Goal: Task Accomplishment & Management: Manage account settings

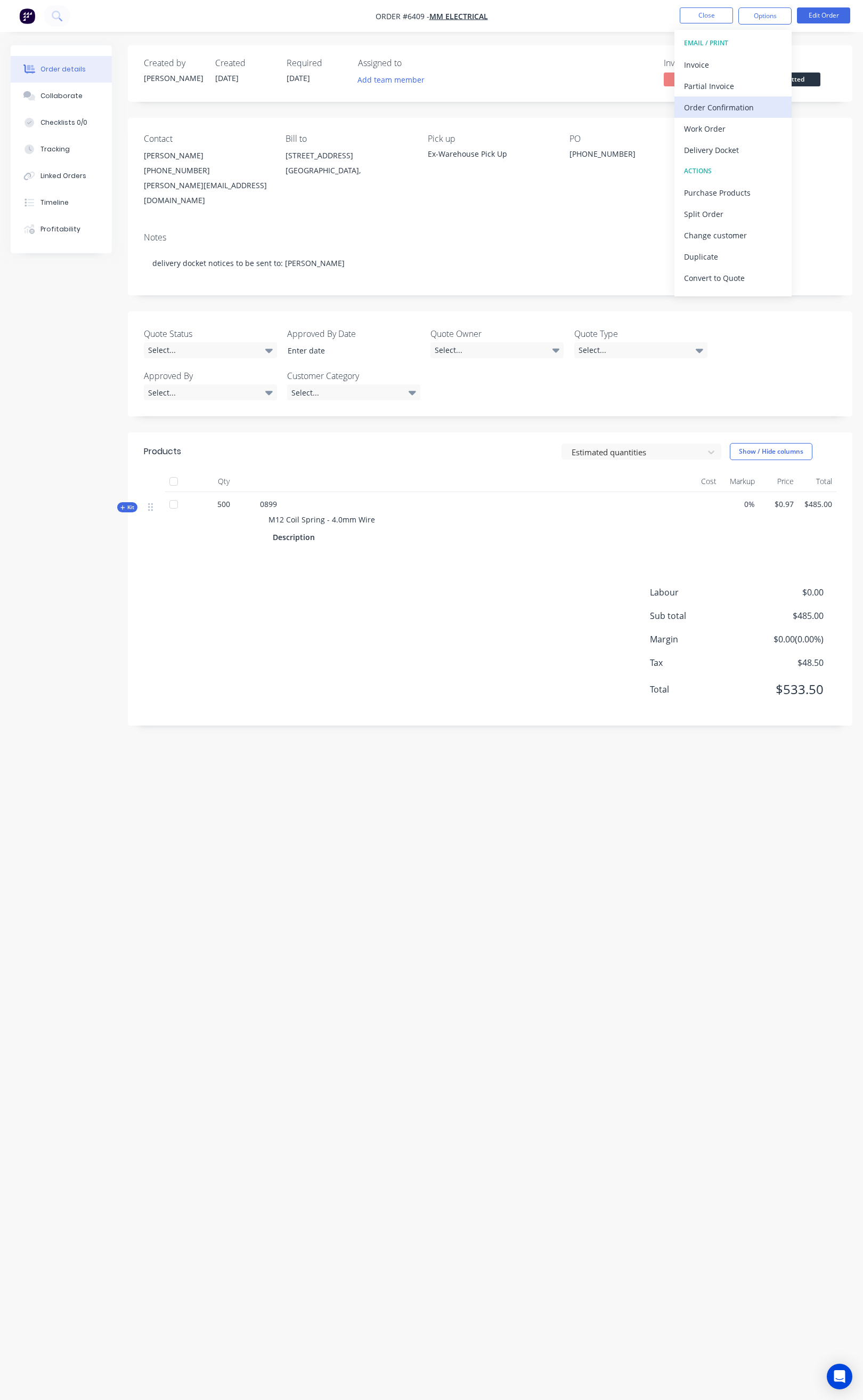
click at [731, 110] on div "Order Confirmation" at bounding box center [733, 107] width 98 height 15
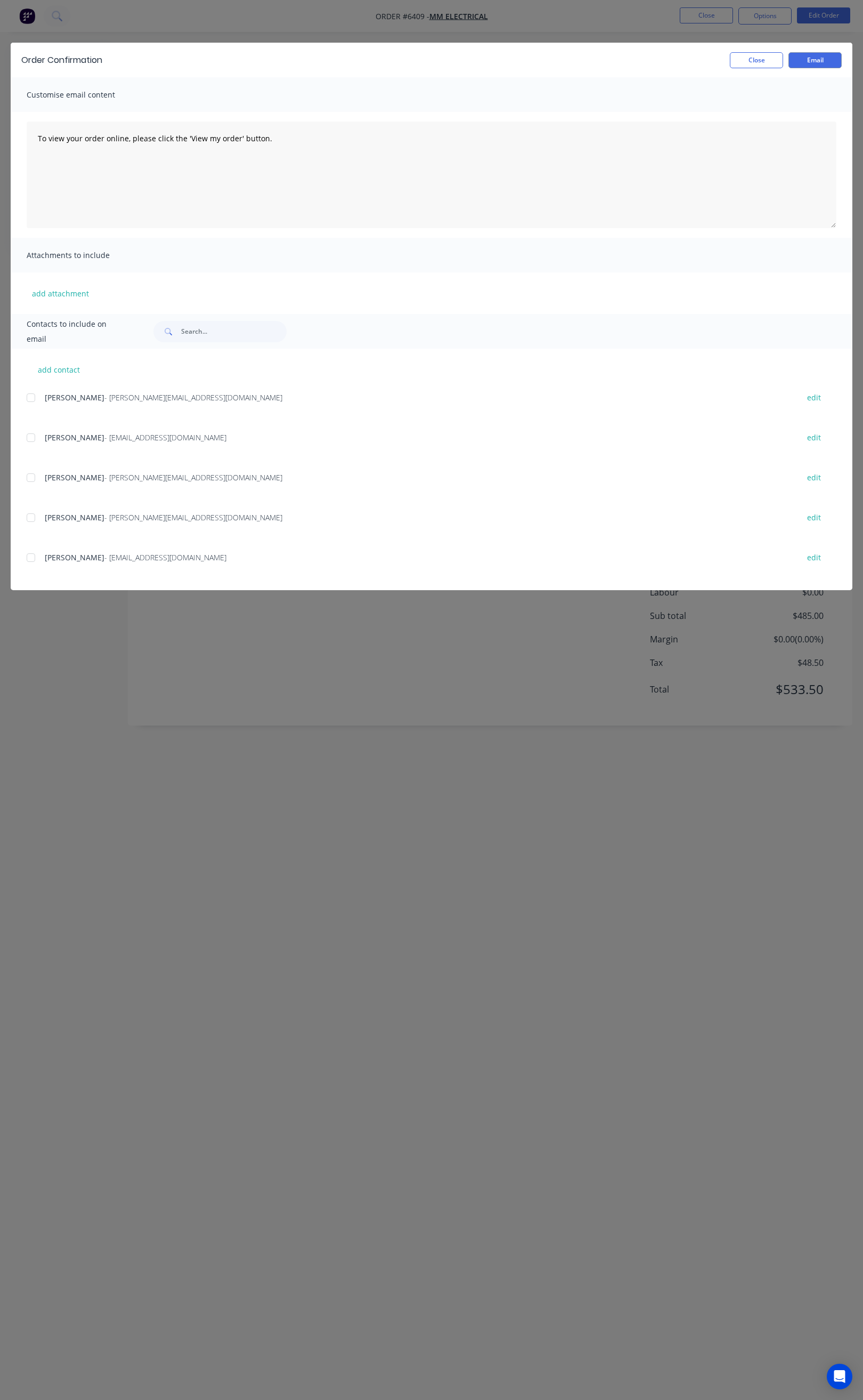
drag, startPoint x: 30, startPoint y: 394, endPoint x: 27, endPoint y: 420, distance: 26.2
click at [30, 395] on div at bounding box center [31, 398] width 21 height 21
click at [34, 481] on div at bounding box center [31, 477] width 21 height 21
click at [33, 522] on div at bounding box center [31, 518] width 21 height 21
drag, startPoint x: 266, startPoint y: 144, endPoint x: 35, endPoint y: 143, distance: 231.0
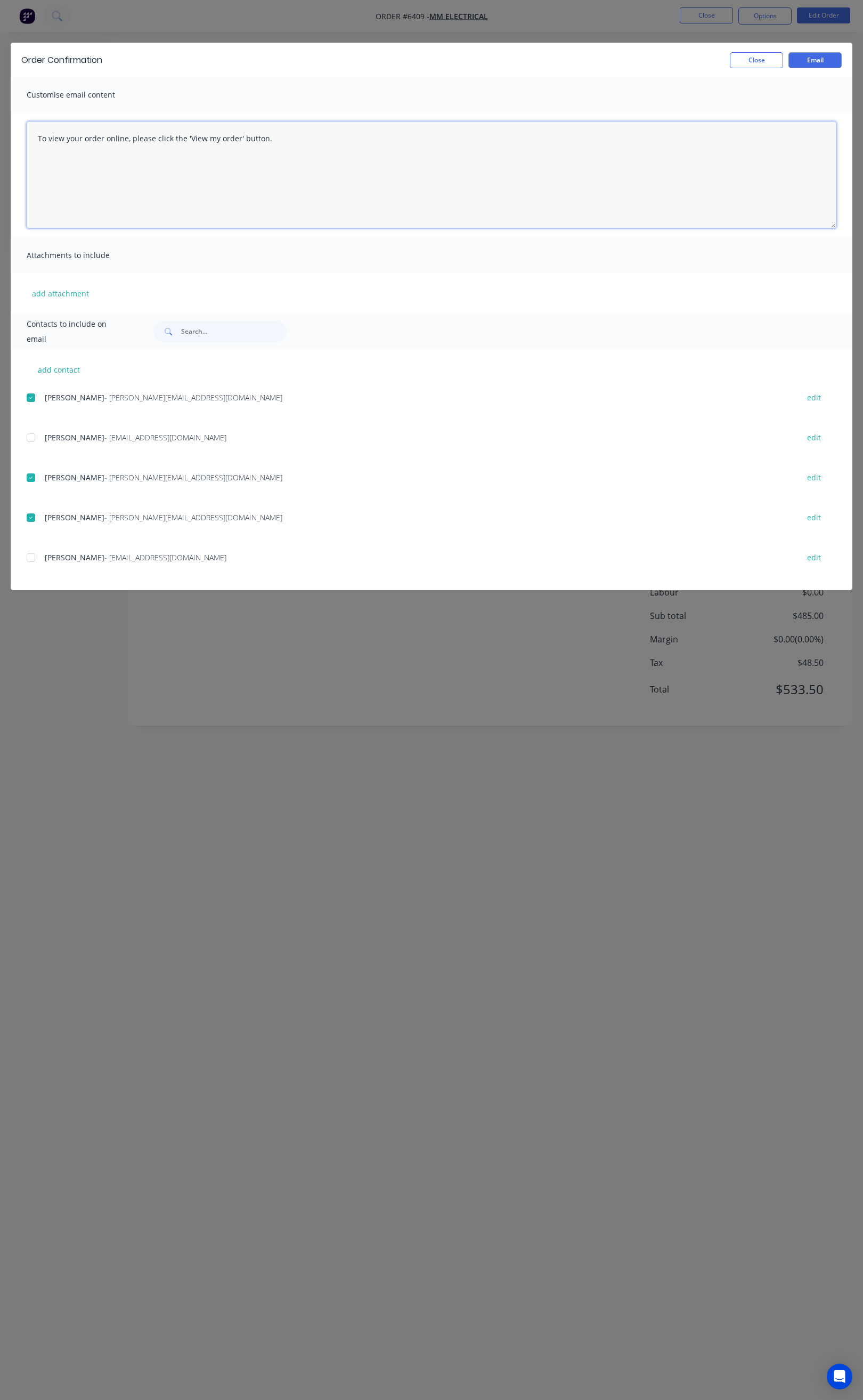
click at [35, 143] on textarea "To view your order online, please click the 'View my order' button." at bounding box center [432, 175] width 810 height 106
paste textarea "Hi Jessica, Your order 6409 is now ready for you to pick up in full. Please com…"
type textarea "Hi Jessica, Your order 6409 is now ready for you to pick up in full. Please com…"
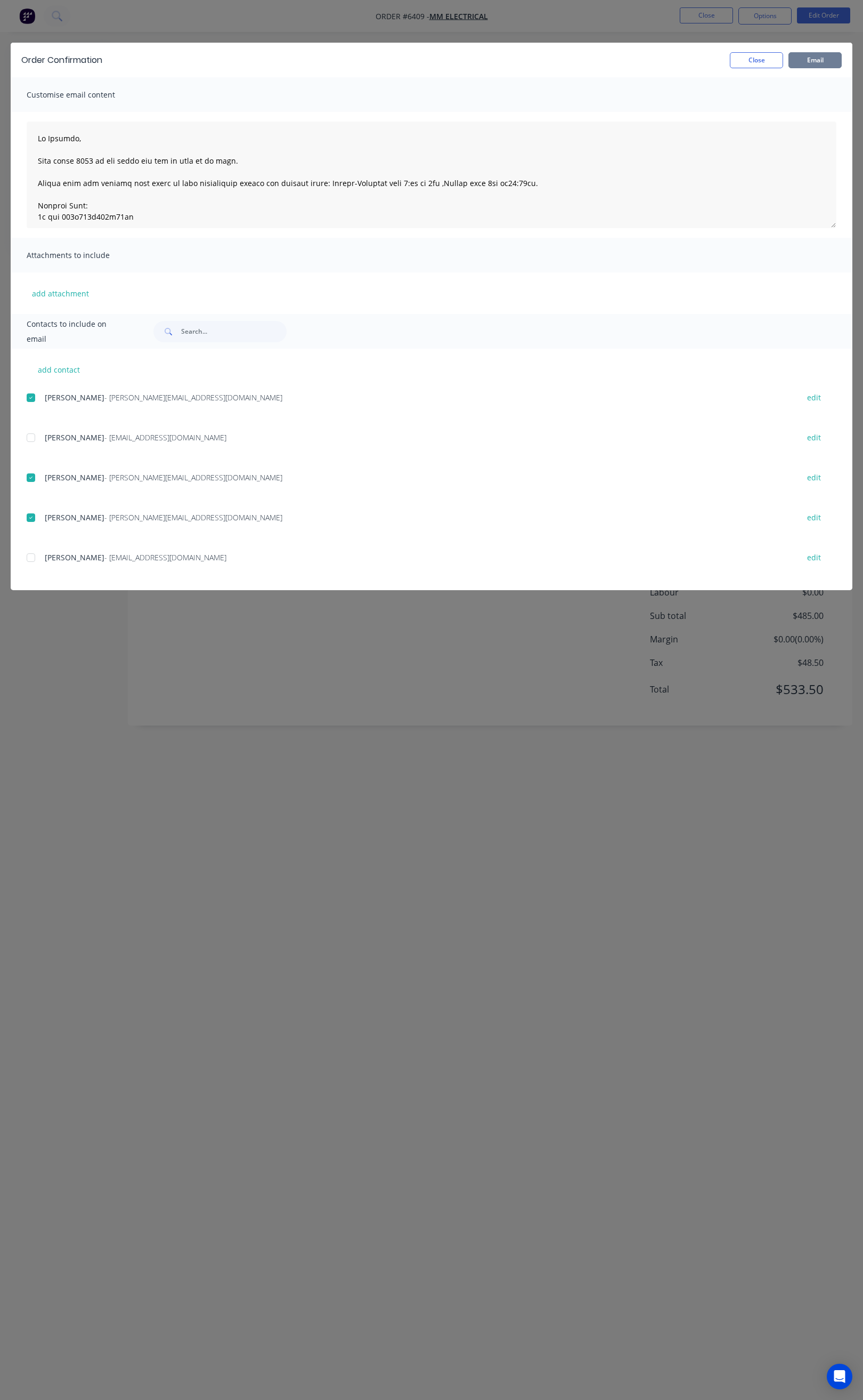
click at [823, 58] on button "Email" at bounding box center [815, 60] width 53 height 16
click at [766, 56] on button "Close" at bounding box center [757, 60] width 53 height 16
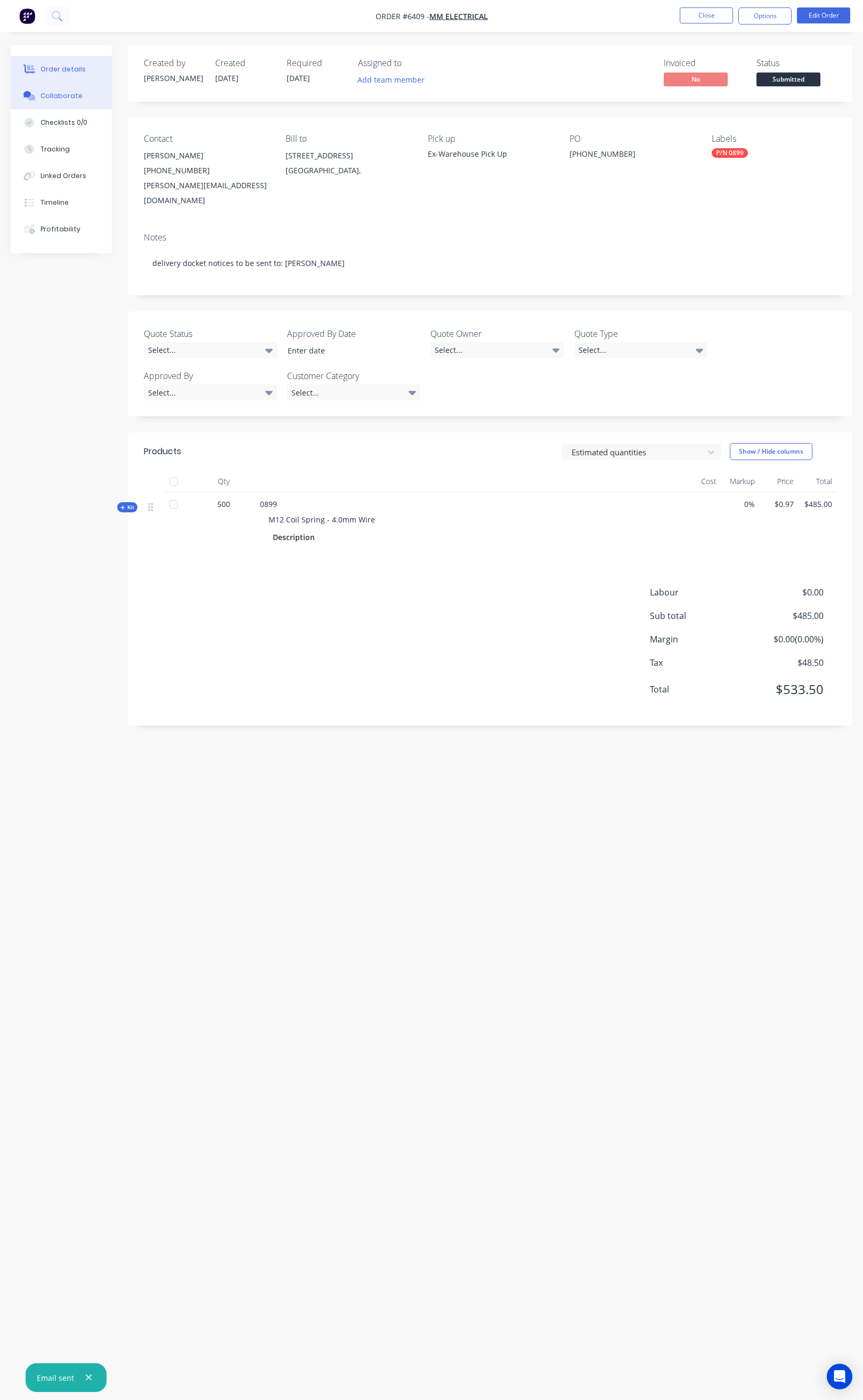
click at [74, 88] on button "Collaborate" at bounding box center [61, 96] width 101 height 27
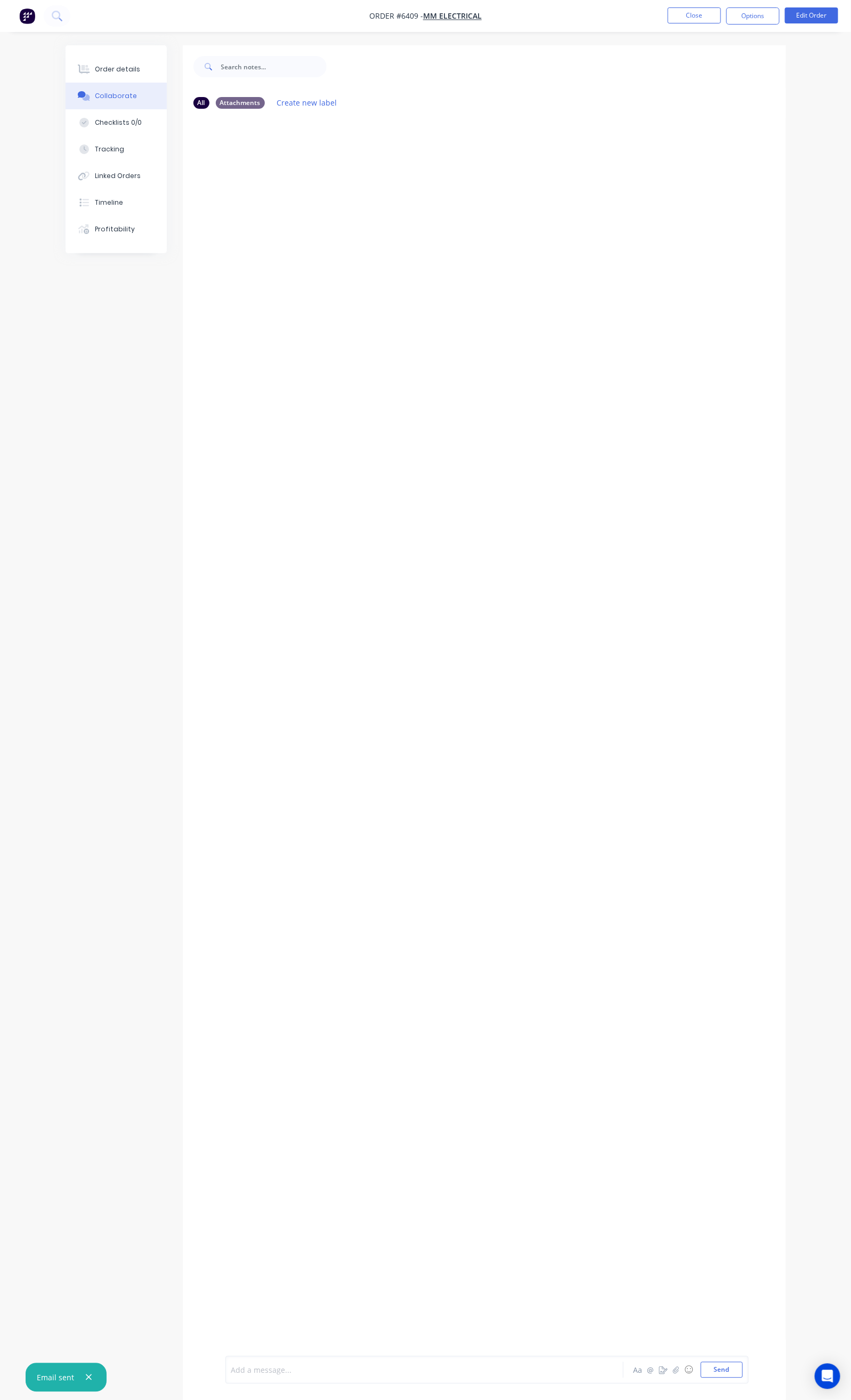
click at [232, 1374] on div at bounding box center [423, 1370] width 383 height 11
click at [80, 157] on button "Tracking" at bounding box center [115, 149] width 101 height 27
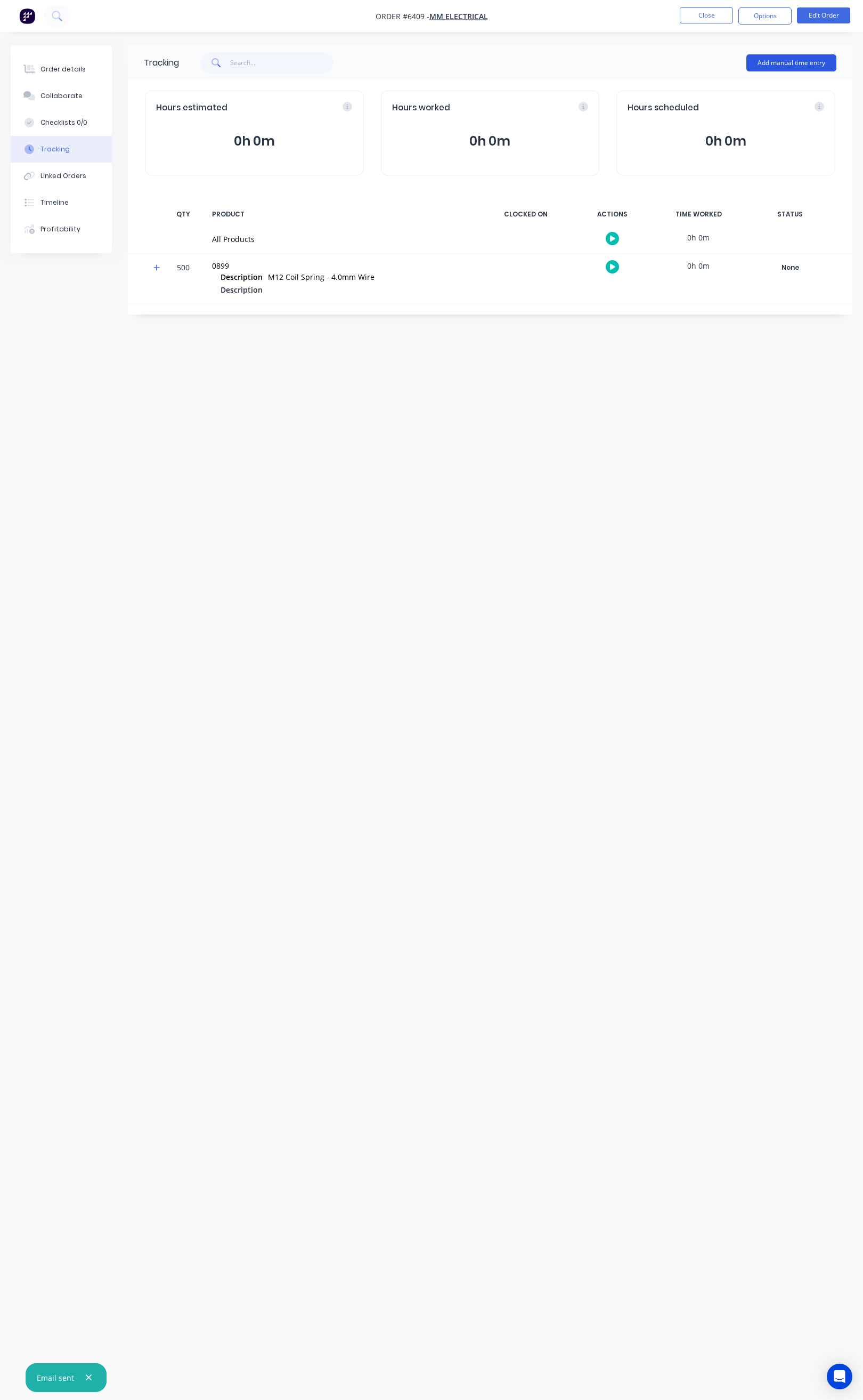
click at [811, 63] on button "Add manual time entry" at bounding box center [792, 63] width 90 height 17
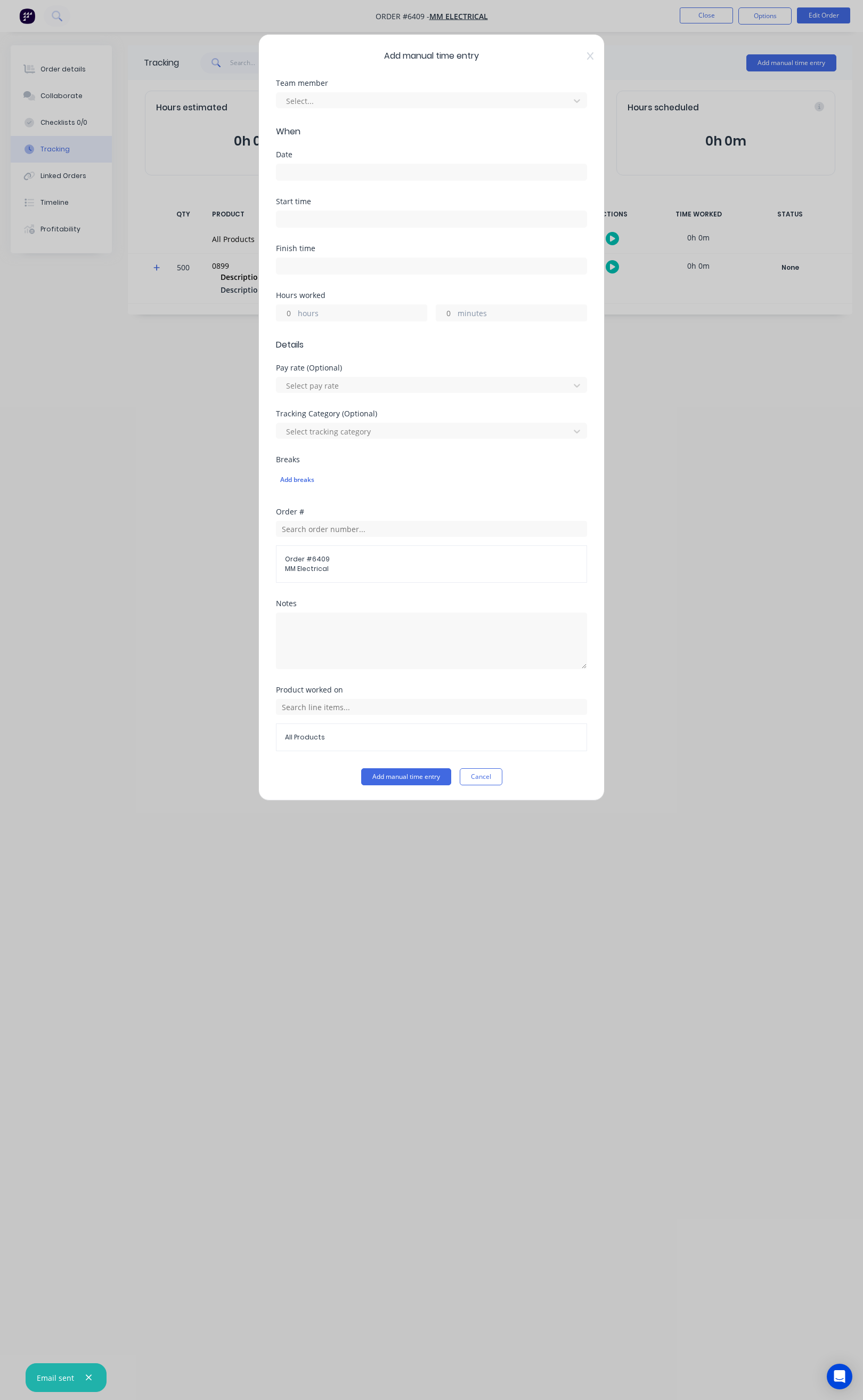
click at [409, 170] on input at bounding box center [432, 172] width 310 height 16
click at [378, 248] on div "9" at bounding box center [377, 246] width 16 height 16
type input "[DATE]"
click at [352, 217] on input at bounding box center [432, 219] width 310 height 16
click at [306, 256] on div "09" at bounding box center [299, 259] width 26 height 18
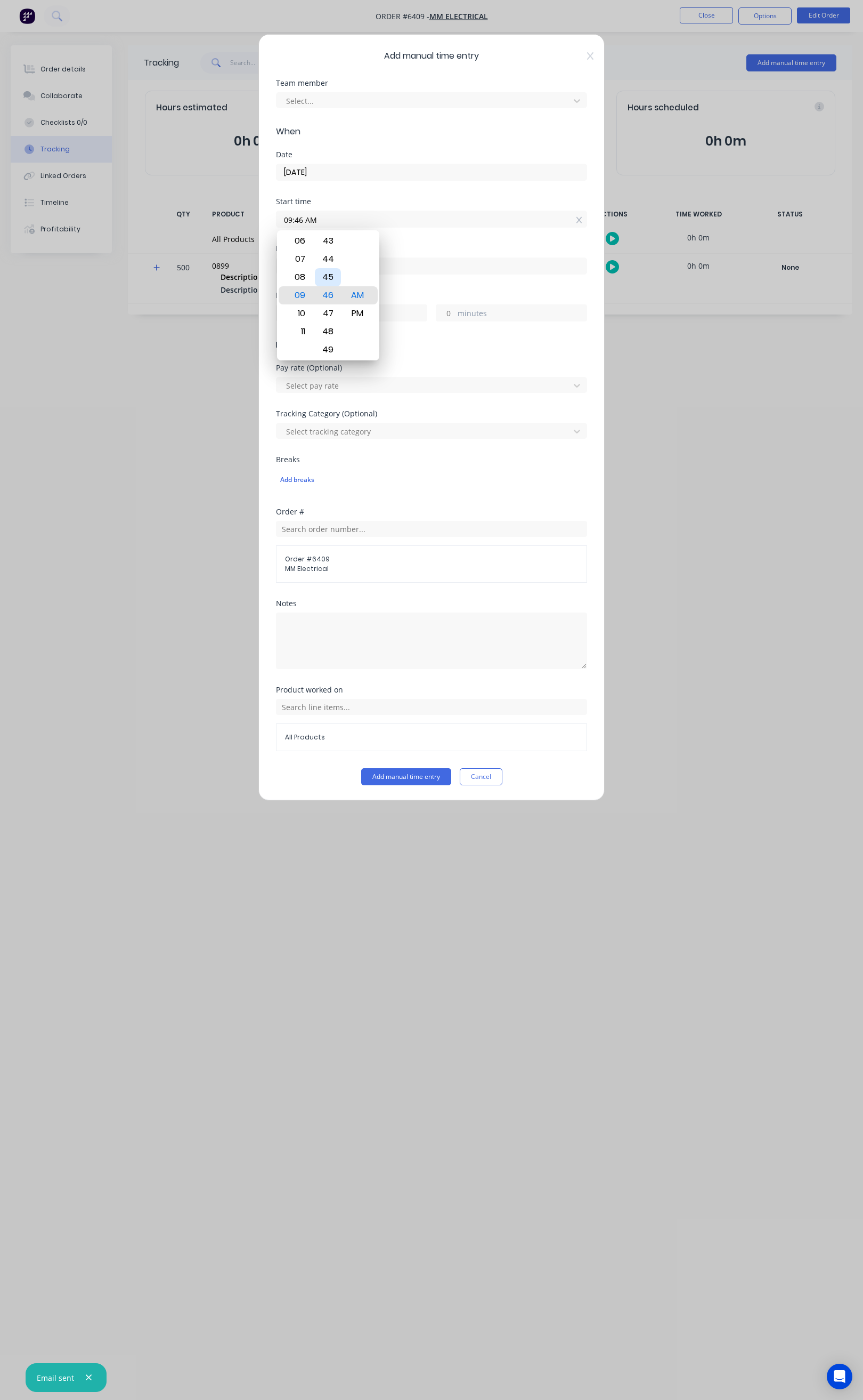
click at [336, 278] on div "45" at bounding box center [328, 277] width 26 height 18
type input "09:45 AM"
click at [452, 344] on span "Details" at bounding box center [432, 344] width 311 height 13
click at [308, 265] on input at bounding box center [432, 265] width 310 height 16
type input "11:05 AM"
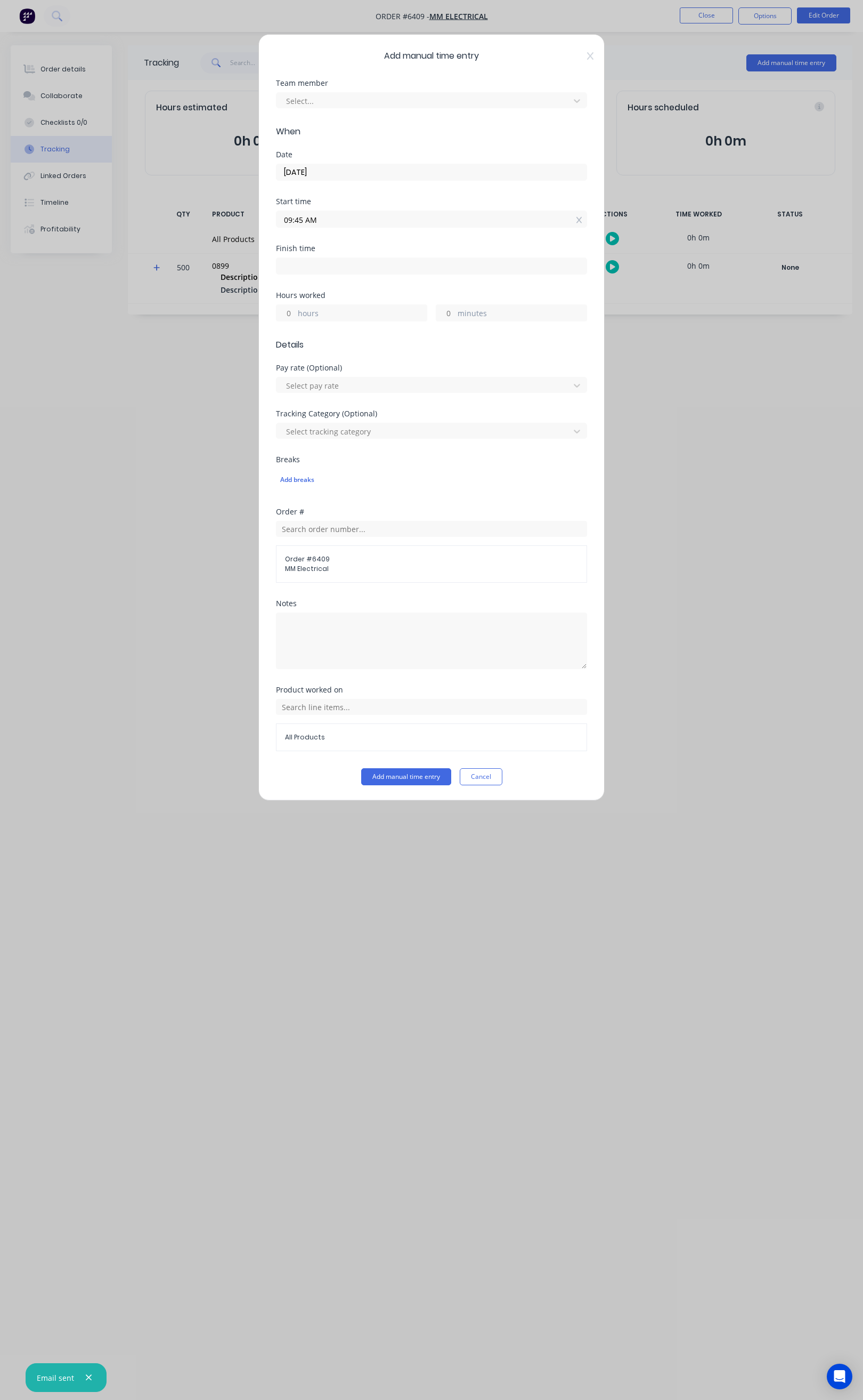
type input "1"
type input "20"
click at [304, 321] on div "10" at bounding box center [299, 325] width 26 height 18
type input "10:05 AM"
type input "0"
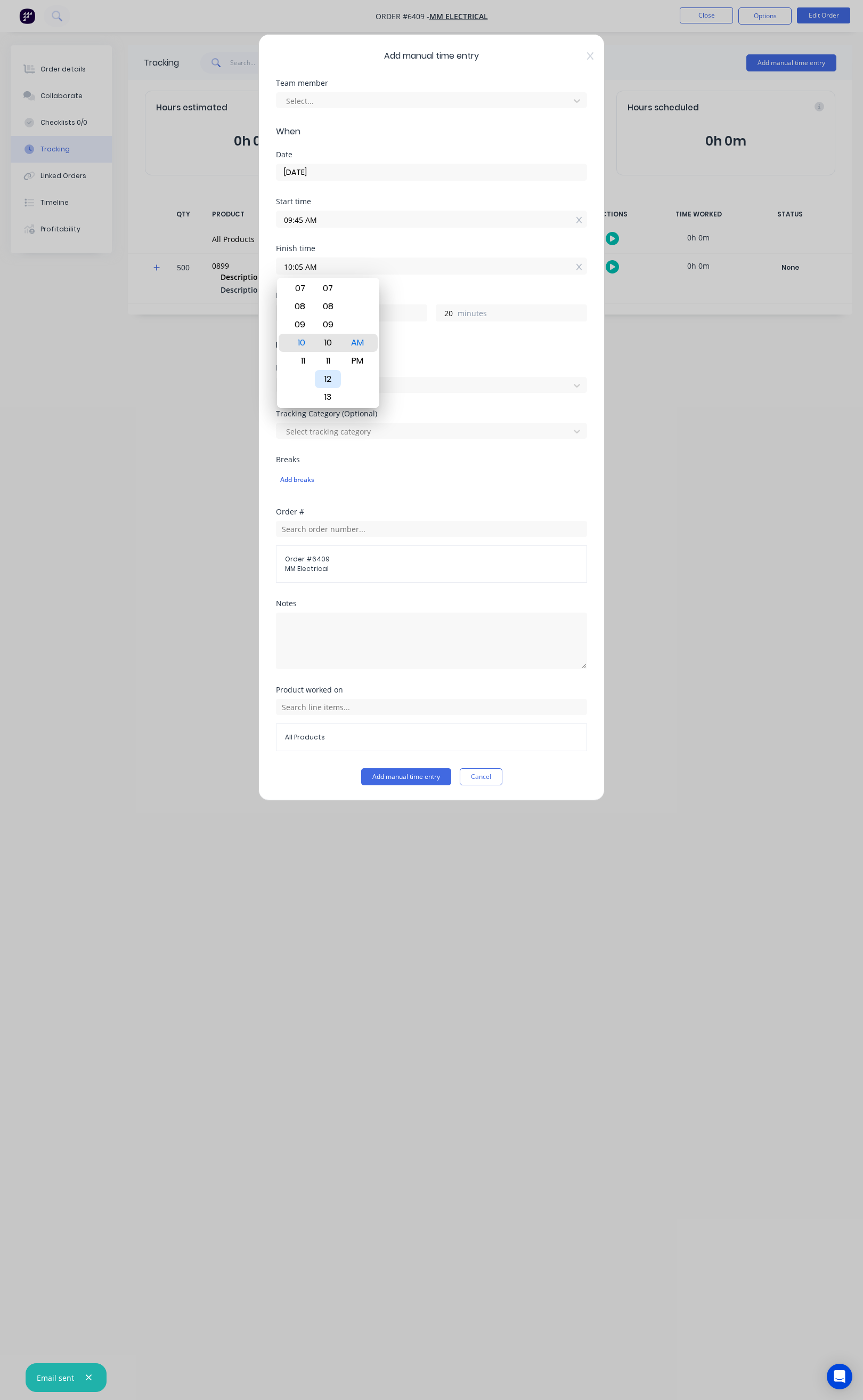
type input "10:10 AM"
type input "25"
type input "10:15 AM"
type input "30"
type input "10:10 AM"
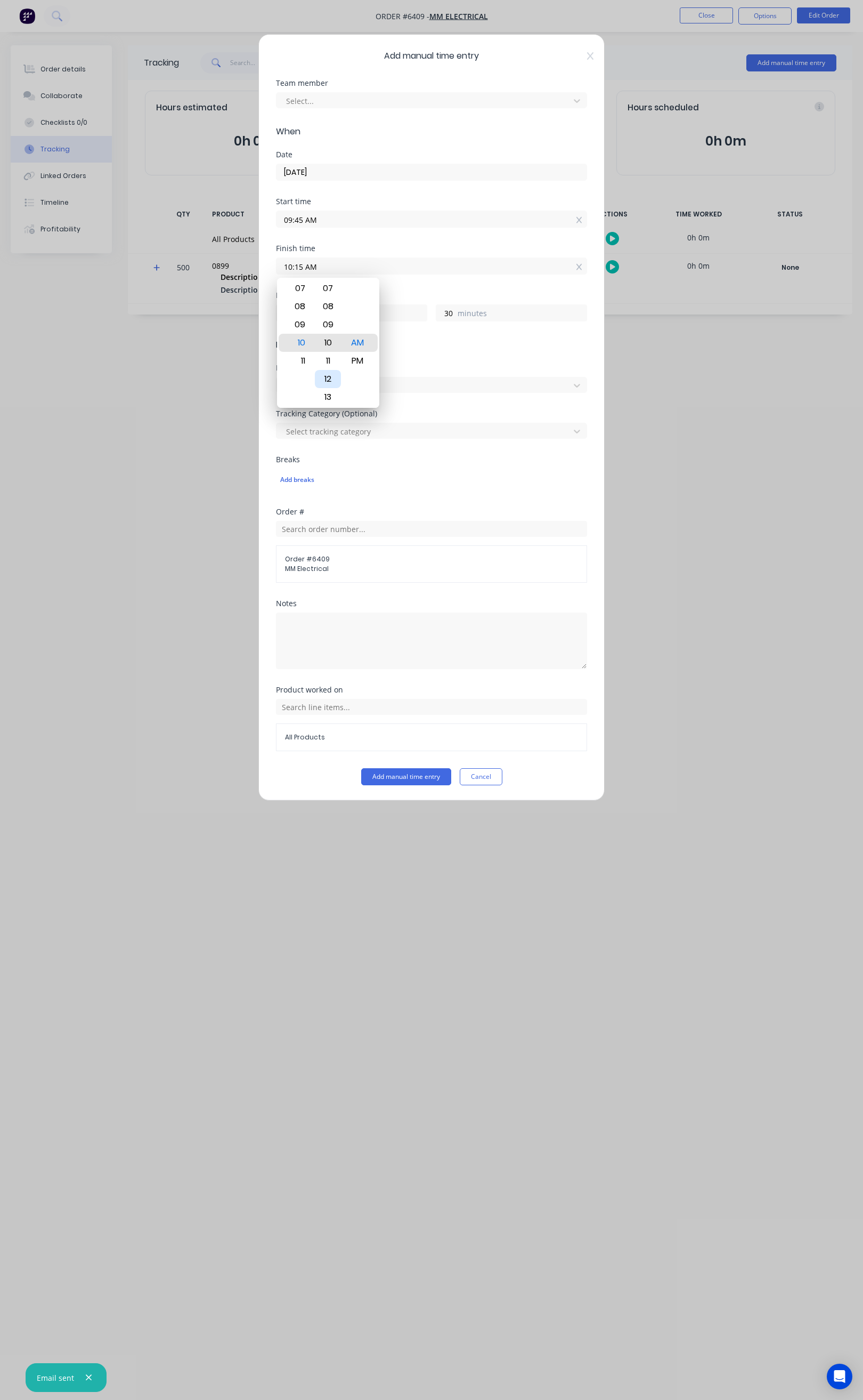
type input "25"
type input "10:04 AM"
type input "19"
type input "10:00 AM"
type input "15"
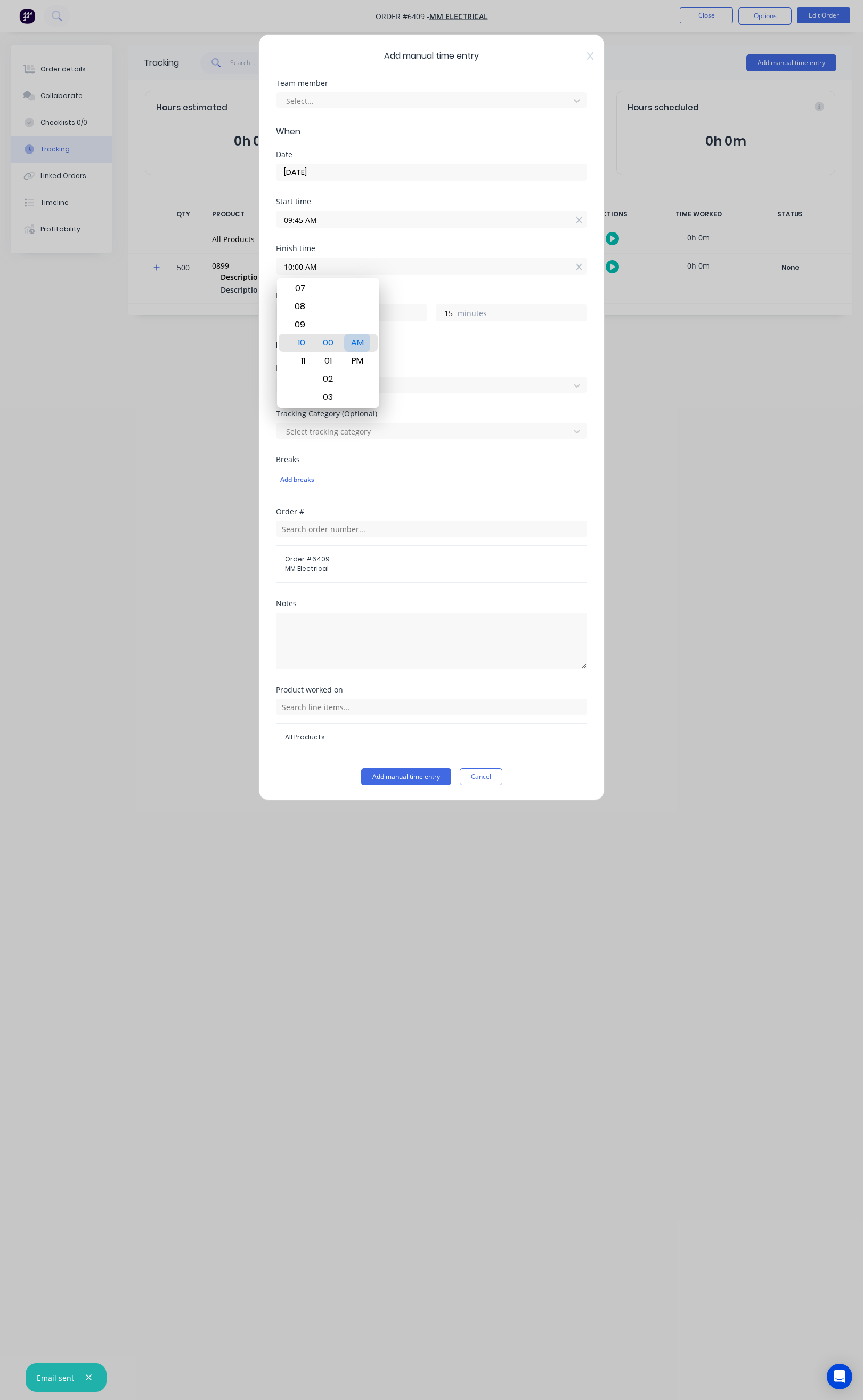
click at [357, 337] on div "AM" at bounding box center [357, 343] width 26 height 18
click at [403, 772] on button "Add manual time entry" at bounding box center [406, 777] width 90 height 17
click at [405, 775] on button "Add manual time entry" at bounding box center [406, 777] width 90 height 17
click at [416, 781] on button "Add manual time entry" at bounding box center [406, 777] width 90 height 17
click at [588, 55] on icon at bounding box center [590, 56] width 6 height 8
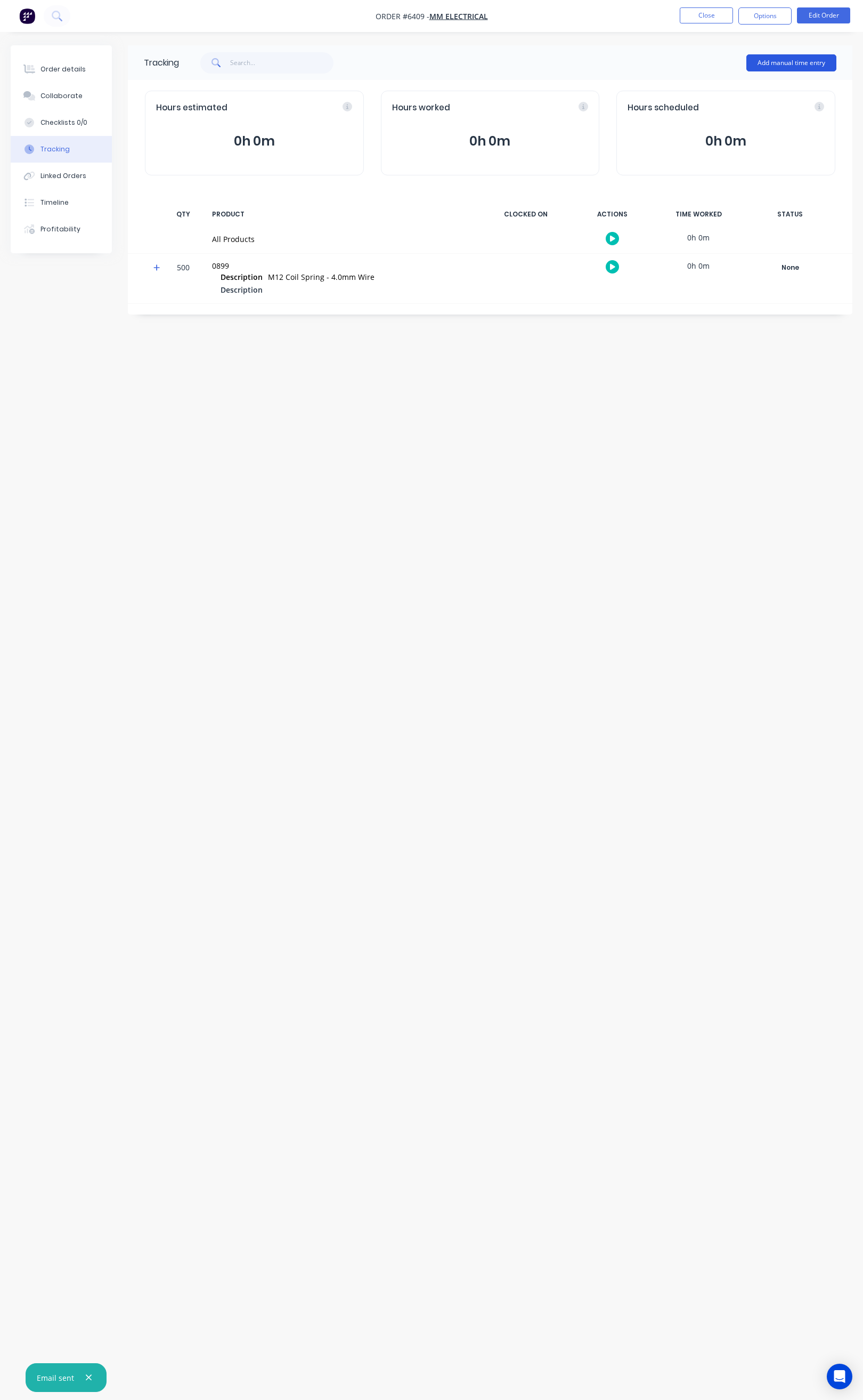
click at [779, 56] on button "Add manual time entry" at bounding box center [792, 63] width 90 height 17
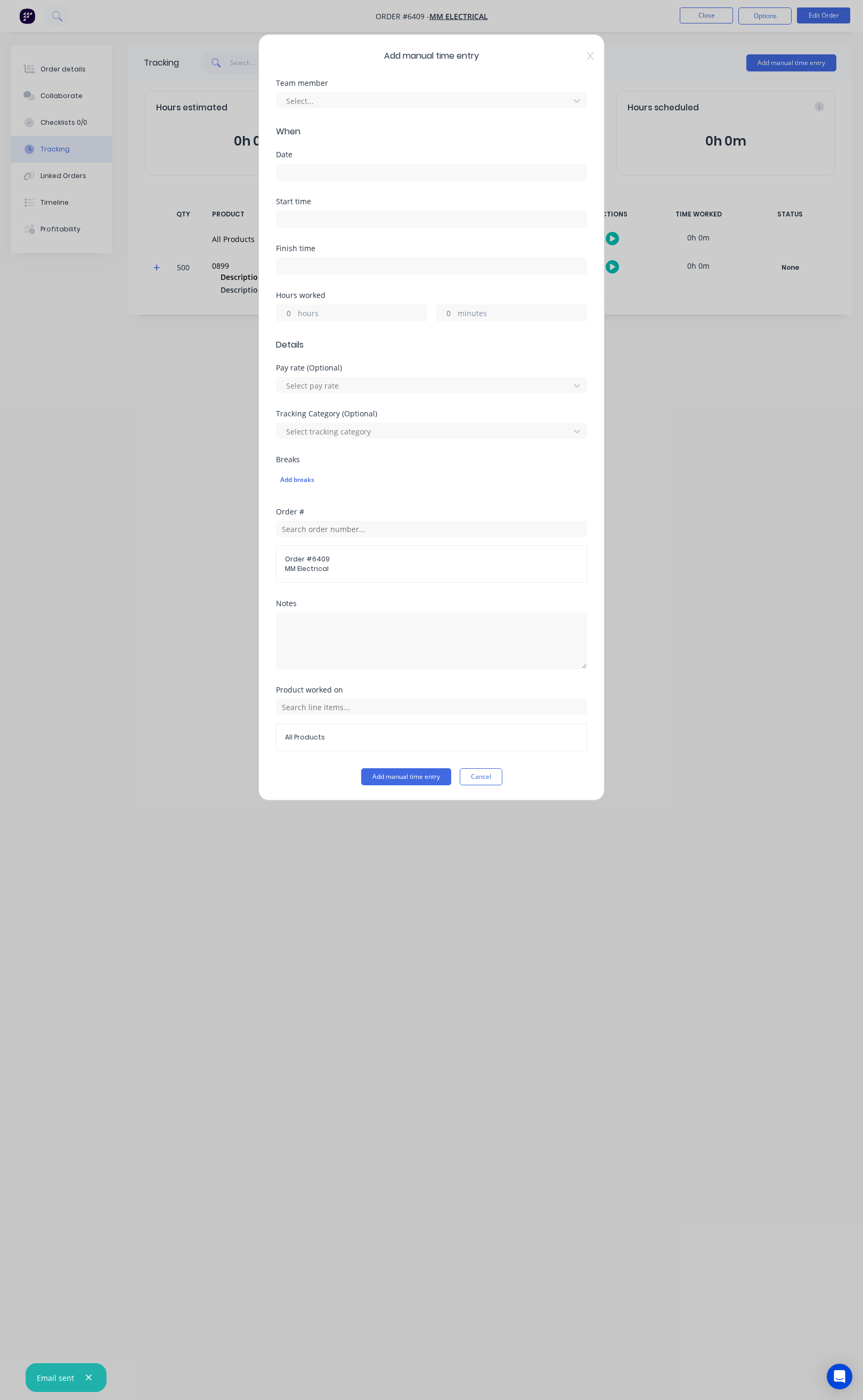
click at [341, 159] on div "Date" at bounding box center [432, 165] width 311 height 30
click at [344, 170] on input at bounding box center [432, 172] width 310 height 16
click at [375, 242] on div "9" at bounding box center [377, 246] width 16 height 16
type input "09/10/2025"
click at [325, 210] on div at bounding box center [432, 218] width 311 height 20
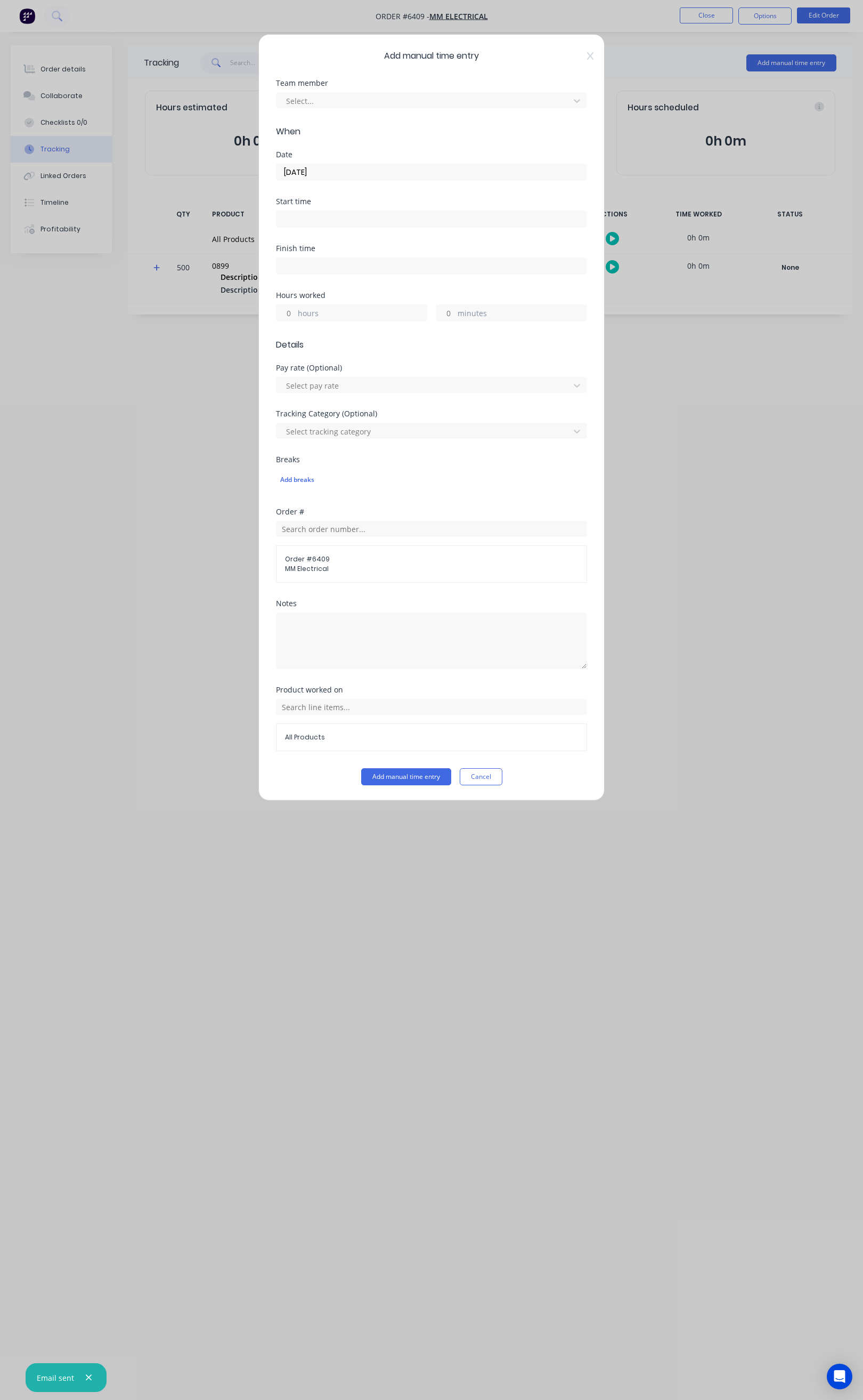
click at [327, 220] on input at bounding box center [432, 219] width 310 height 16
click at [308, 258] on div "09" at bounding box center [299, 259] width 26 height 18
type input "09:45 AM"
click at [328, 296] on div "45" at bounding box center [328, 296] width 26 height 18
click at [409, 267] on input at bounding box center [432, 265] width 310 height 16
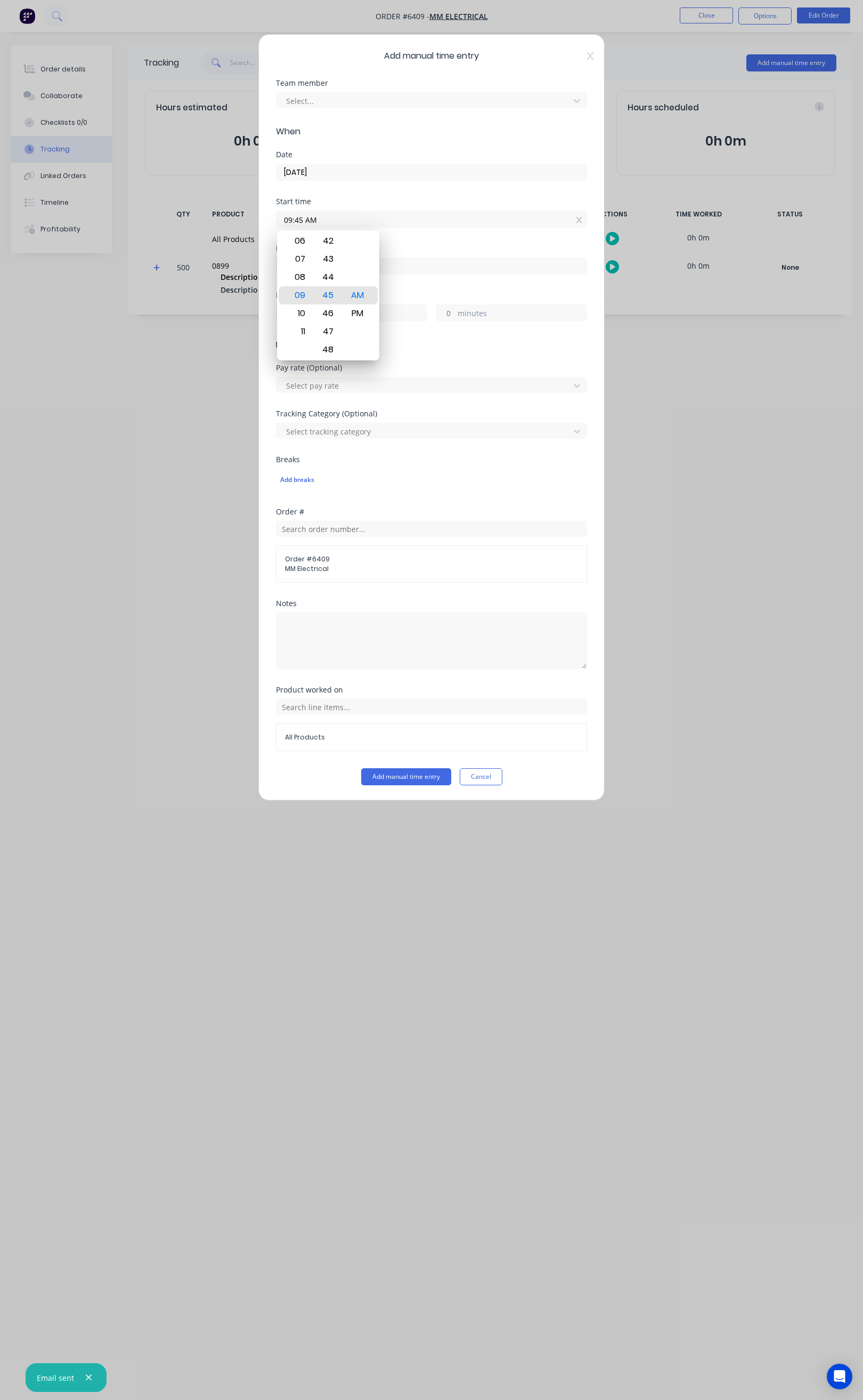
type input "11:06 AM"
type input "1"
type input "21"
click at [304, 325] on div "10" at bounding box center [299, 325] width 26 height 18
type input "10:06 AM"
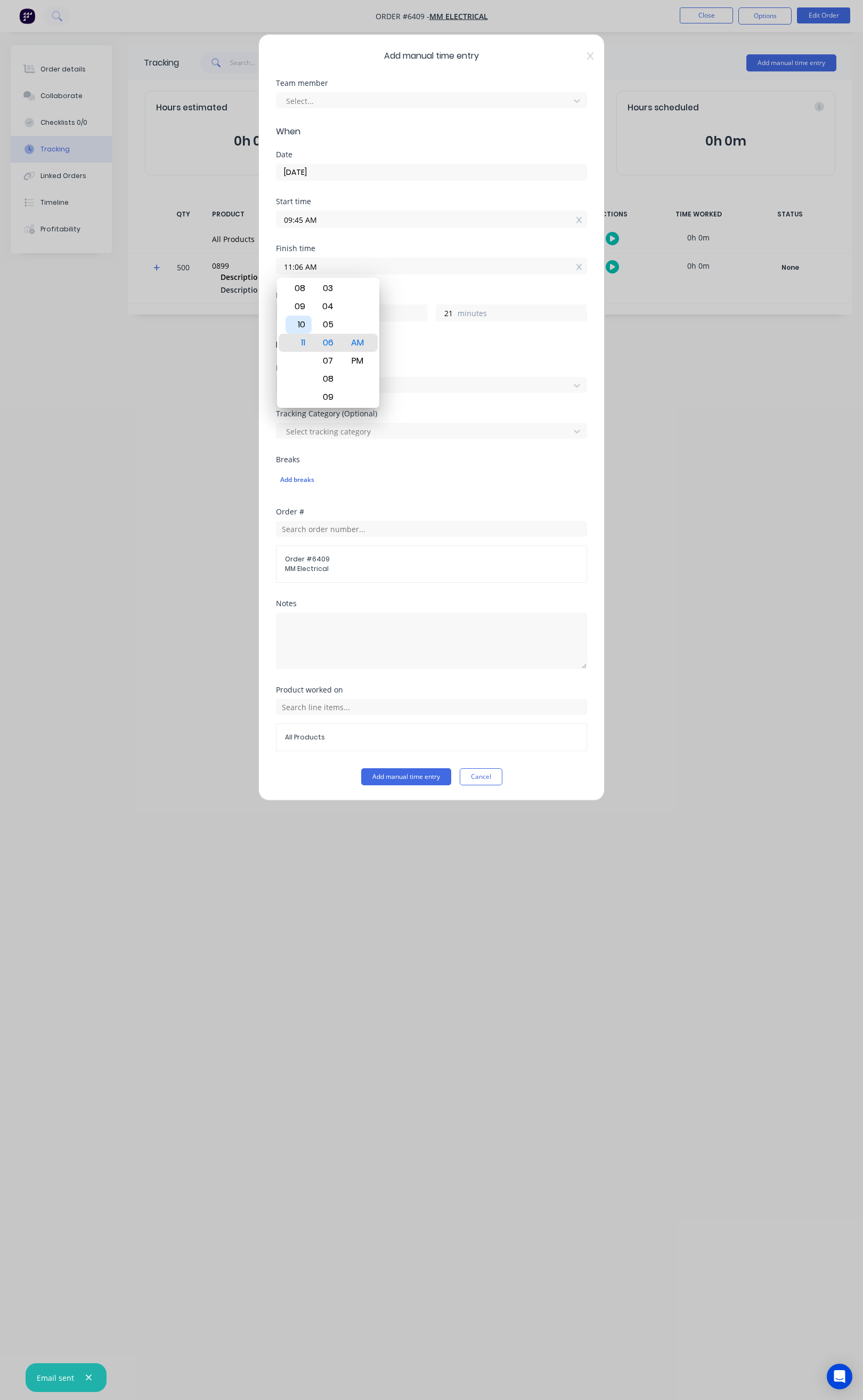
type input "0"
type input "10:05 AM"
type input "20"
type input "10:04 AM"
type input "19"
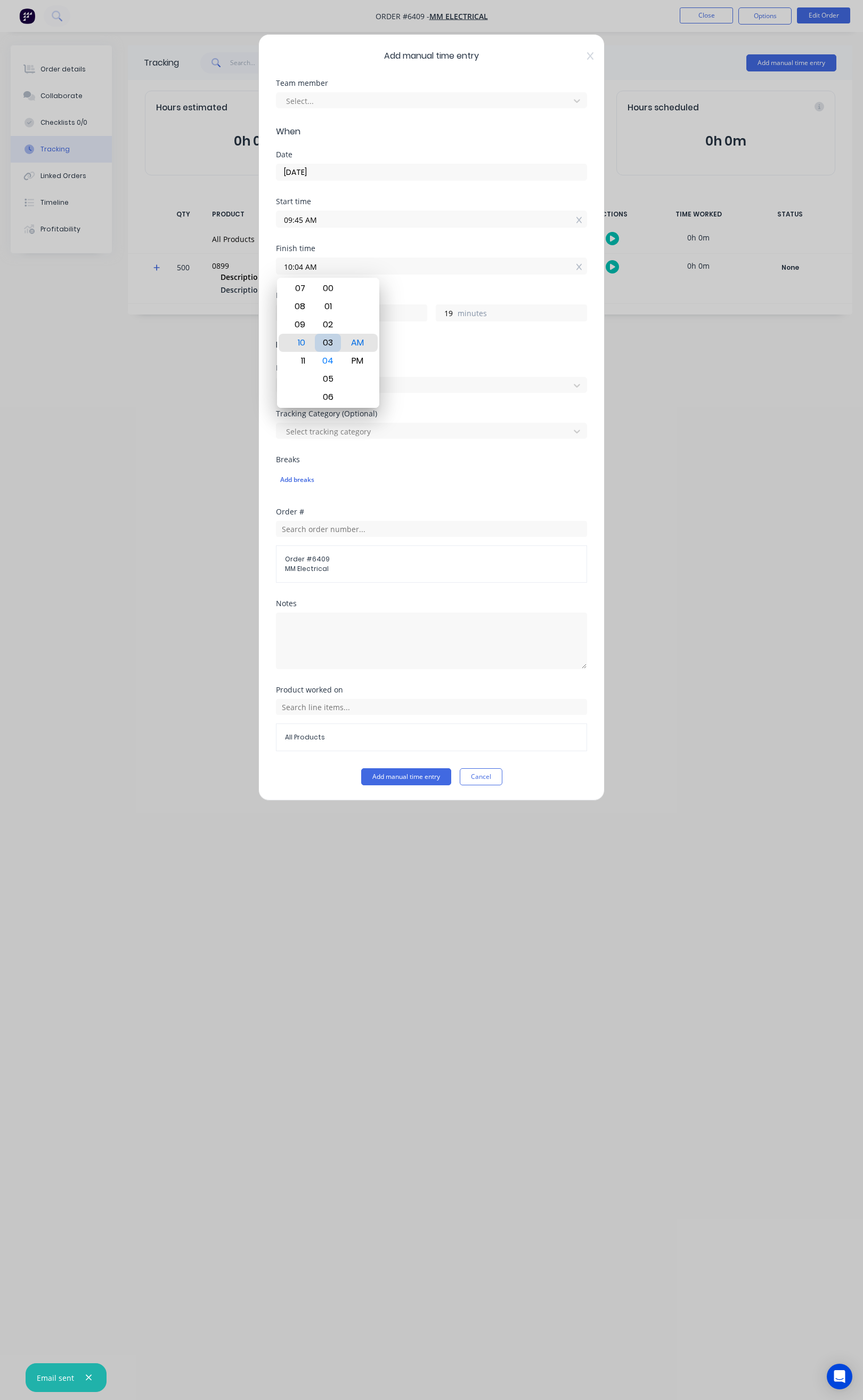
type input "10:03 AM"
type input "18"
type input "10:02 AM"
type input "17"
type input "10:01 AM"
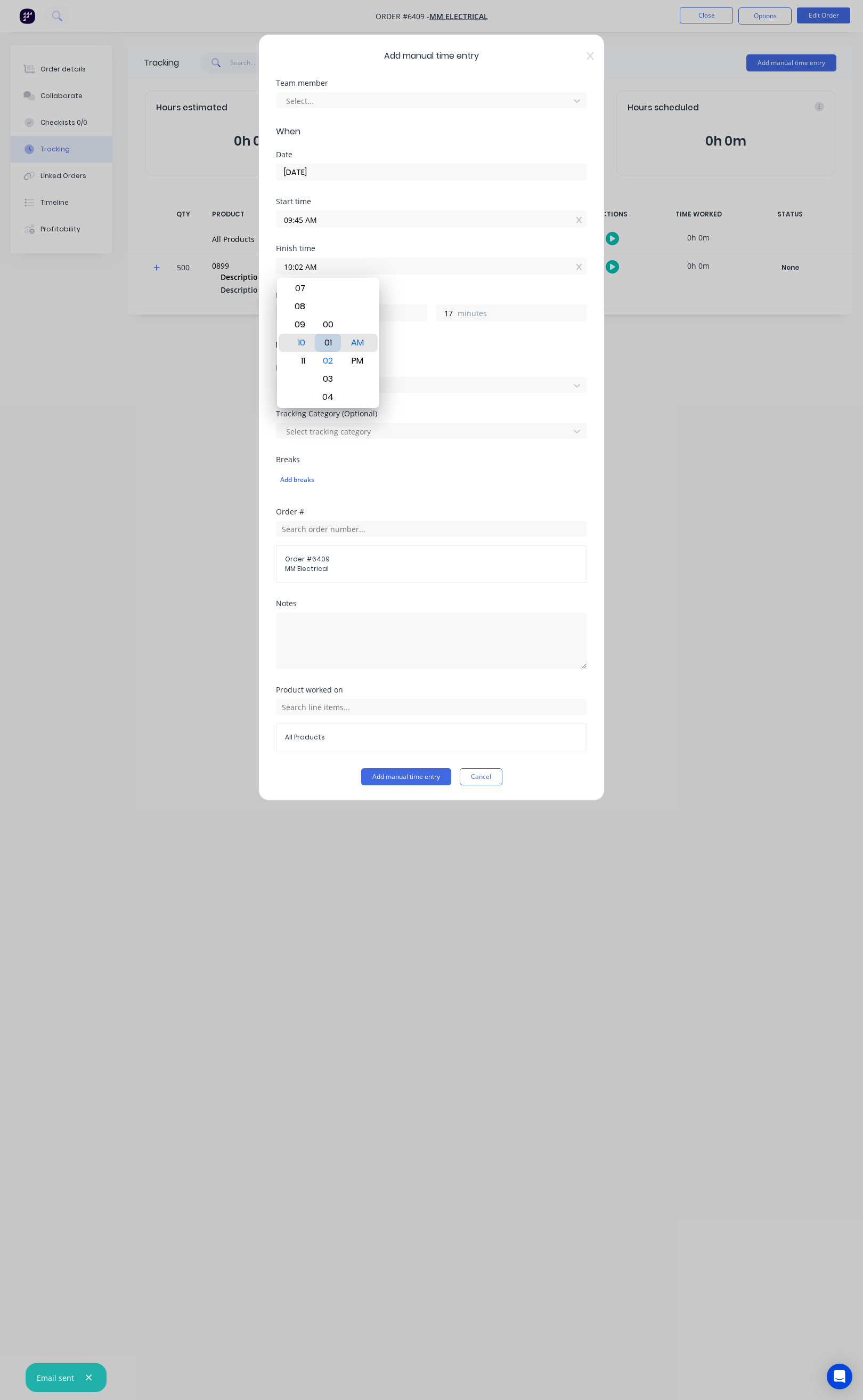
type input "16"
type input "10:00 AM"
type input "15"
click at [391, 784] on button "Add manual time entry" at bounding box center [406, 777] width 90 height 17
click at [403, 774] on button "Add manual time entry" at bounding box center [406, 777] width 90 height 17
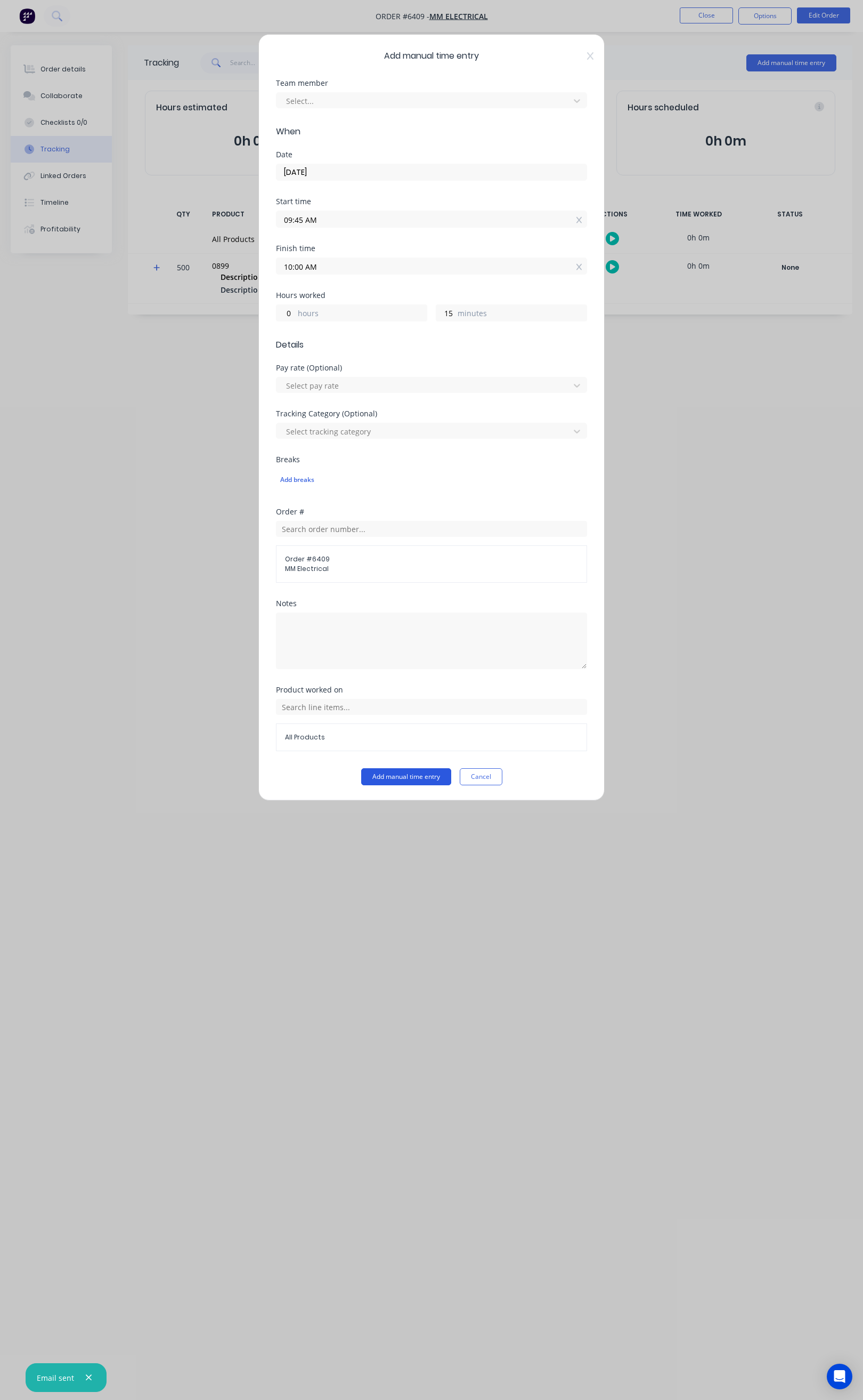
click at [386, 778] on button "Add manual time entry" at bounding box center [406, 777] width 90 height 17
click at [485, 781] on button "Cancel" at bounding box center [481, 777] width 43 height 17
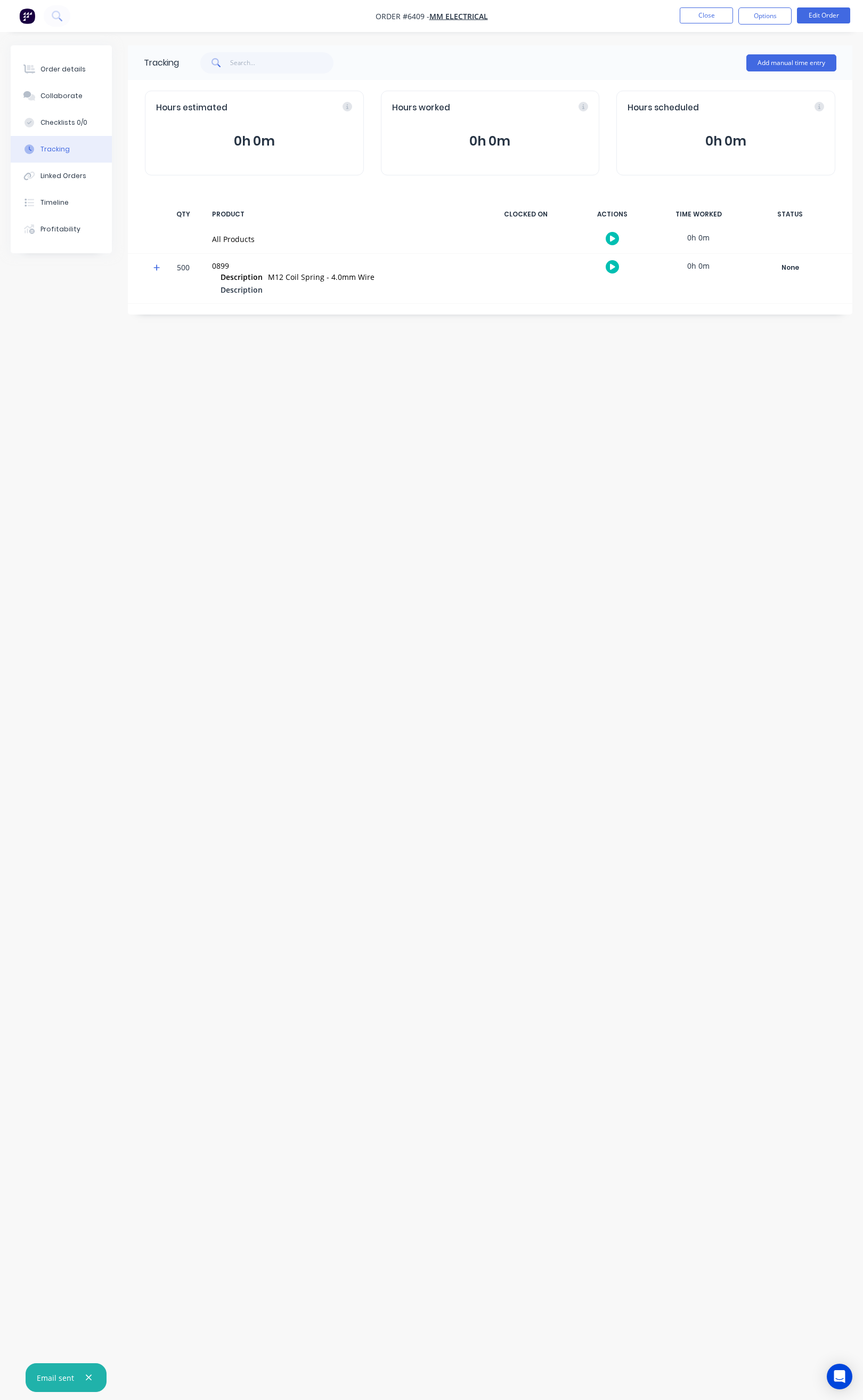
click at [617, 374] on div "Tracking Add manual time entry Hours estimated 0h 0m Hours worked 0h 0m Hours s…" at bounding box center [432, 679] width 842 height 1269
click at [707, 8] on button "Close" at bounding box center [707, 15] width 53 height 16
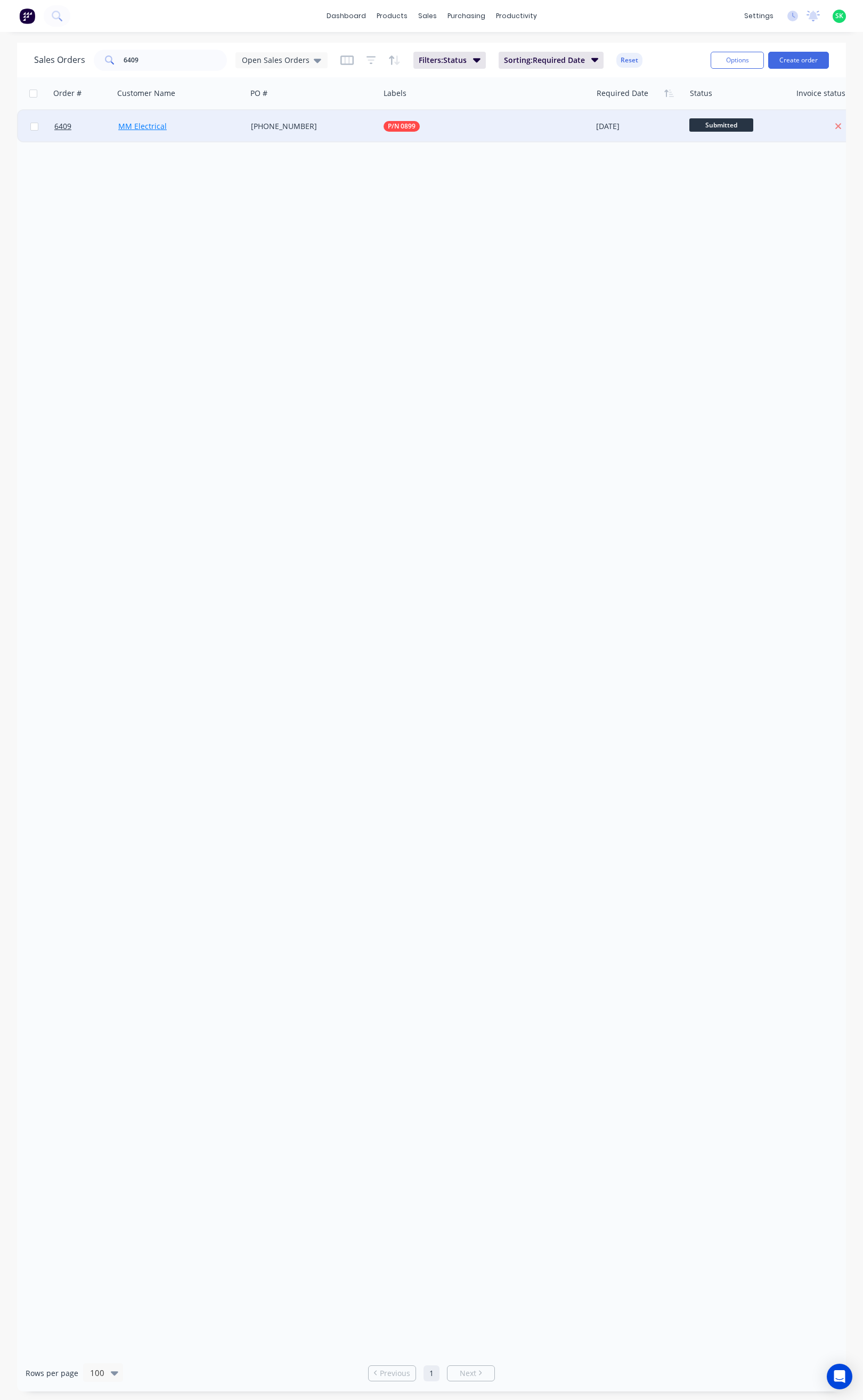
click at [149, 128] on link "MM Electrical" at bounding box center [143, 125] width 49 height 10
click at [58, 124] on span "6409" at bounding box center [63, 126] width 17 height 11
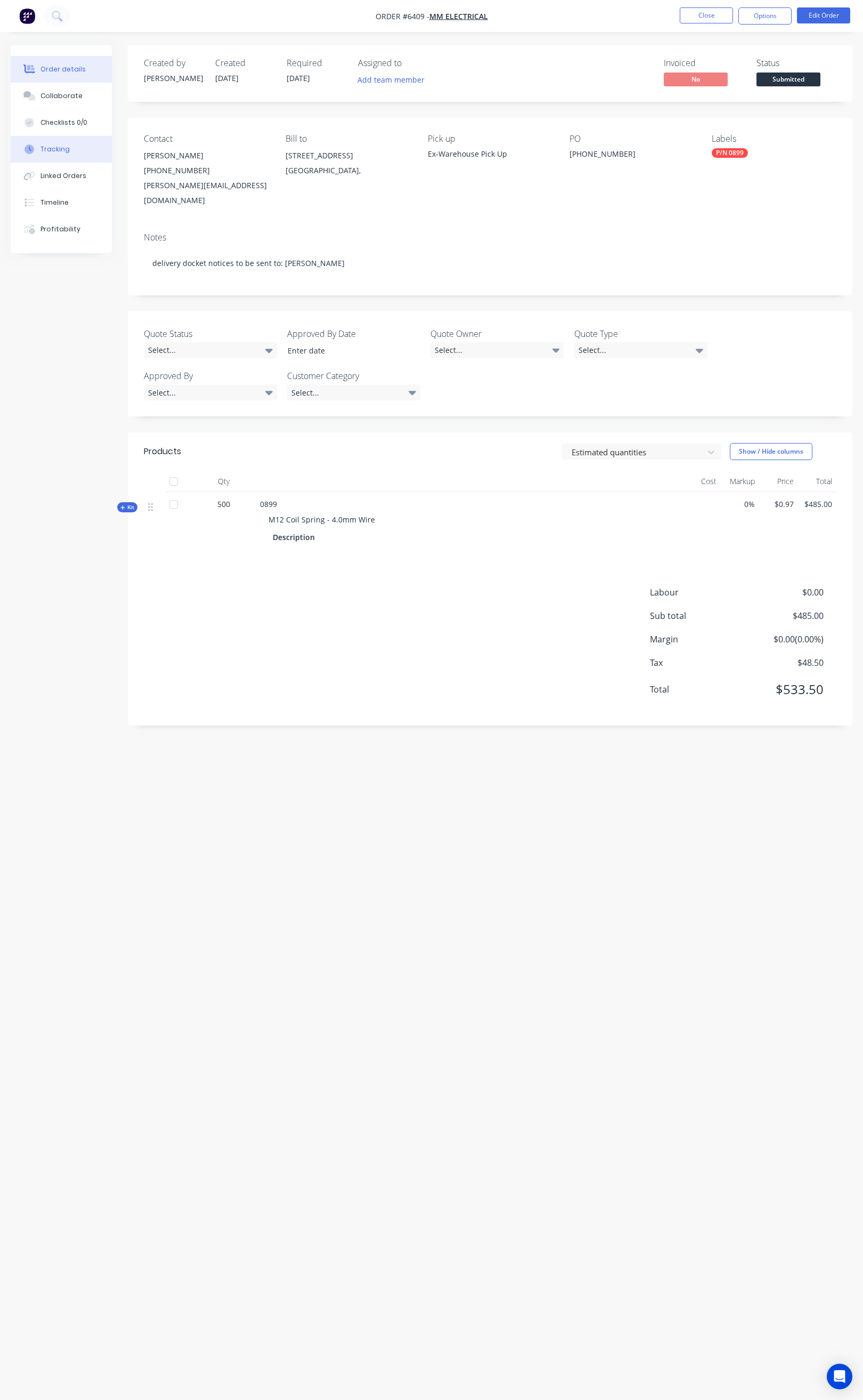
click at [67, 145] on div "Tracking" at bounding box center [55, 149] width 30 height 10
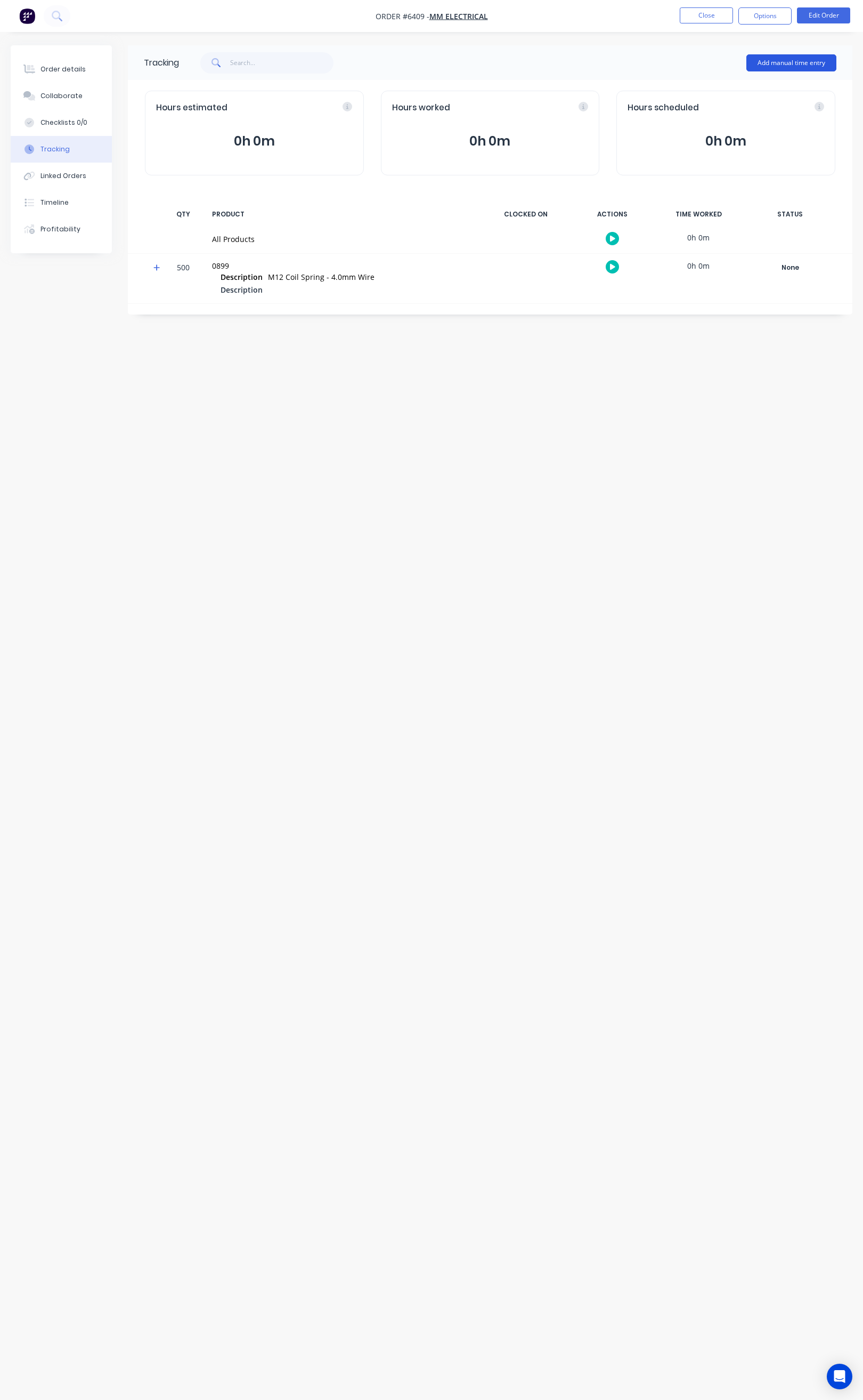
click at [788, 62] on button "Add manual time entry" at bounding box center [792, 63] width 90 height 17
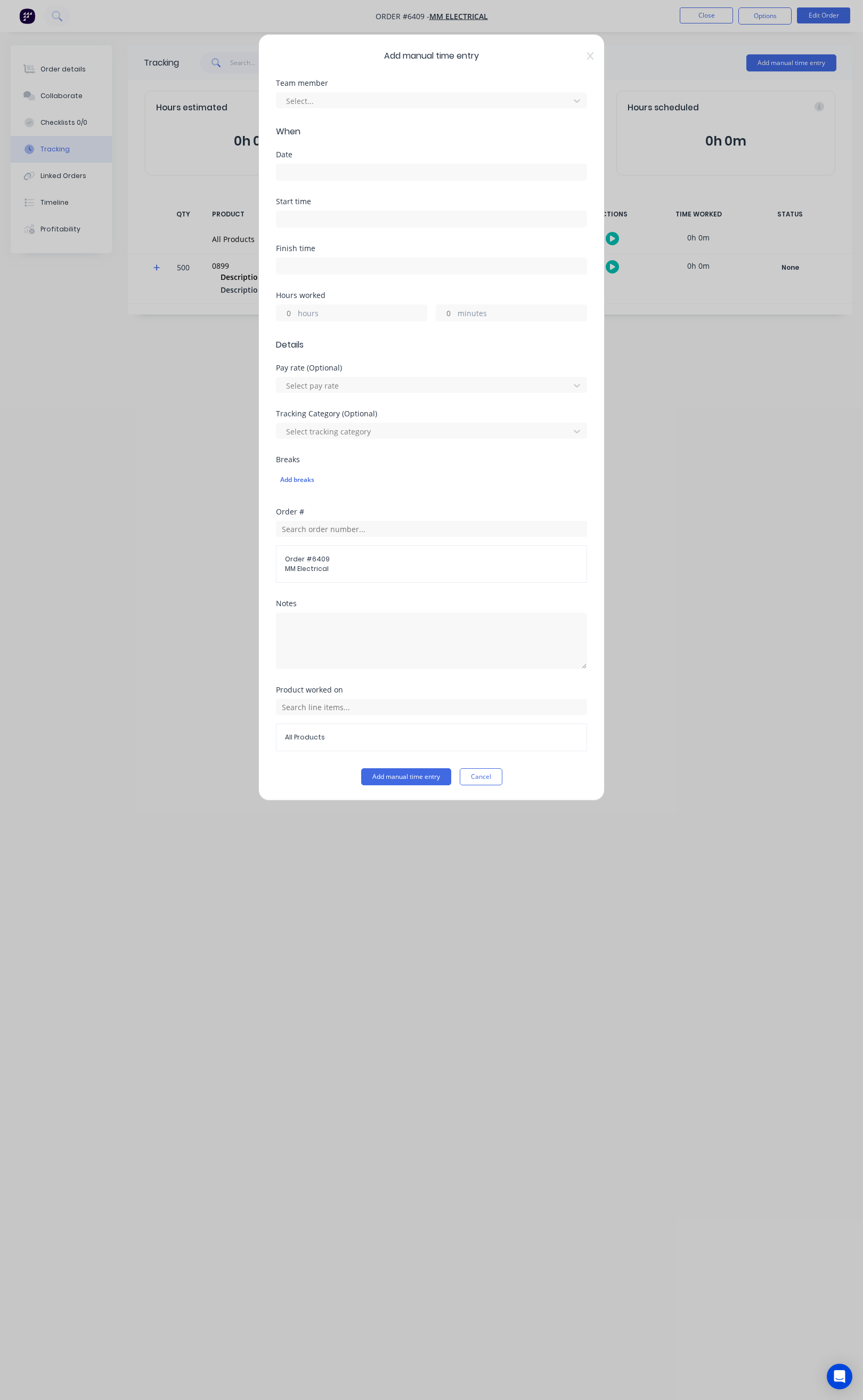
click at [333, 218] on input at bounding box center [432, 219] width 310 height 16
click at [301, 292] on div "11" at bounding box center [299, 296] width 26 height 18
type input "11:00 AM"
click at [363, 290] on div "AM" at bounding box center [357, 296] width 26 height 18
click at [456, 291] on div "Finish time" at bounding box center [432, 268] width 311 height 47
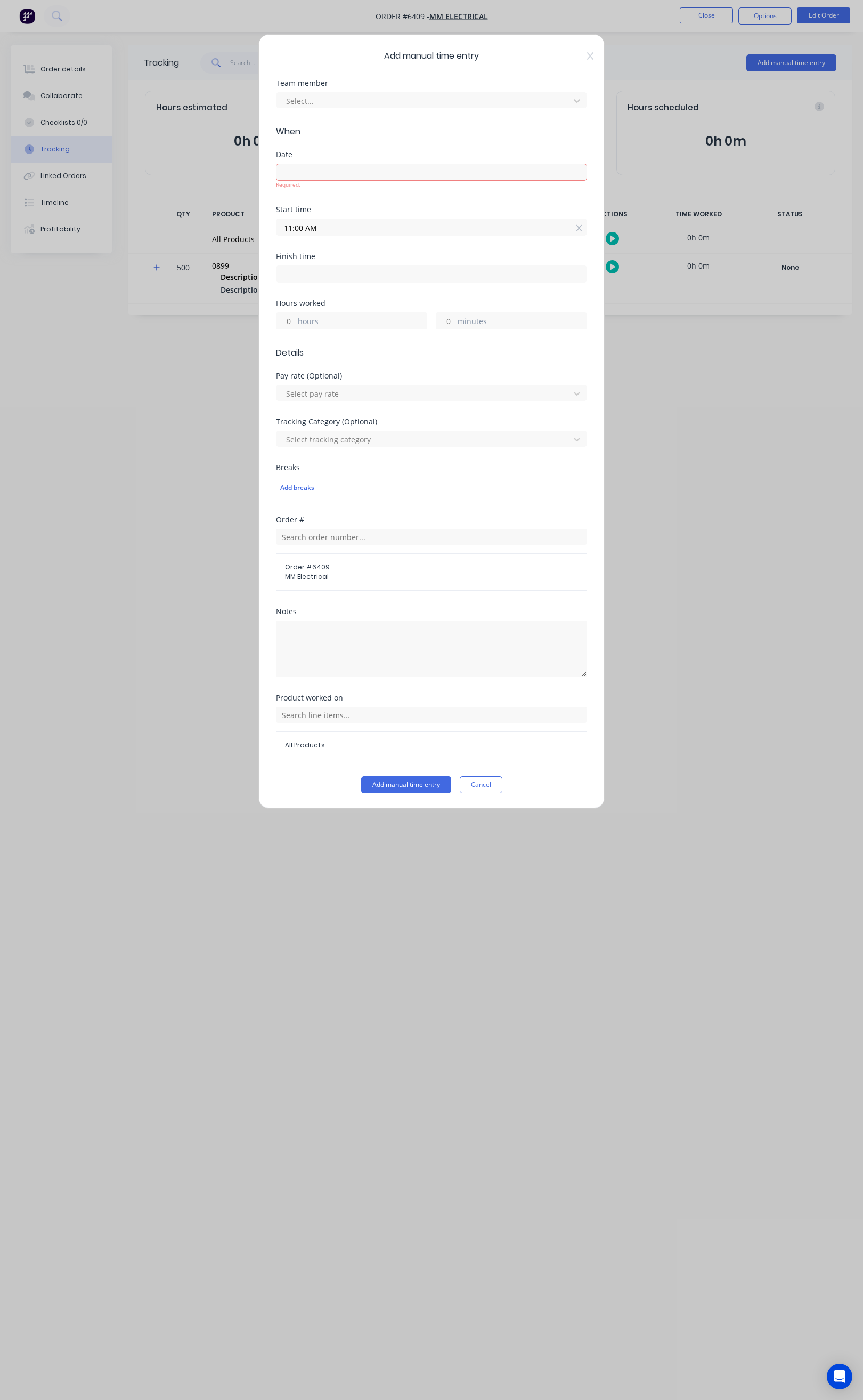
click at [349, 169] on input at bounding box center [432, 172] width 310 height 16
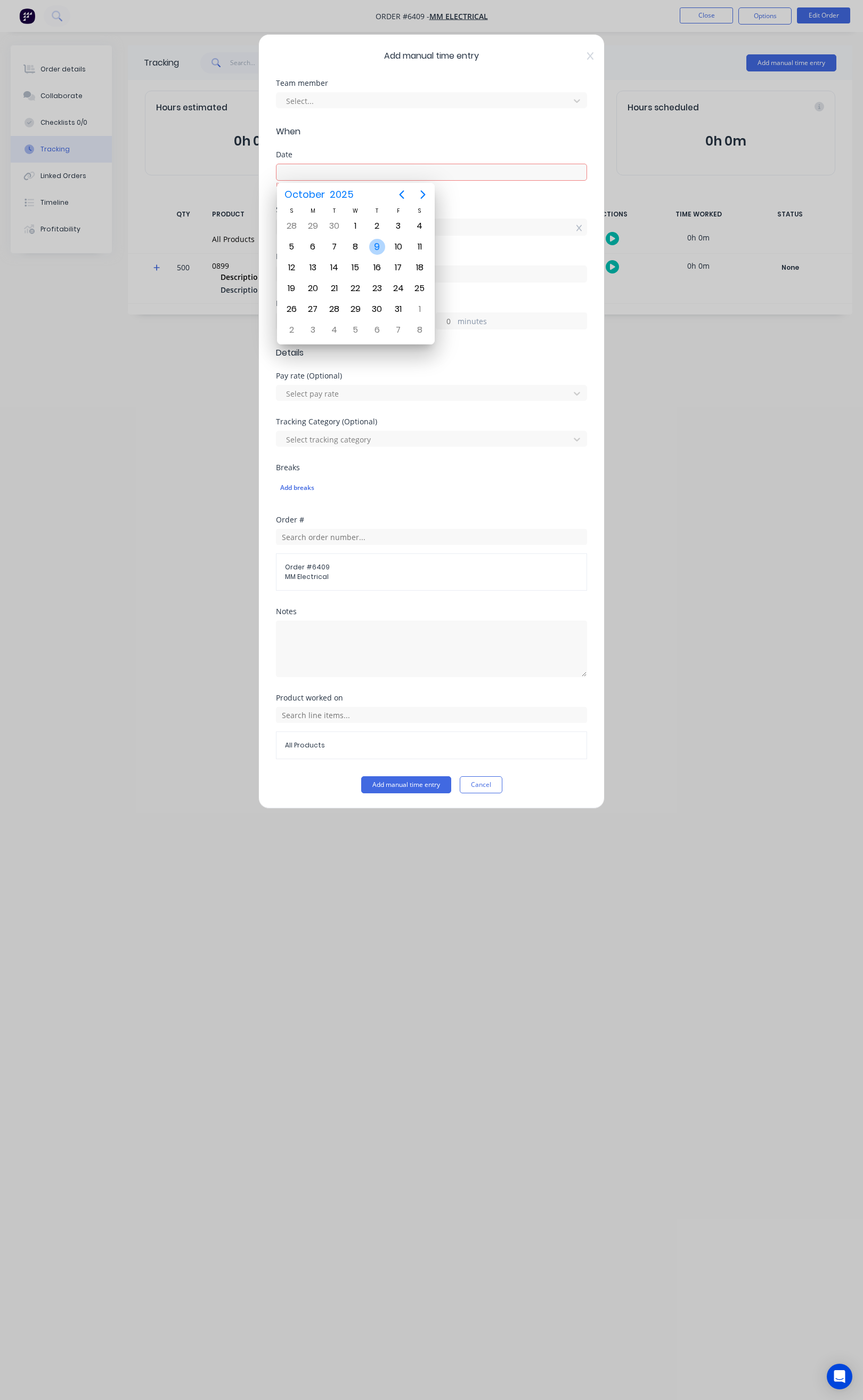
click at [379, 247] on div "9" at bounding box center [377, 246] width 16 height 16
type input "09/10/2025"
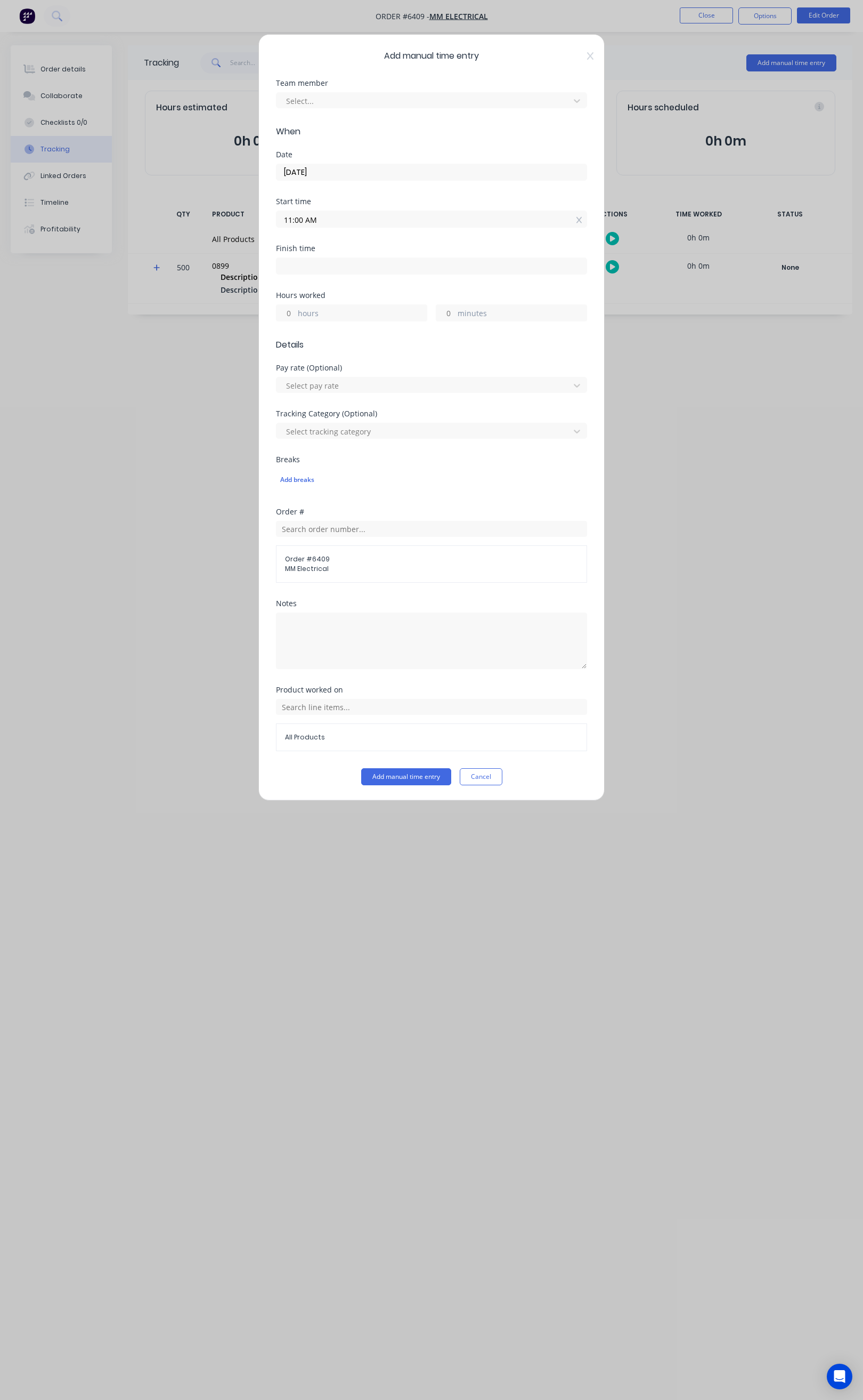
click at [343, 265] on input at bounding box center [432, 265] width 310 height 16
type input "11:09 AM"
type input "0"
type input "9"
click at [399, 774] on button "Add manual time entry" at bounding box center [406, 777] width 90 height 17
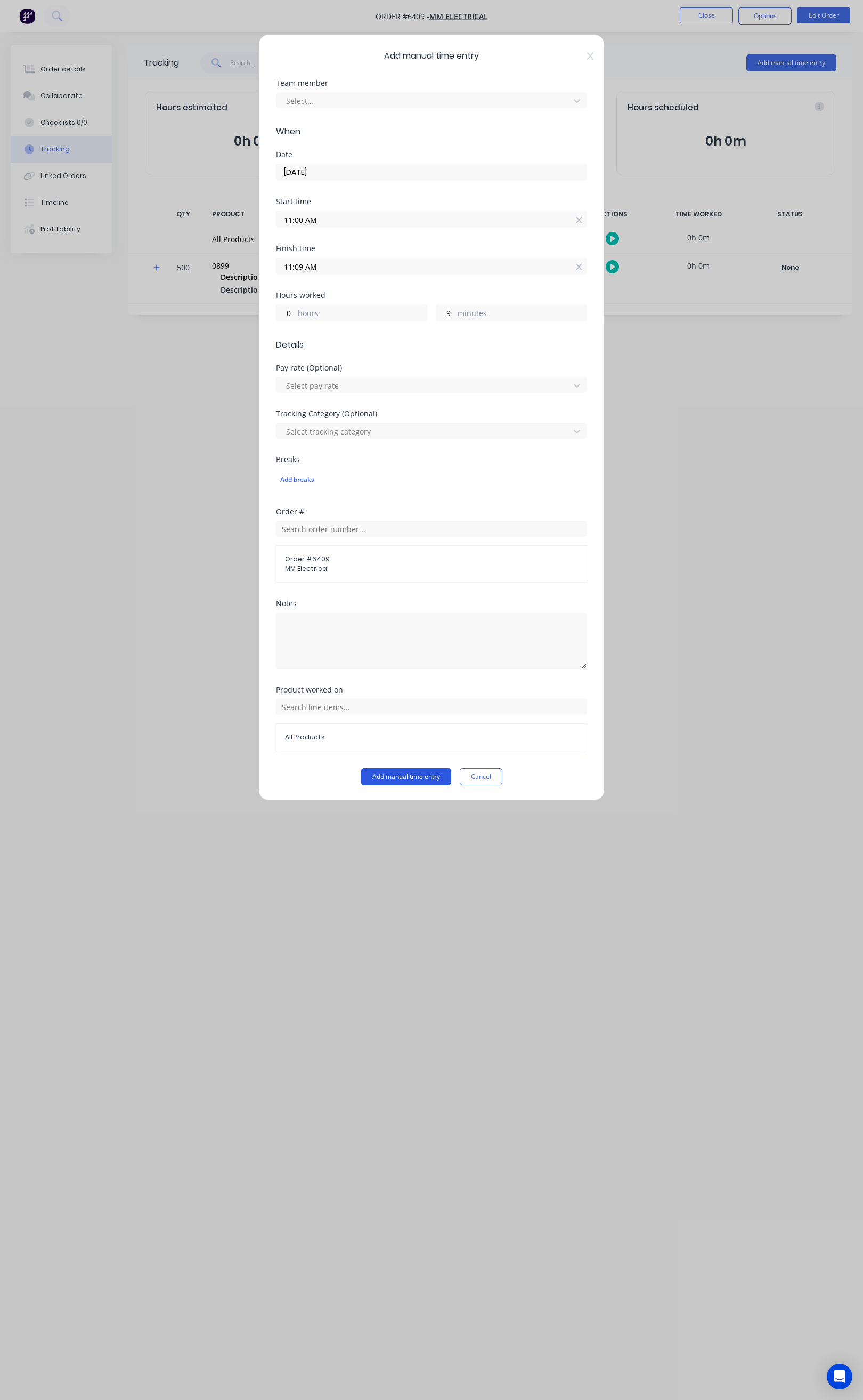
click at [406, 781] on button "Add manual time entry" at bounding box center [406, 777] width 90 height 17
click at [383, 351] on span "Details" at bounding box center [432, 344] width 311 height 13
click at [397, 486] on div "Add breaks" at bounding box center [432, 480] width 302 height 14
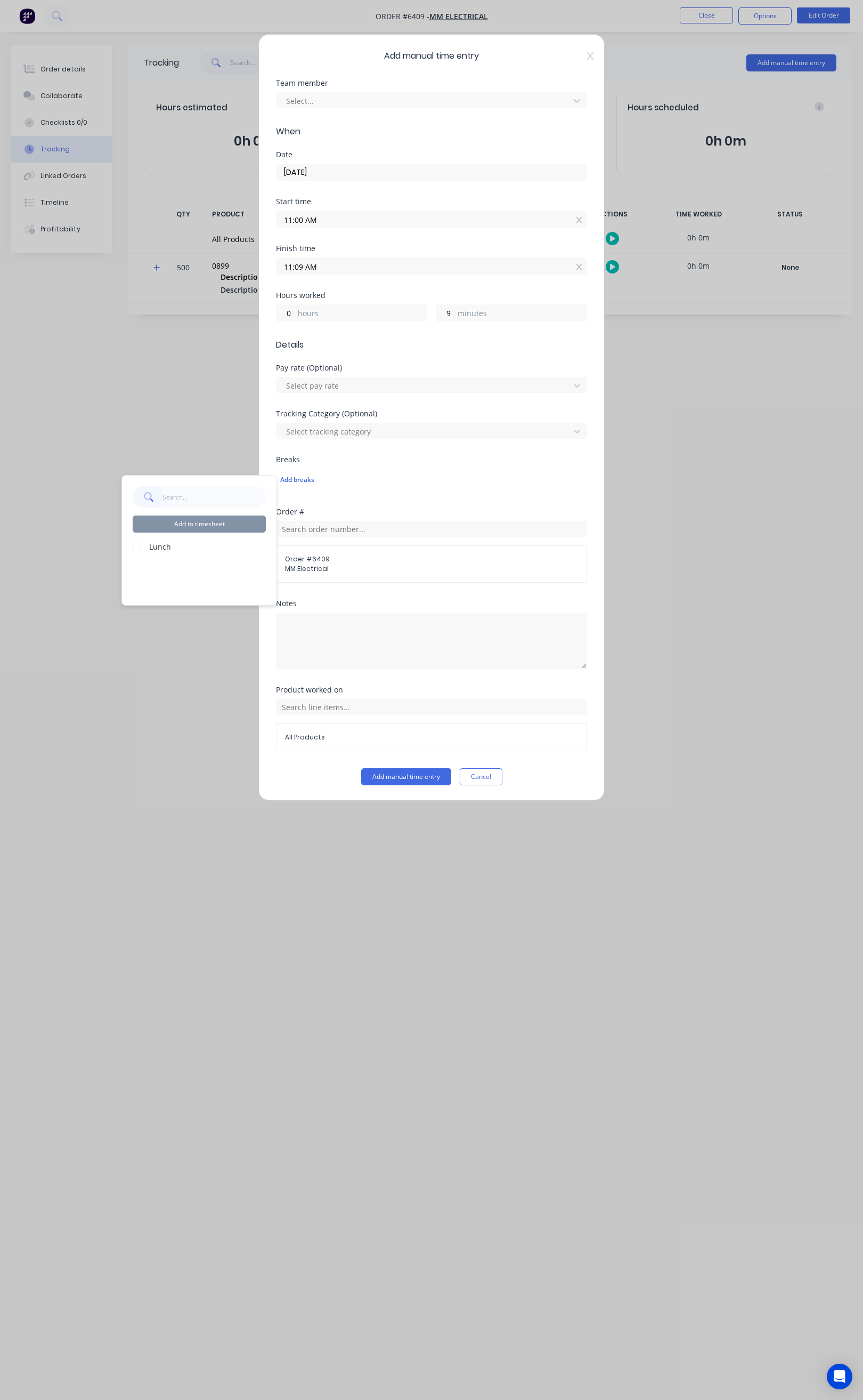
click at [418, 474] on div "Add breaks" at bounding box center [432, 479] width 311 height 22
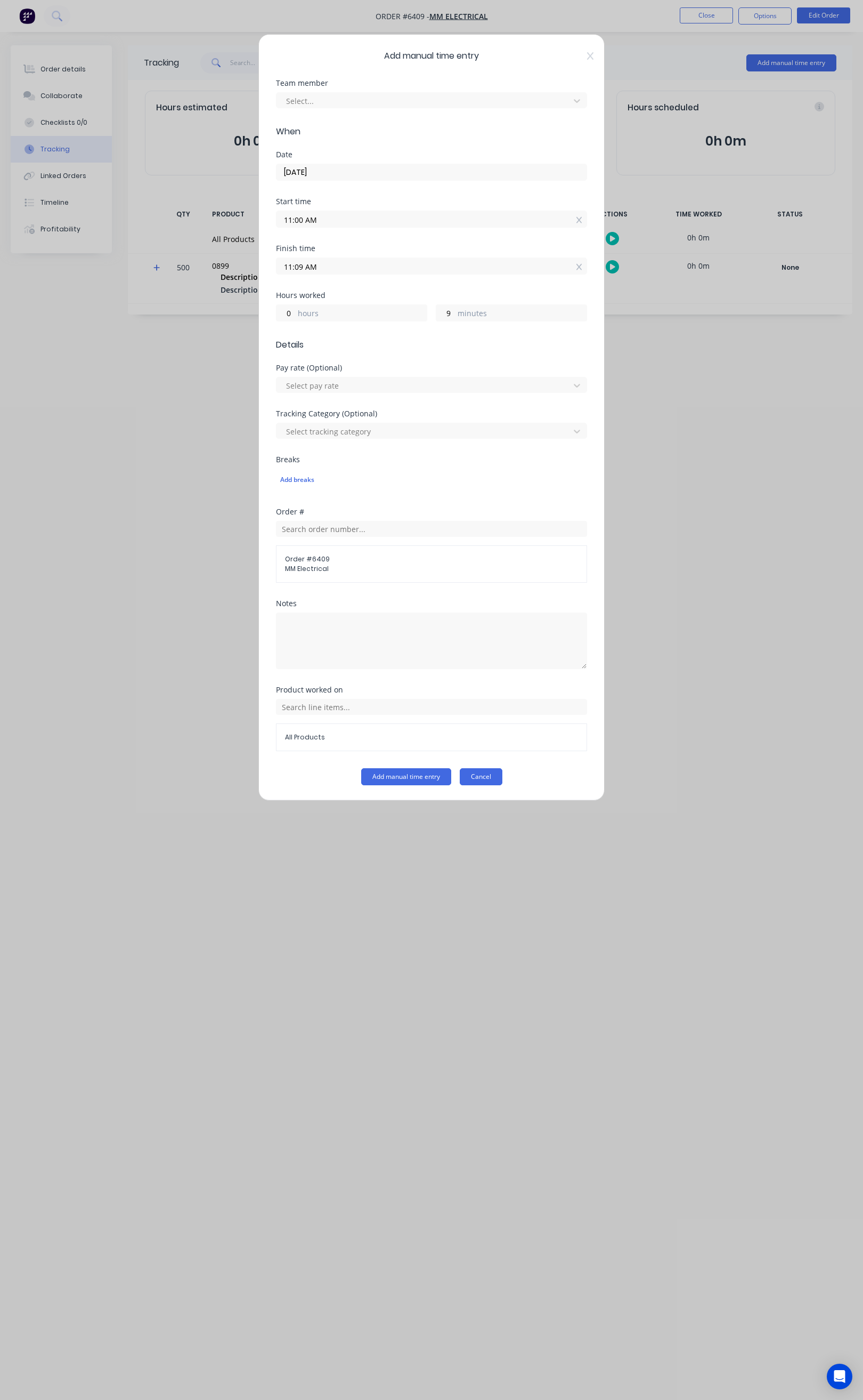
click at [486, 778] on button "Cancel" at bounding box center [481, 777] width 43 height 17
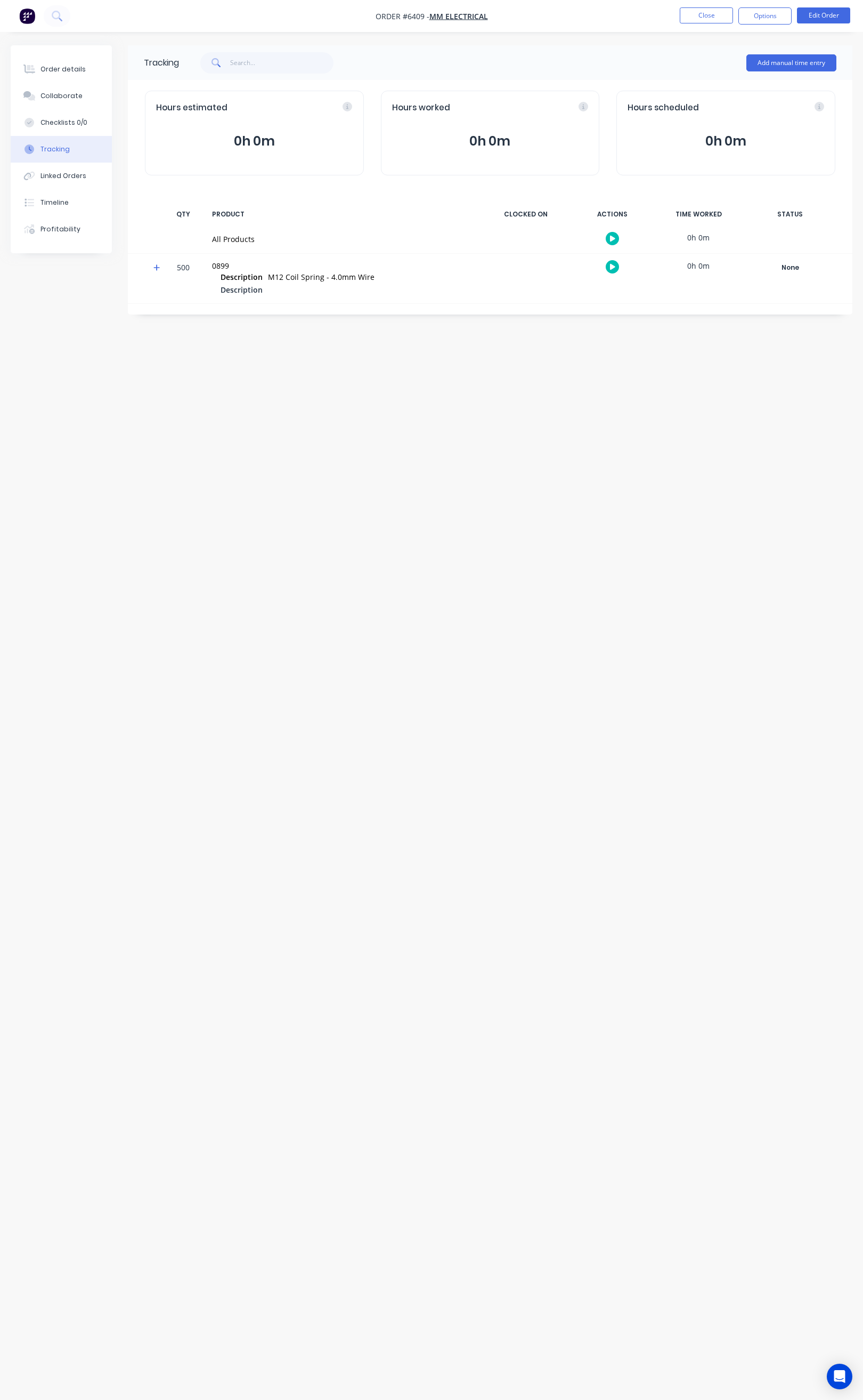
click at [614, 240] on icon "button" at bounding box center [612, 239] width 5 height 6
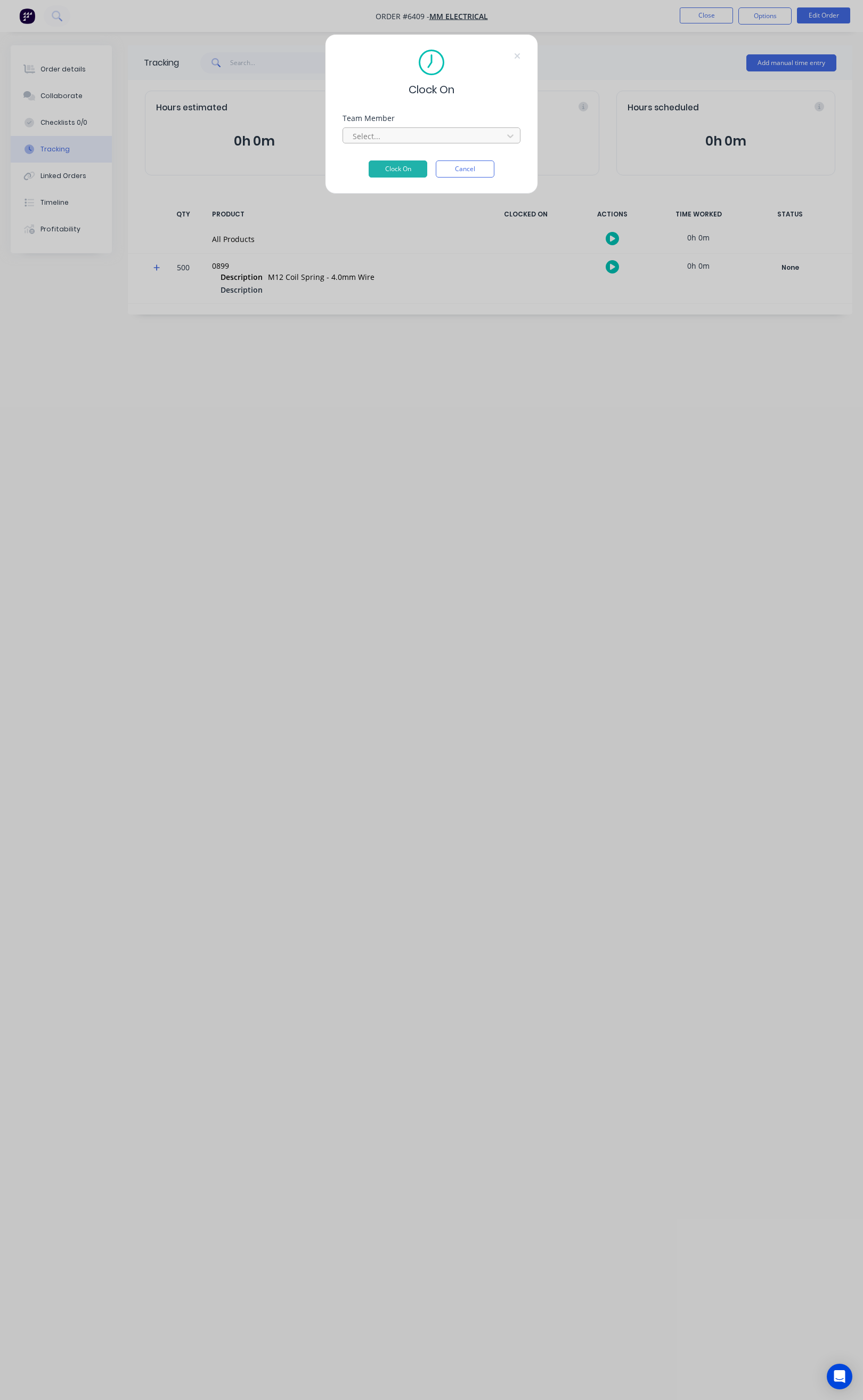
click at [448, 136] on div at bounding box center [425, 136] width 146 height 14
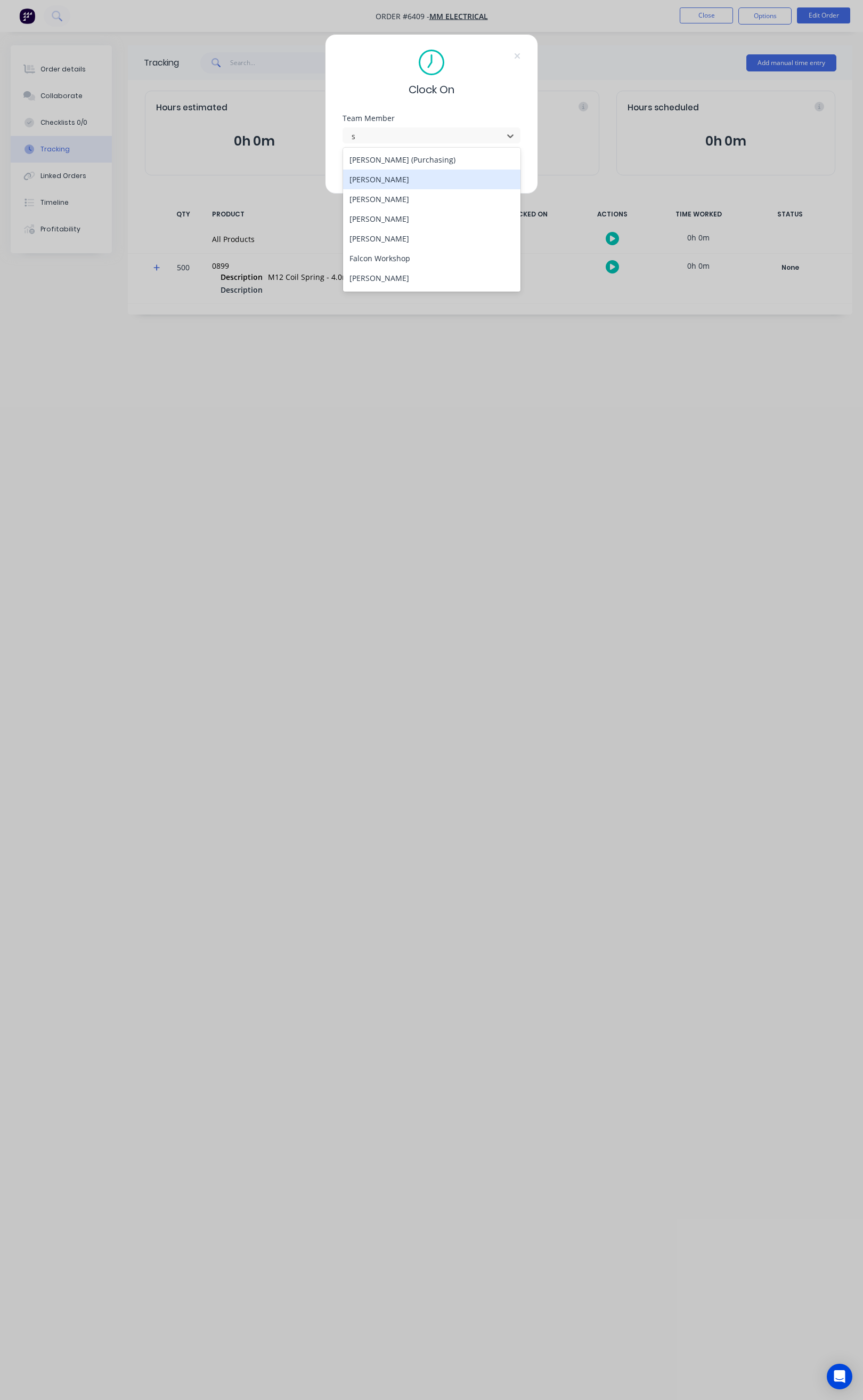
type input "st"
click at [392, 181] on div "[PERSON_NAME]" at bounding box center [432, 179] width 178 height 20
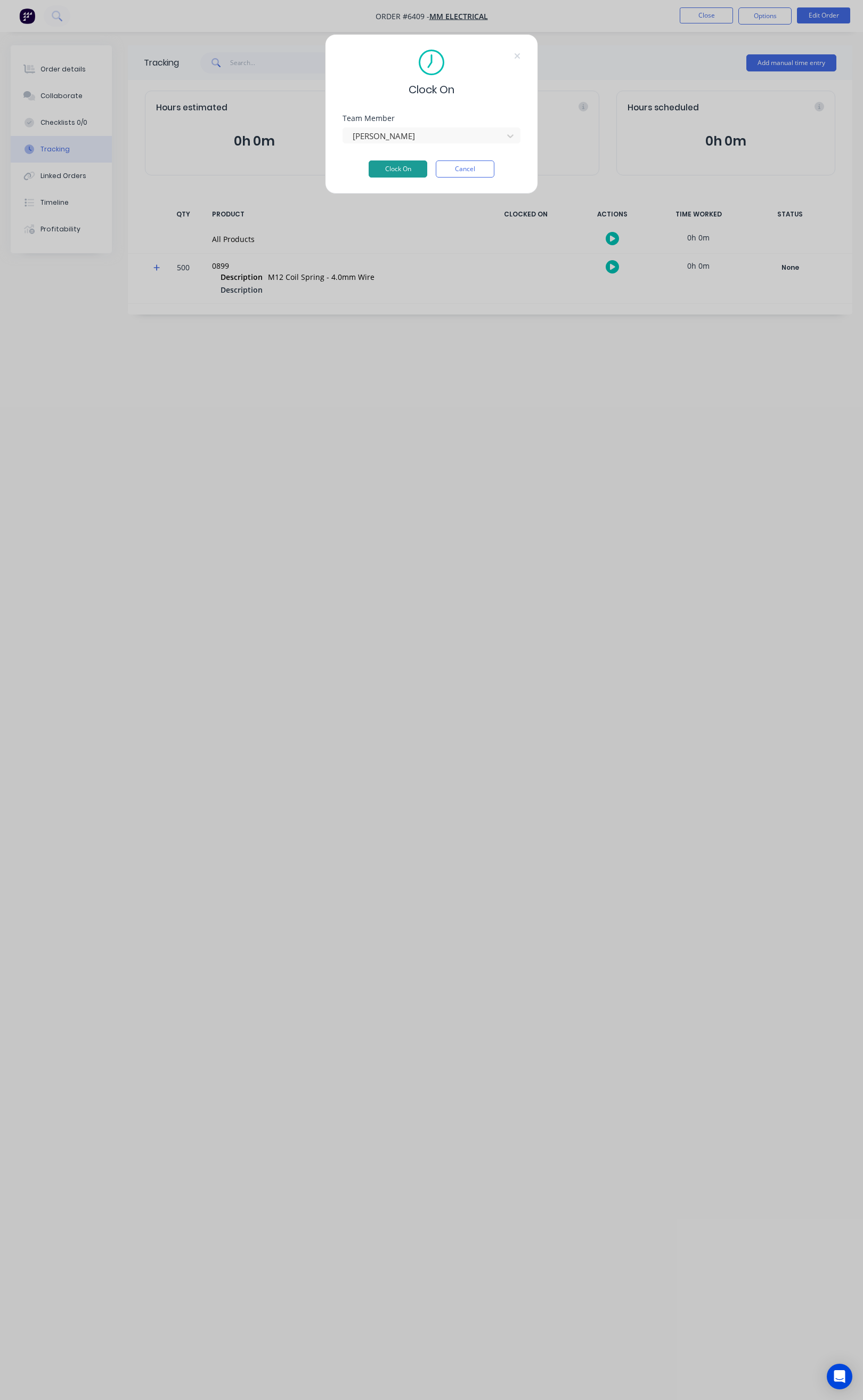
click at [395, 173] on button "Clock On" at bounding box center [397, 169] width 58 height 17
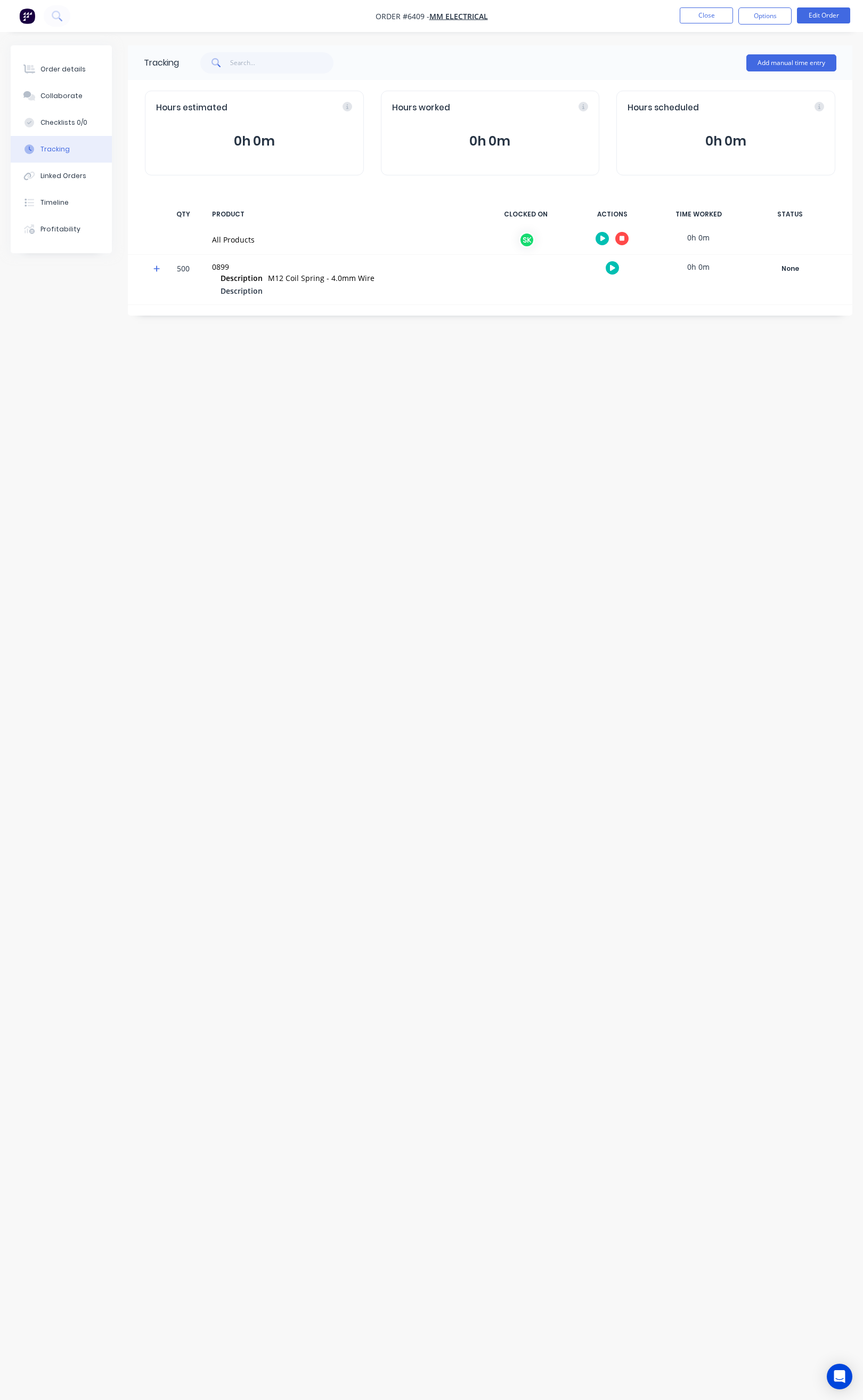
click at [383, 295] on div "Description" at bounding box center [346, 291] width 252 height 13
click at [694, 14] on button "Close" at bounding box center [707, 15] width 53 height 16
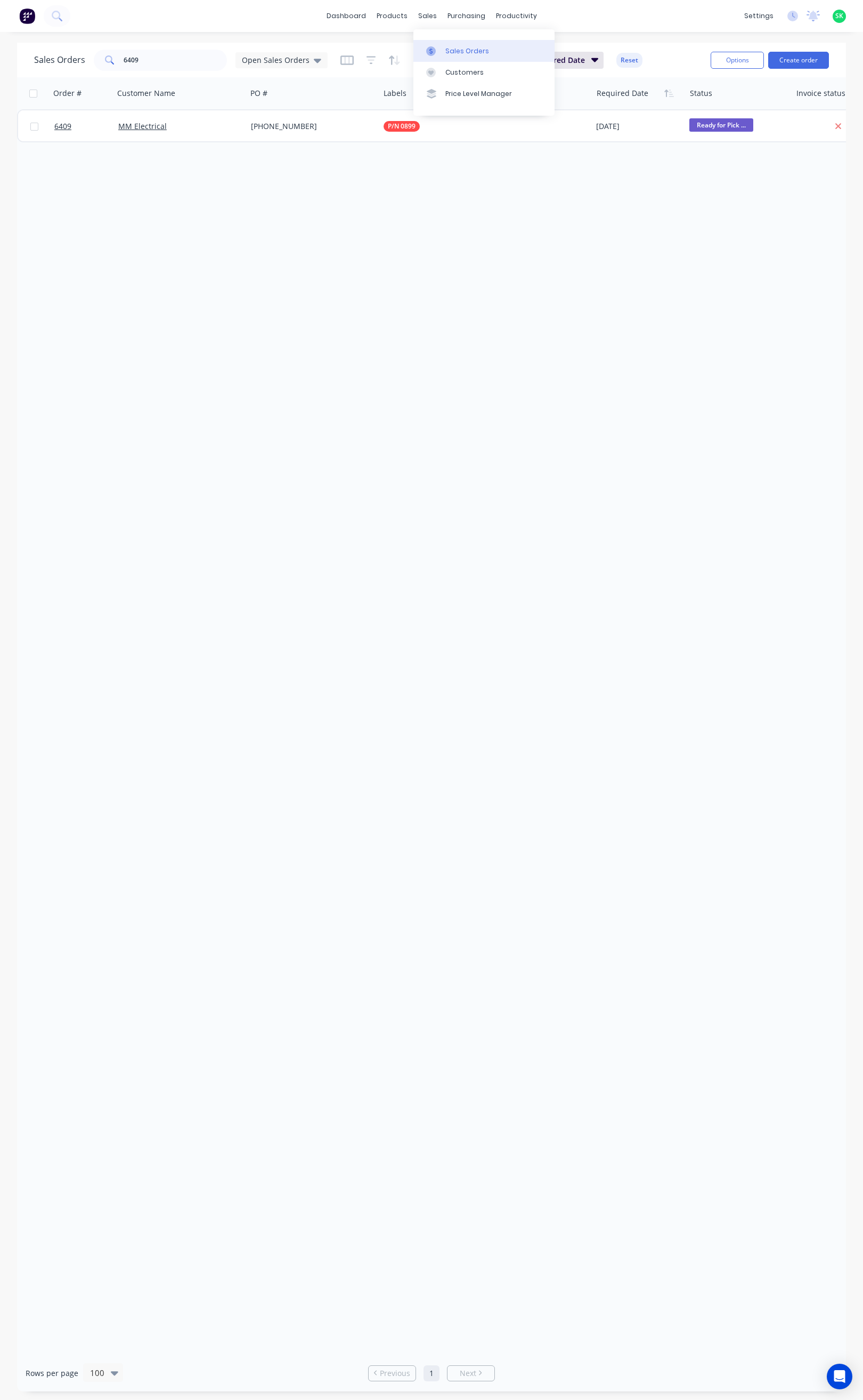
click at [440, 45] on link "Sales Orders" at bounding box center [484, 51] width 141 height 21
drag, startPoint x: 144, startPoint y: 64, endPoint x: 109, endPoint y: 64, distance: 35.0
click at [109, 64] on div "6409" at bounding box center [160, 60] width 133 height 21
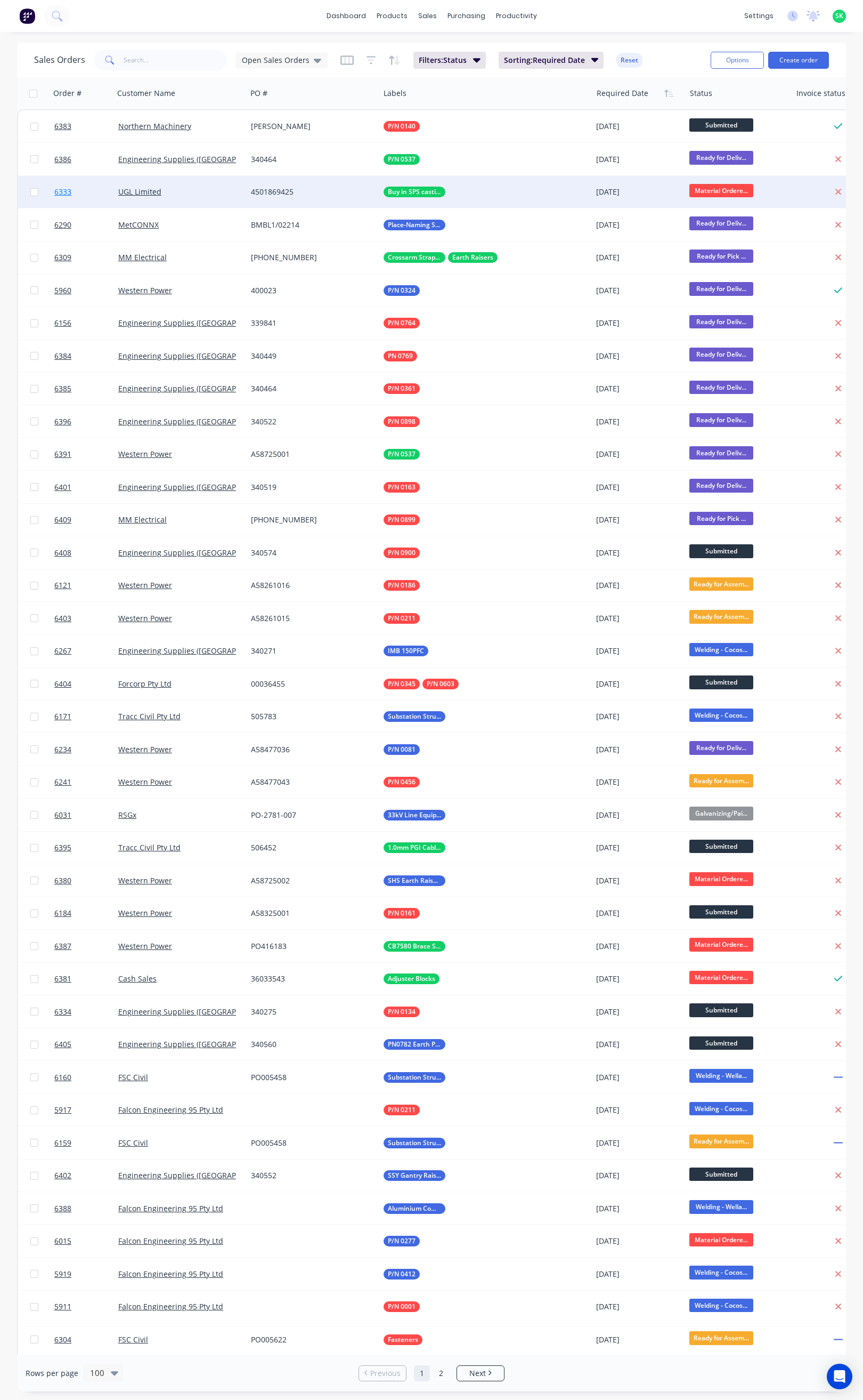
click at [62, 188] on span "6333" at bounding box center [63, 192] width 17 height 11
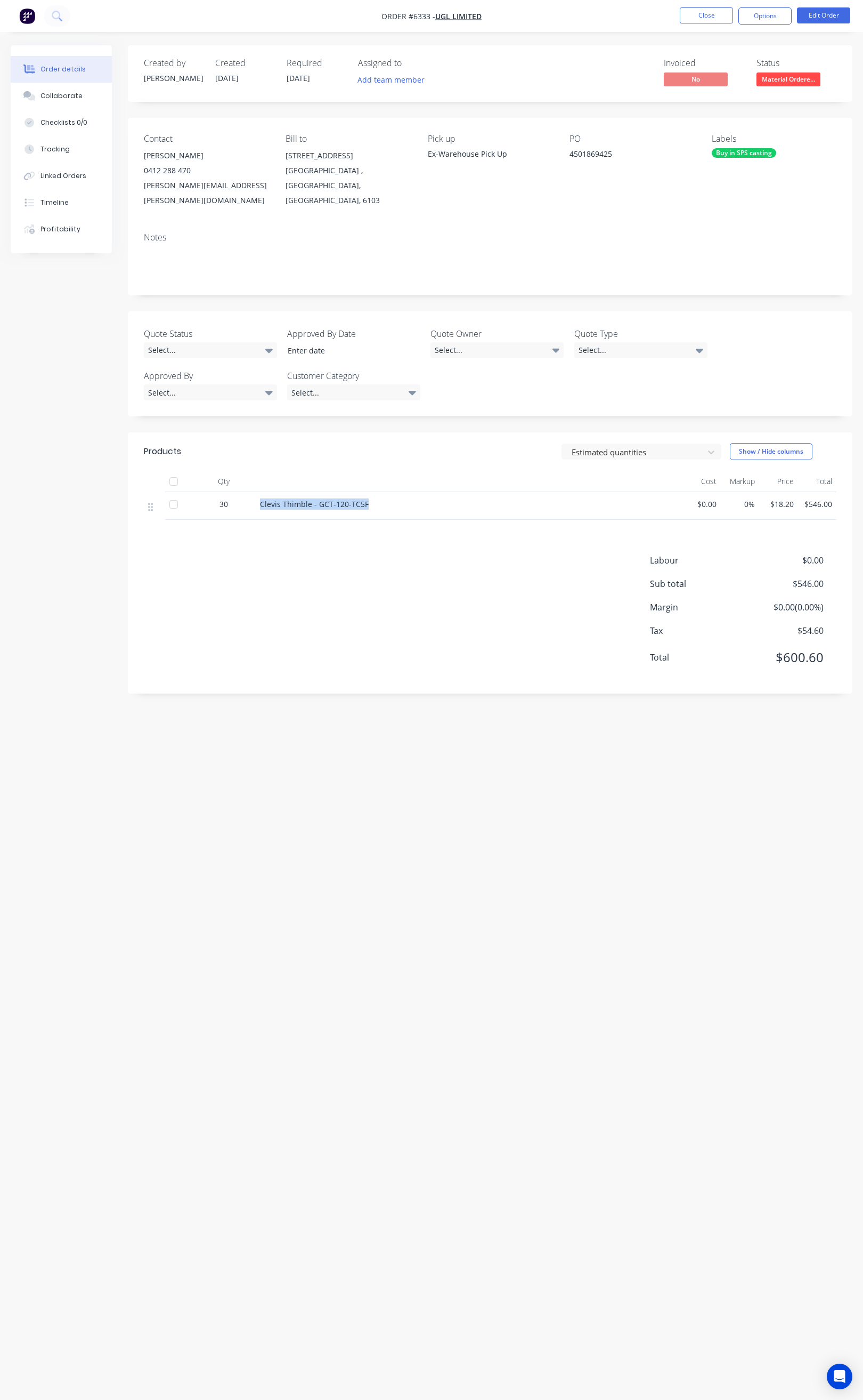
drag, startPoint x: 240, startPoint y: 490, endPoint x: 371, endPoint y: 494, distance: 131.1
click at [371, 494] on div "30 Clevis Thimble - GCT-120-TC5F $0.00 0% $18.20 $546.00" at bounding box center [490, 505] width 693 height 27
copy div "Clevis Thimble - GCT-120-TC5F"
click at [712, 13] on button "Close" at bounding box center [707, 15] width 53 height 16
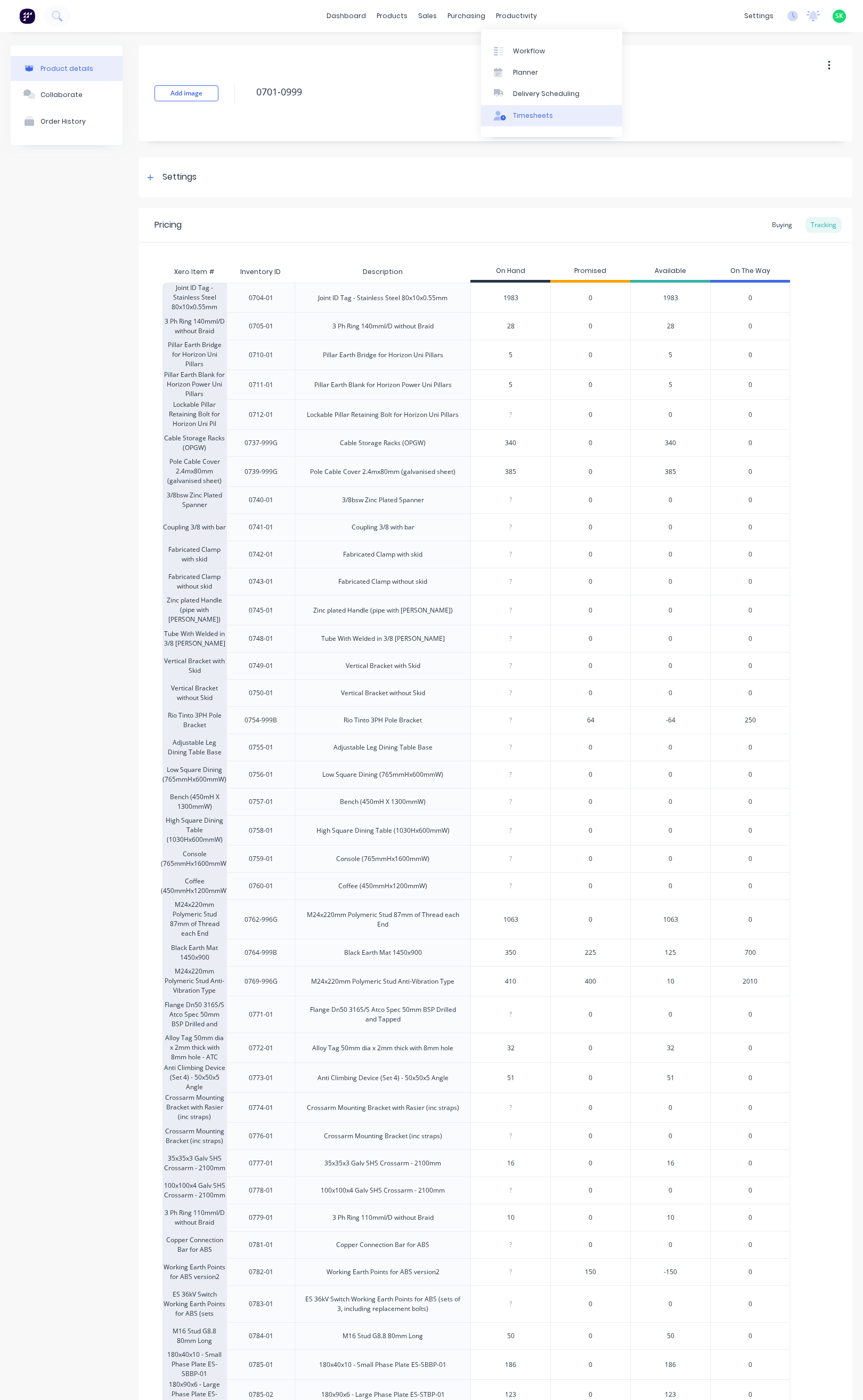
click at [515, 111] on div "Timesheets" at bounding box center [533, 116] width 40 height 10
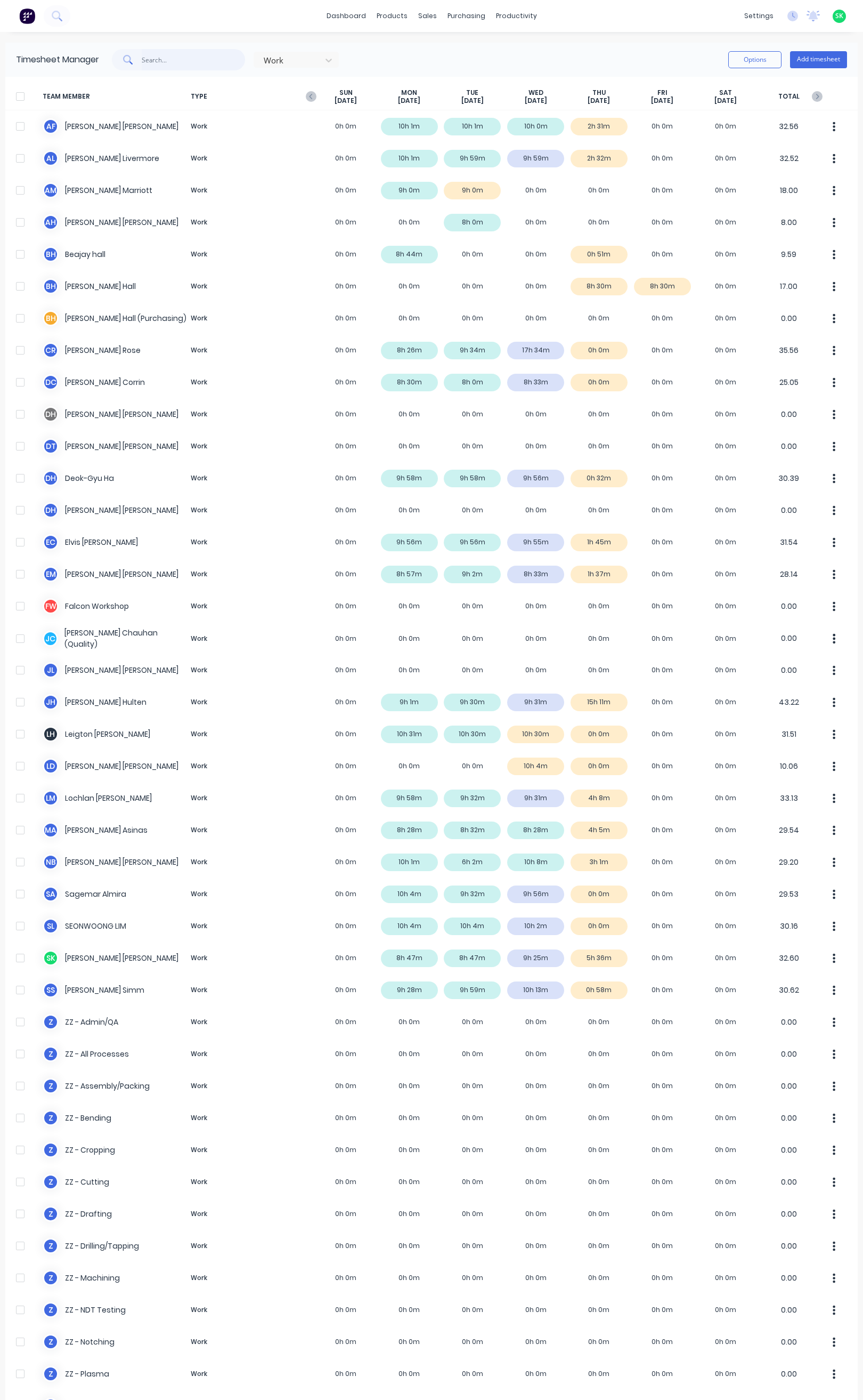
click at [173, 60] on input "text" at bounding box center [194, 60] width 104 height 21
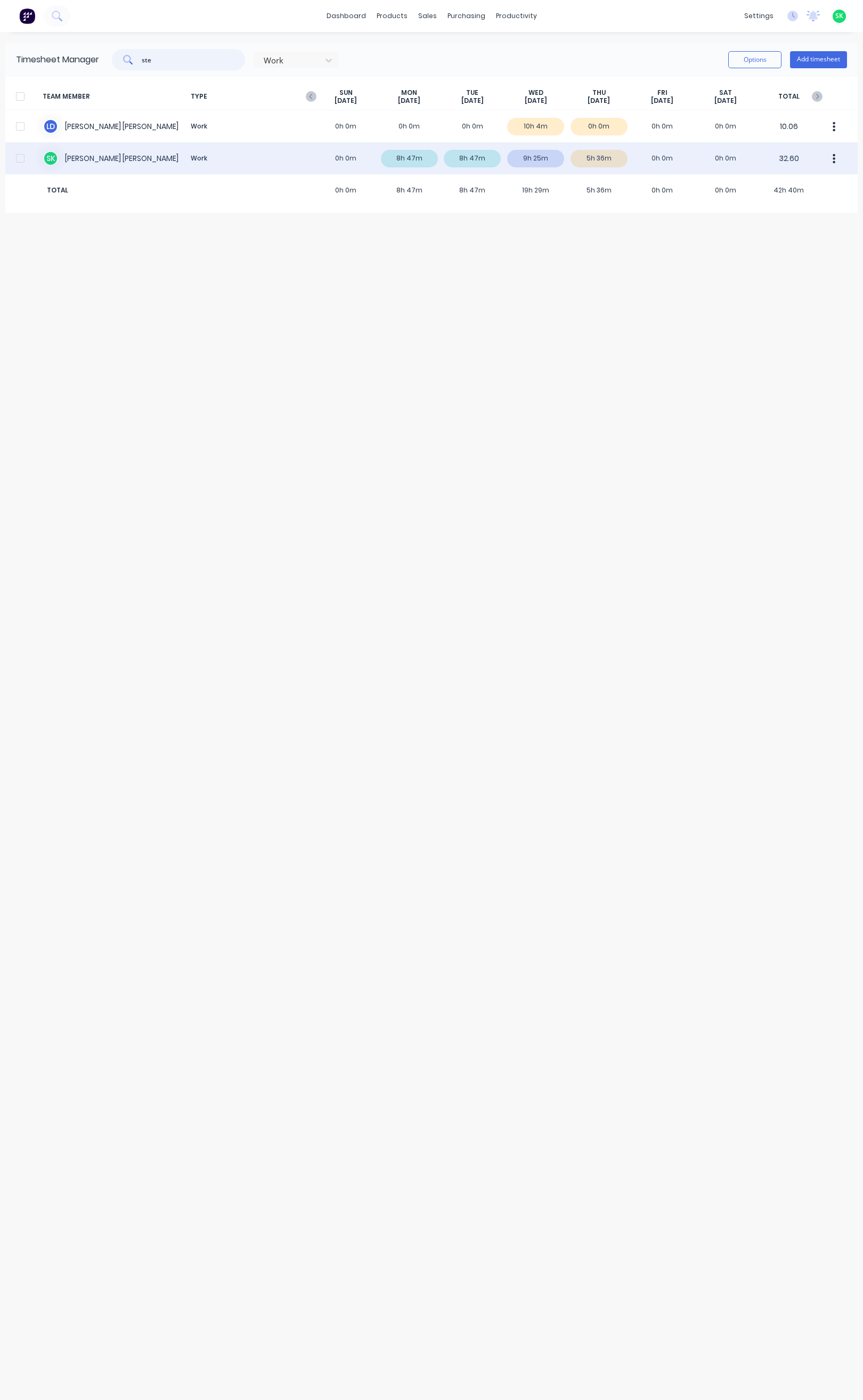
type input "ste"
click at [115, 150] on div "S K [PERSON_NAME] Work 0h 0m 8h 47m 8h 47m 9h 25m 5h 36m 0h 0m 0h 0m 32.60" at bounding box center [432, 158] width 852 height 32
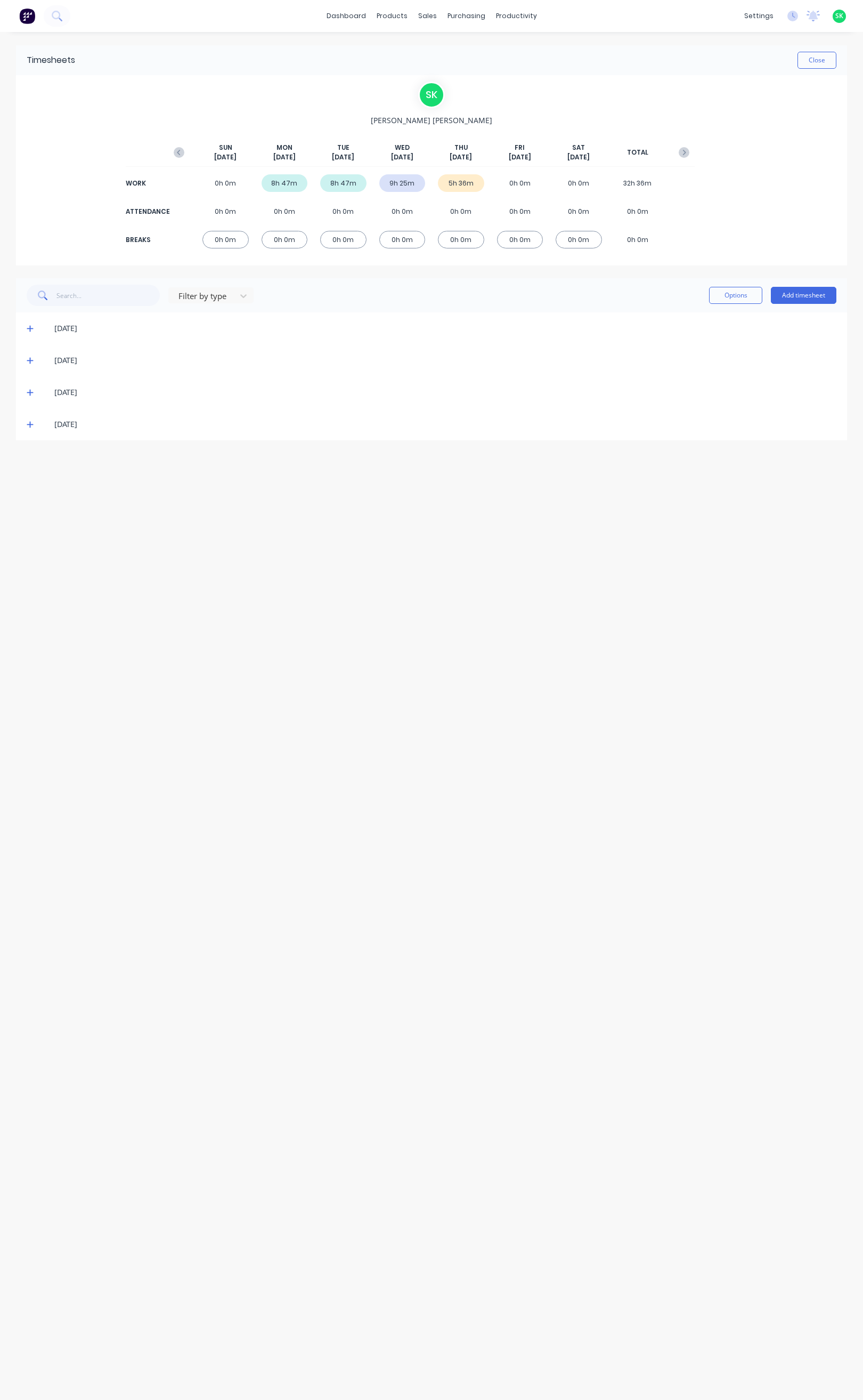
click at [30, 424] on icon at bounding box center [30, 425] width 6 height 6
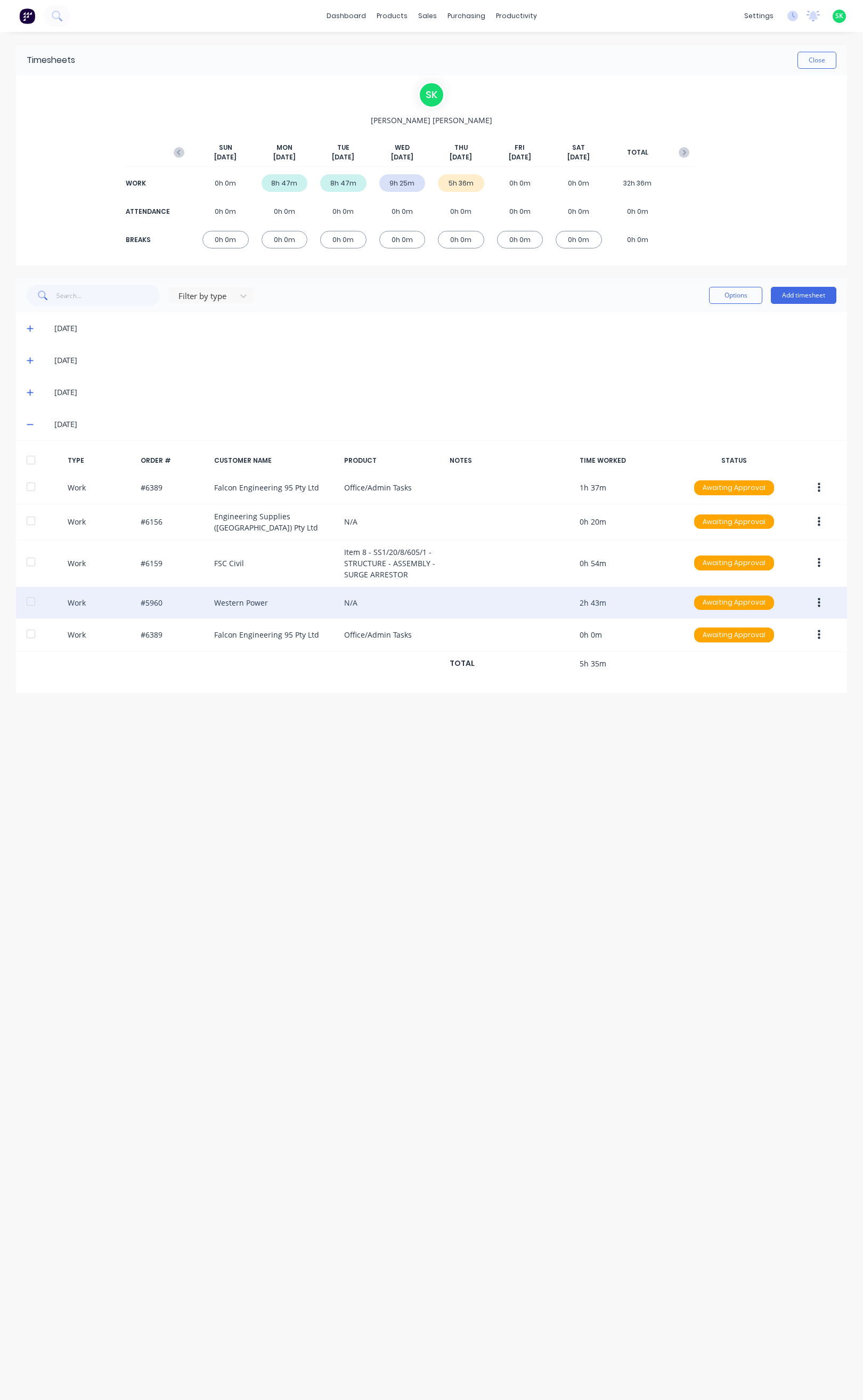
click at [495, 600] on div "Work #5960 Western Power N/A 2h 43m Awaiting Approval" at bounding box center [432, 603] width 831 height 33
click at [821, 598] on button "button" at bounding box center [819, 603] width 25 height 19
click at [763, 559] on div "Edit" at bounding box center [781, 562] width 82 height 15
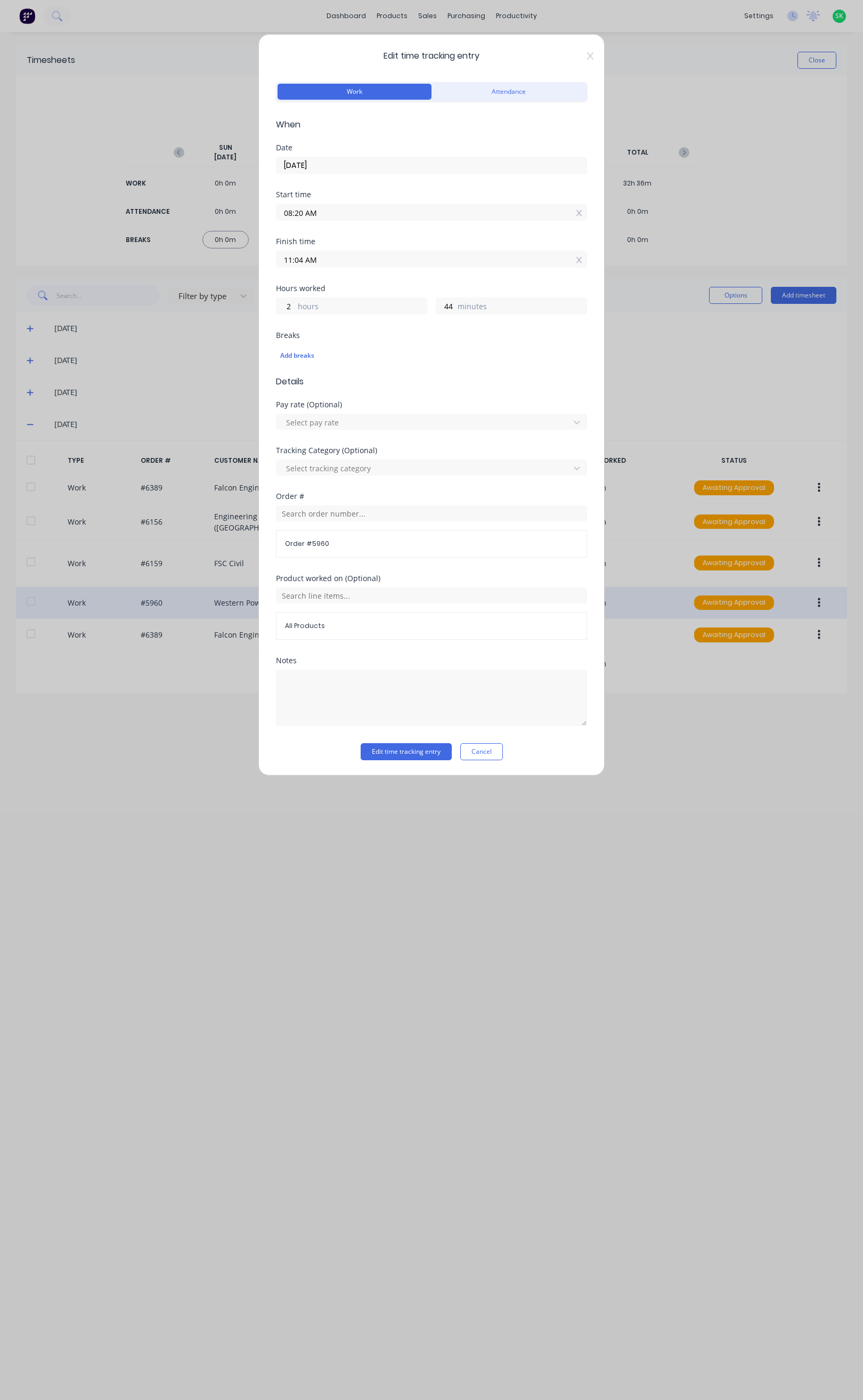
click at [302, 260] on input "11:04 AM" at bounding box center [432, 258] width 310 height 16
type input "09:00 AM"
type input "0"
type input "40"
click at [302, 296] on div "09" at bounding box center [299, 299] width 26 height 18
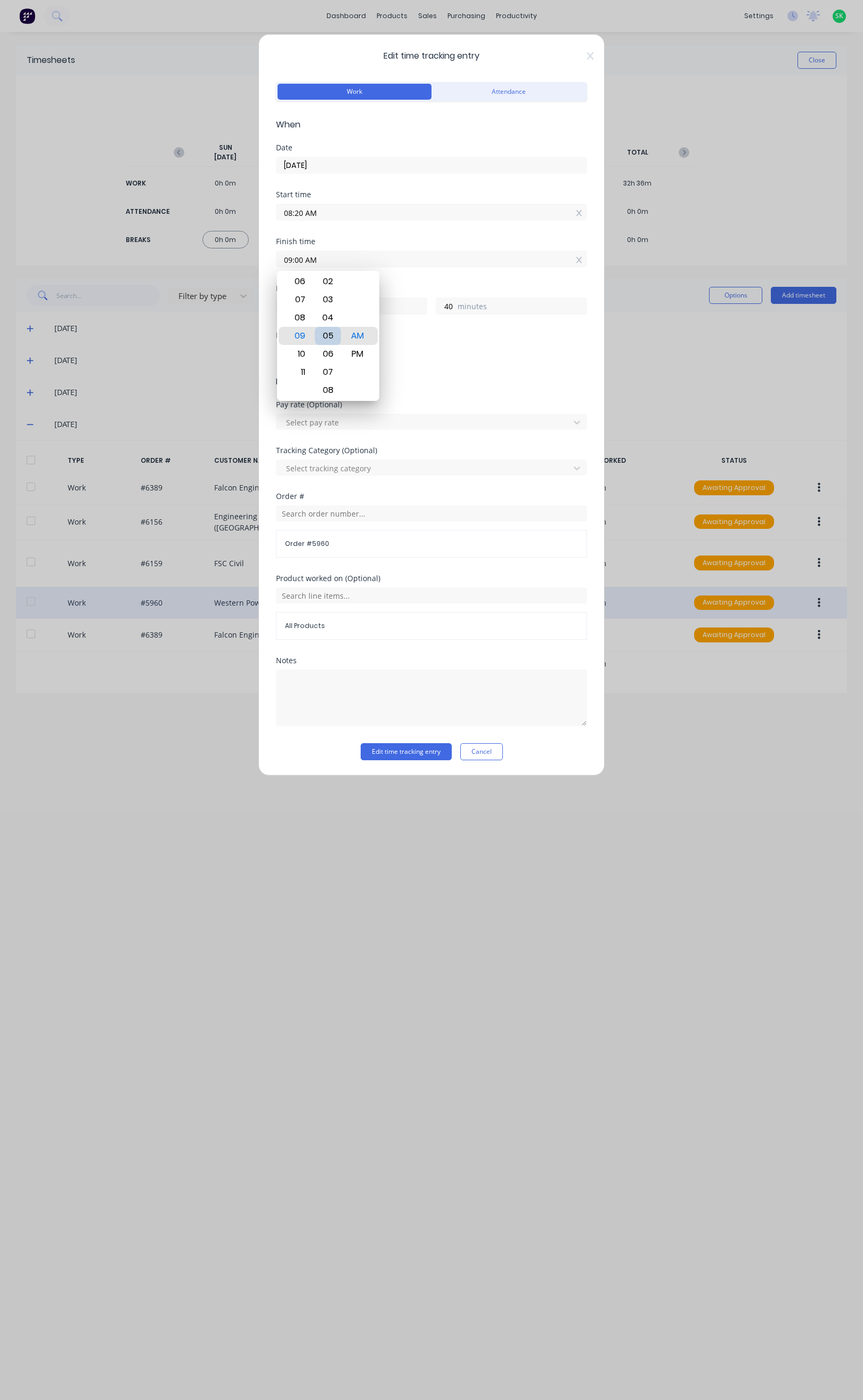
type input "09:05 AM"
type input "45"
type input "09:12 AM"
type input "52"
type input "09:19 AM"
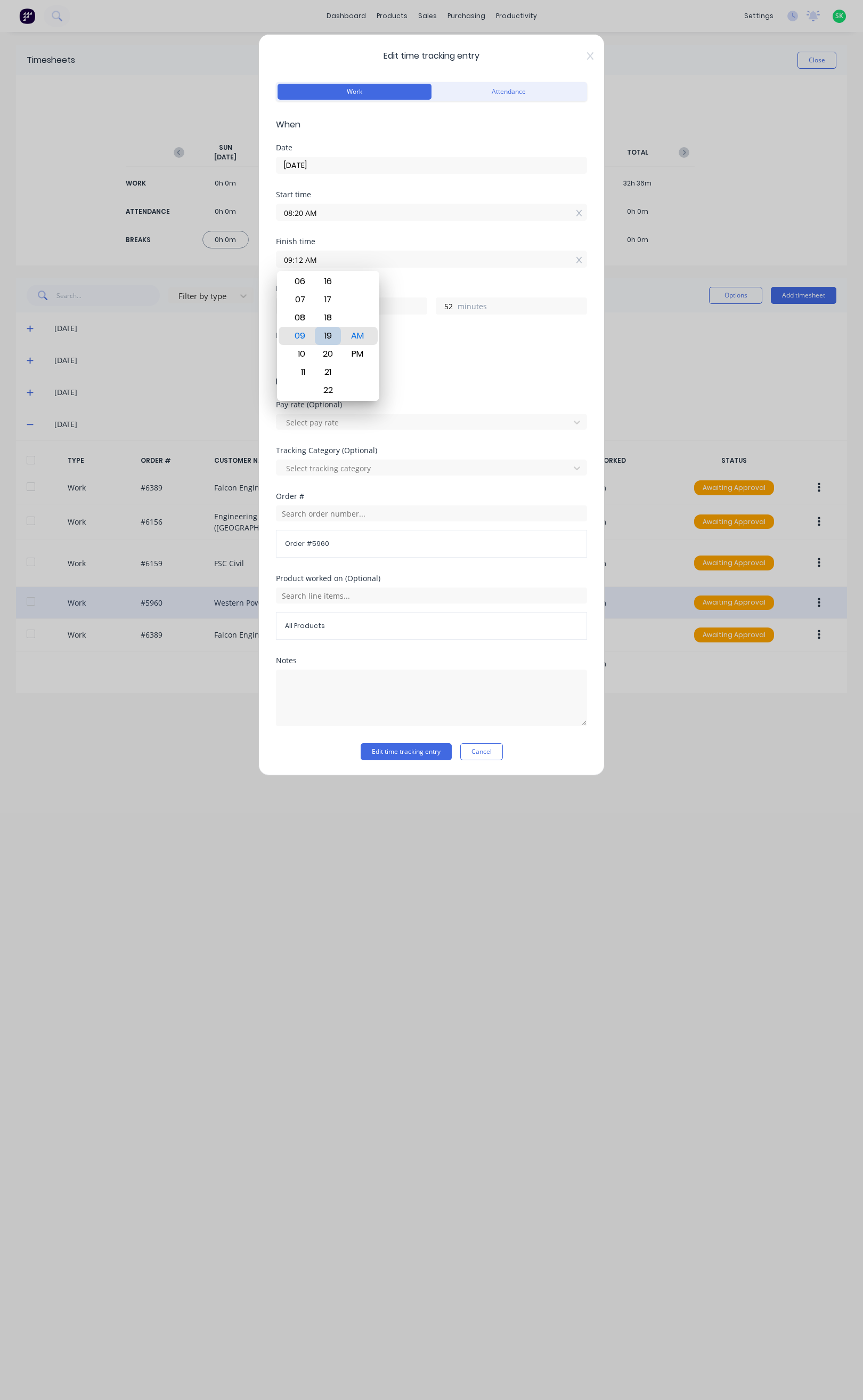
type input "59"
type input "09:26 AM"
type input "1"
type input "6"
type input "09:30 AM"
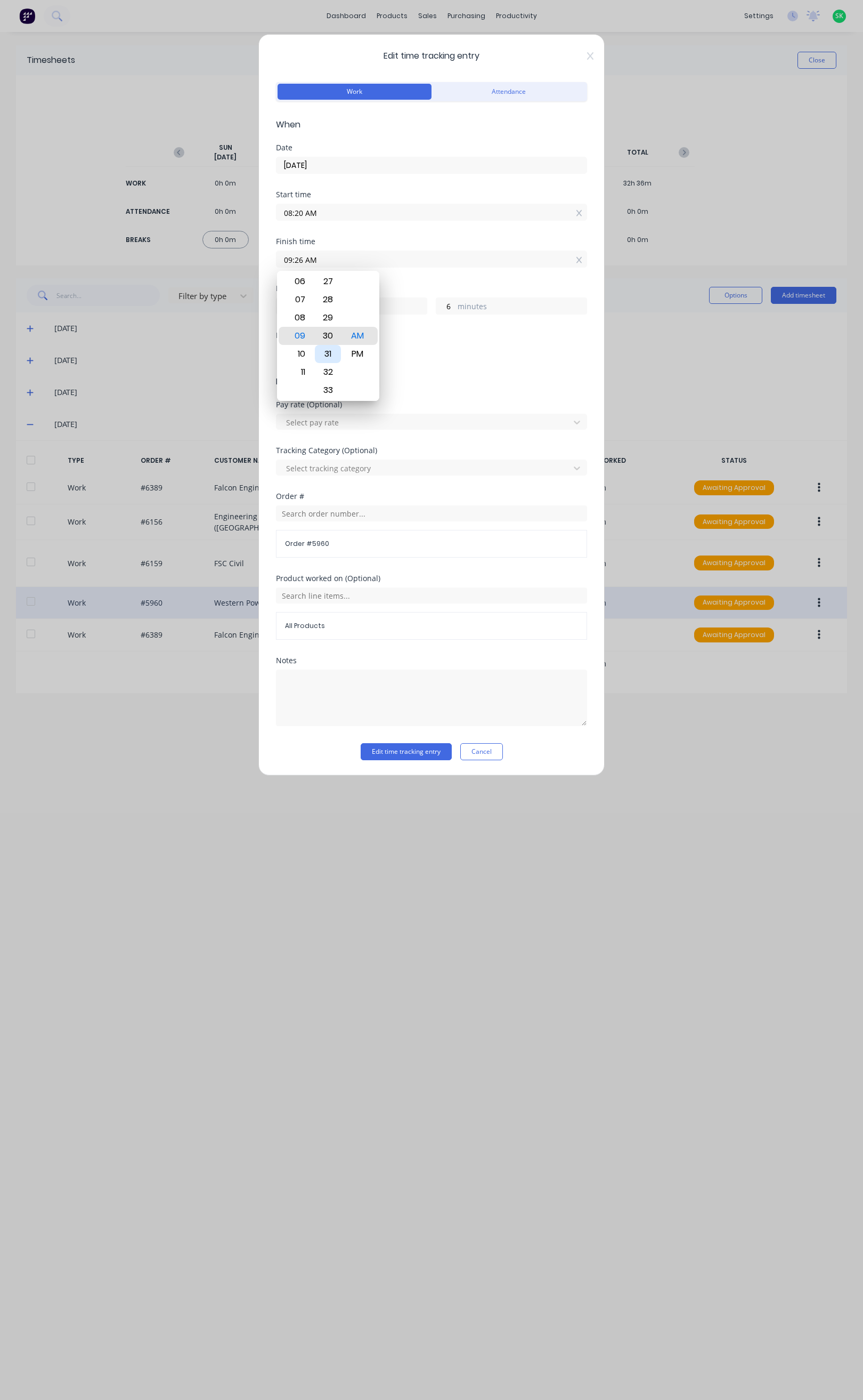
type input "10"
type input "09:34 AM"
type input "14"
type input "09:35 AM"
type input "15"
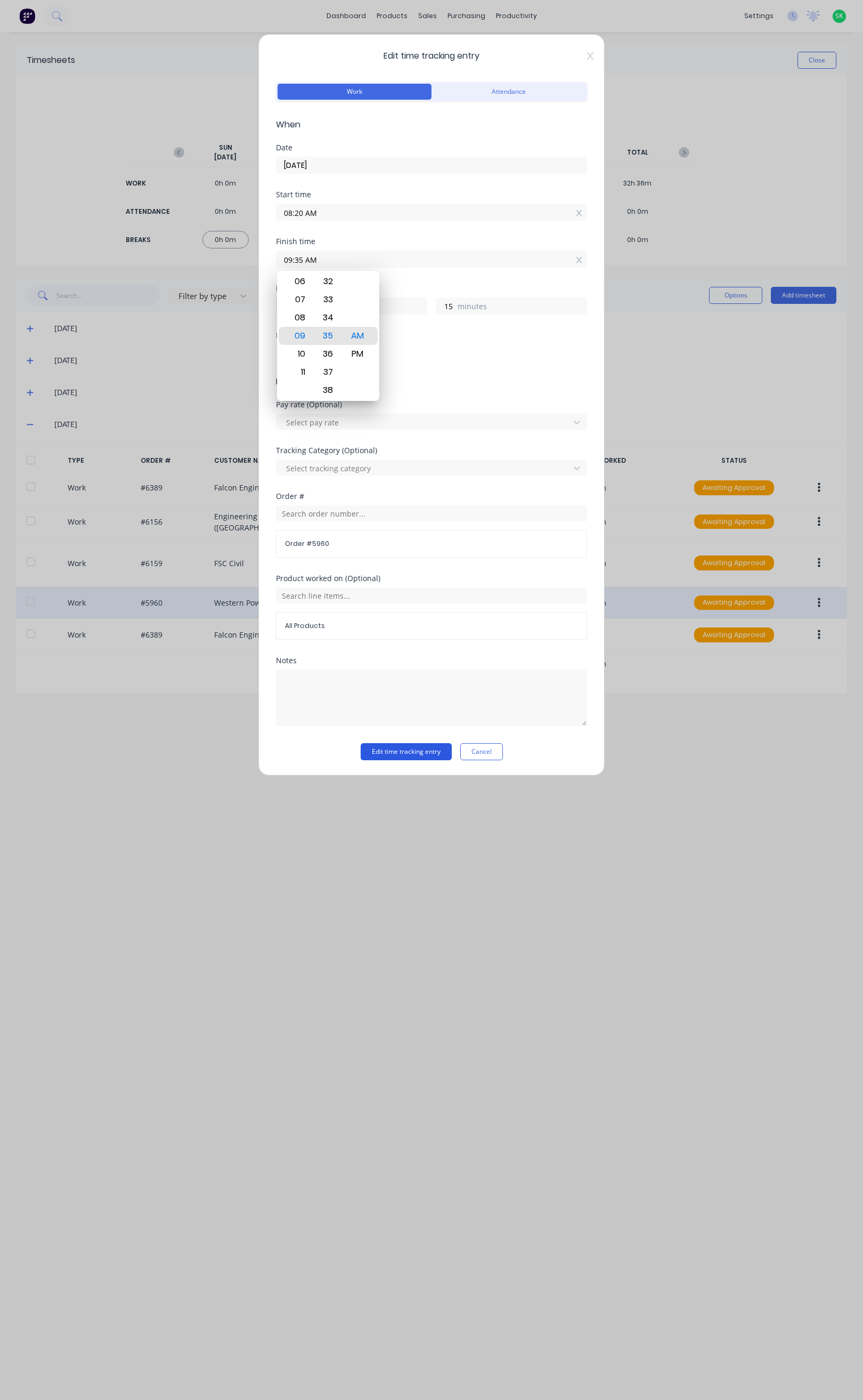
click at [411, 749] on button "Edit time tracking entry" at bounding box center [406, 752] width 91 height 17
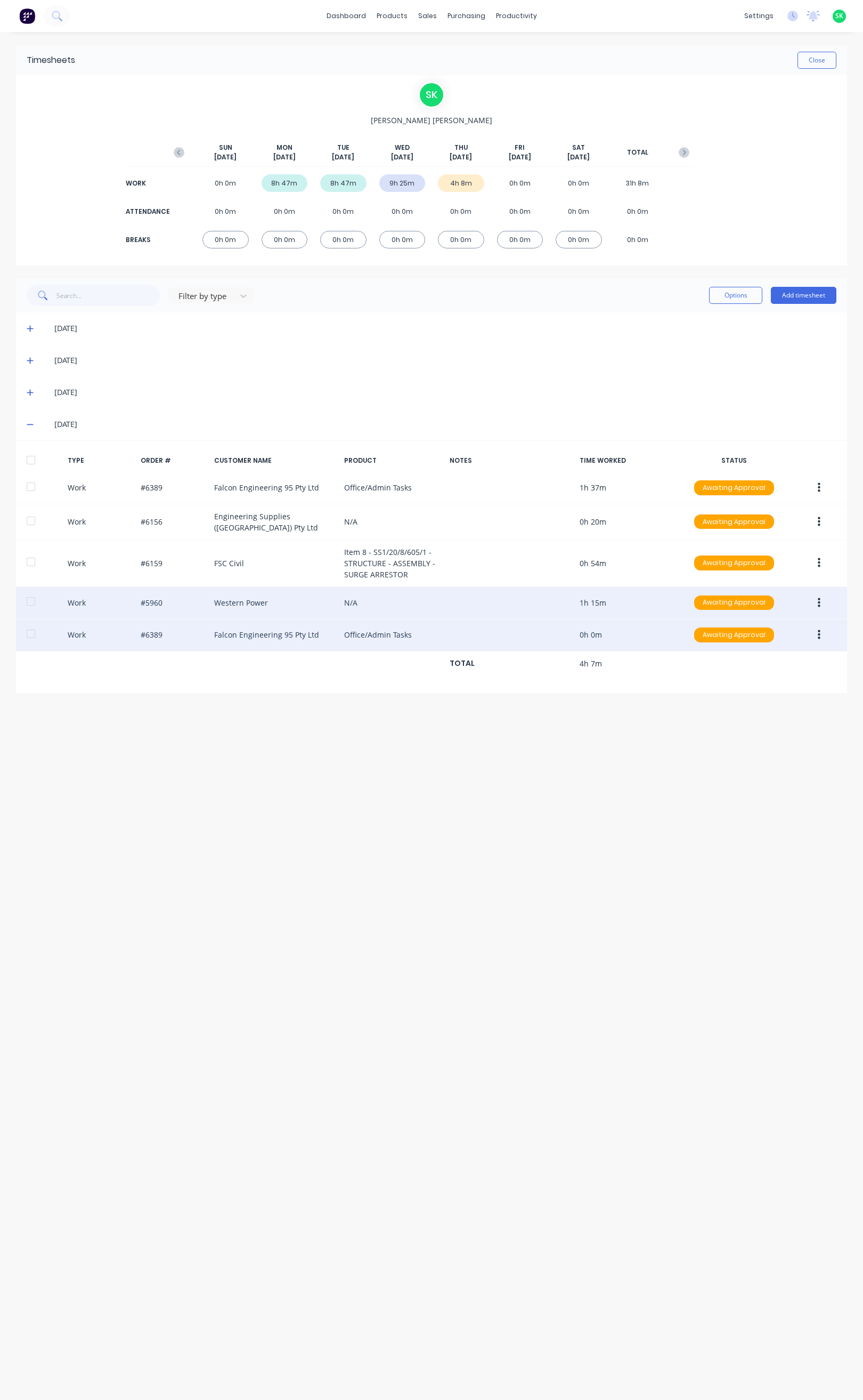
click at [564, 635] on div "Work #6389 Falcon Engineering 95 Pty Ltd Office/Admin Tasks 0h 0m Awaiting Appr…" at bounding box center [432, 635] width 831 height 33
click at [819, 634] on icon "button" at bounding box center [820, 635] width 3 height 10
click at [784, 597] on div "Edit" at bounding box center [781, 594] width 82 height 15
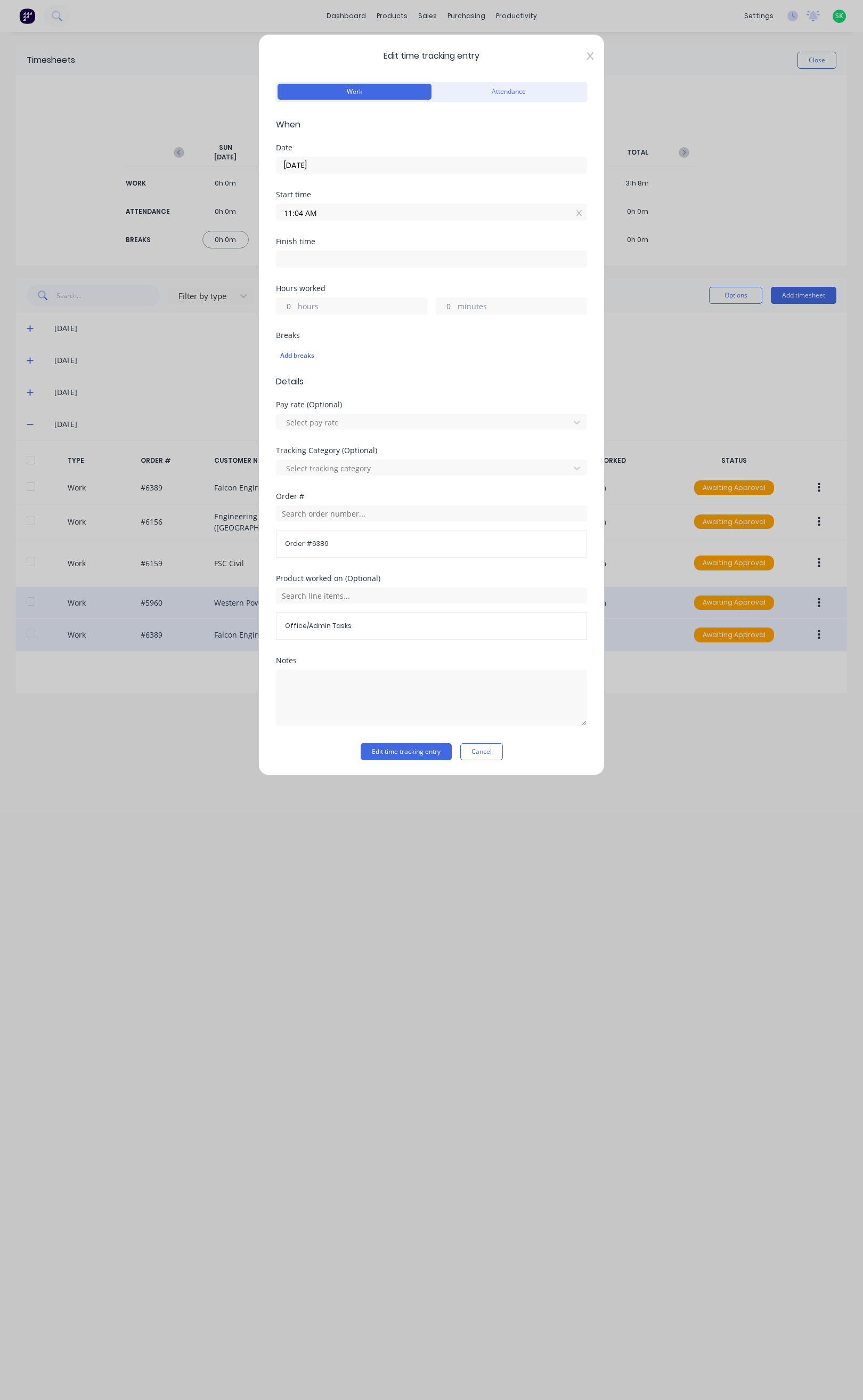
click at [589, 58] on icon at bounding box center [590, 56] width 6 height 8
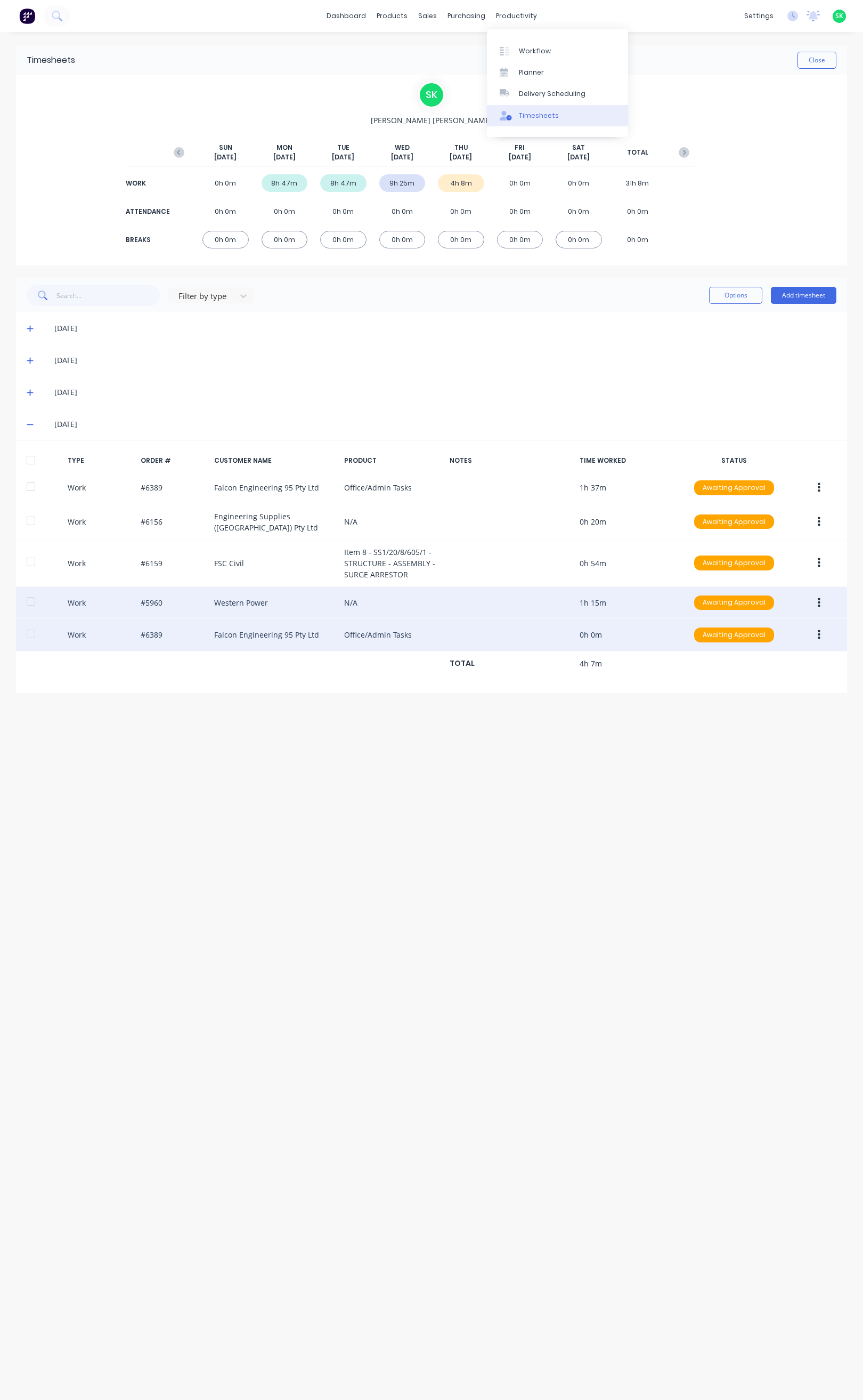
click at [528, 112] on div "Timesheets" at bounding box center [539, 116] width 40 height 10
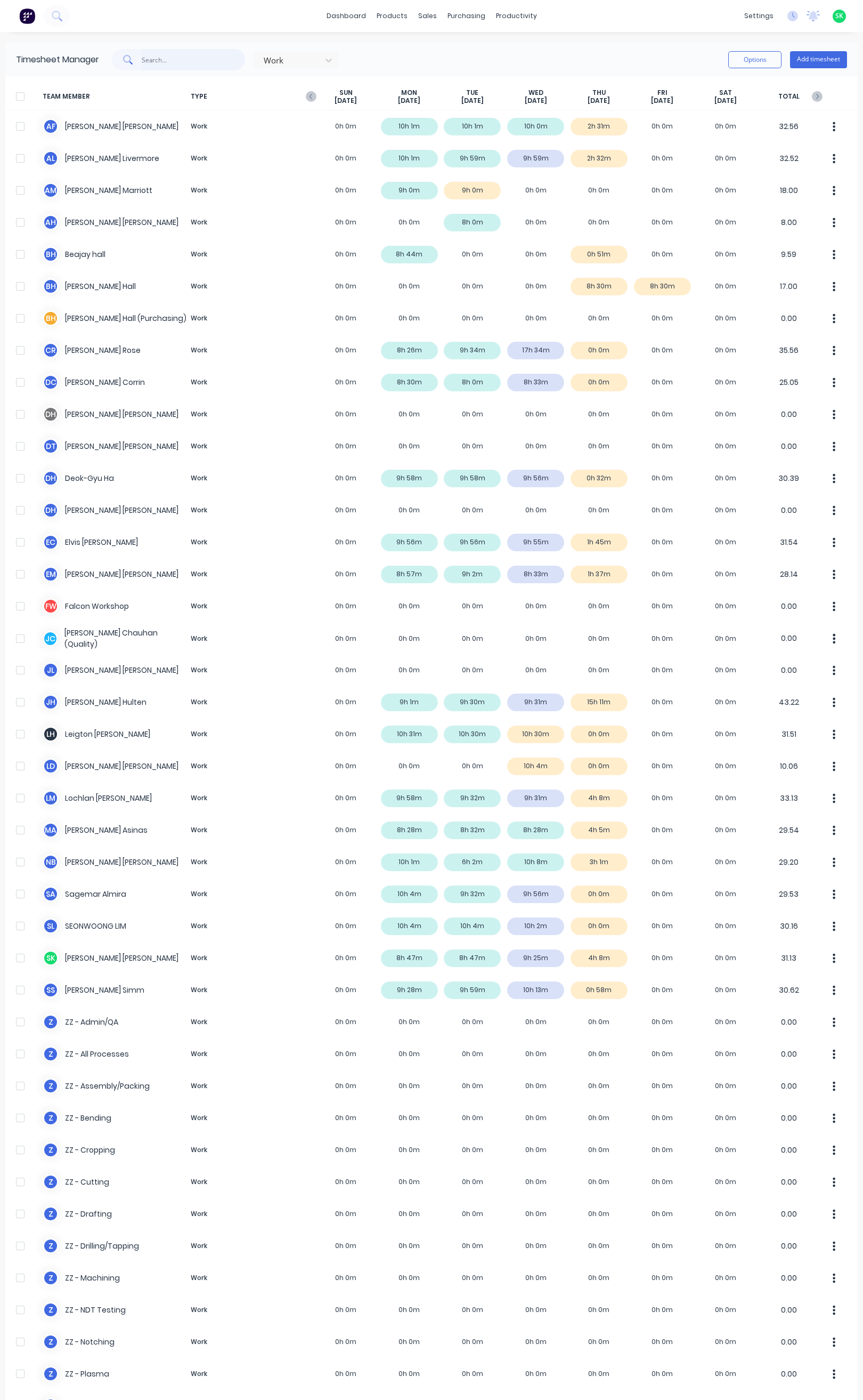
click at [142, 58] on input "text" at bounding box center [194, 60] width 104 height 21
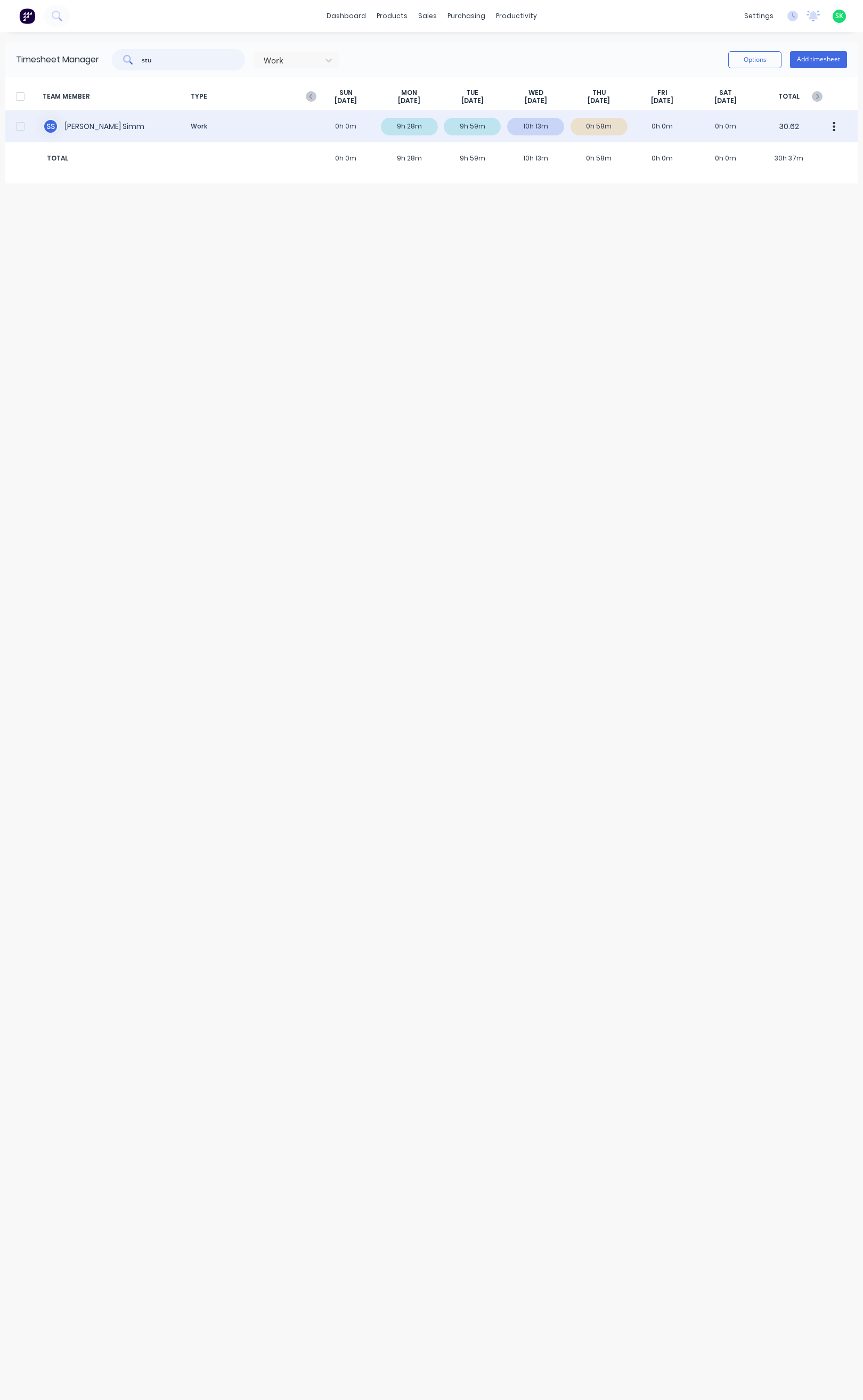
type input "stu"
click at [87, 121] on div "S S Stuart Simm Work 0h 0m 9h 28m 9h 59m 10h 13m 0h 58m 0h 0m 0h 0m 30.62" at bounding box center [432, 126] width 852 height 32
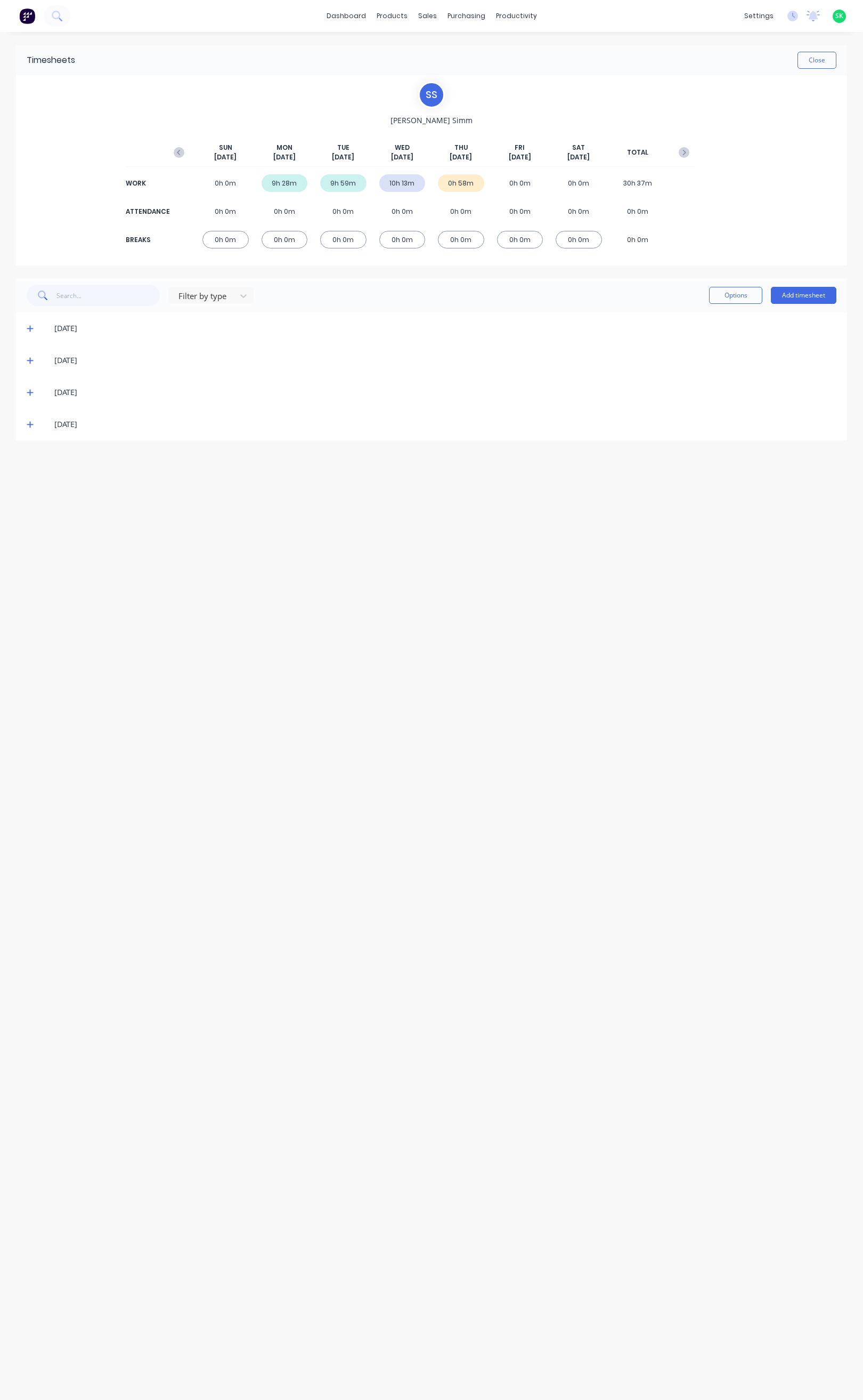
click at [32, 424] on icon at bounding box center [30, 424] width 7 height 8
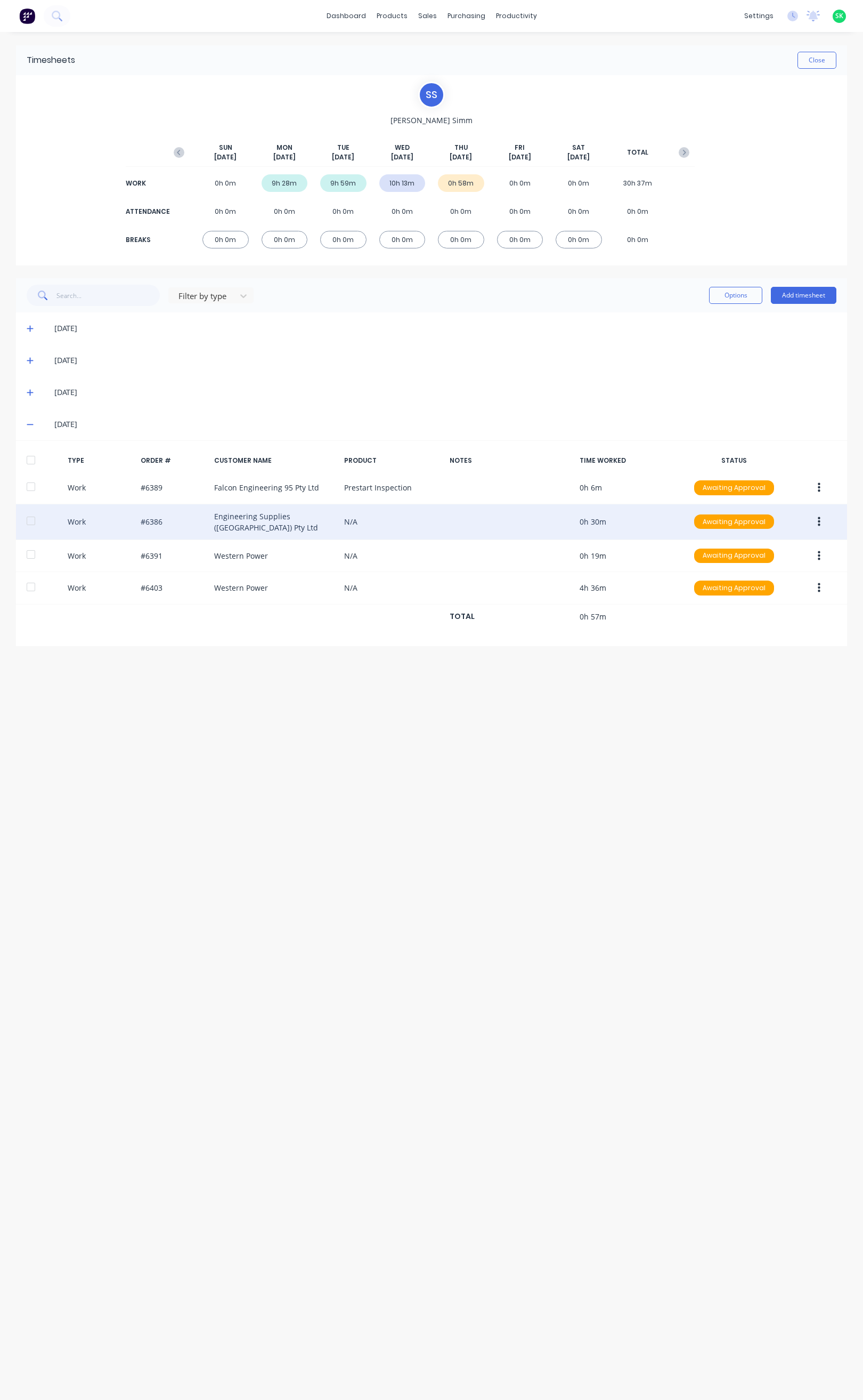
click at [249, 518] on div "Work #6386 Engineering Supplies (WA) Pty Ltd N/A 0h 30m Awaiting Approval" at bounding box center [432, 521] width 831 height 36
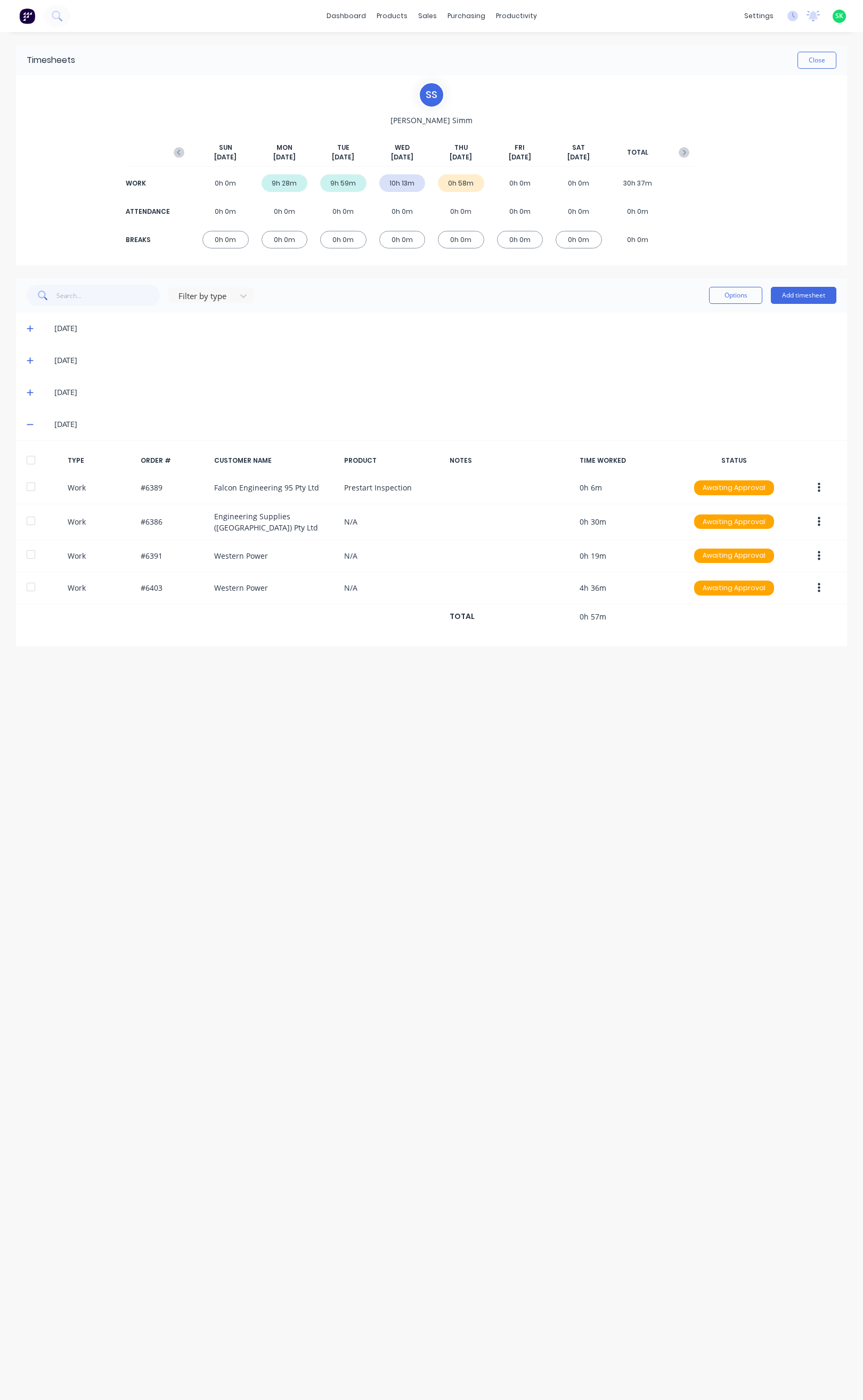
click at [518, 717] on div "Timesheets Close S S Stuart Simm SUN Oct 5th MON Oct 6th TUE Oct 7th WED Oct 8t…" at bounding box center [432, 705] width 852 height 1347
click at [27, 422] on icon at bounding box center [30, 424] width 7 height 8
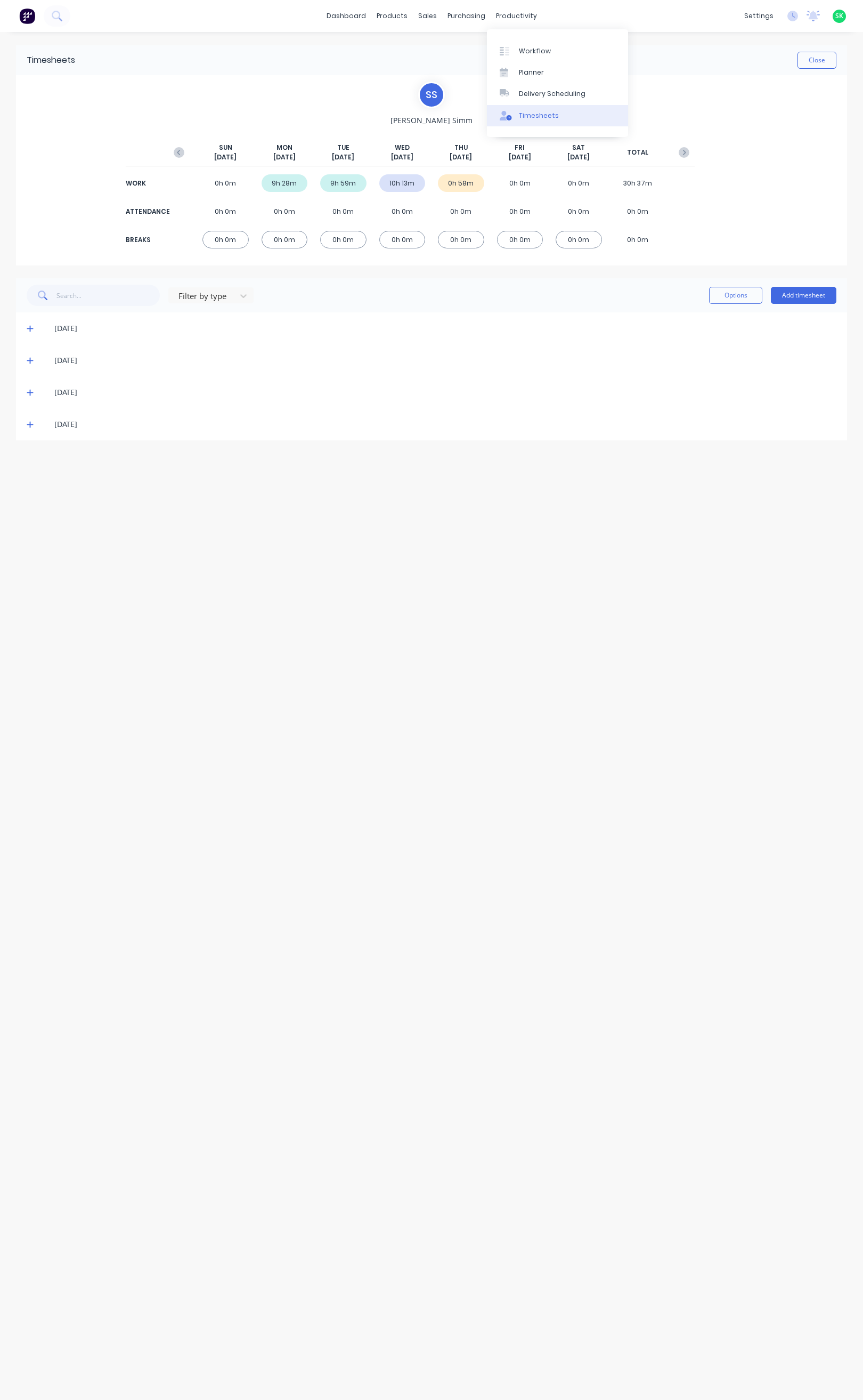
click at [538, 112] on div "Timesheets" at bounding box center [539, 116] width 40 height 10
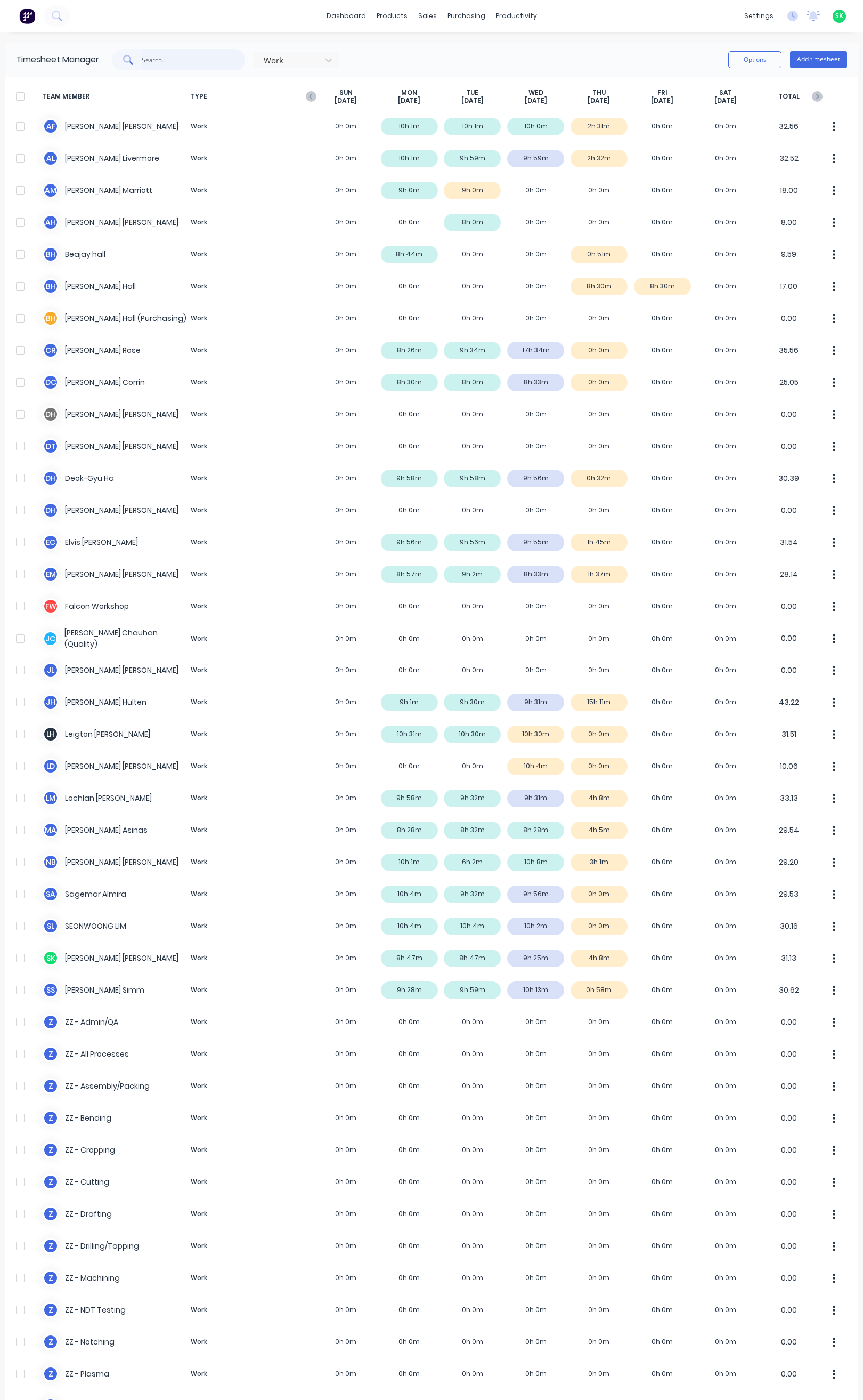
click at [144, 60] on input "text" at bounding box center [194, 60] width 104 height 21
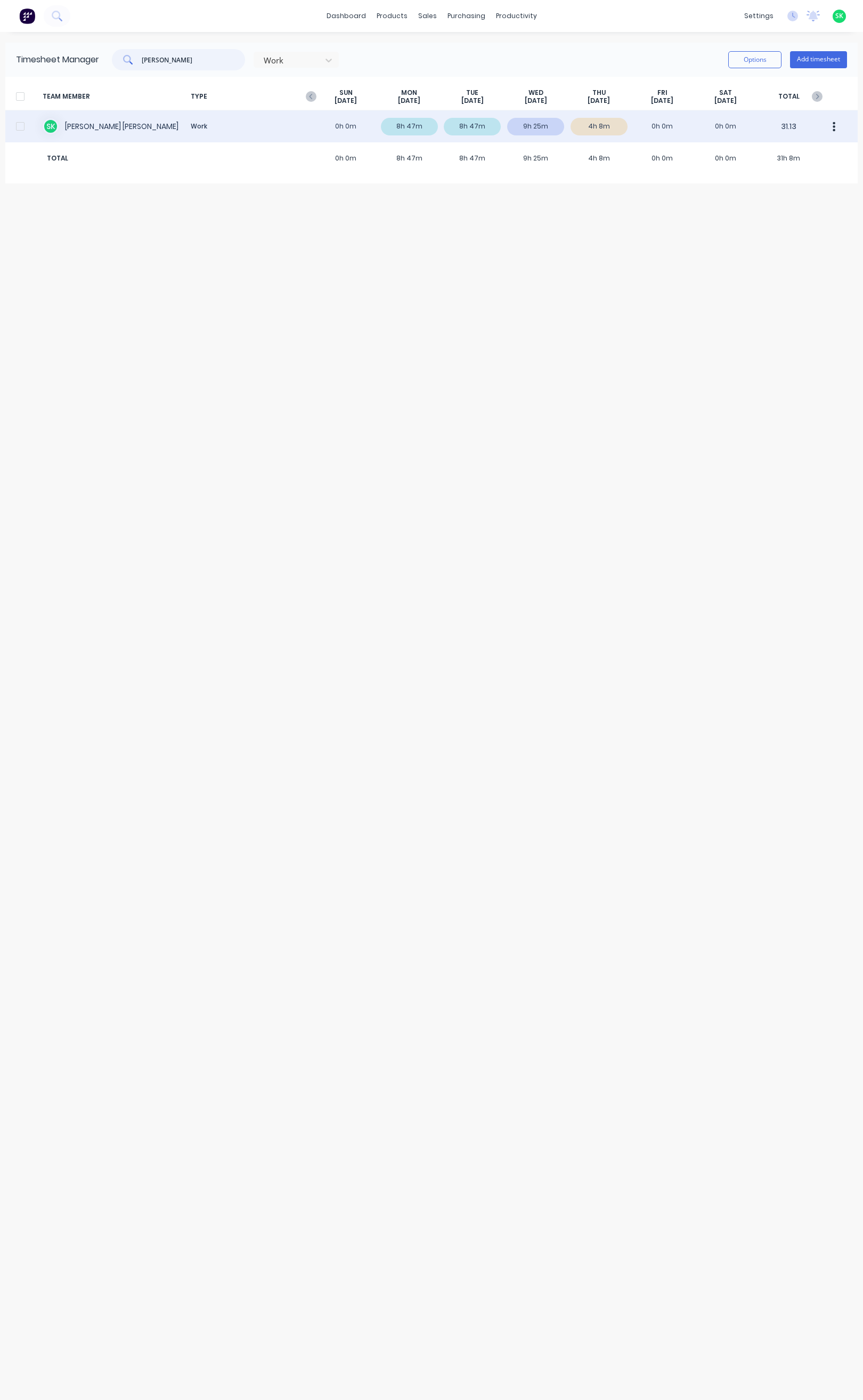
type input "stephen"
click at [230, 124] on div "S K Stephen Kane Work 0h 0m 8h 47m 8h 47m 9h 25m 4h 8m 0h 0m 0h 0m 31.13" at bounding box center [432, 126] width 852 height 32
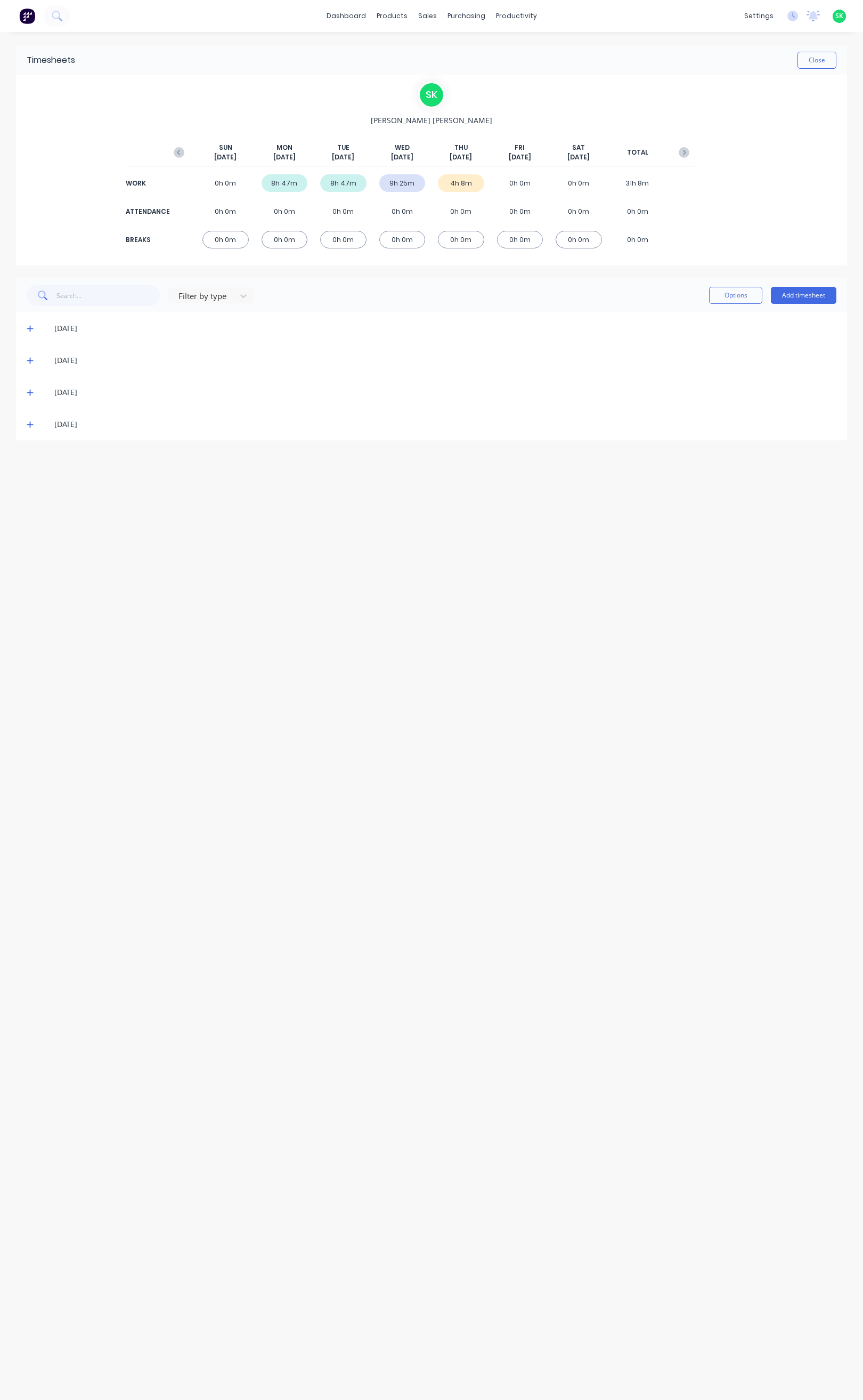
click at [31, 426] on icon at bounding box center [30, 424] width 7 height 8
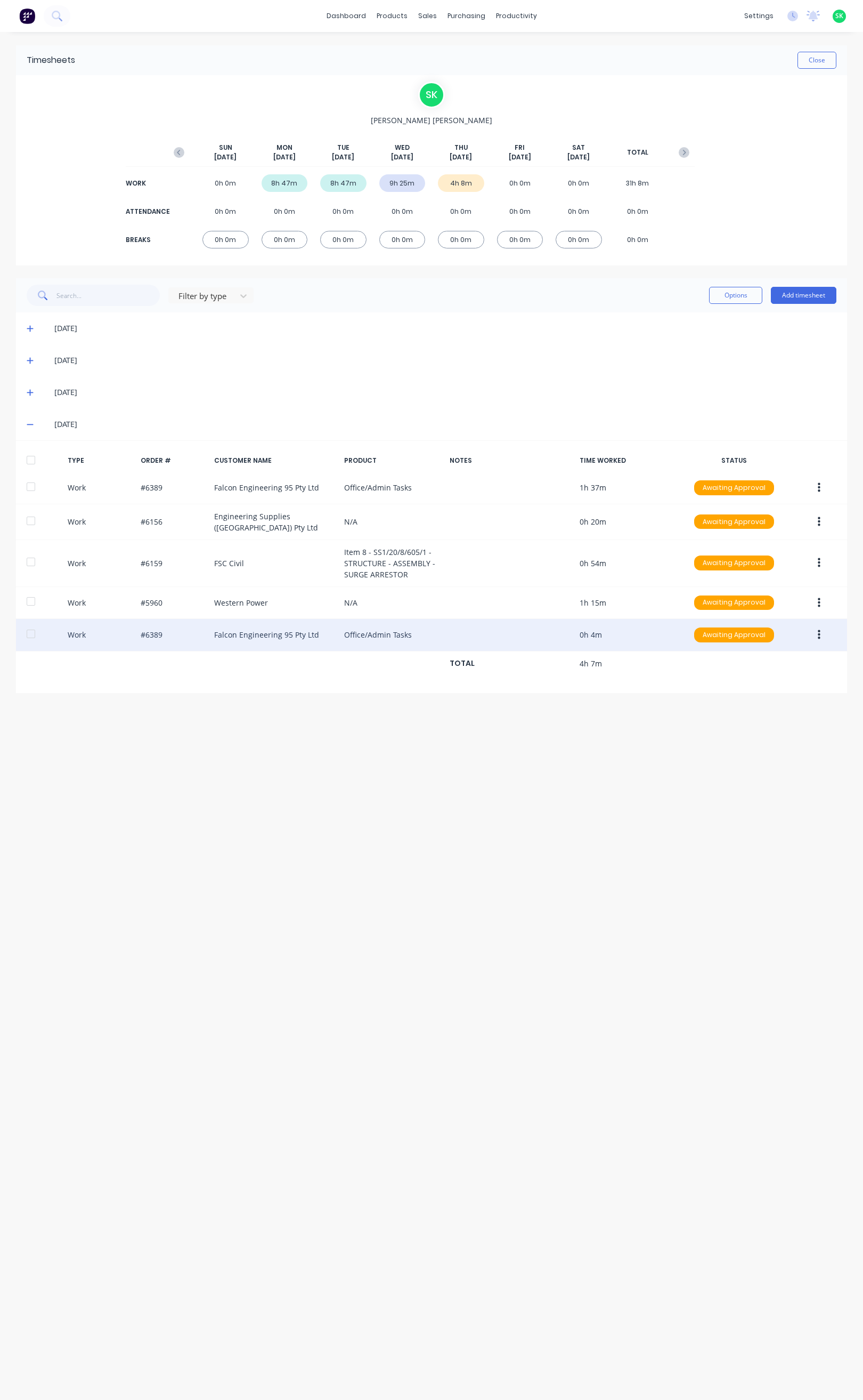
click at [816, 635] on button "button" at bounding box center [819, 635] width 25 height 19
click at [788, 600] on div "Edit" at bounding box center [781, 594] width 82 height 15
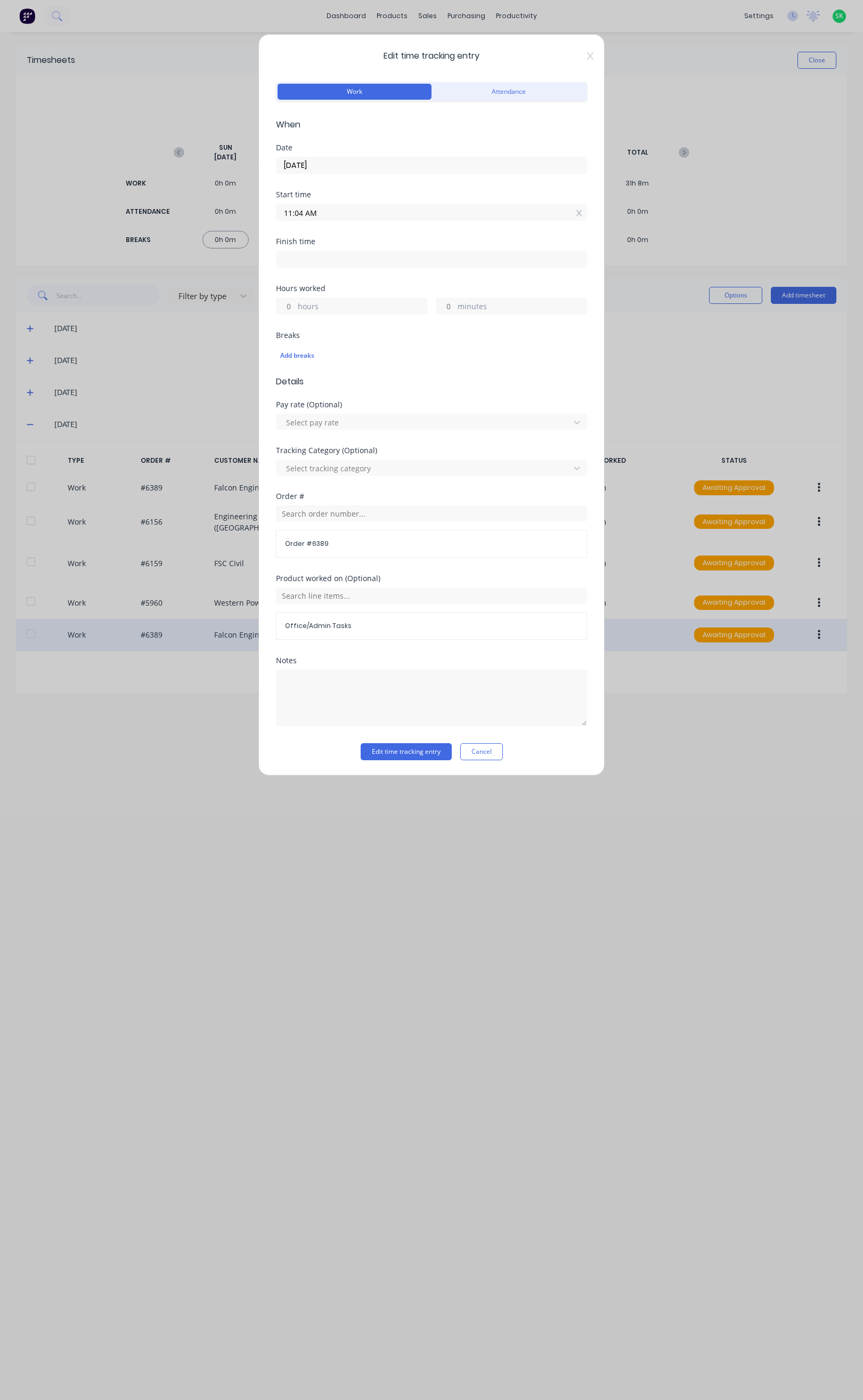
click at [293, 213] on input "11:04 AM" at bounding box center [432, 212] width 310 height 16
click at [307, 271] on div "10" at bounding box center [299, 271] width 26 height 18
type input "10:04 AM"
click at [413, 258] on input at bounding box center [432, 258] width 310 height 16
type input "11:08 AM"
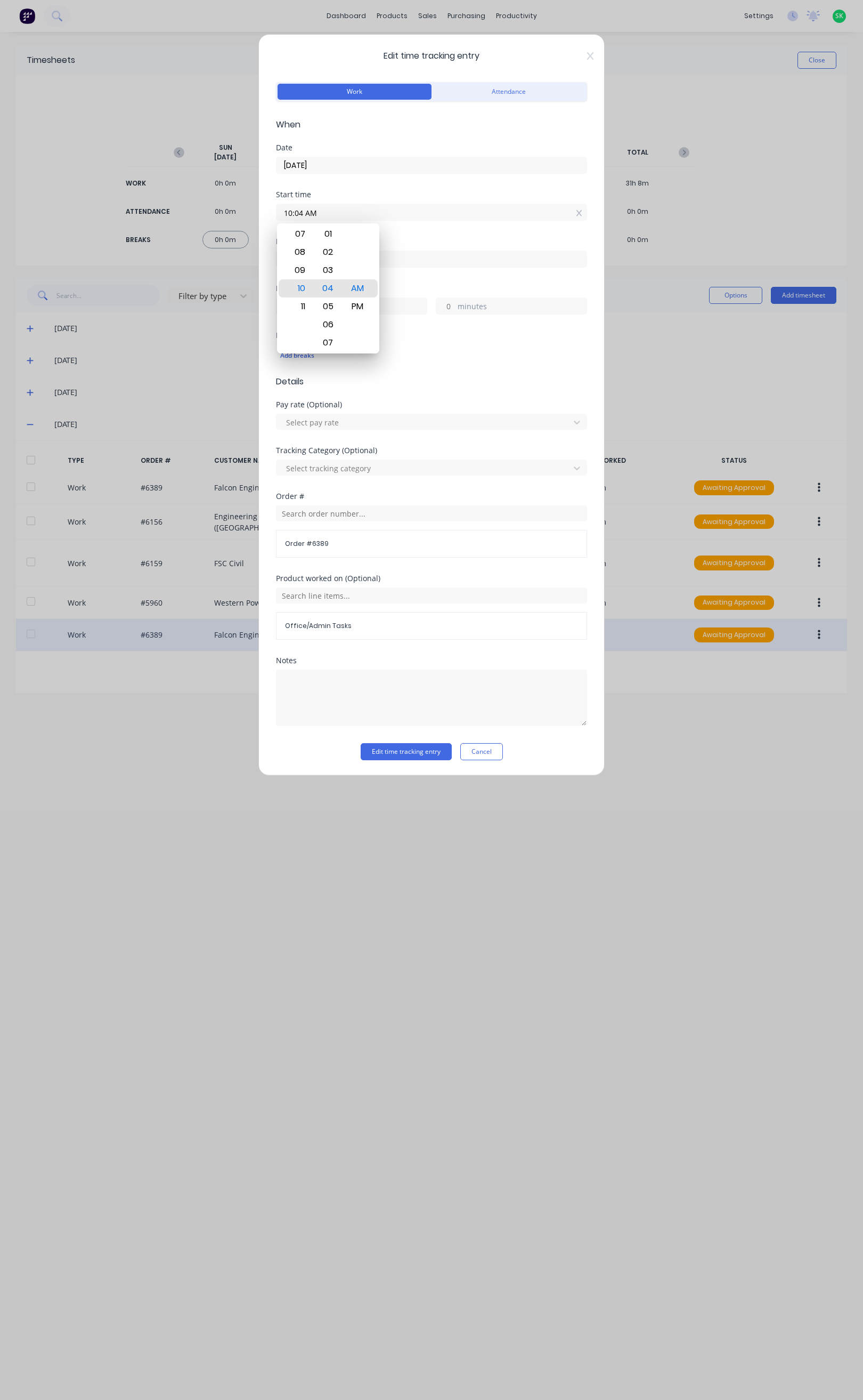
type input "1"
type input "4"
type input "11:00 AM"
type input "0"
type input "56"
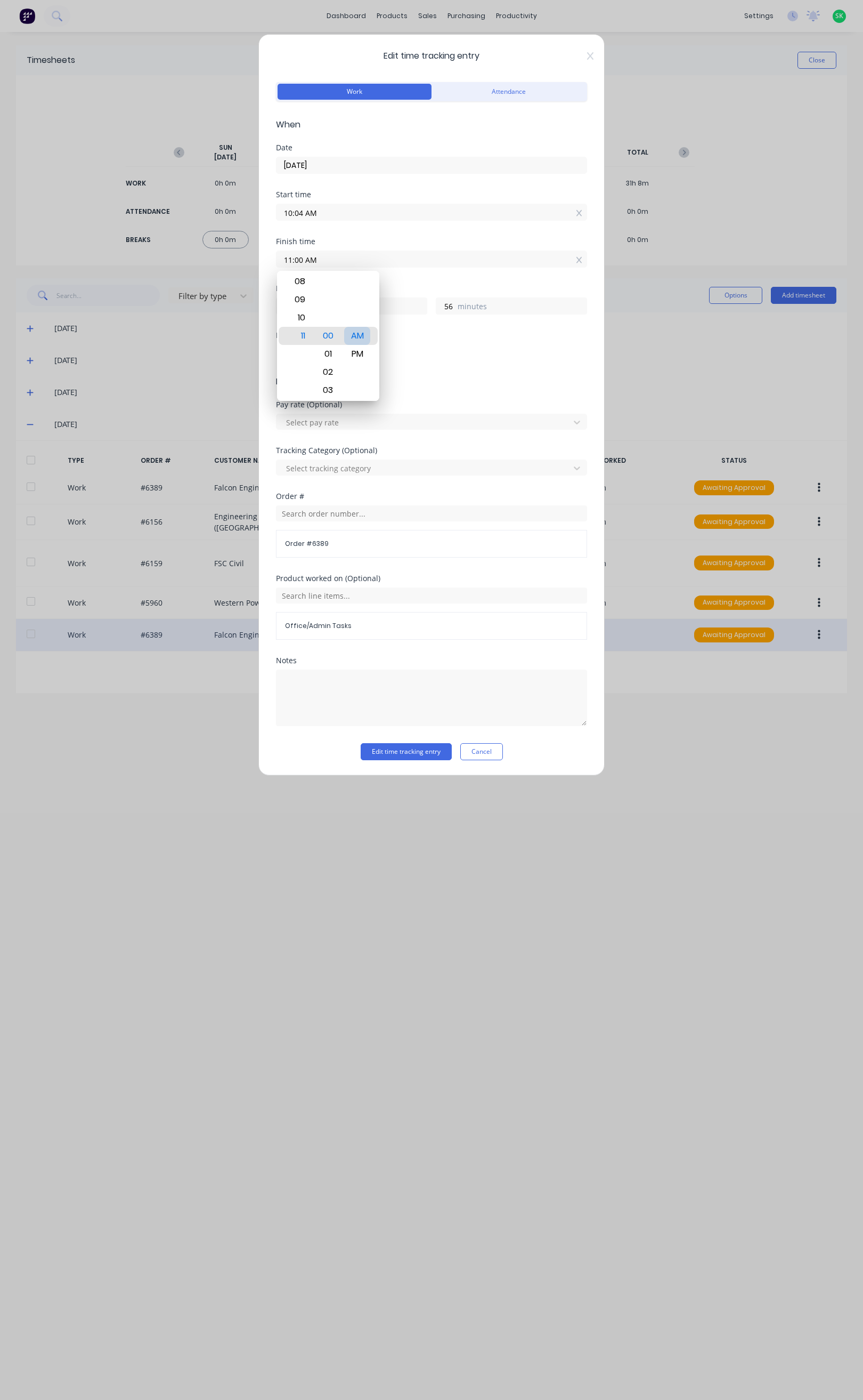
click at [359, 337] on div "AM" at bounding box center [357, 336] width 26 height 18
click at [414, 752] on button "Edit time tracking entry" at bounding box center [406, 752] width 91 height 17
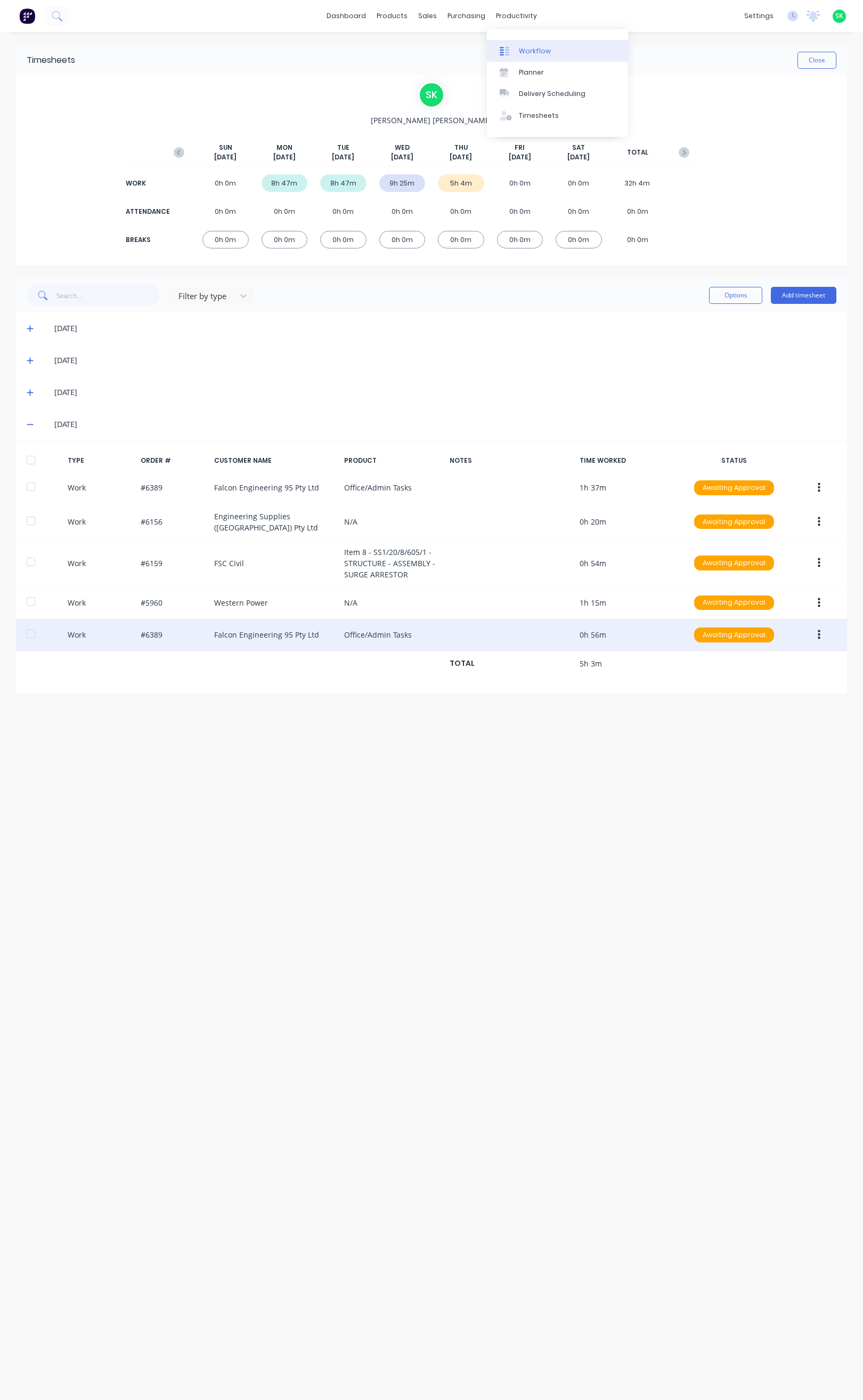
click at [510, 48] on div at bounding box center [507, 51] width 16 height 10
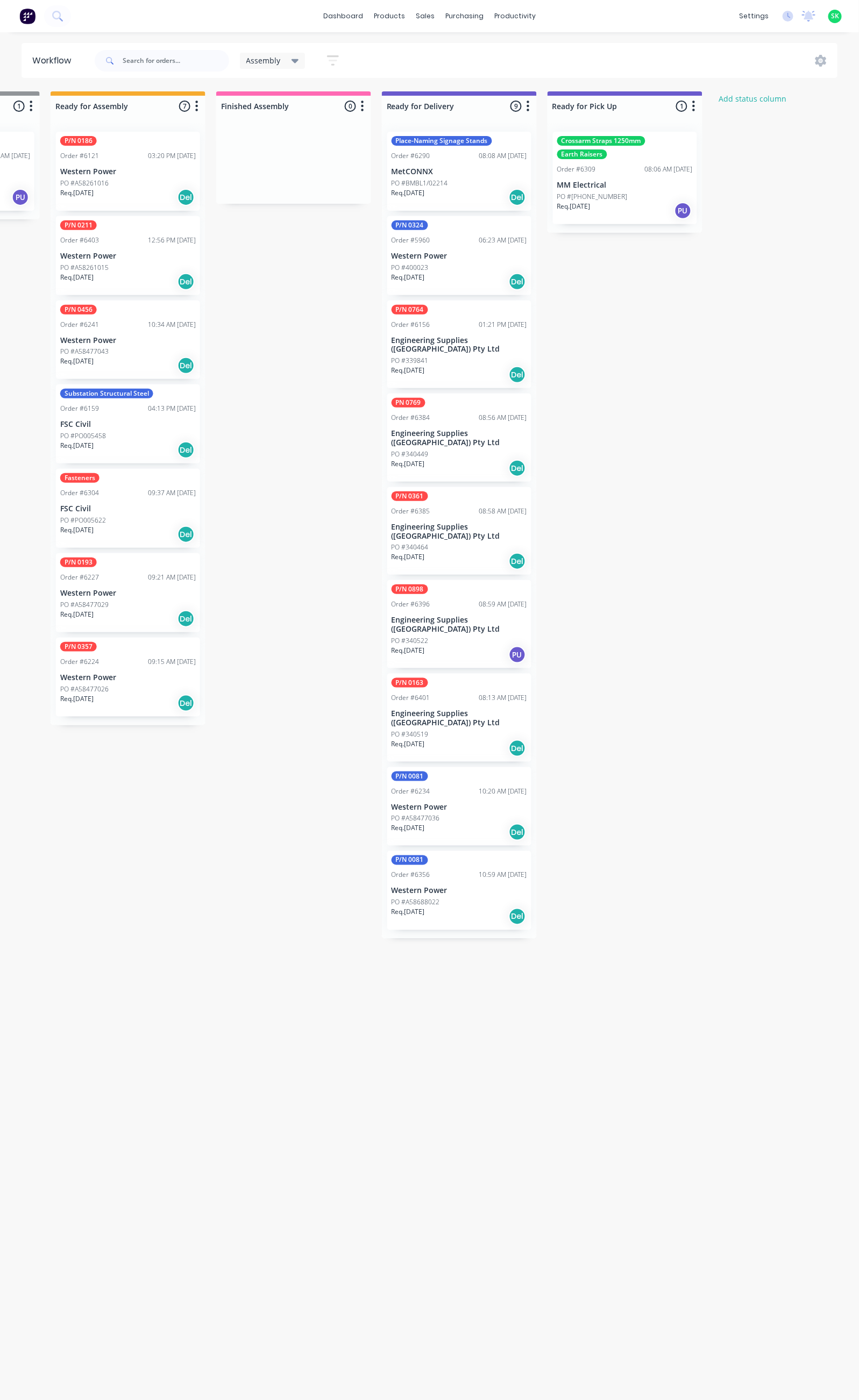
scroll to position [0, 483]
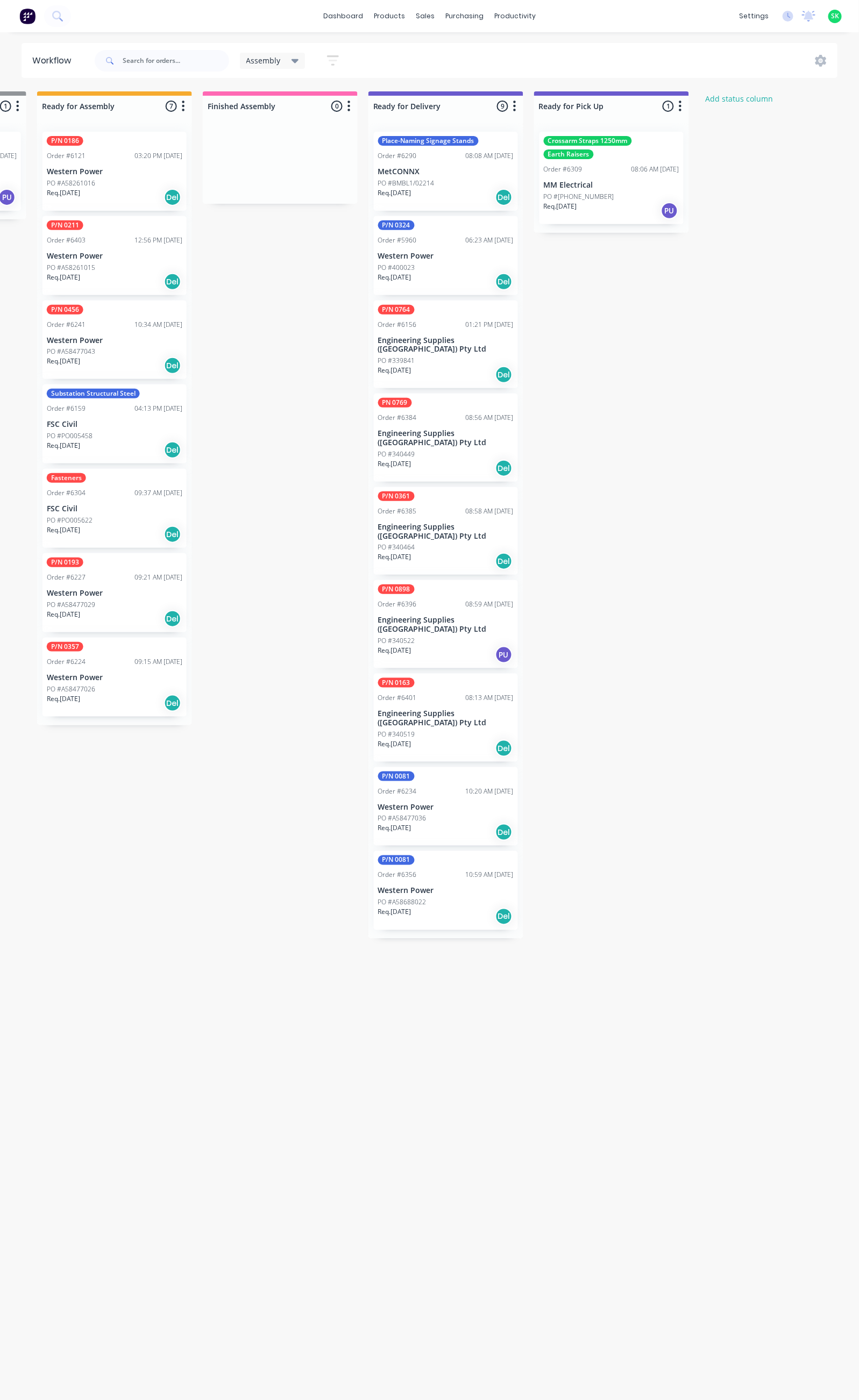
click at [457, 257] on p "Western Power" at bounding box center [446, 256] width 136 height 9
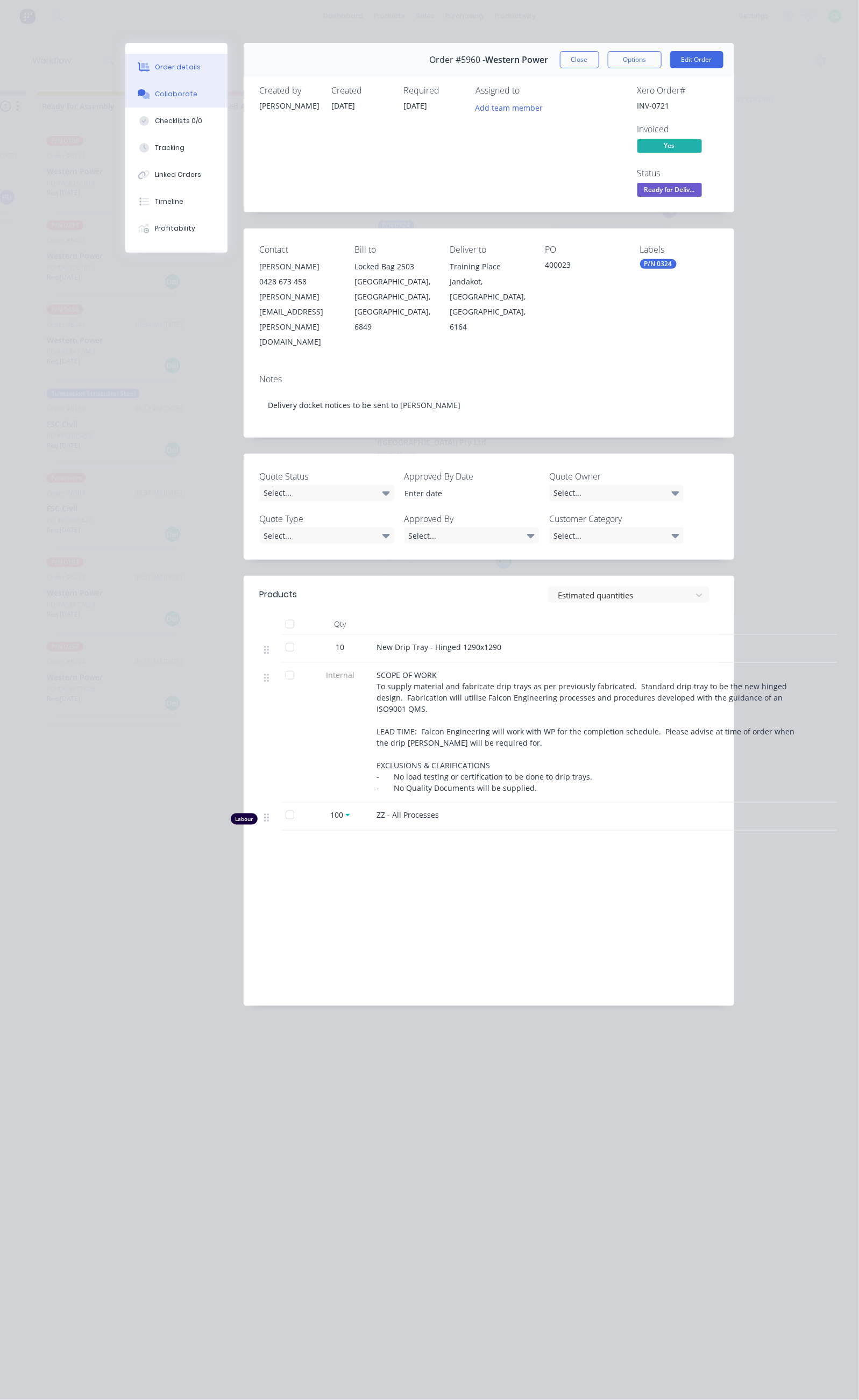
click at [155, 89] on div "Collaborate" at bounding box center [176, 94] width 42 height 10
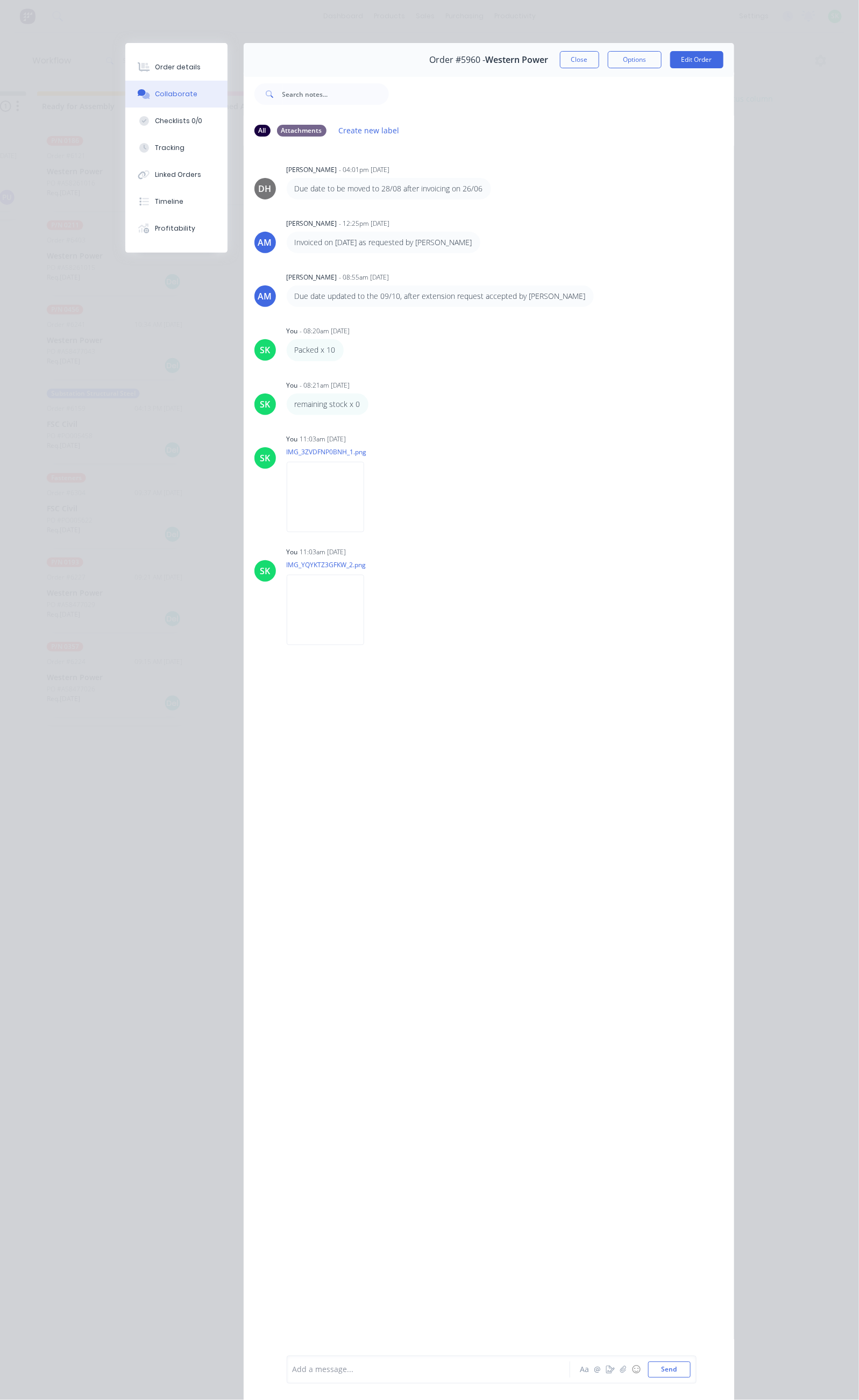
click at [745, 794] on div "Order details Collaborate Checklists 0/0 Tracking Linked Orders Timeline Profit…" at bounding box center [430, 729] width 630 height 1372
click at [599, 58] on button "Close" at bounding box center [579, 60] width 39 height 17
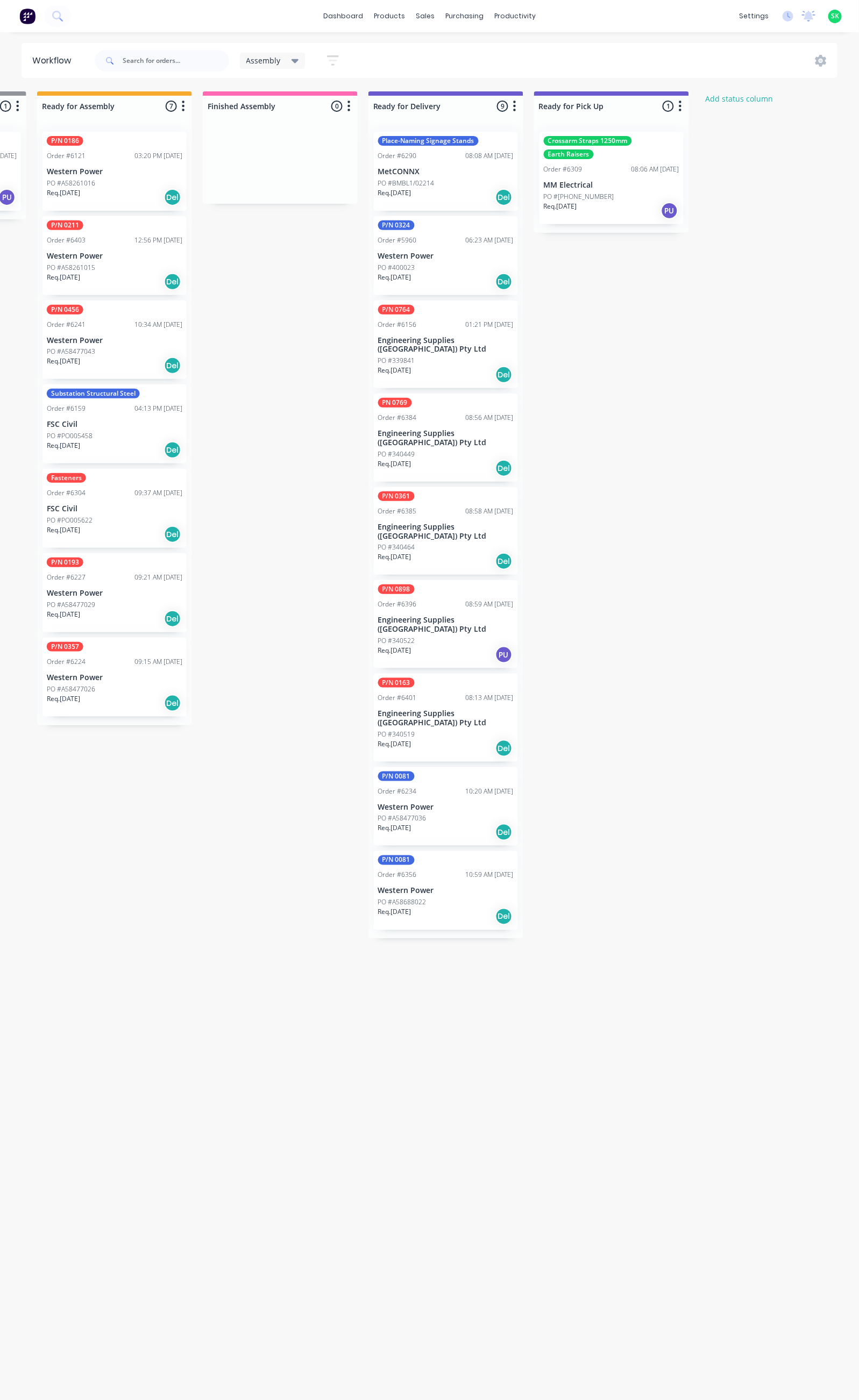
click at [448, 356] on div "PO #339841" at bounding box center [446, 360] width 136 height 10
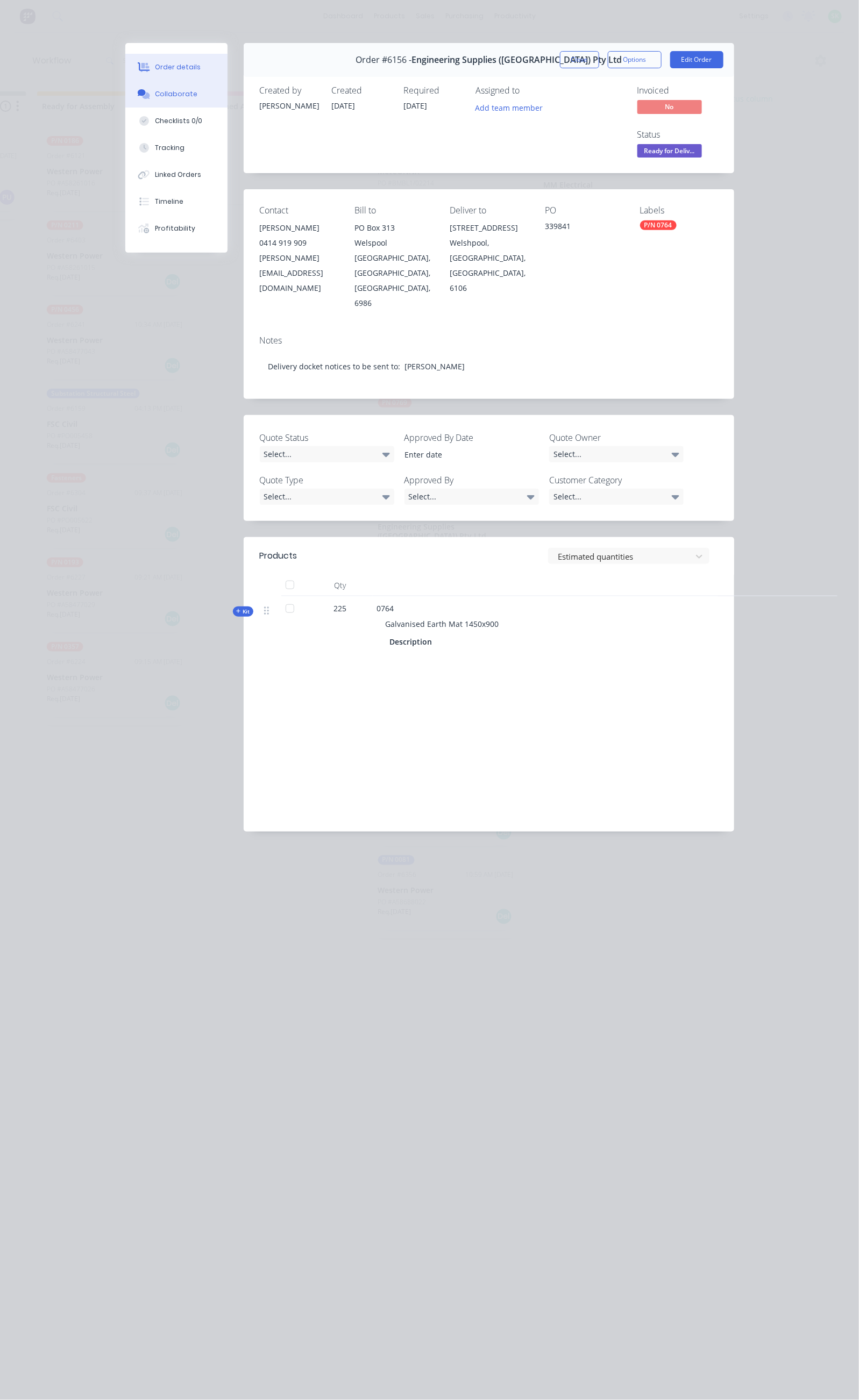
click at [125, 97] on button "Collaborate" at bounding box center [176, 94] width 102 height 27
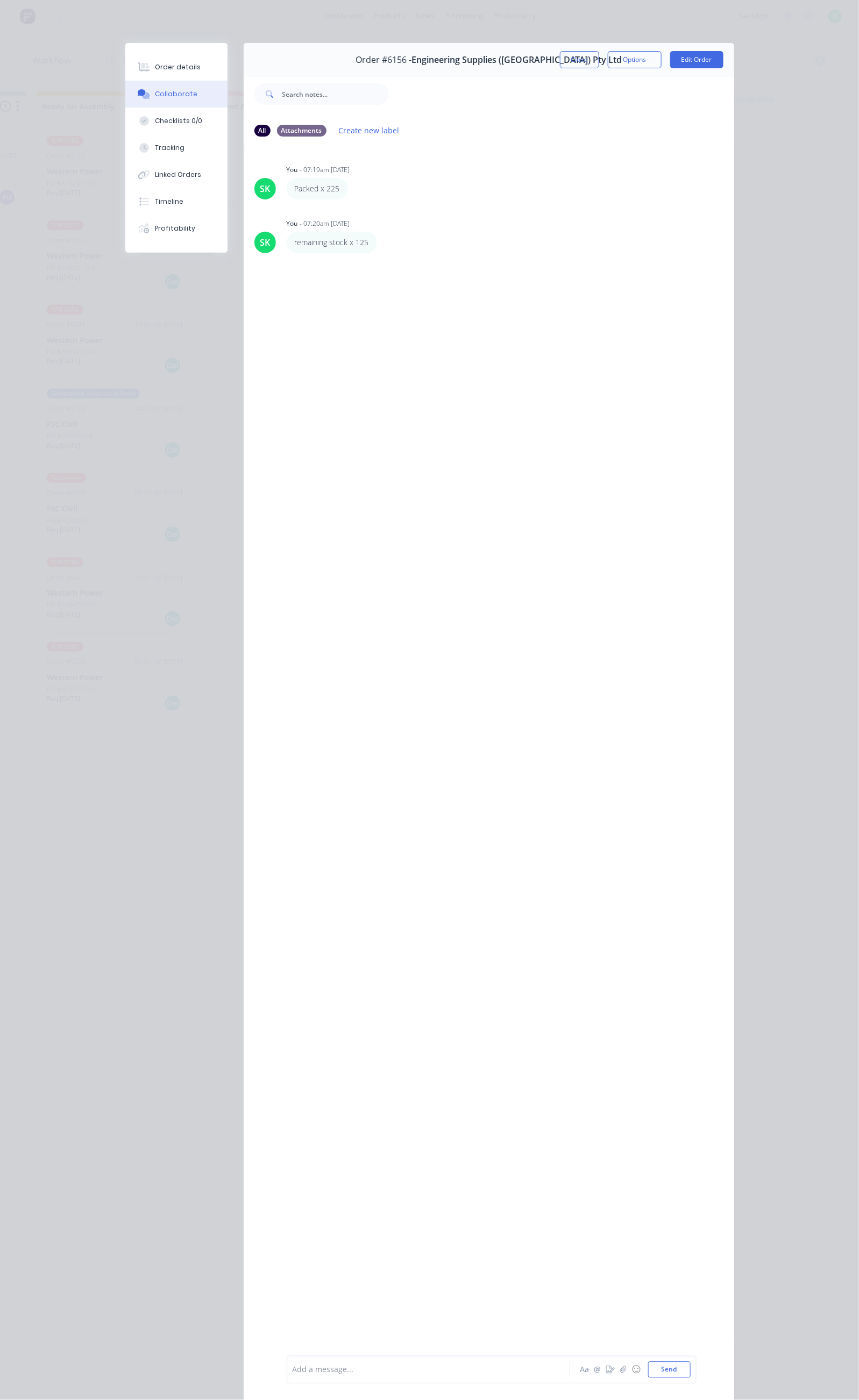
click at [293, 1372] on div at bounding box center [431, 1370] width 276 height 12
click at [383, 238] on icon "button" at bounding box center [384, 243] width 3 height 12
click at [390, 260] on button "Edit" at bounding box center [423, 261] width 67 height 18
drag, startPoint x: 272, startPoint y: 1367, endPoint x: 181, endPoint y: 1363, distance: 91.1
click at [287, 1367] on div "remaining stock x 125 Aa @ ☺ Send" at bounding box center [492, 1370] width 410 height 28
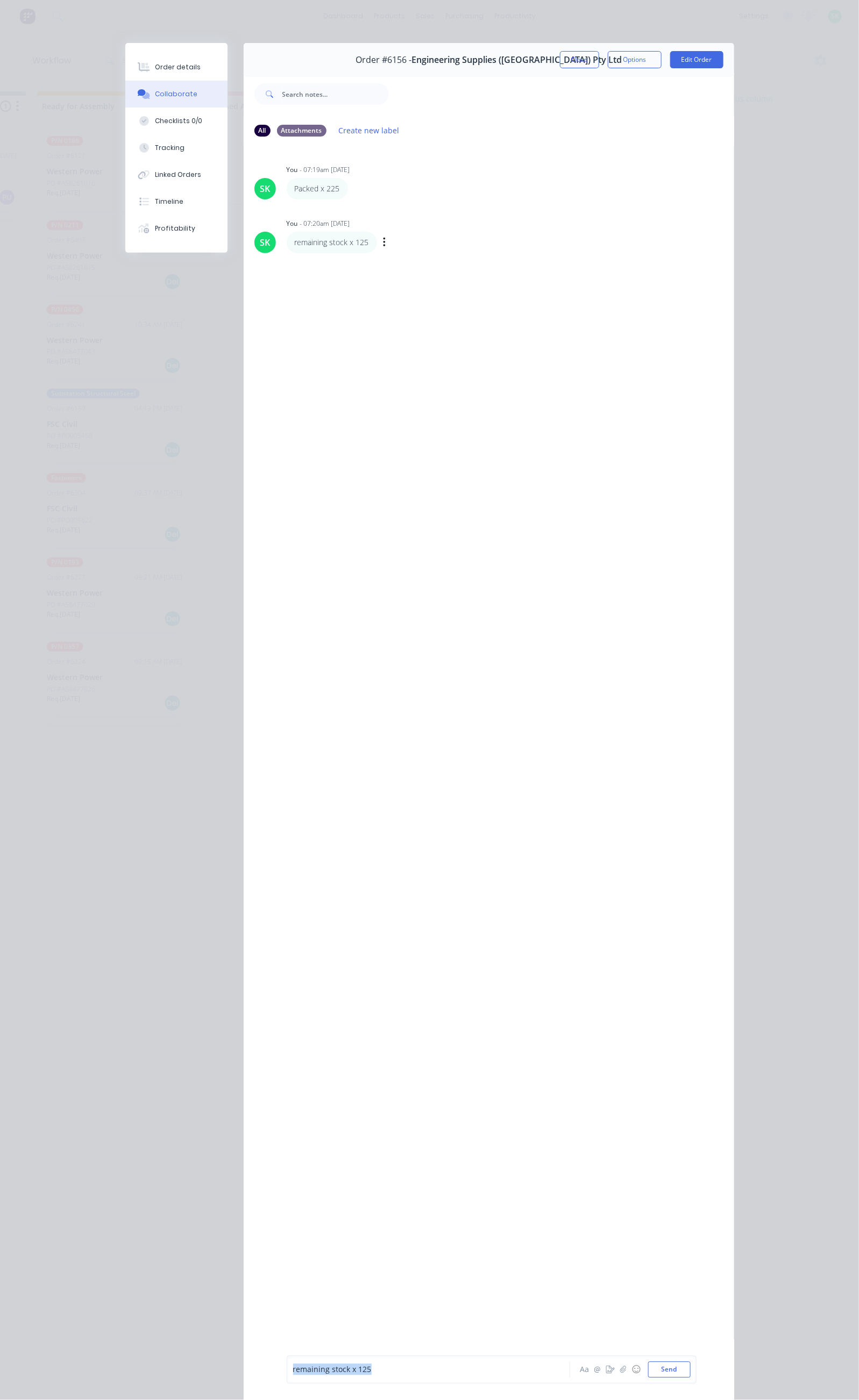
copy span "remaining stock x 125"
click at [599, 58] on button "Close" at bounding box center [579, 60] width 39 height 17
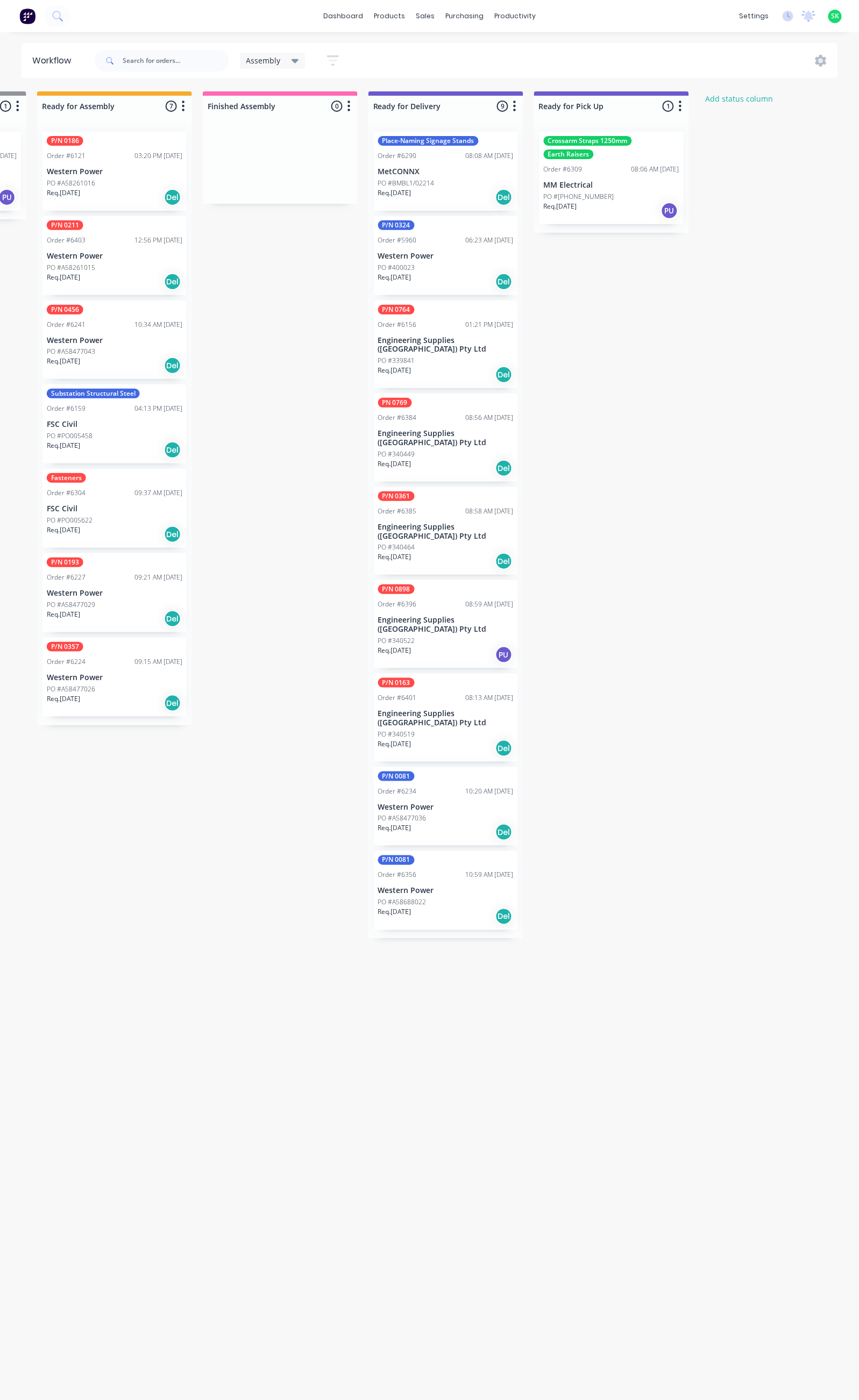
click at [462, 415] on div "PN 0769 Order #6384 08:56 AM 02/10/25 Engineering Supplies (WA) Pty Ltd PO #340…" at bounding box center [446, 437] width 144 height 88
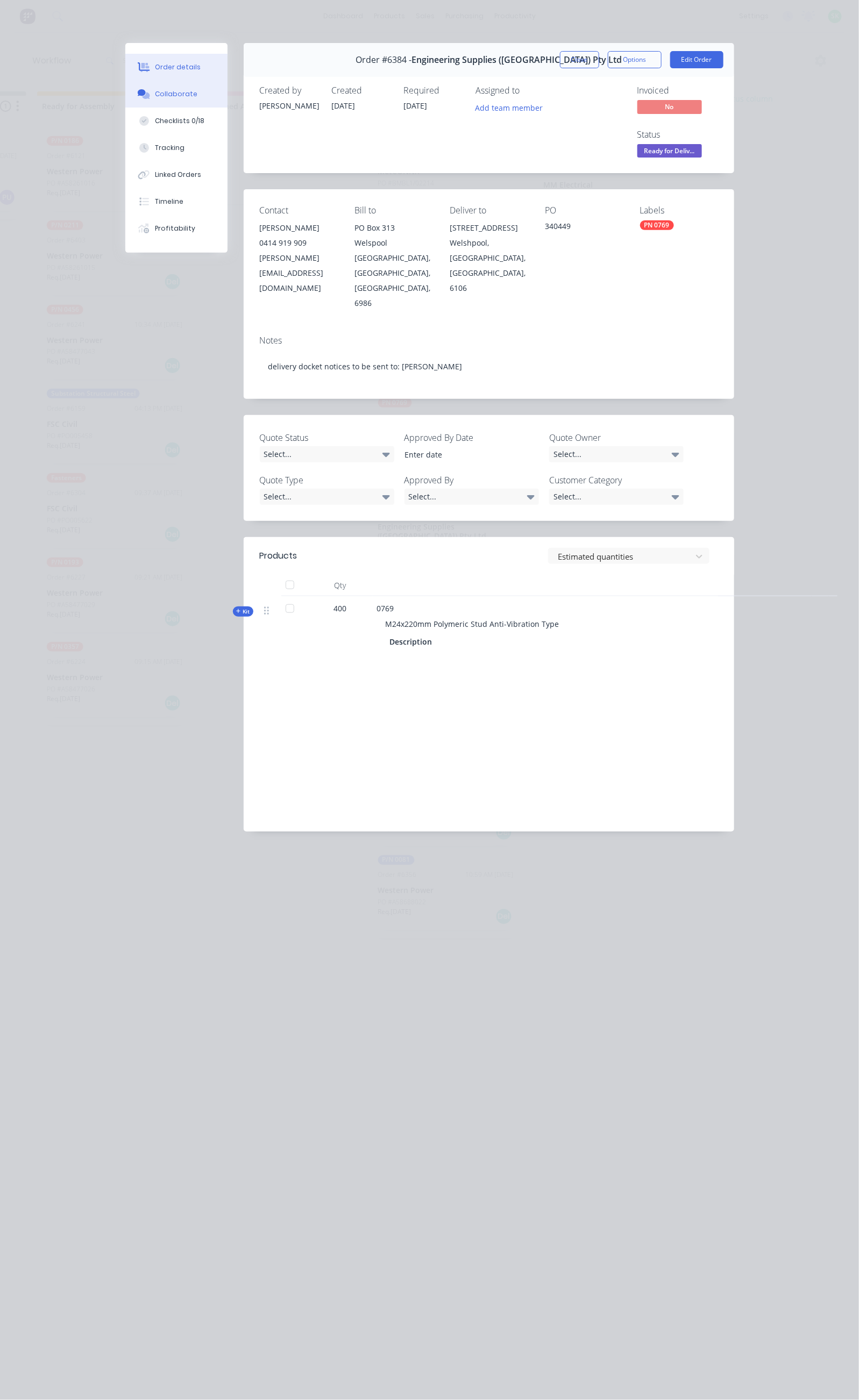
click at [125, 98] on button "Collaborate" at bounding box center [176, 94] width 102 height 27
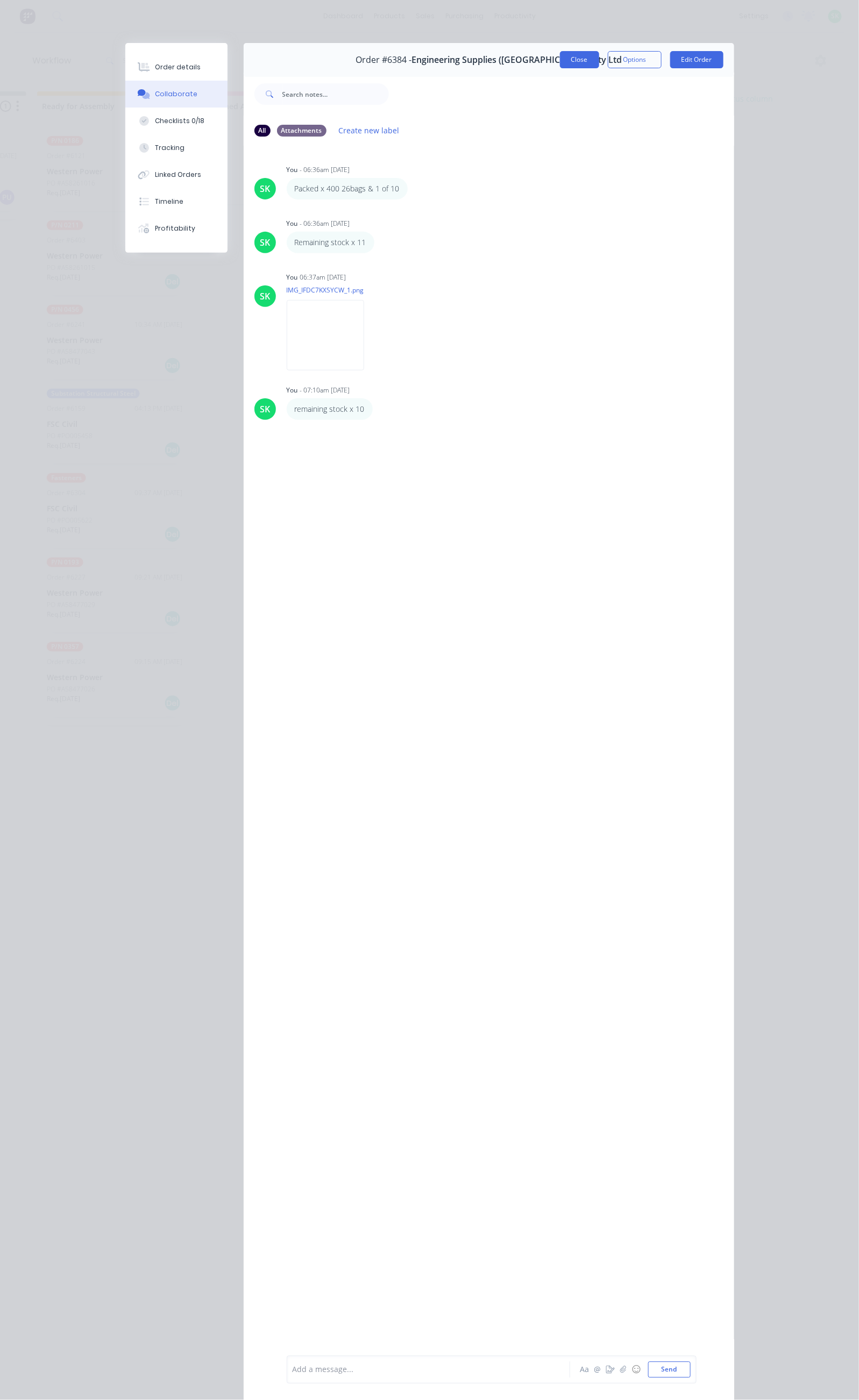
click at [599, 61] on button "Close" at bounding box center [579, 60] width 39 height 17
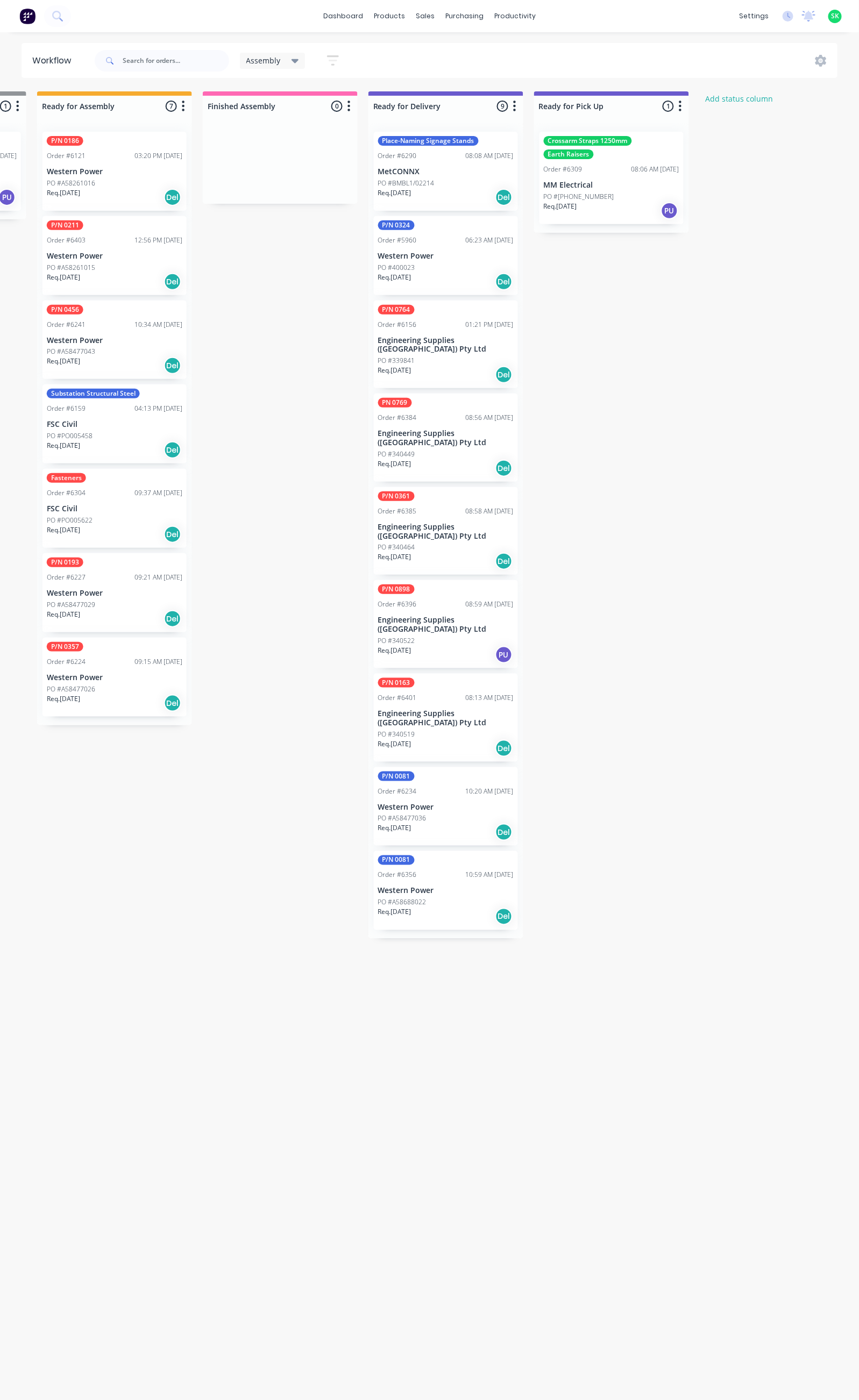
click at [462, 523] on p "Engineering Supplies ([GEOGRAPHIC_DATA]) Pty Ltd" at bounding box center [446, 532] width 136 height 18
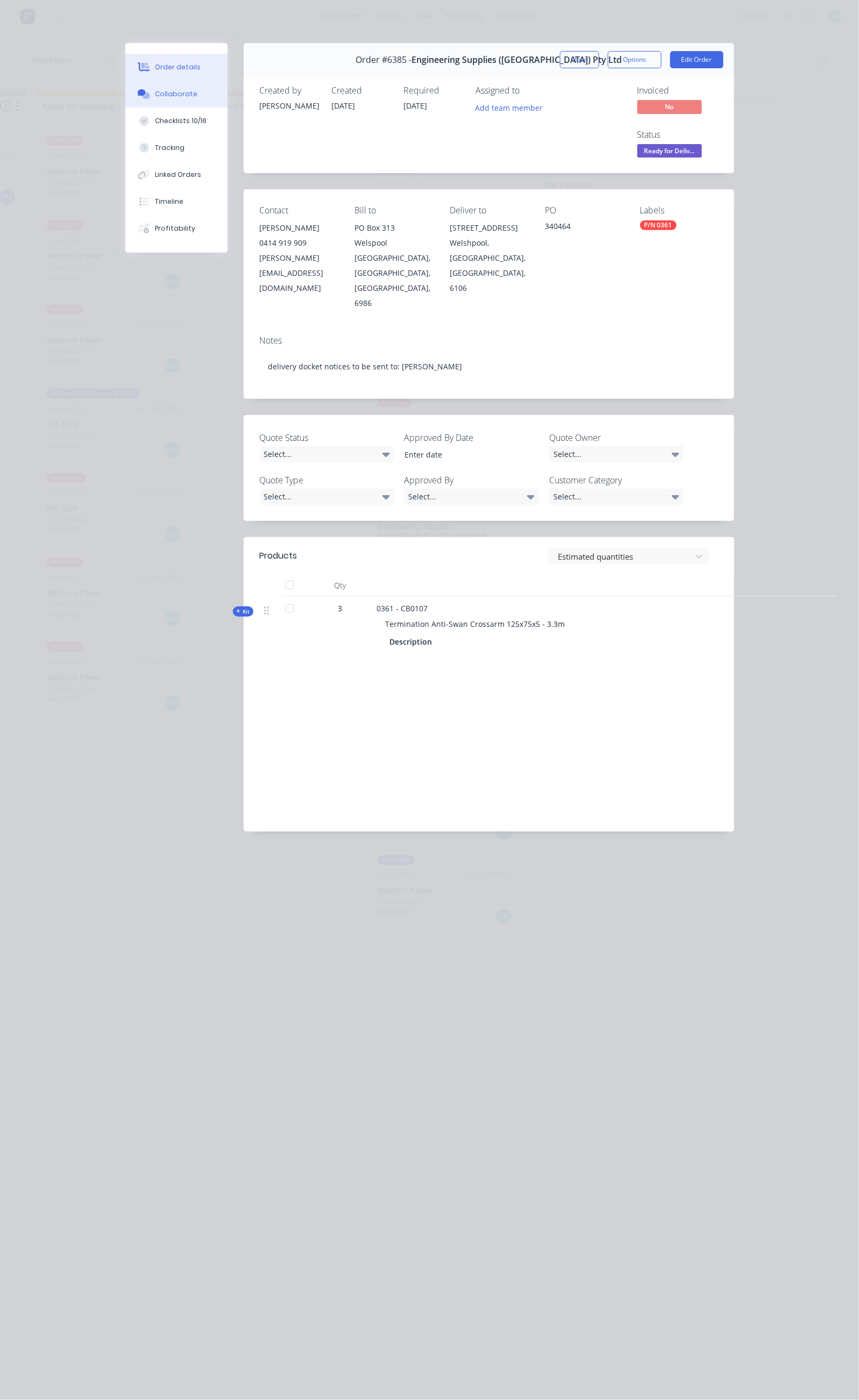
click at [155, 90] on div "Collaborate" at bounding box center [176, 94] width 42 height 10
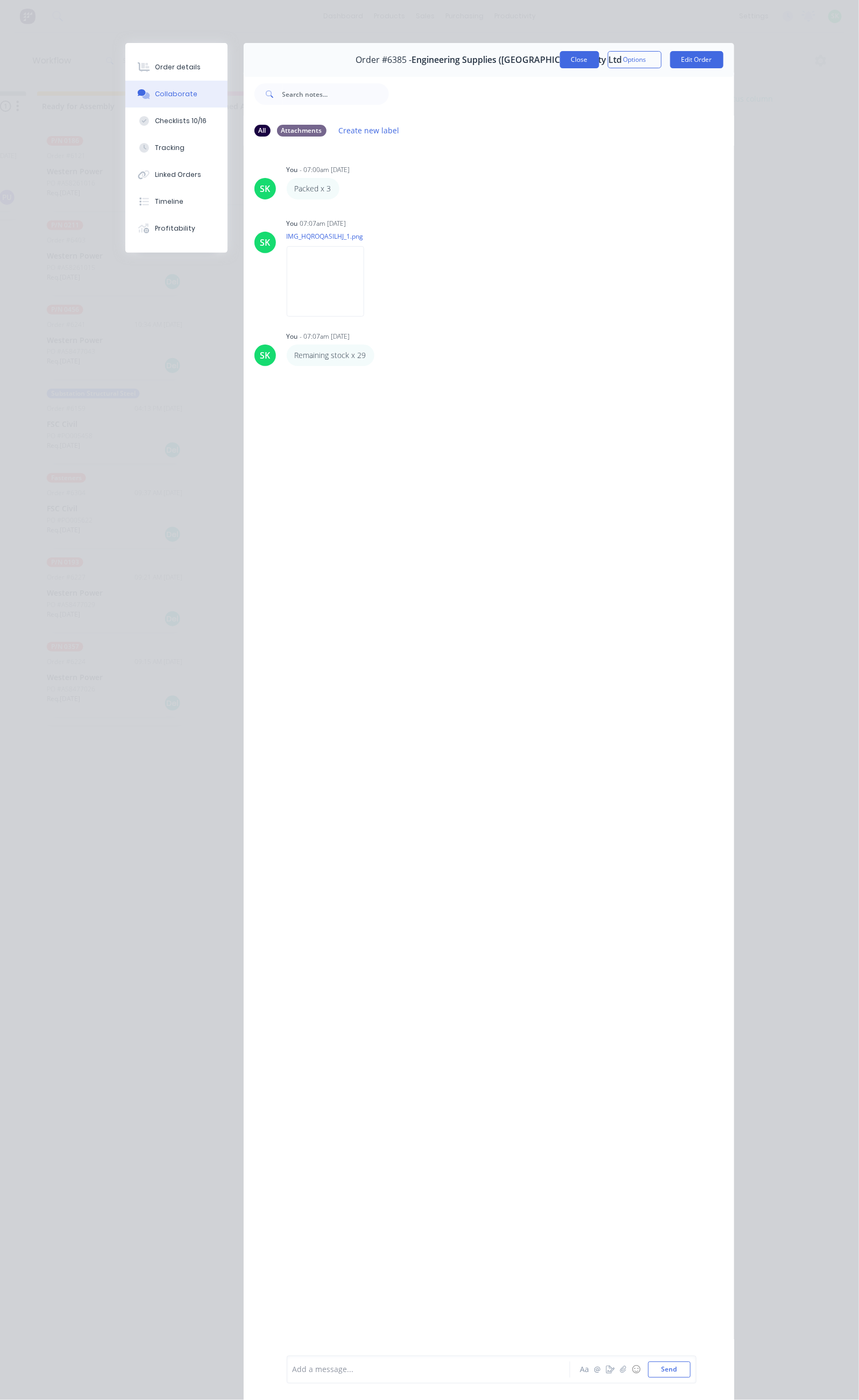
click at [599, 62] on button "Close" at bounding box center [579, 60] width 39 height 17
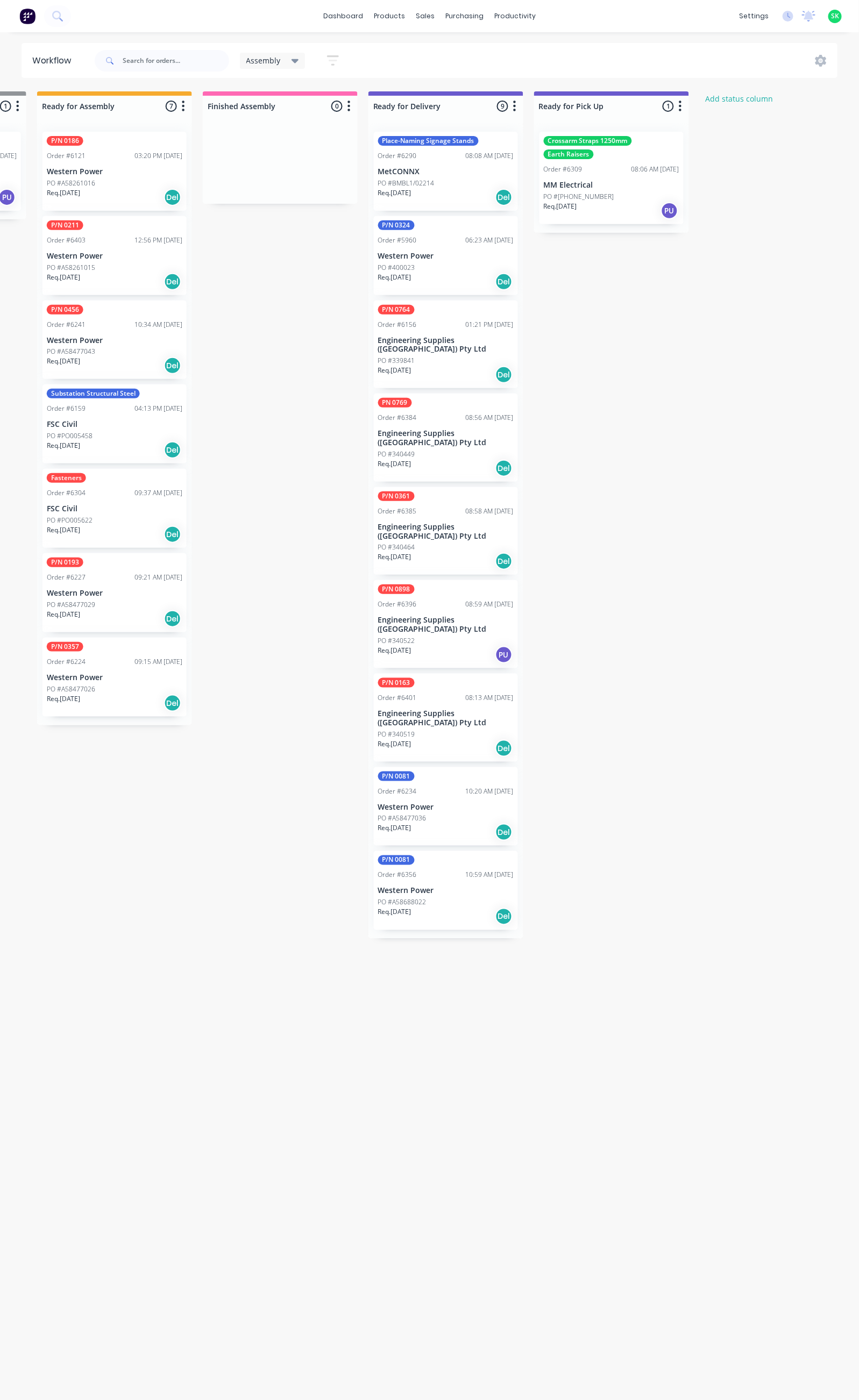
click at [443, 543] on div "PO #340464" at bounding box center [446, 547] width 136 height 10
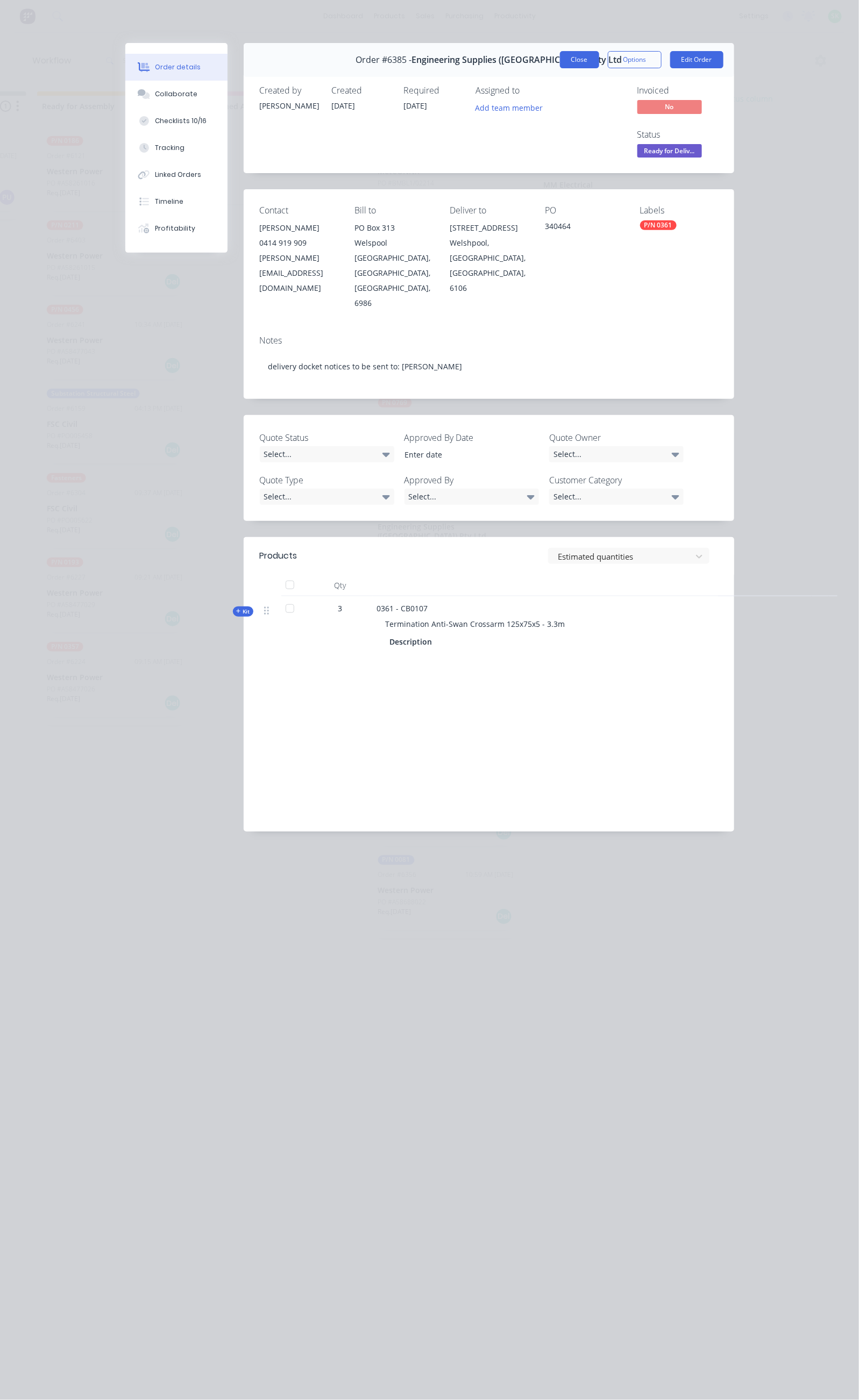
click at [599, 61] on button "Close" at bounding box center [579, 60] width 39 height 17
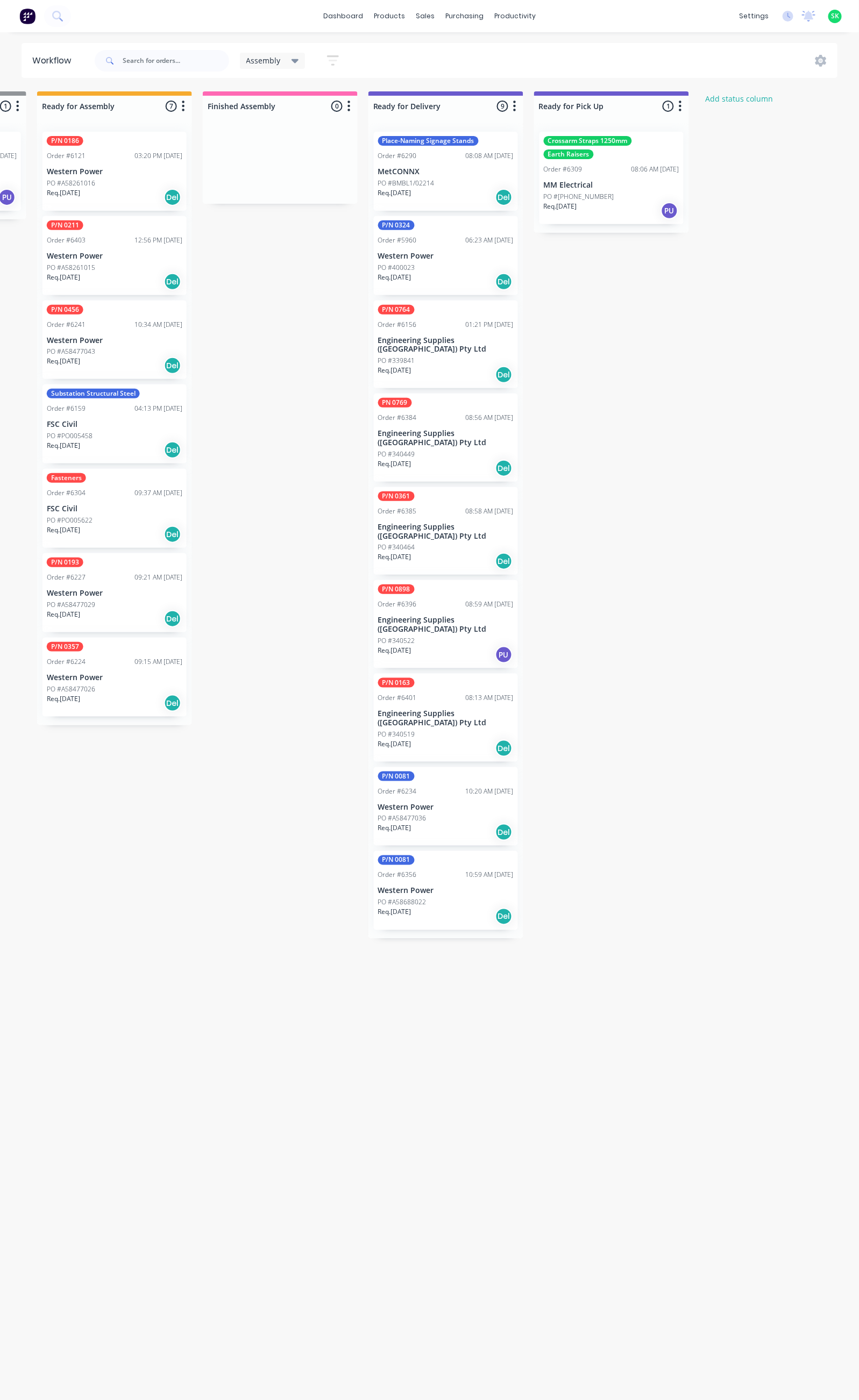
click at [441, 616] on p "Engineering Supplies ([GEOGRAPHIC_DATA]) Pty Ltd" at bounding box center [446, 625] width 136 height 18
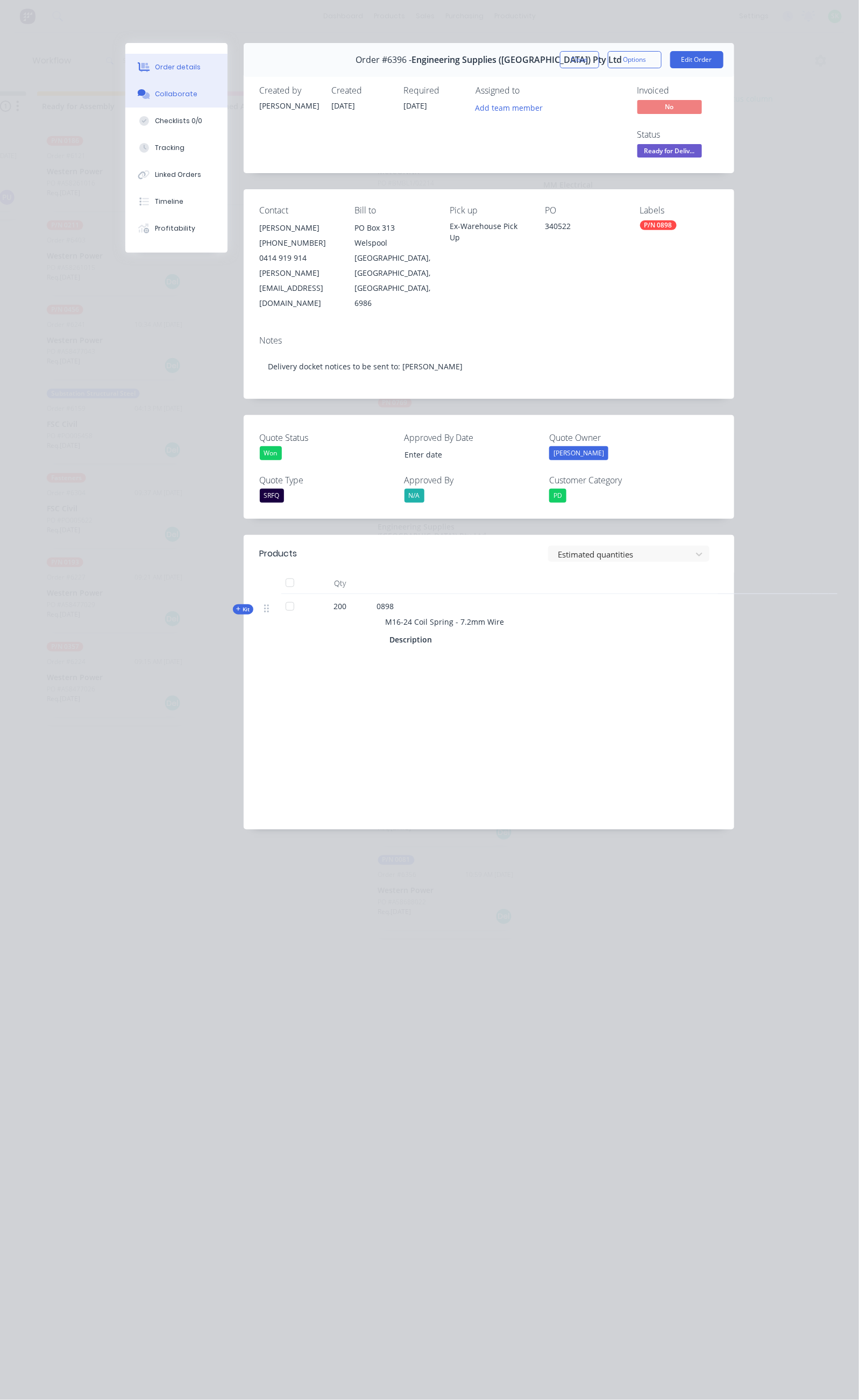
click at [155, 94] on div "Collaborate" at bounding box center [176, 94] width 42 height 10
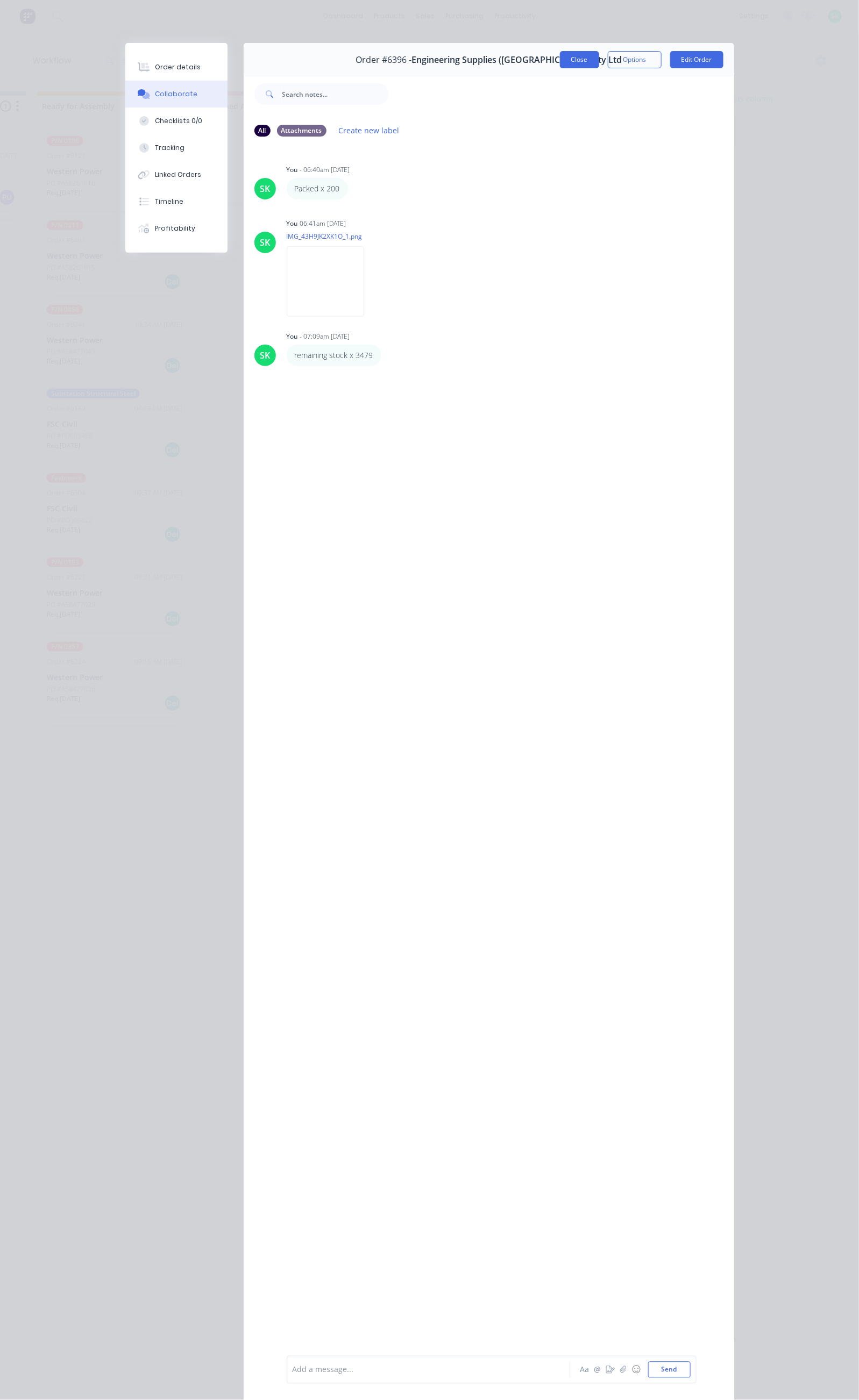
click at [599, 65] on button "Close" at bounding box center [579, 60] width 39 height 17
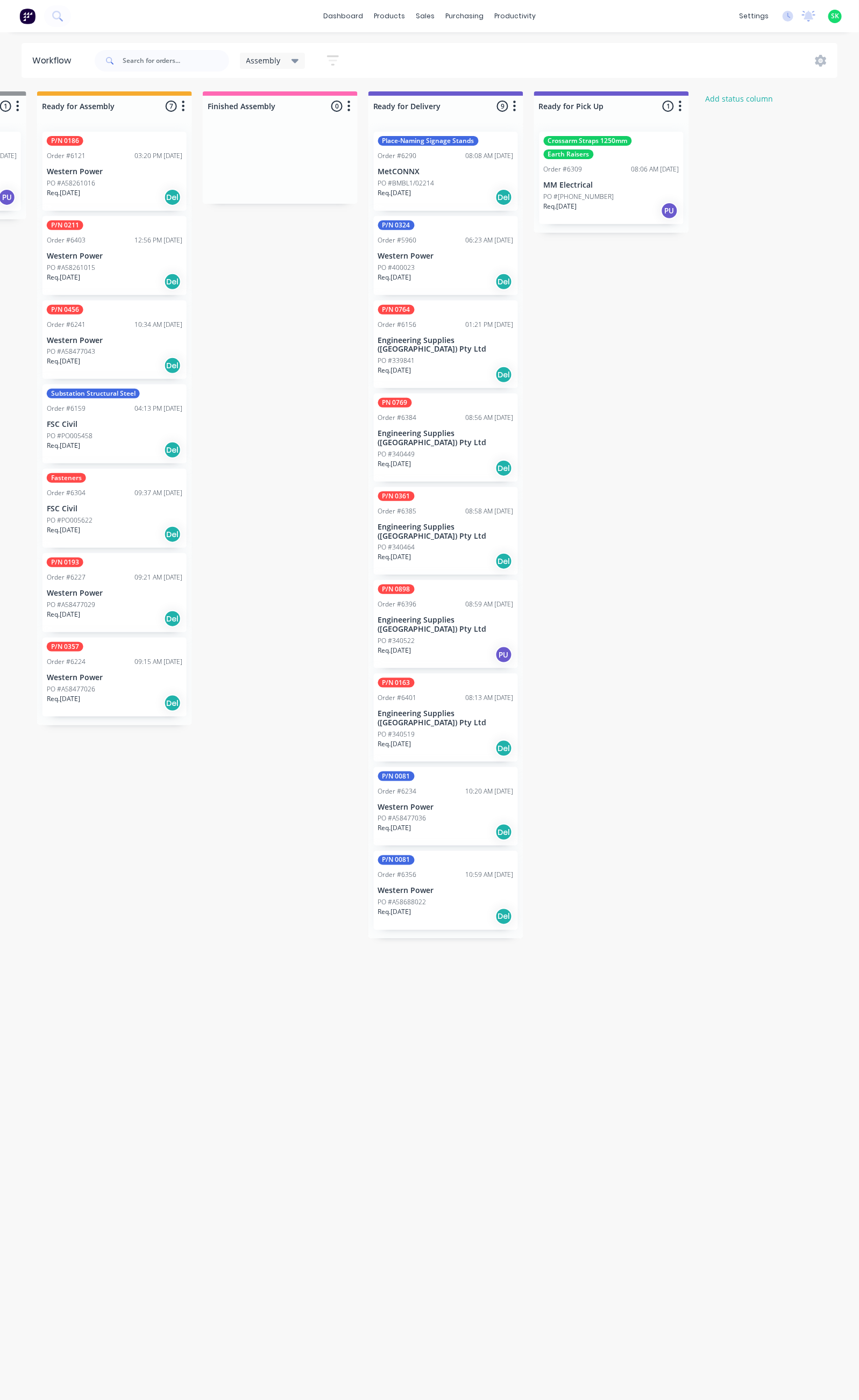
click at [443, 709] on p "Engineering Supplies ([GEOGRAPHIC_DATA]) Pty Ltd" at bounding box center [446, 718] width 136 height 18
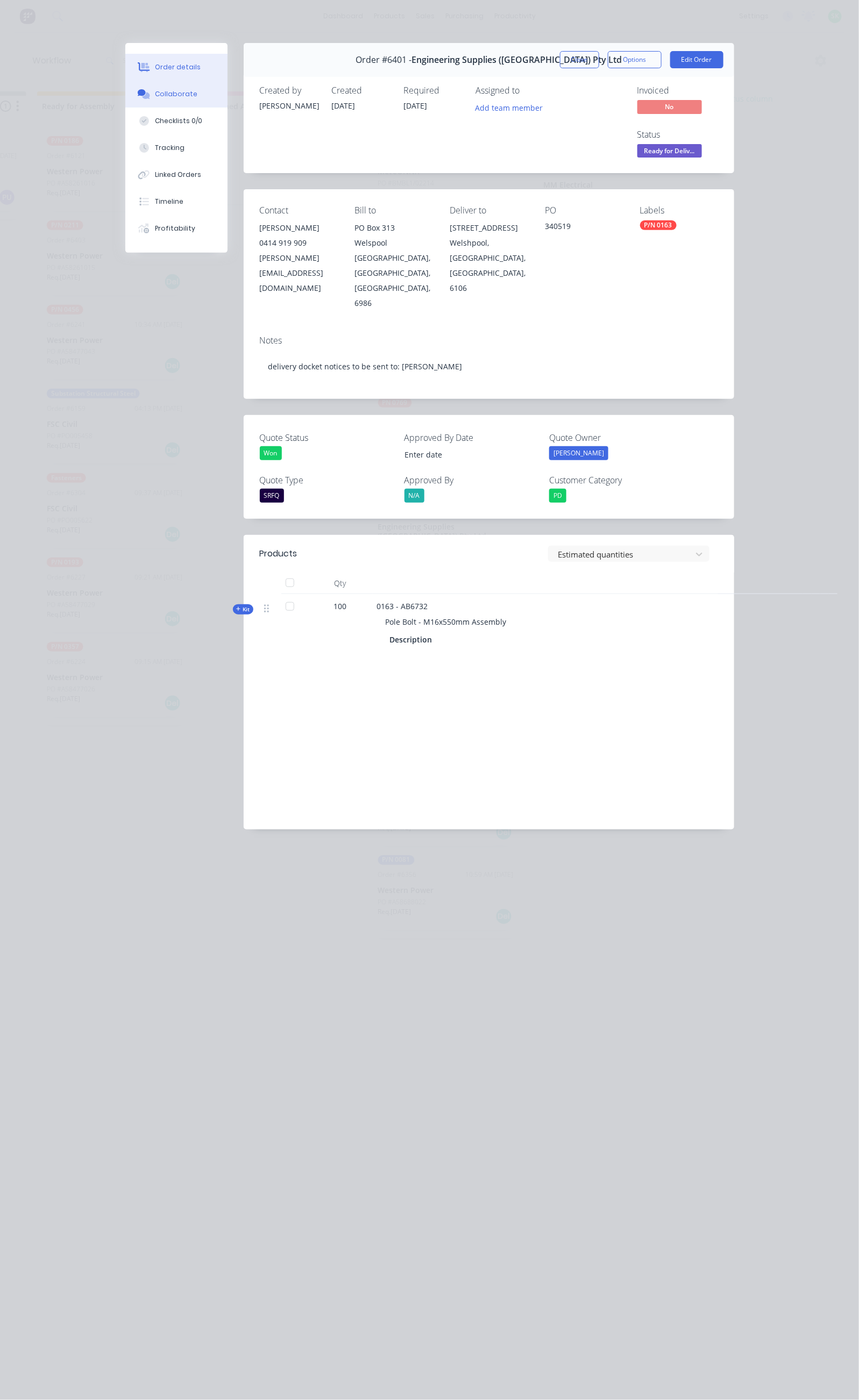
click at [125, 90] on button "Collaborate" at bounding box center [176, 94] width 102 height 27
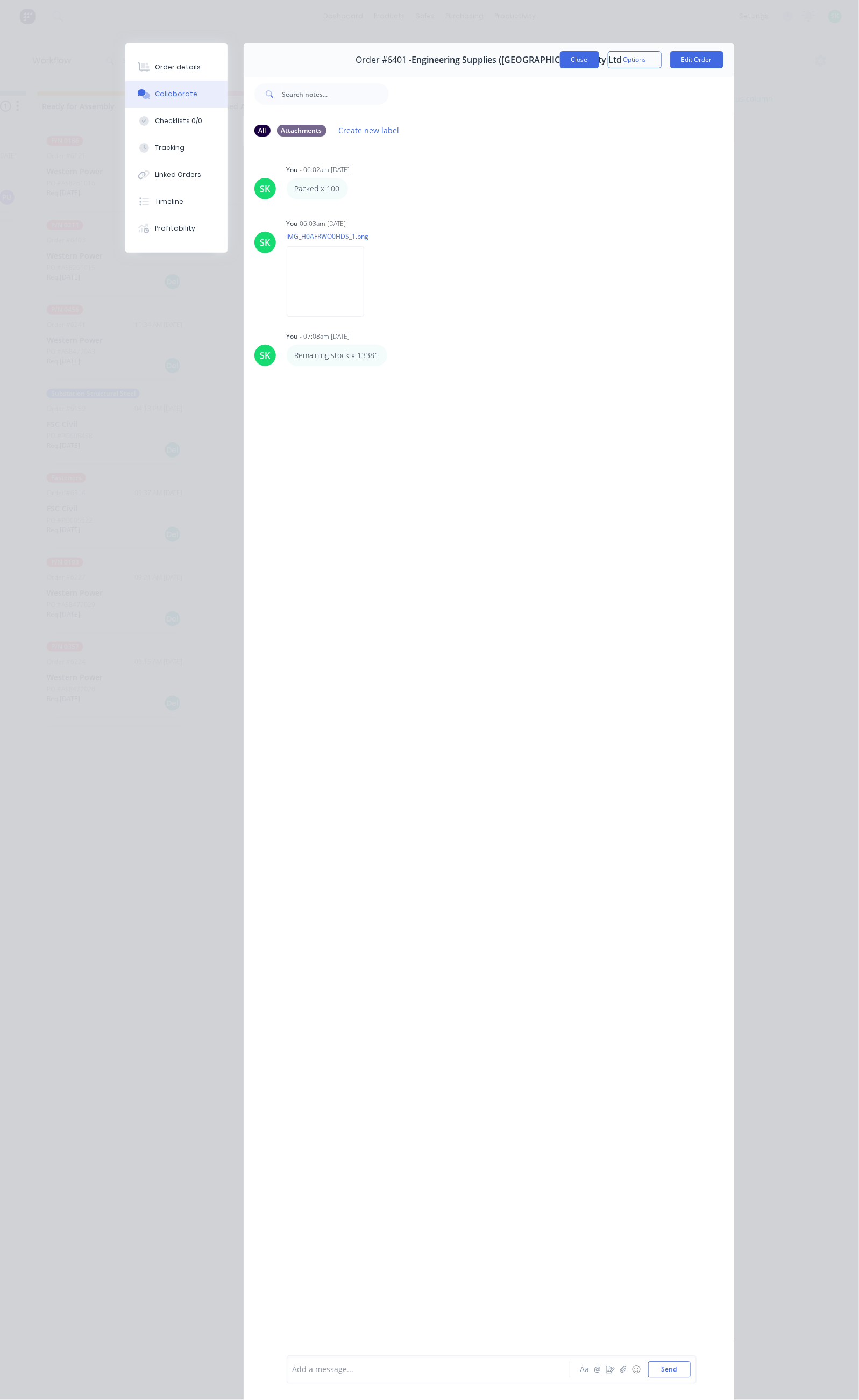
click at [599, 60] on button "Close" at bounding box center [579, 60] width 39 height 17
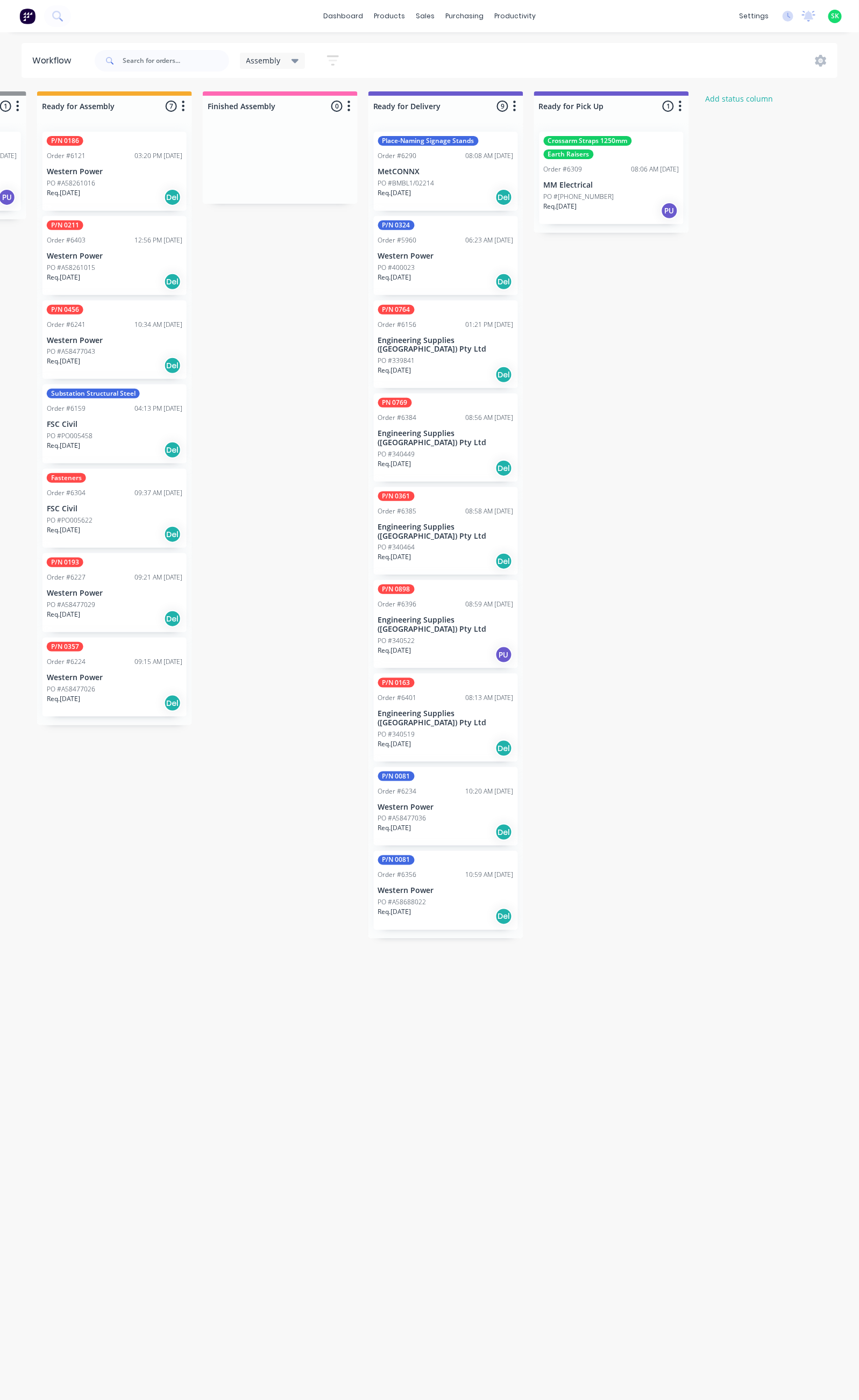
click at [454, 803] on p "Western Power" at bounding box center [446, 807] width 136 height 9
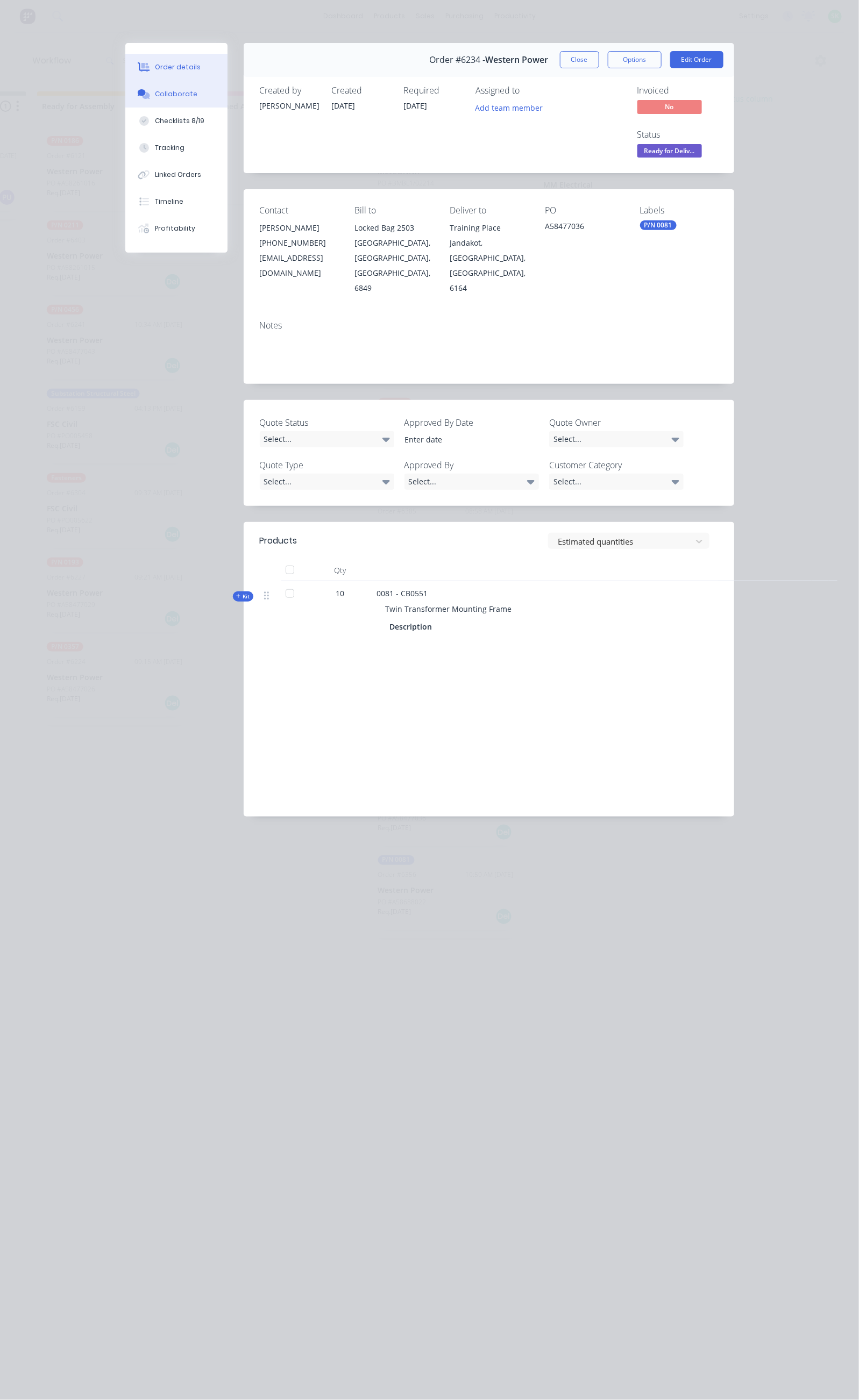
click at [125, 91] on button "Collaborate" at bounding box center [176, 94] width 102 height 27
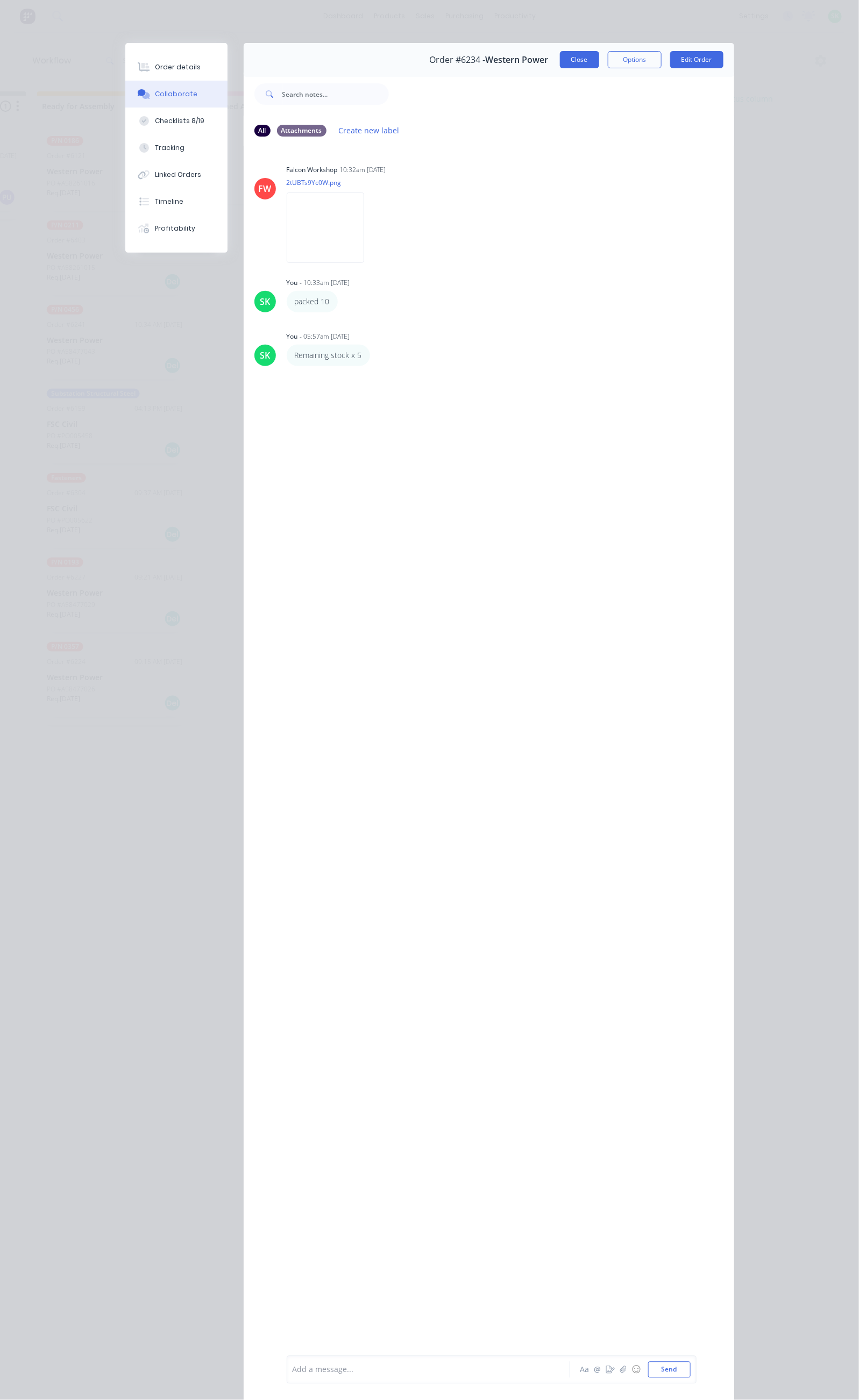
click at [599, 57] on button "Close" at bounding box center [579, 60] width 39 height 17
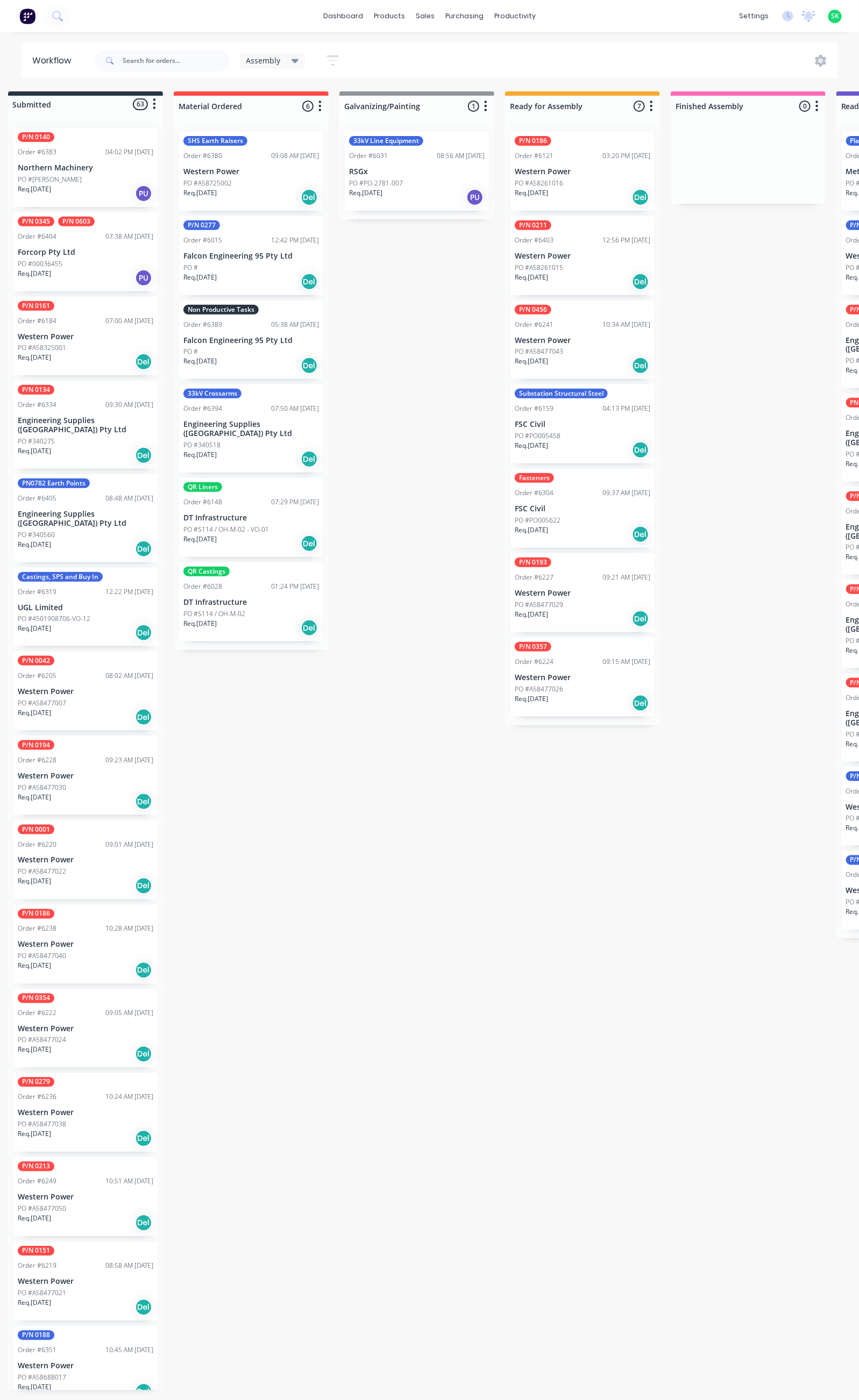
scroll to position [0, 0]
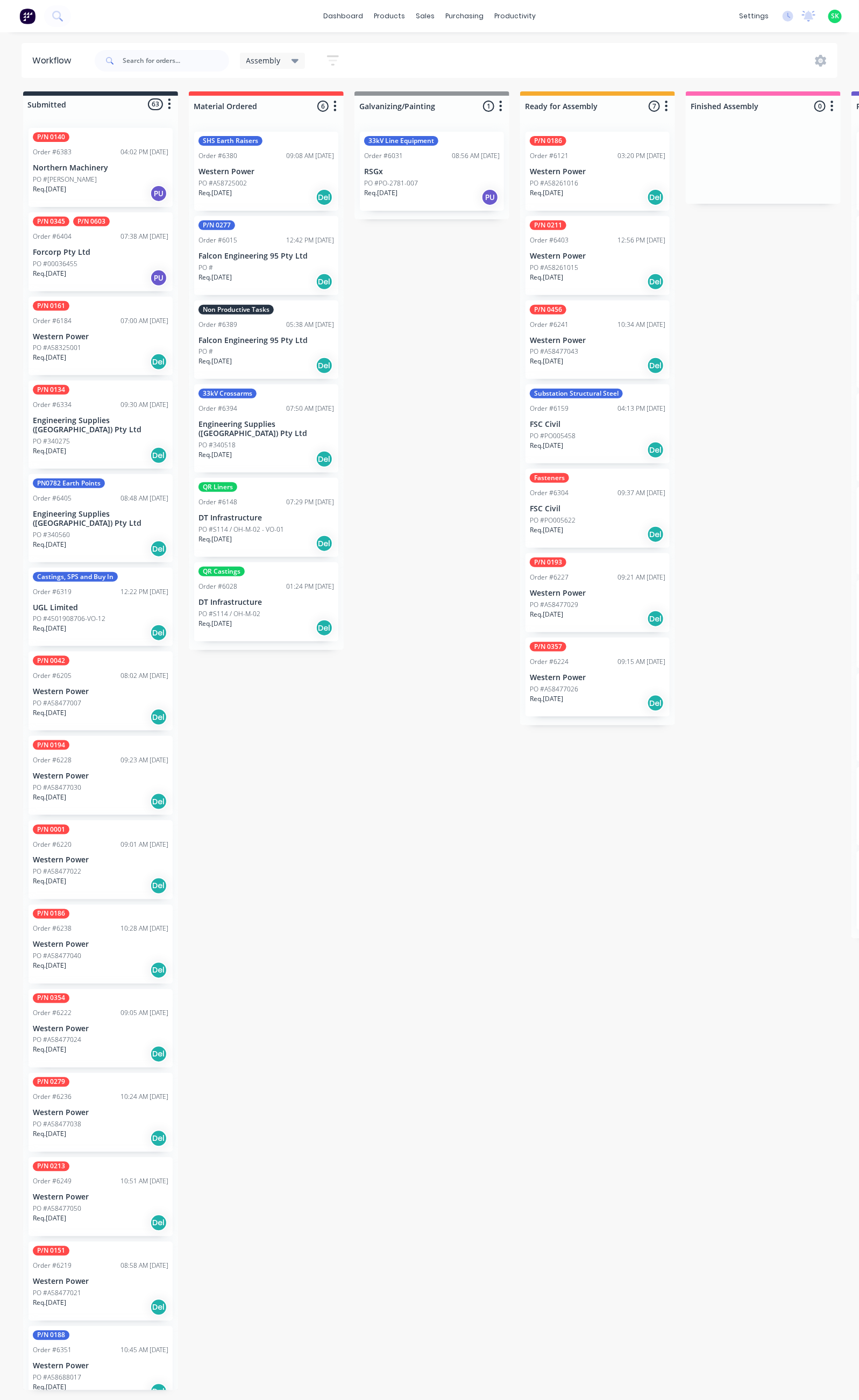
click at [331, 55] on icon "button" at bounding box center [332, 60] width 12 height 10
click at [321, 225] on icon "button" at bounding box center [323, 225] width 8 height 5
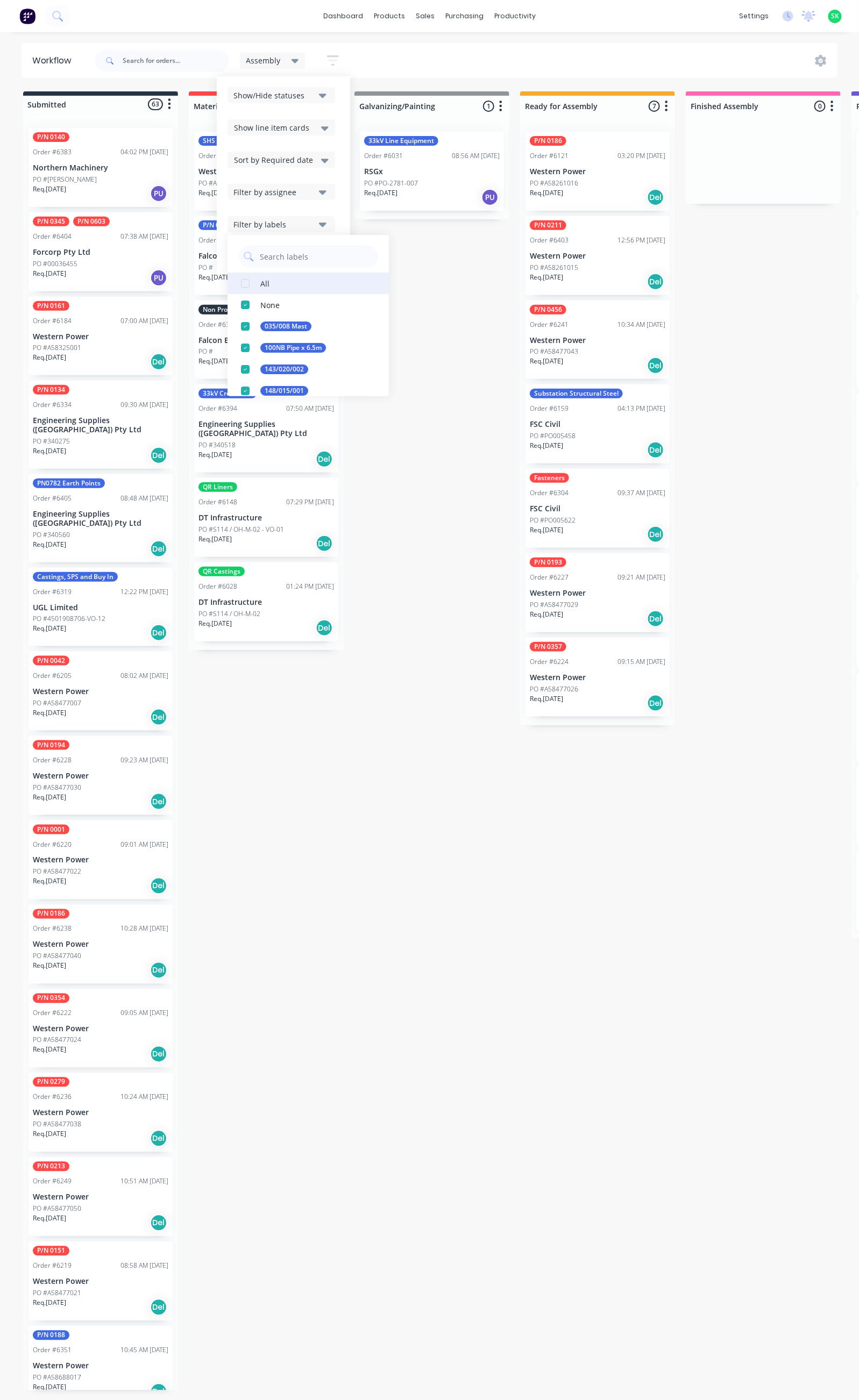
click at [262, 285] on div "All" at bounding box center [265, 283] width 9 height 12
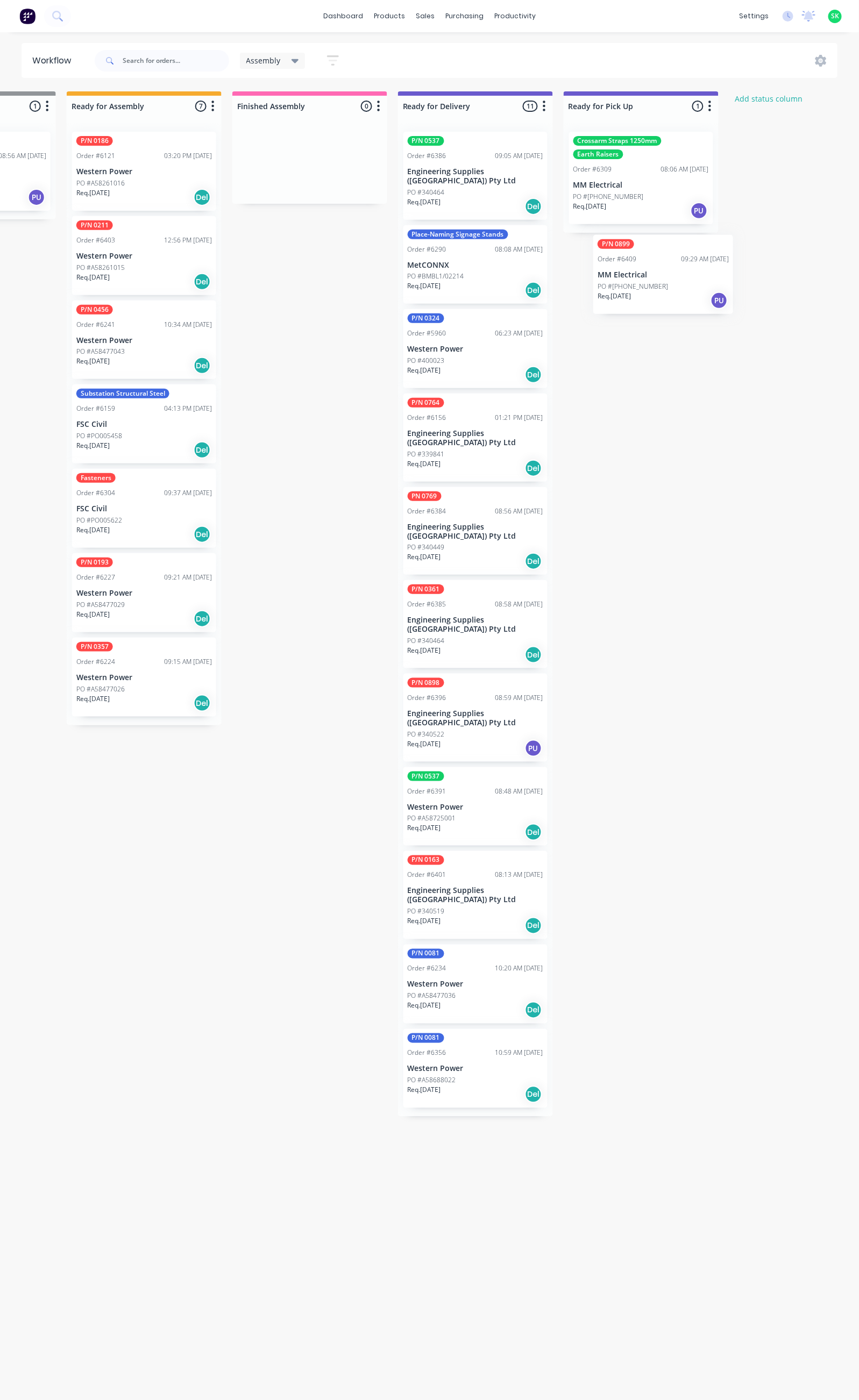
scroll to position [0, 459]
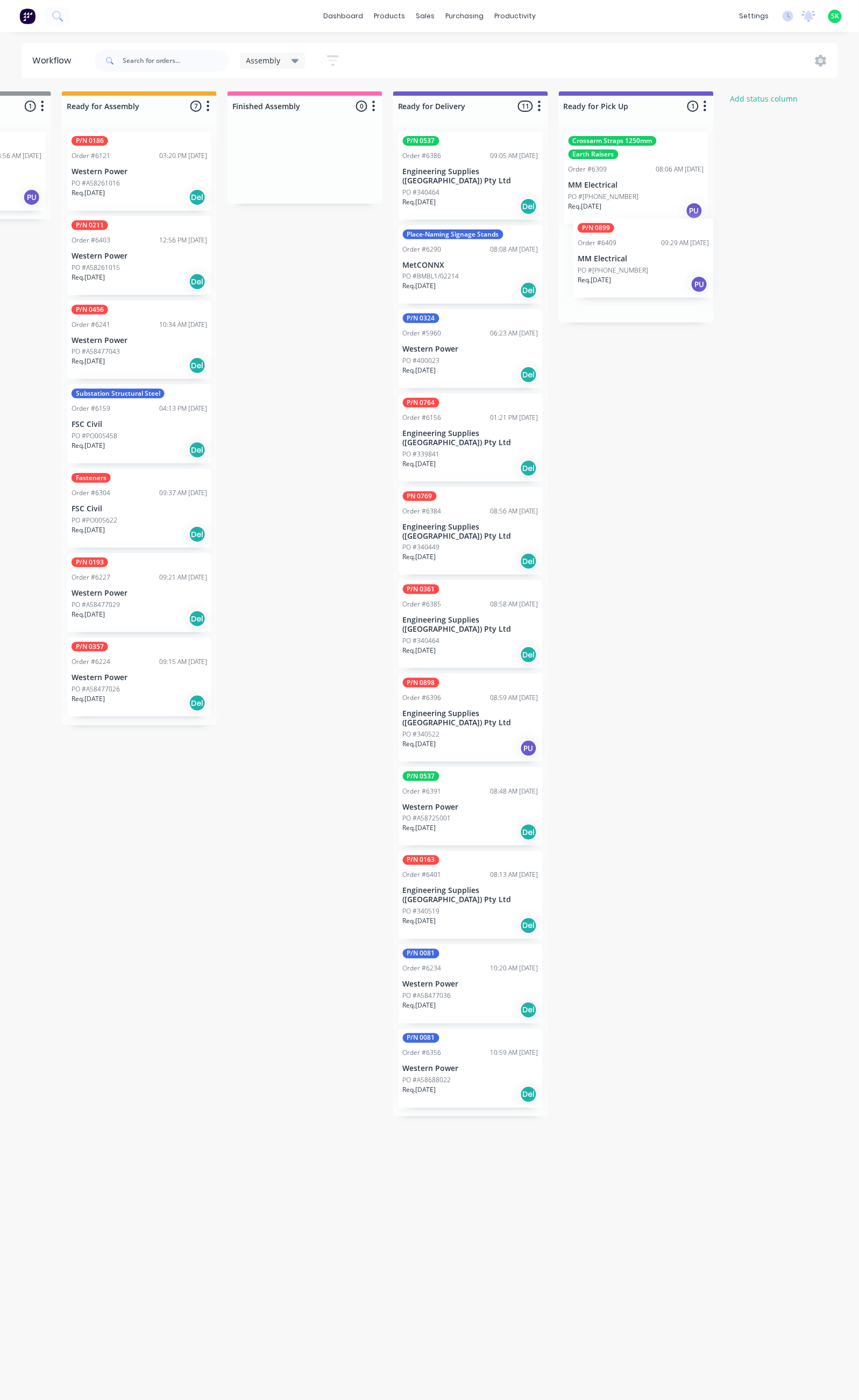
drag, startPoint x: 91, startPoint y: 246, endPoint x: 637, endPoint y: 255, distance: 546.1
click at [637, 255] on div "Submitted 68 Status colour #273444 hex #273444 Save Cancel Summaries Total orde…" at bounding box center [508, 741] width 1950 height 1299
click at [456, 188] on div "PO #340464" at bounding box center [470, 192] width 136 height 10
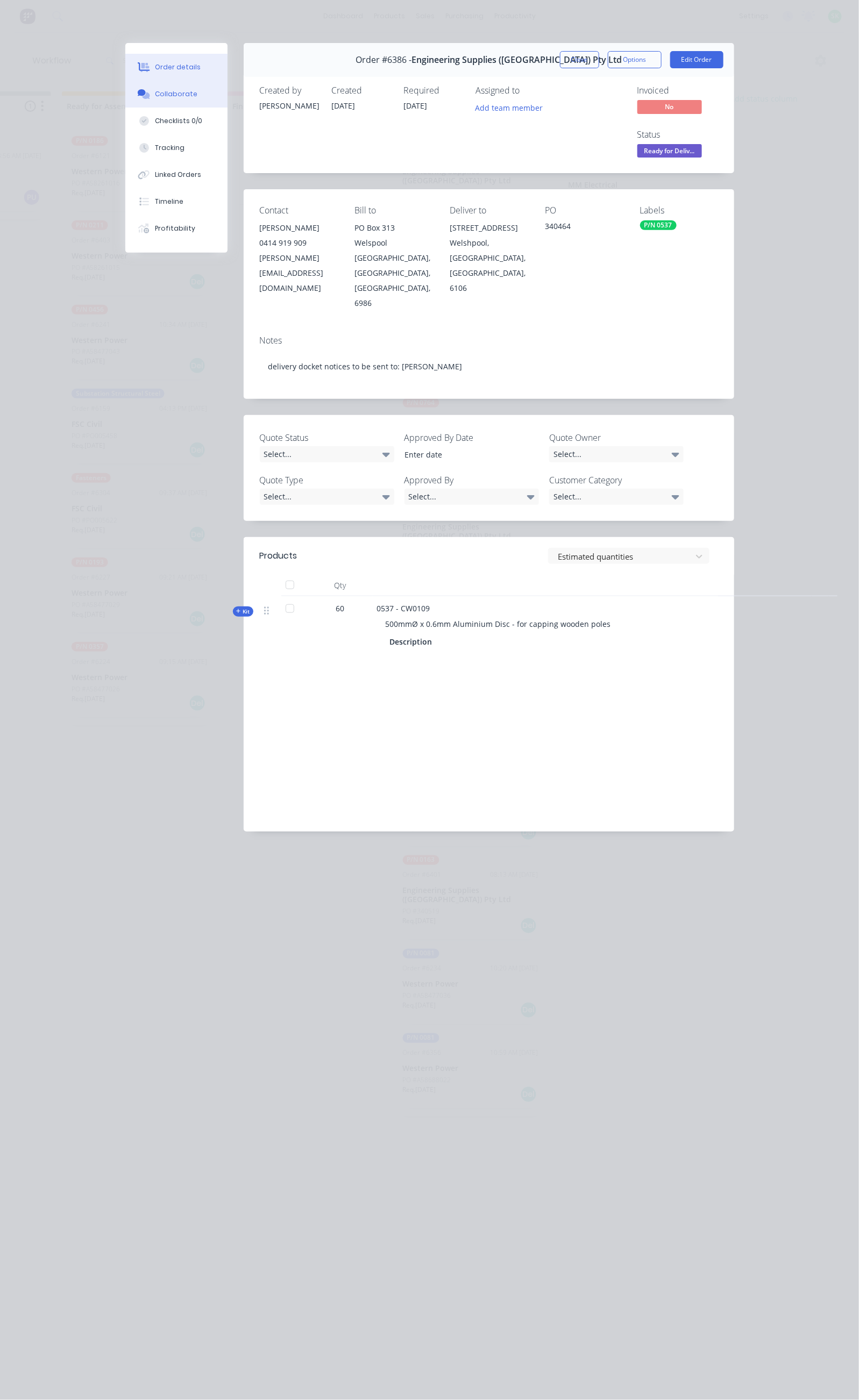
click at [125, 86] on button "Collaborate" at bounding box center [176, 94] width 102 height 27
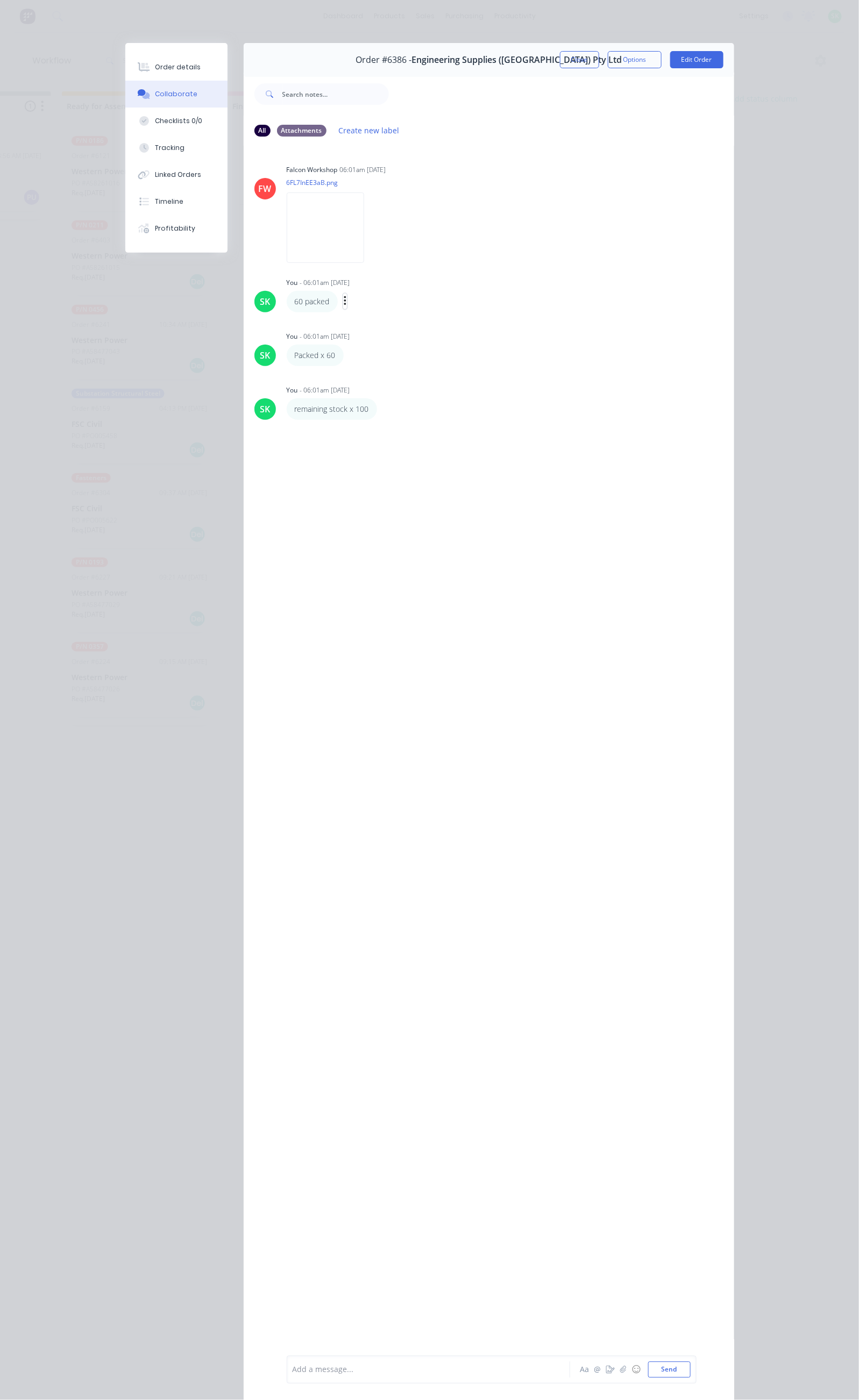
click at [343, 298] on button "button" at bounding box center [345, 301] width 5 height 15
click at [0, 0] on button "Delete" at bounding box center [0, 0] width 0 height 0
click at [599, 54] on button "Close" at bounding box center [579, 60] width 39 height 17
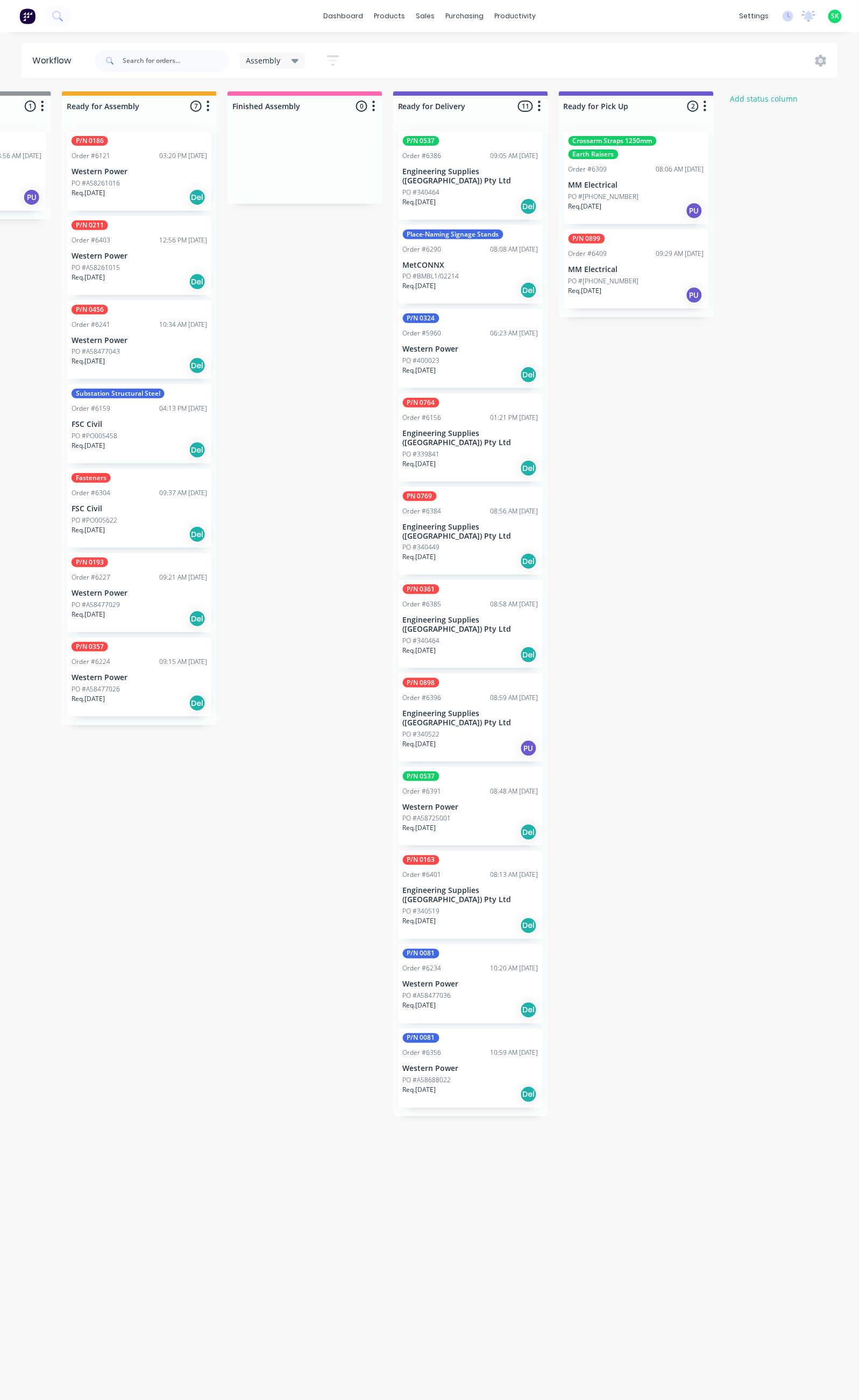
click at [453, 787] on div "Order #6391 08:48 AM 03/10/25" at bounding box center [470, 791] width 136 height 10
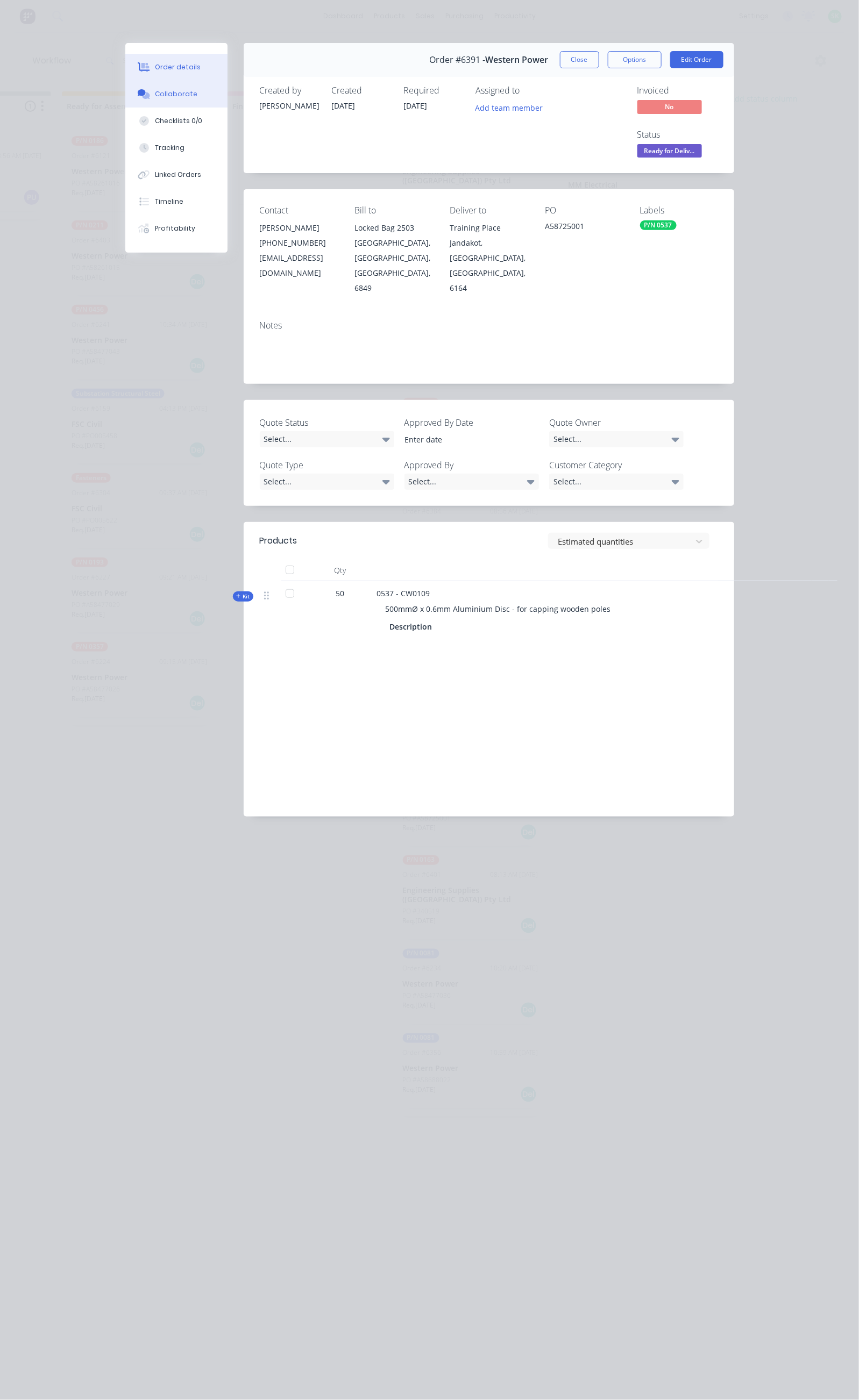
click at [125, 87] on button "Collaborate" at bounding box center [176, 94] width 102 height 27
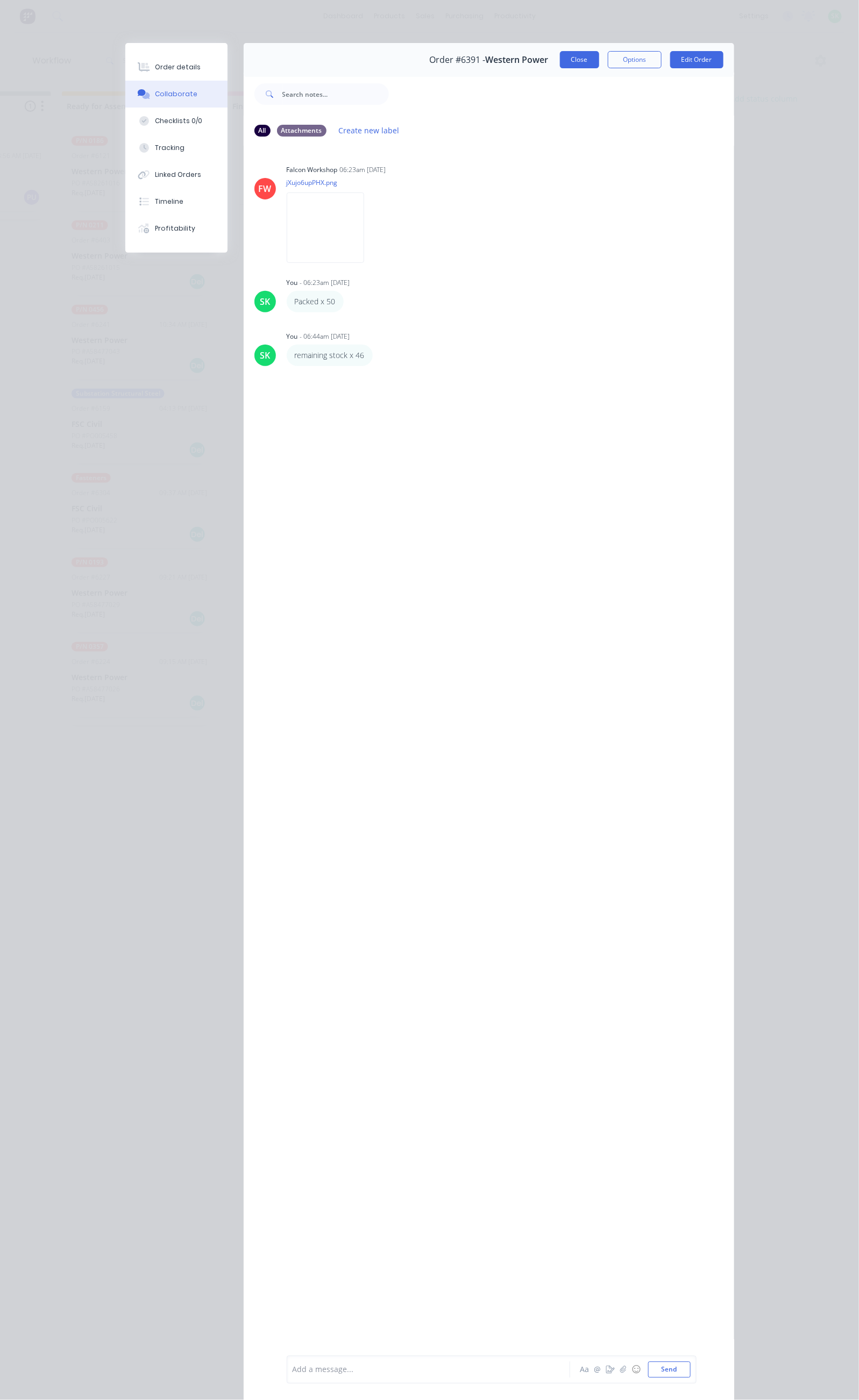
click at [599, 58] on button "Close" at bounding box center [579, 60] width 39 height 17
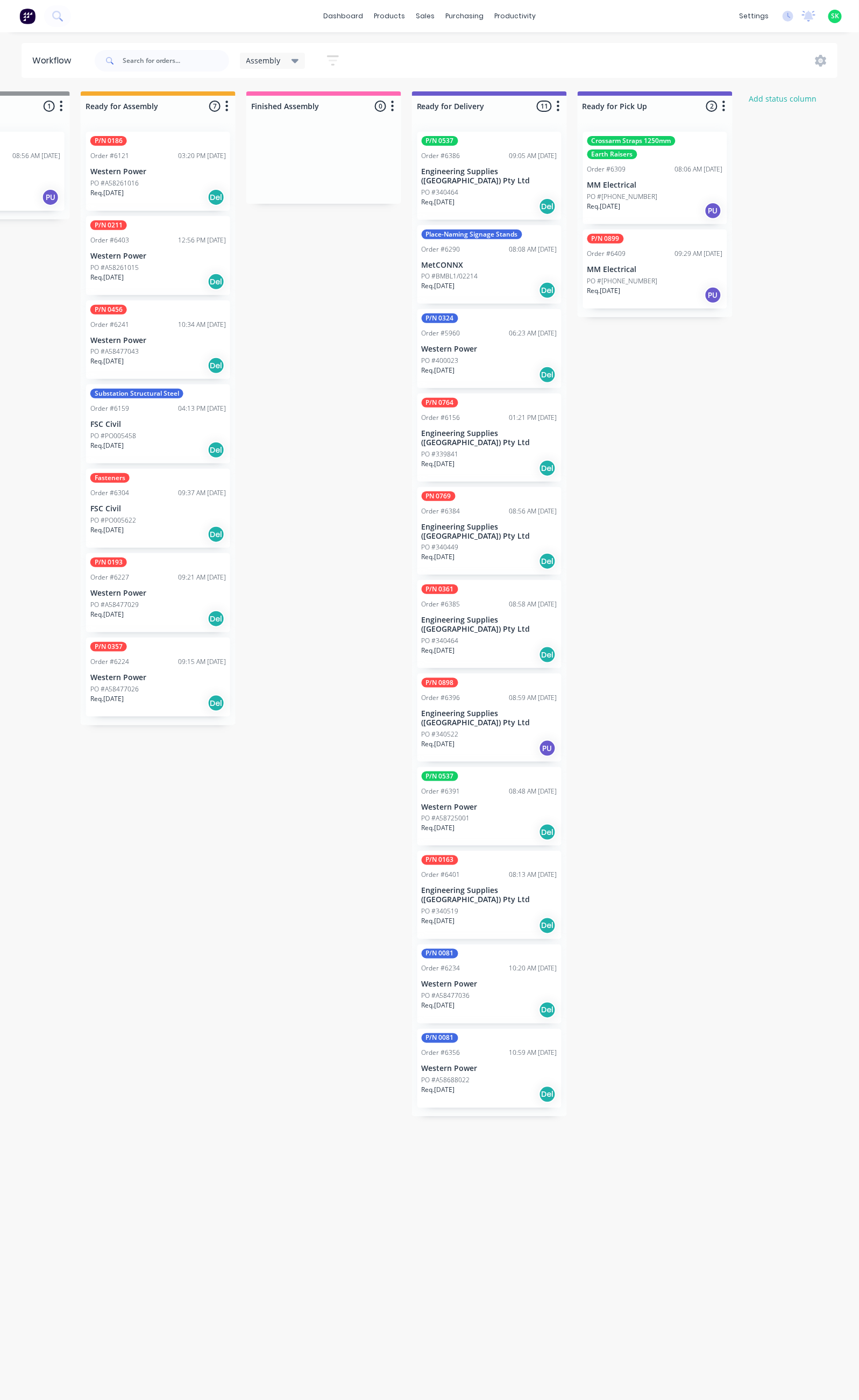
scroll to position [0, 469]
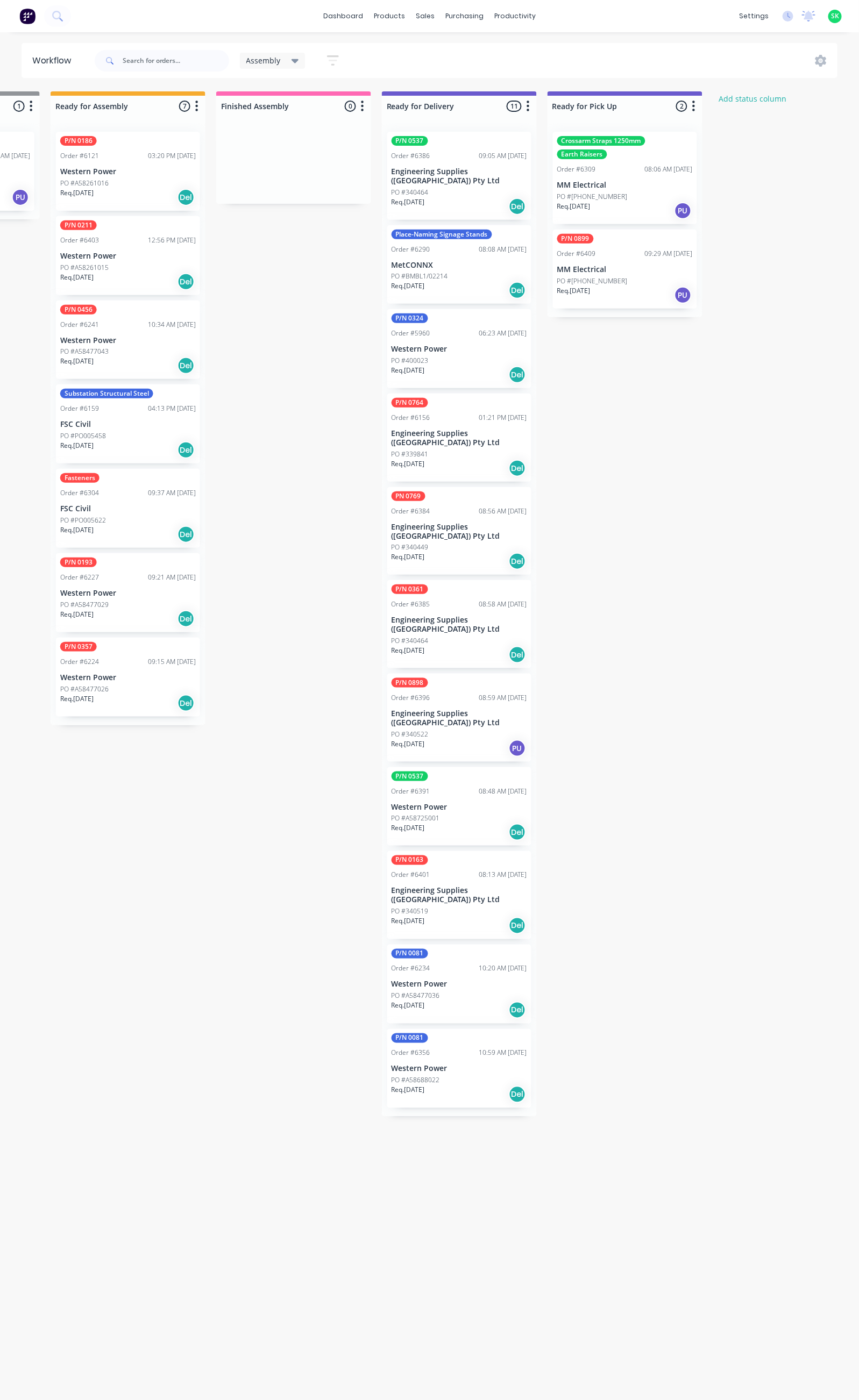
click at [633, 273] on p "MM Electrical" at bounding box center [625, 270] width 136 height 9
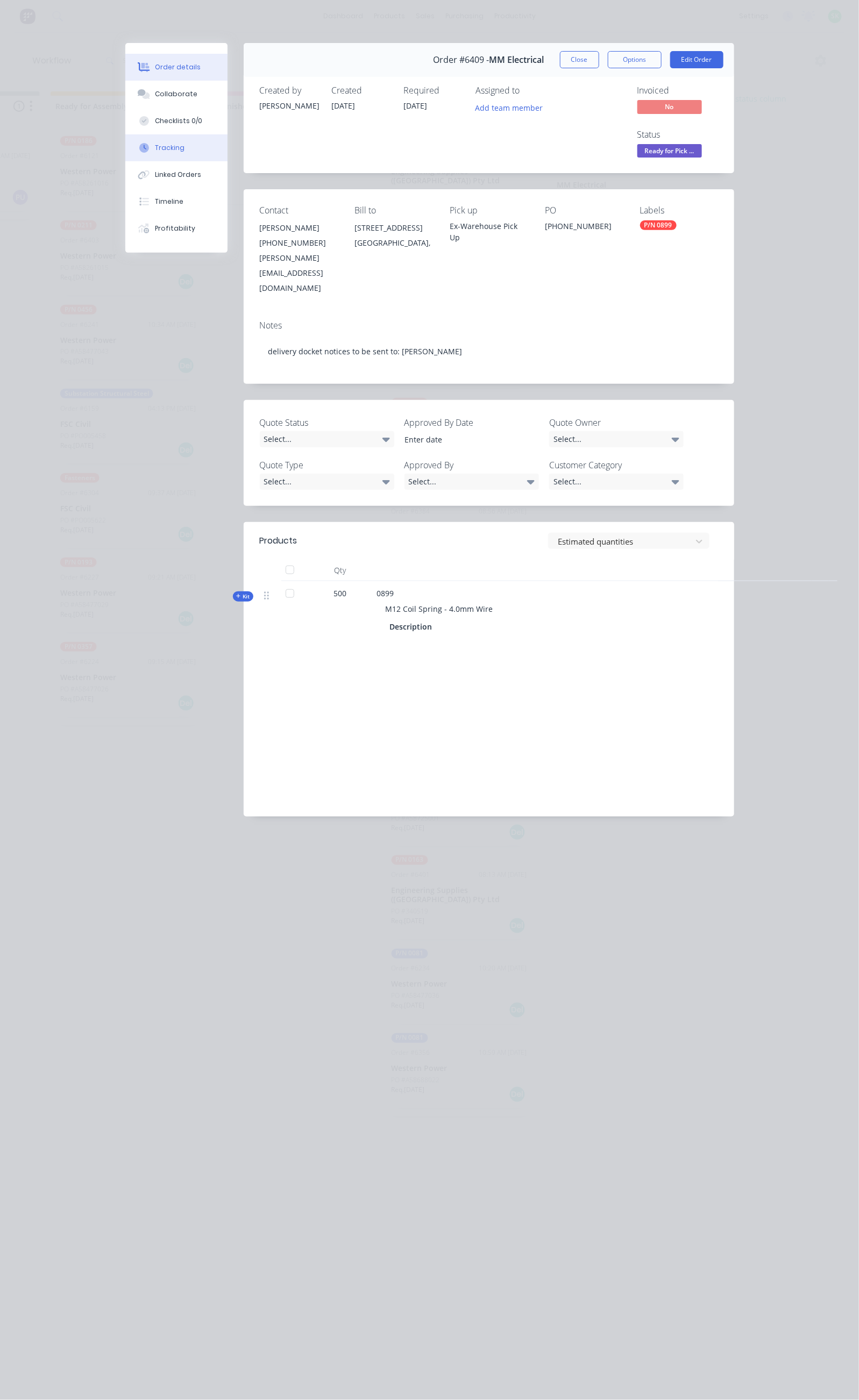
click at [125, 146] on button "Tracking" at bounding box center [176, 147] width 102 height 27
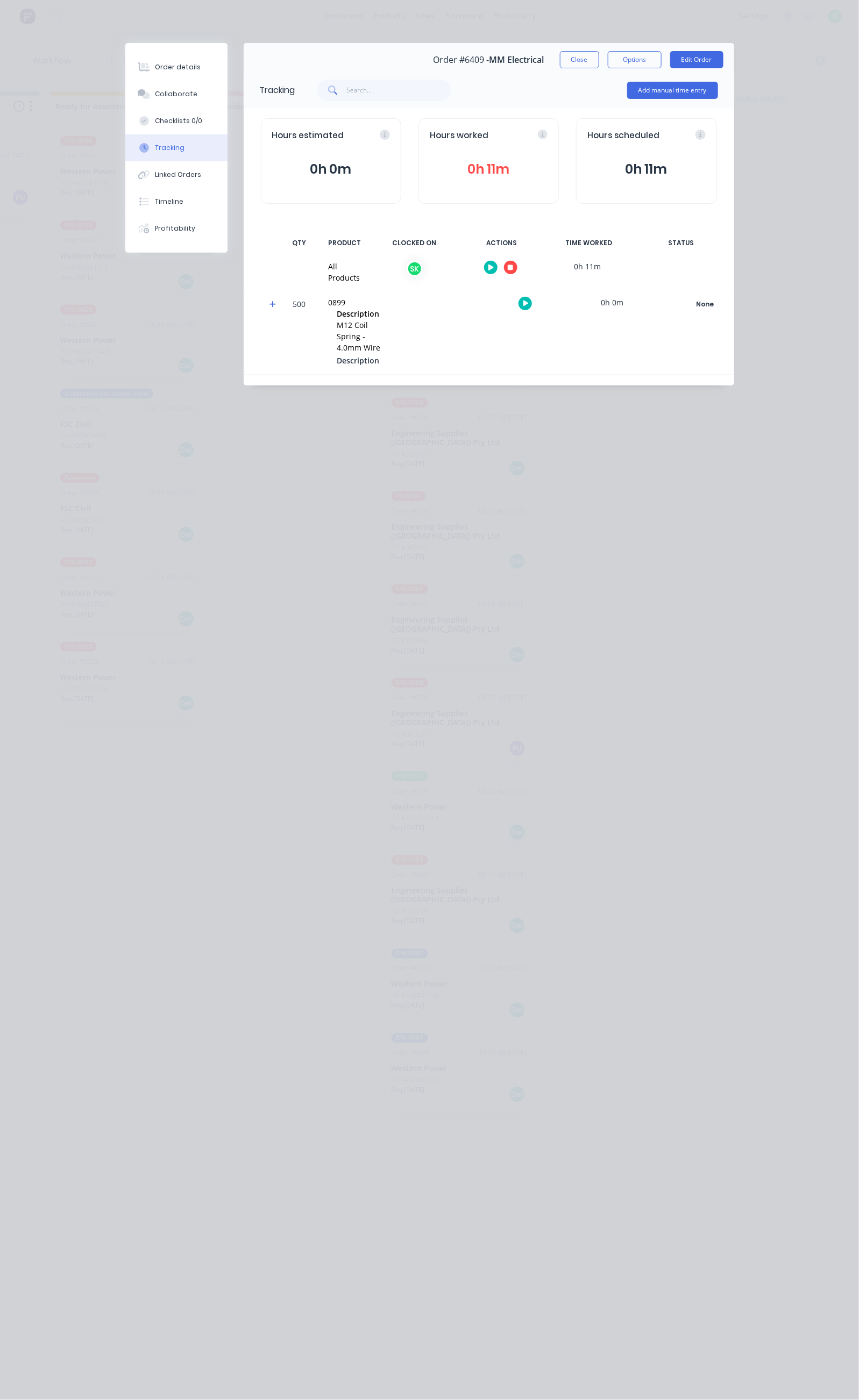
click at [513, 268] on icon "button" at bounding box center [510, 268] width 5 height 5
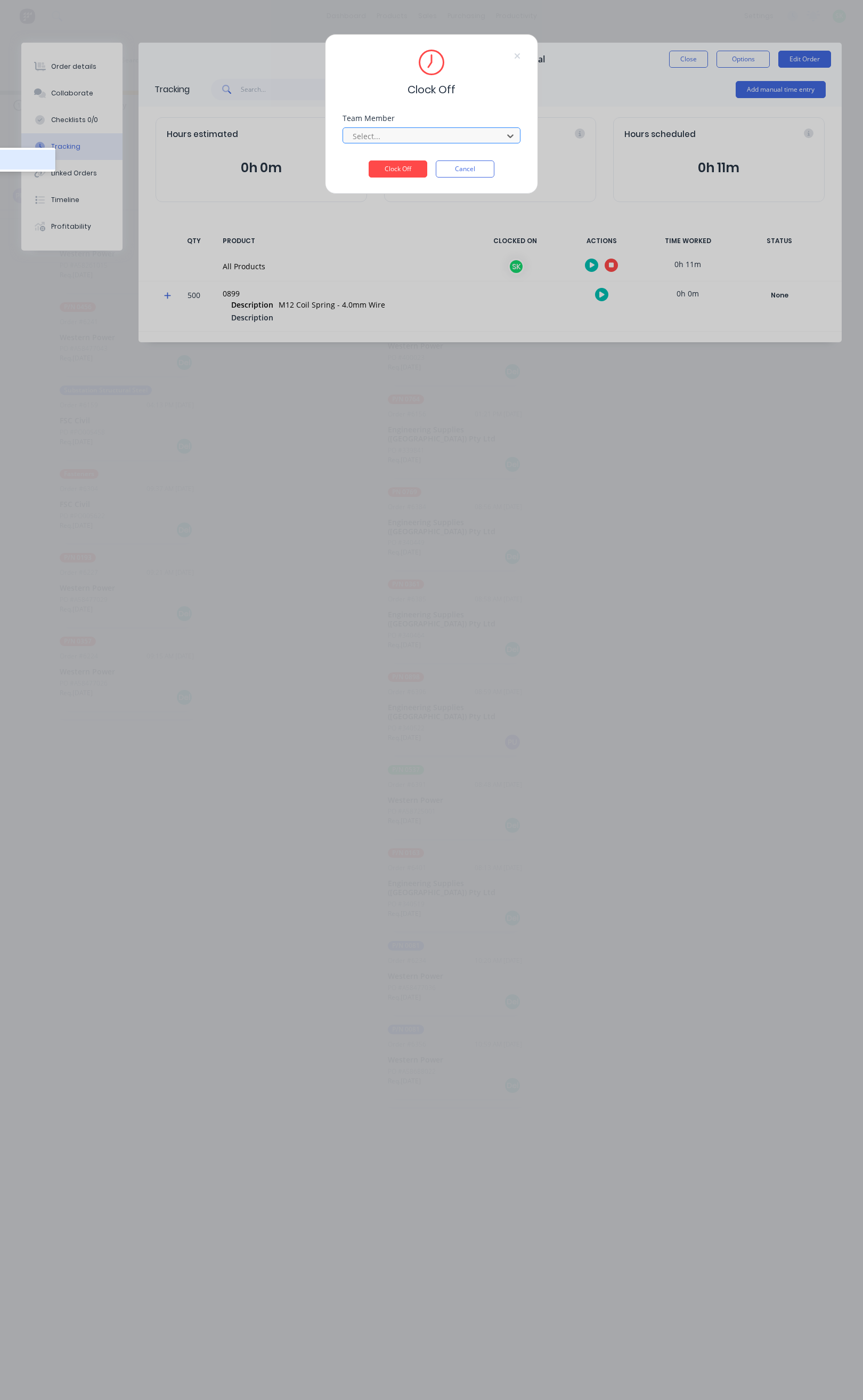
click at [438, 136] on div at bounding box center [425, 136] width 146 height 14
click at [406, 165] on button "Clock Off" at bounding box center [397, 169] width 58 height 17
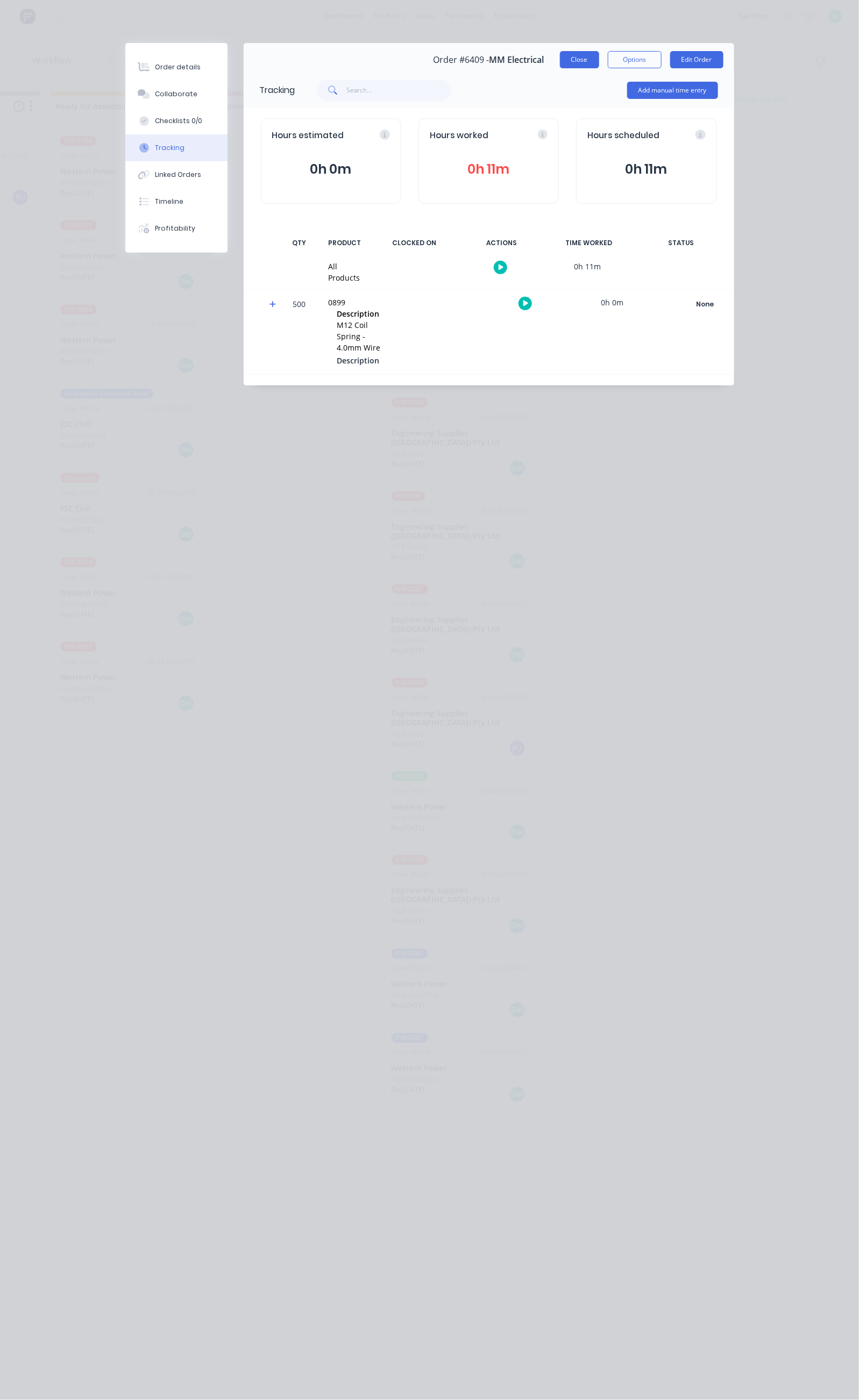
click at [599, 62] on button "Close" at bounding box center [579, 60] width 39 height 17
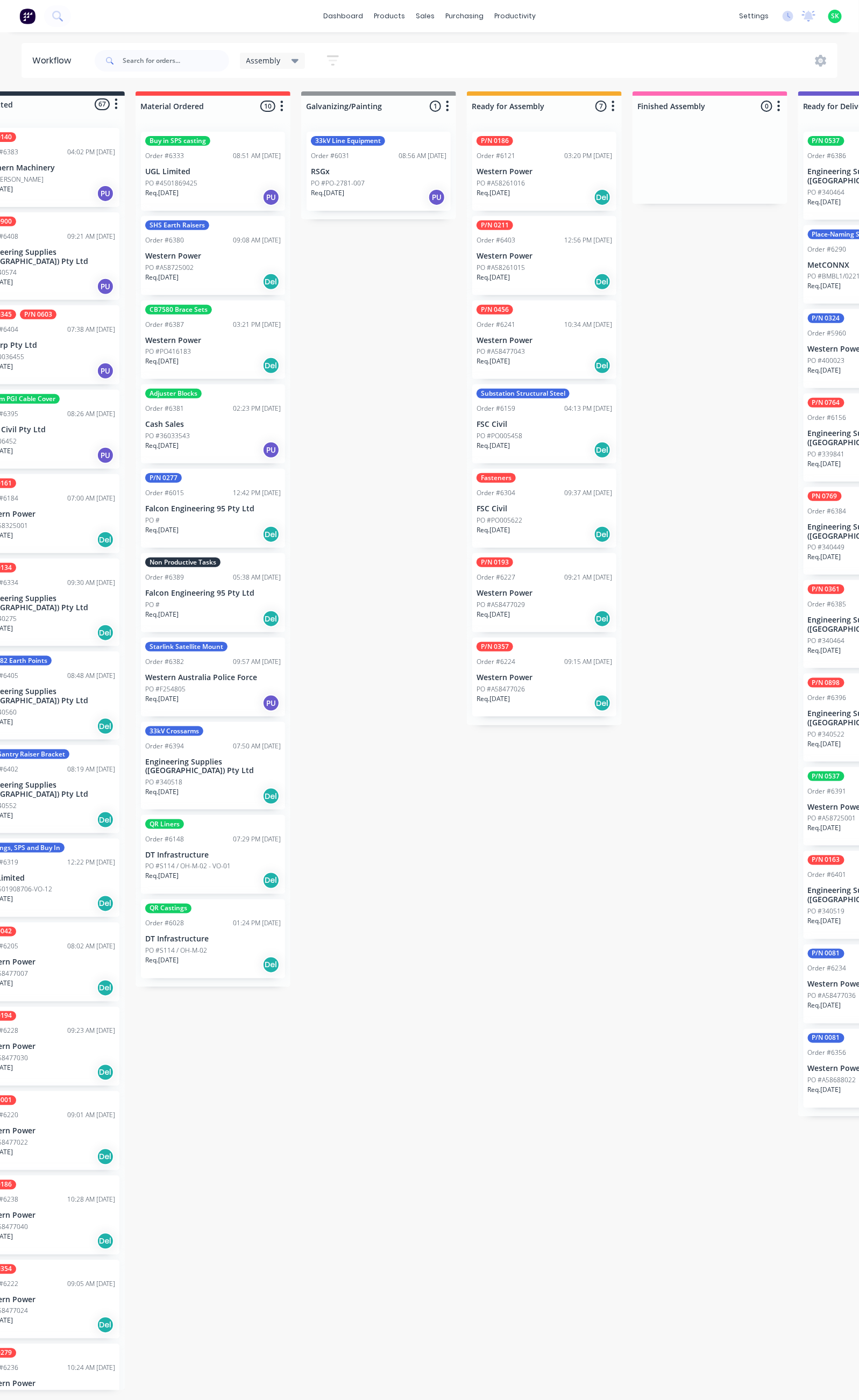
scroll to position [0, 26]
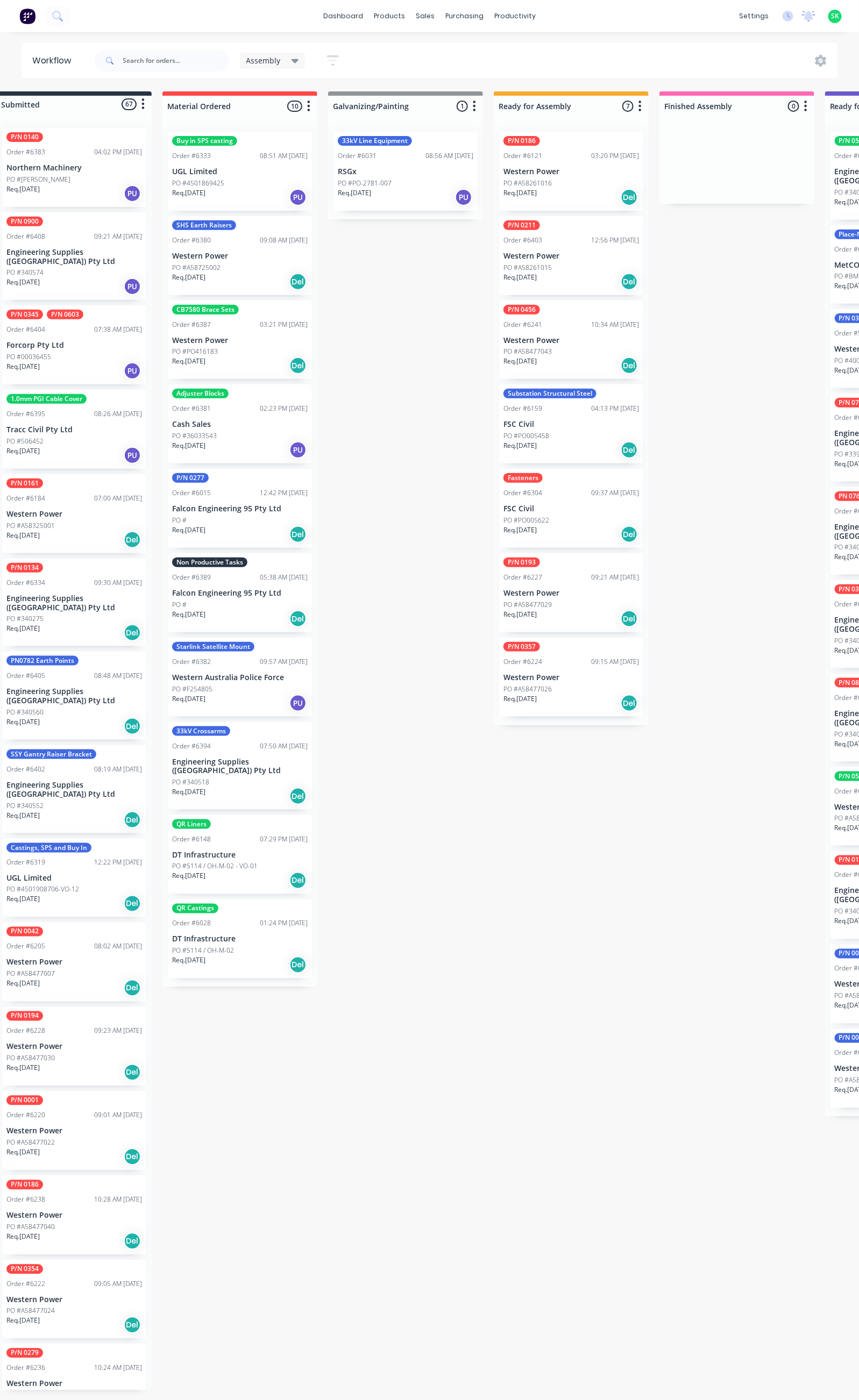
click at [248, 600] on div "PO #" at bounding box center [239, 605] width 136 height 10
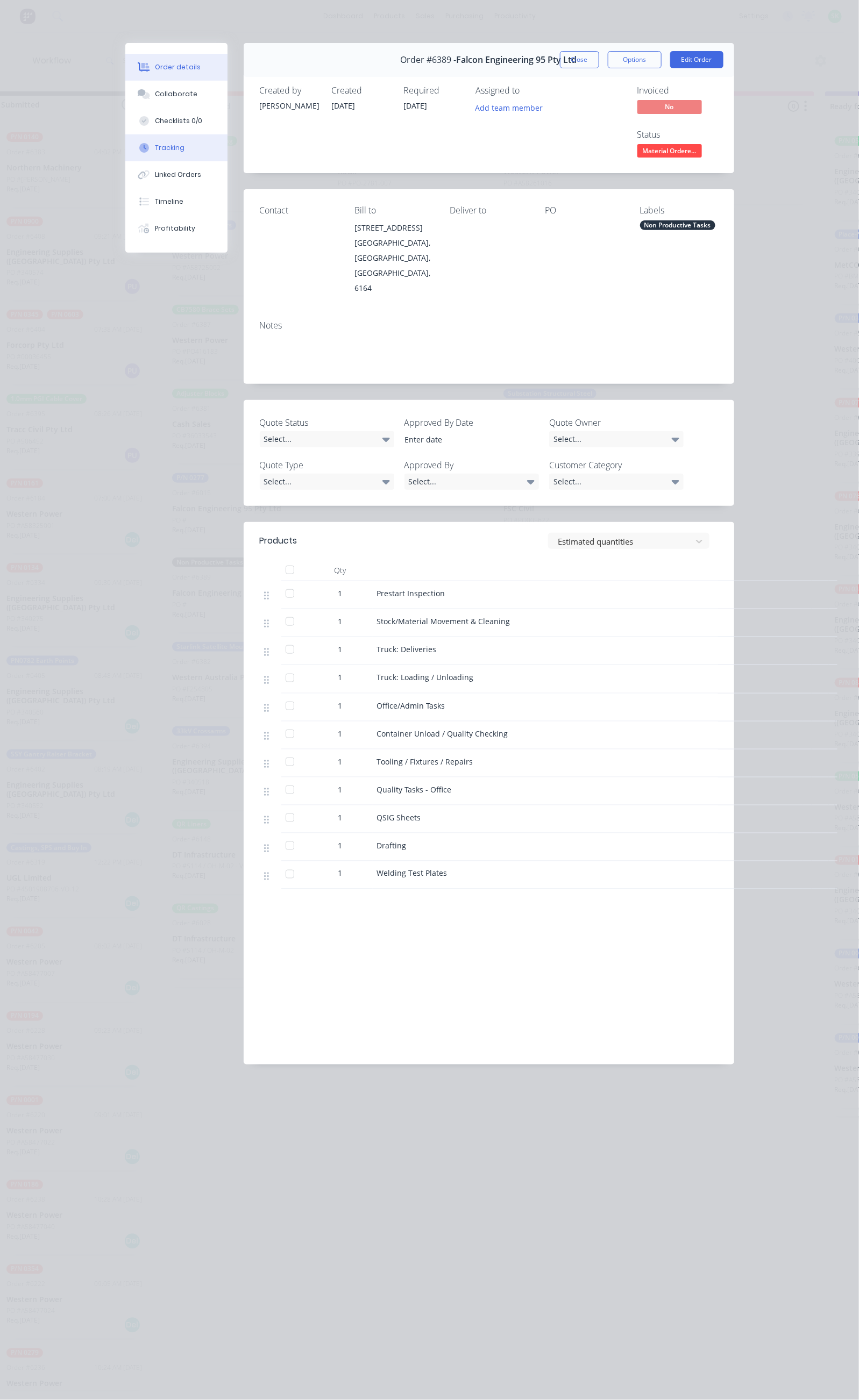
click at [125, 152] on button "Tracking" at bounding box center [176, 147] width 102 height 27
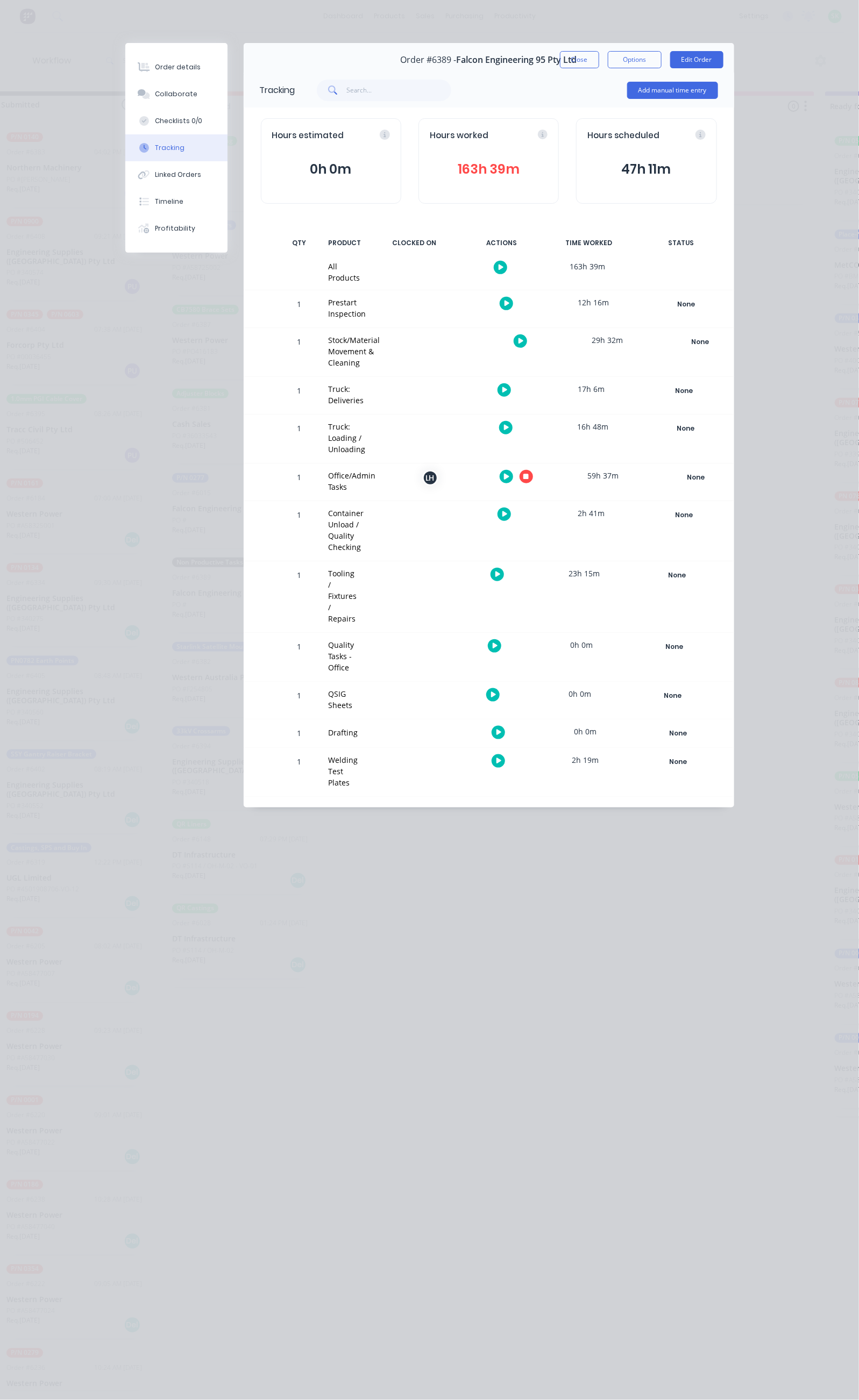
click at [509, 474] on icon "button" at bounding box center [506, 477] width 5 height 6
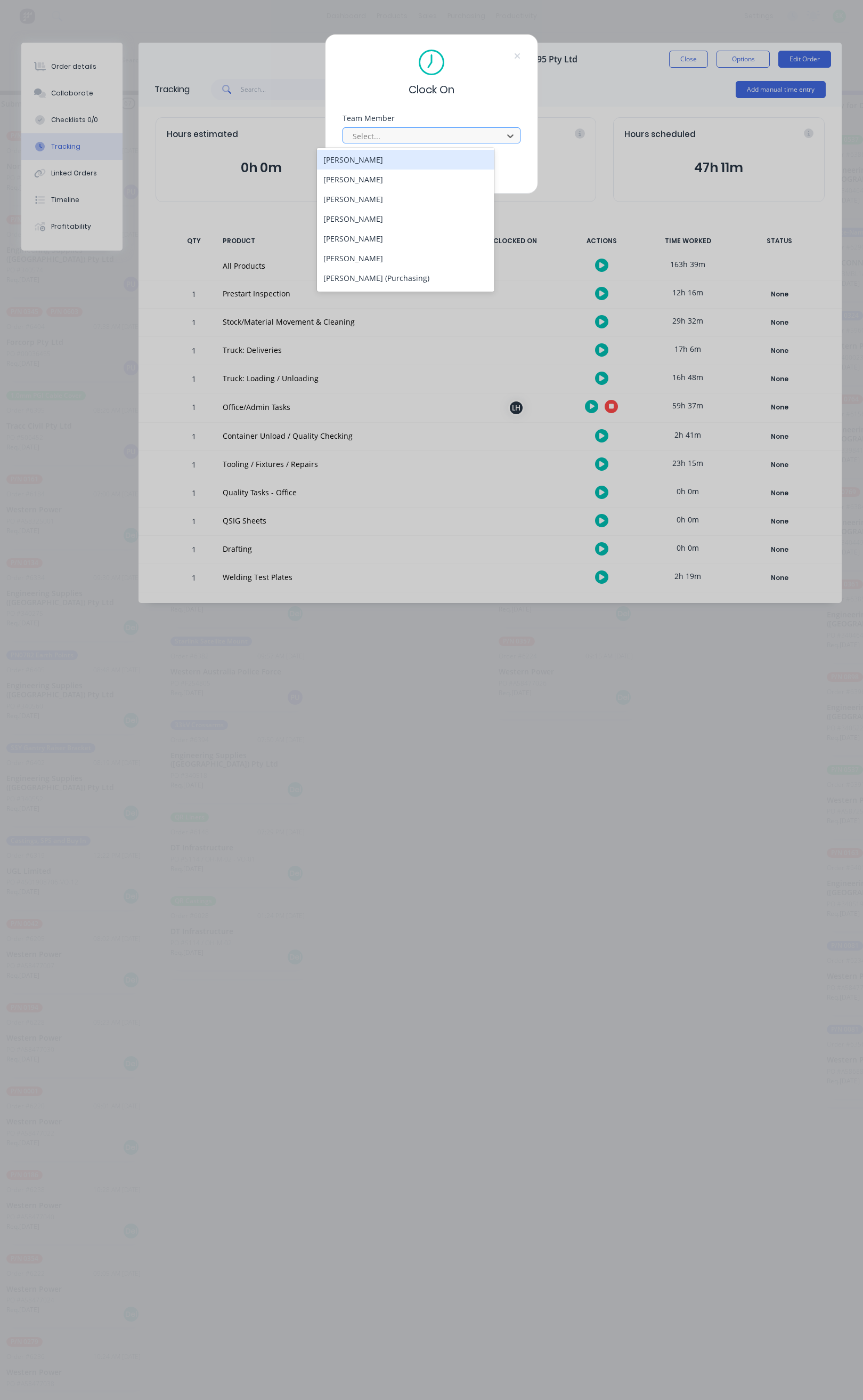
click at [394, 128] on div "Select..." at bounding box center [425, 135] width 153 height 16
type input "ste"
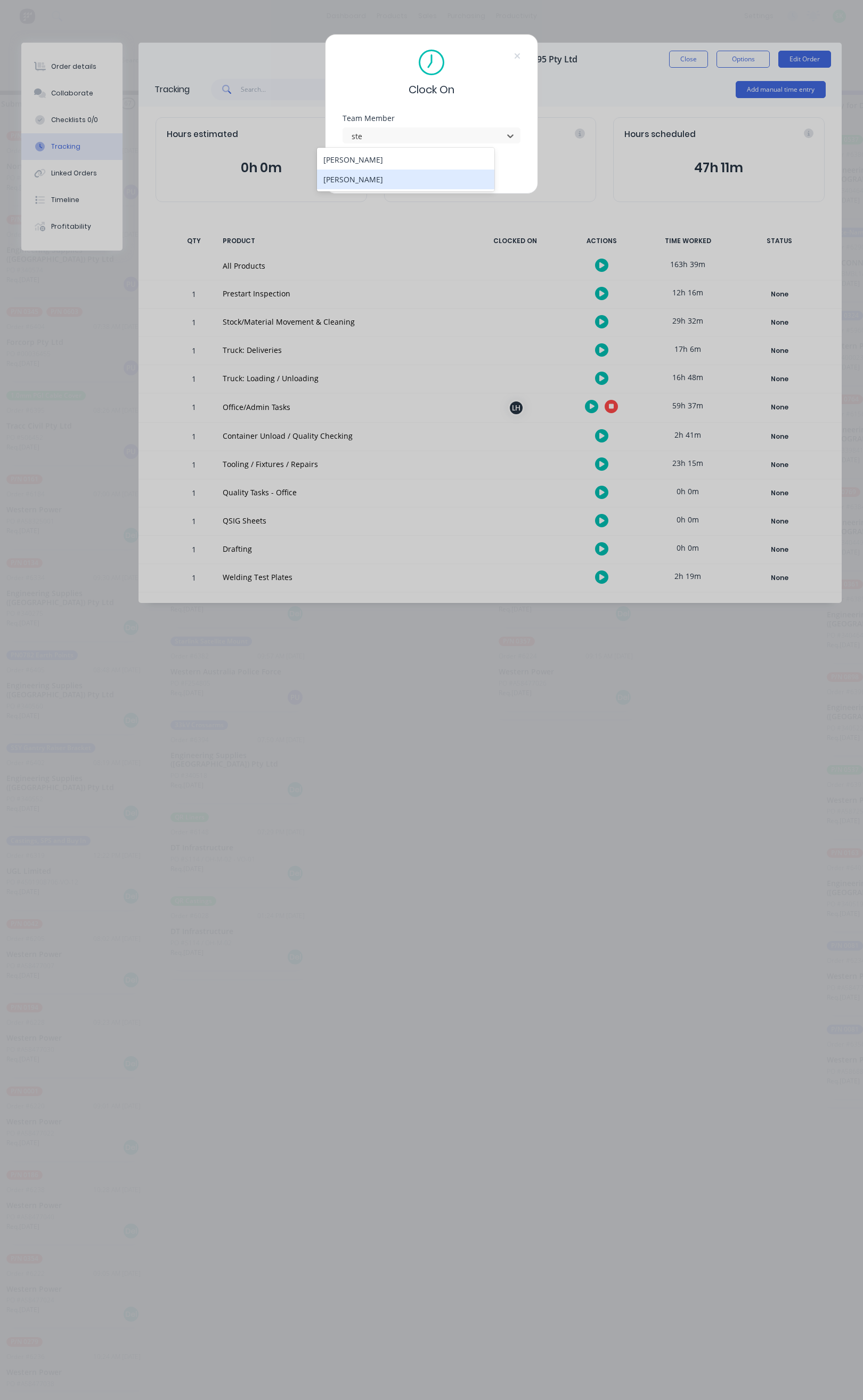
click at [365, 185] on div "[PERSON_NAME]" at bounding box center [406, 179] width 178 height 20
click at [390, 173] on button "Clock On" at bounding box center [397, 169] width 58 height 17
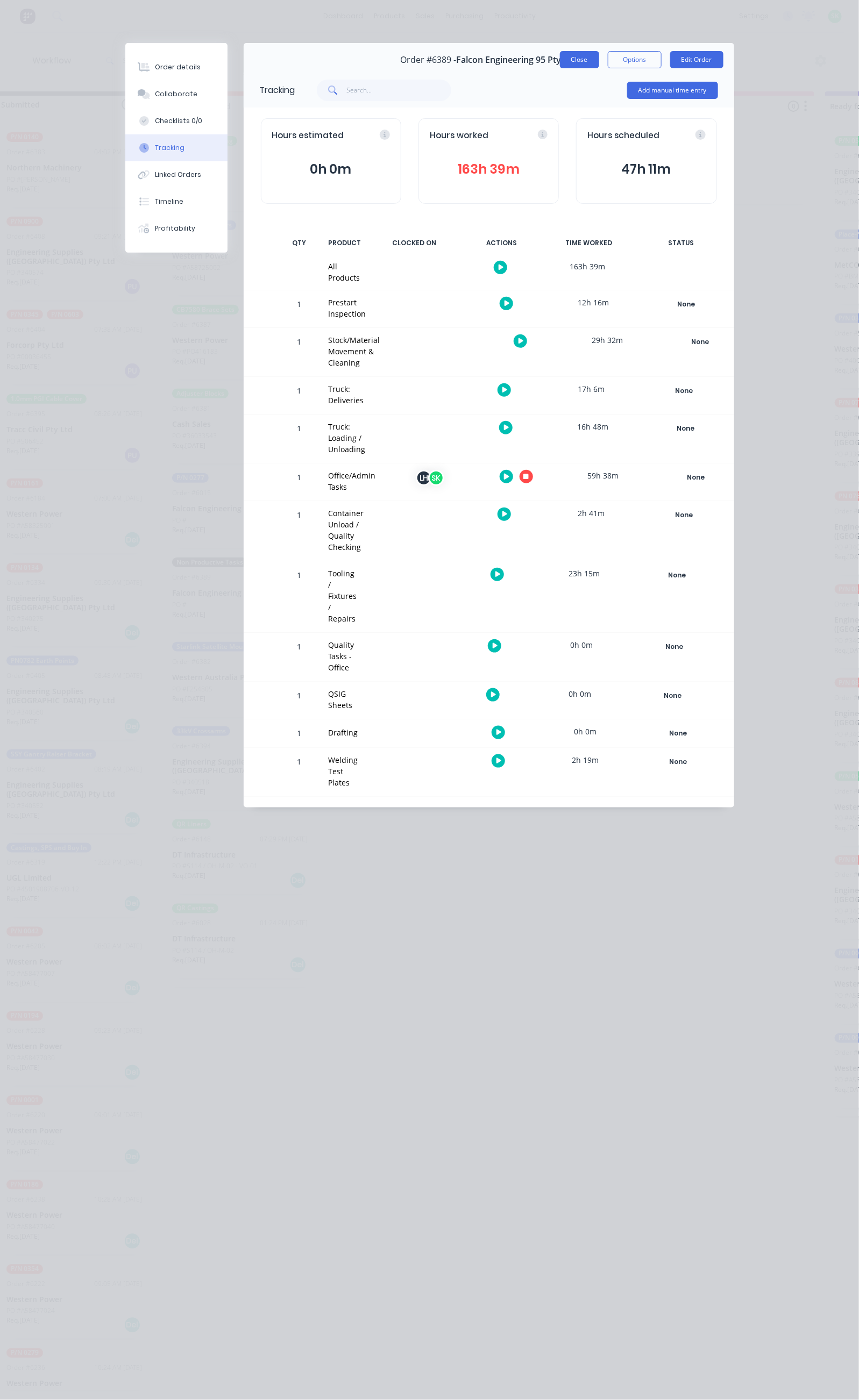
click at [599, 61] on button "Close" at bounding box center [579, 60] width 39 height 17
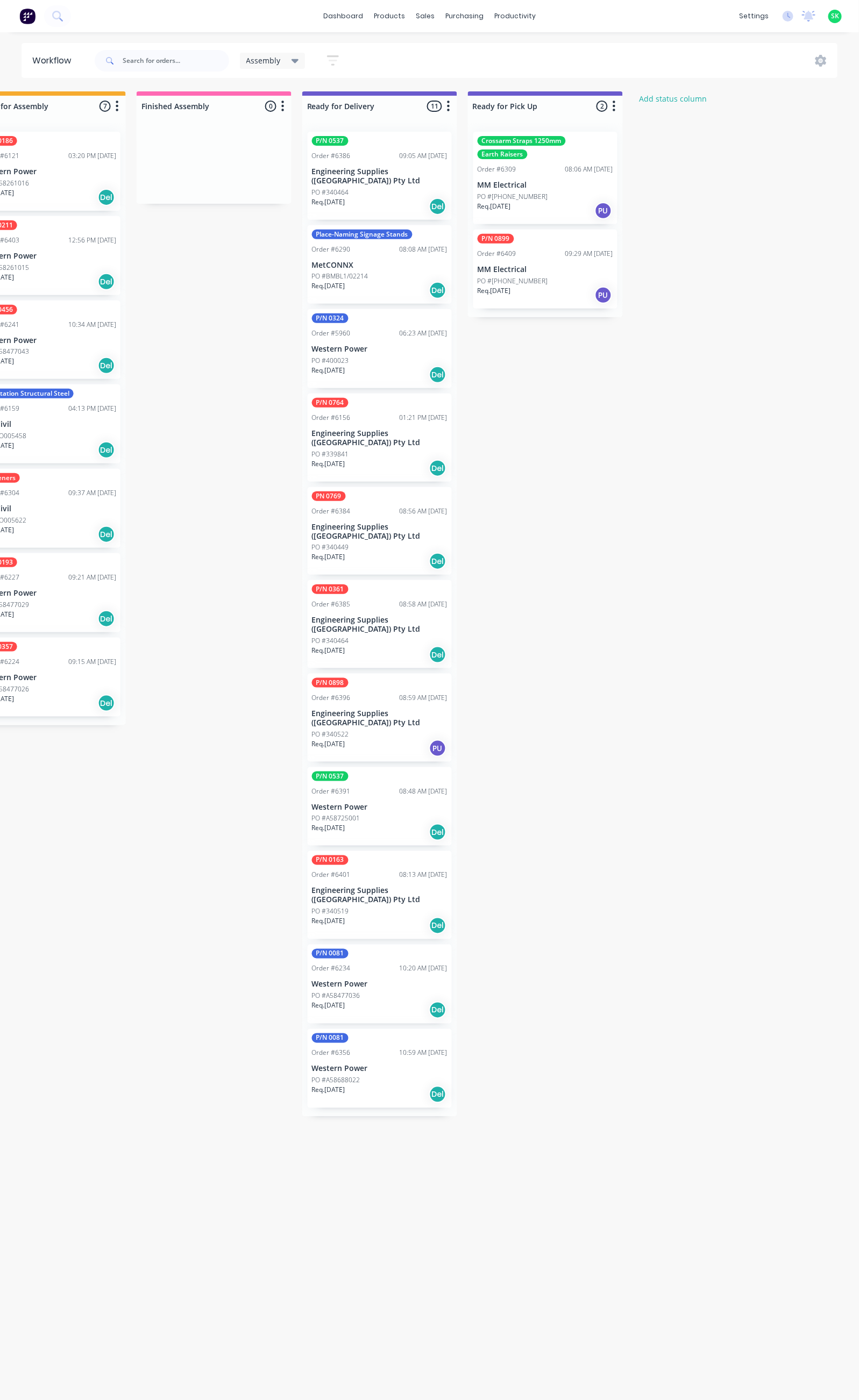
scroll to position [0, 545]
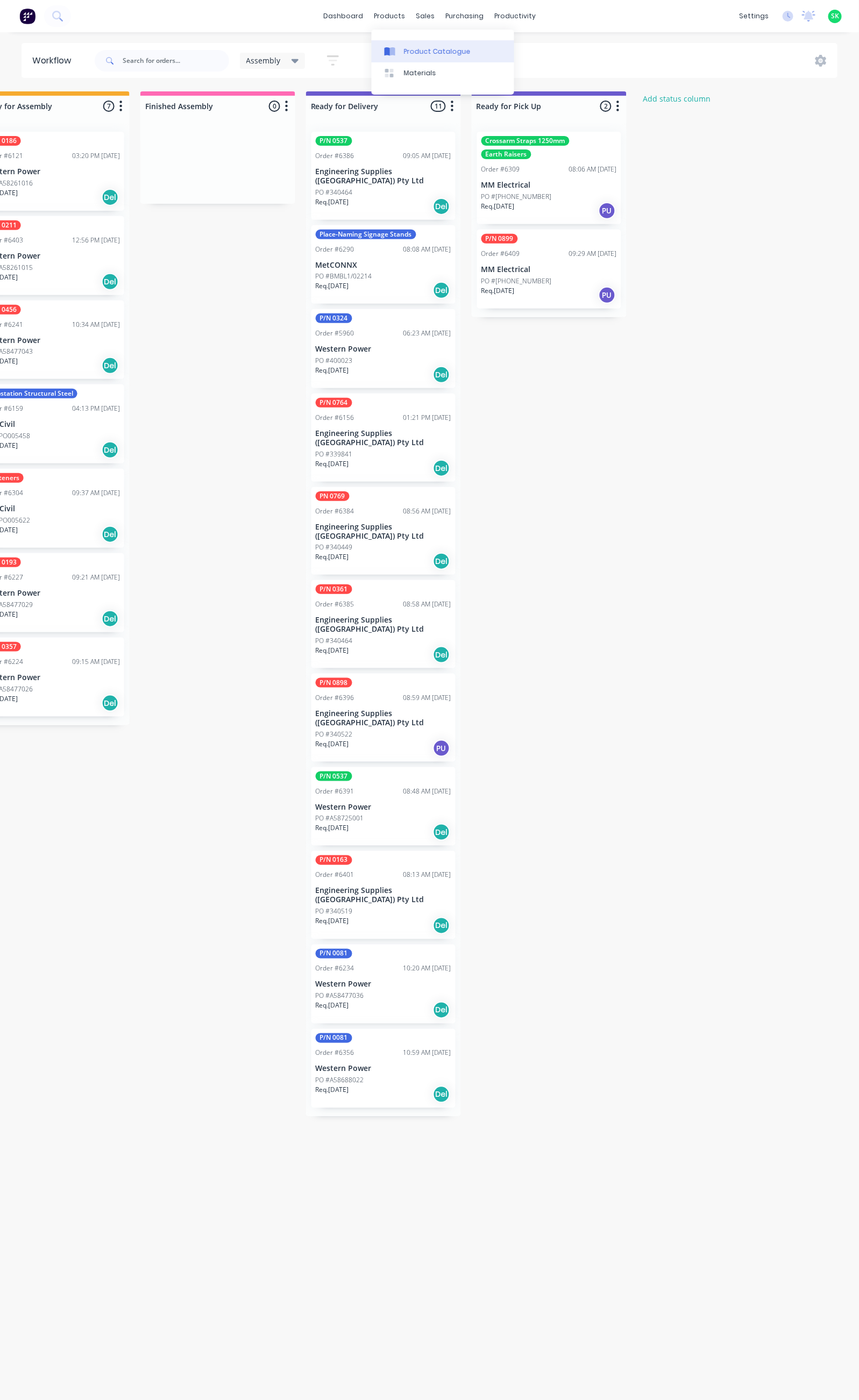
click at [397, 51] on div at bounding box center [392, 51] width 16 height 10
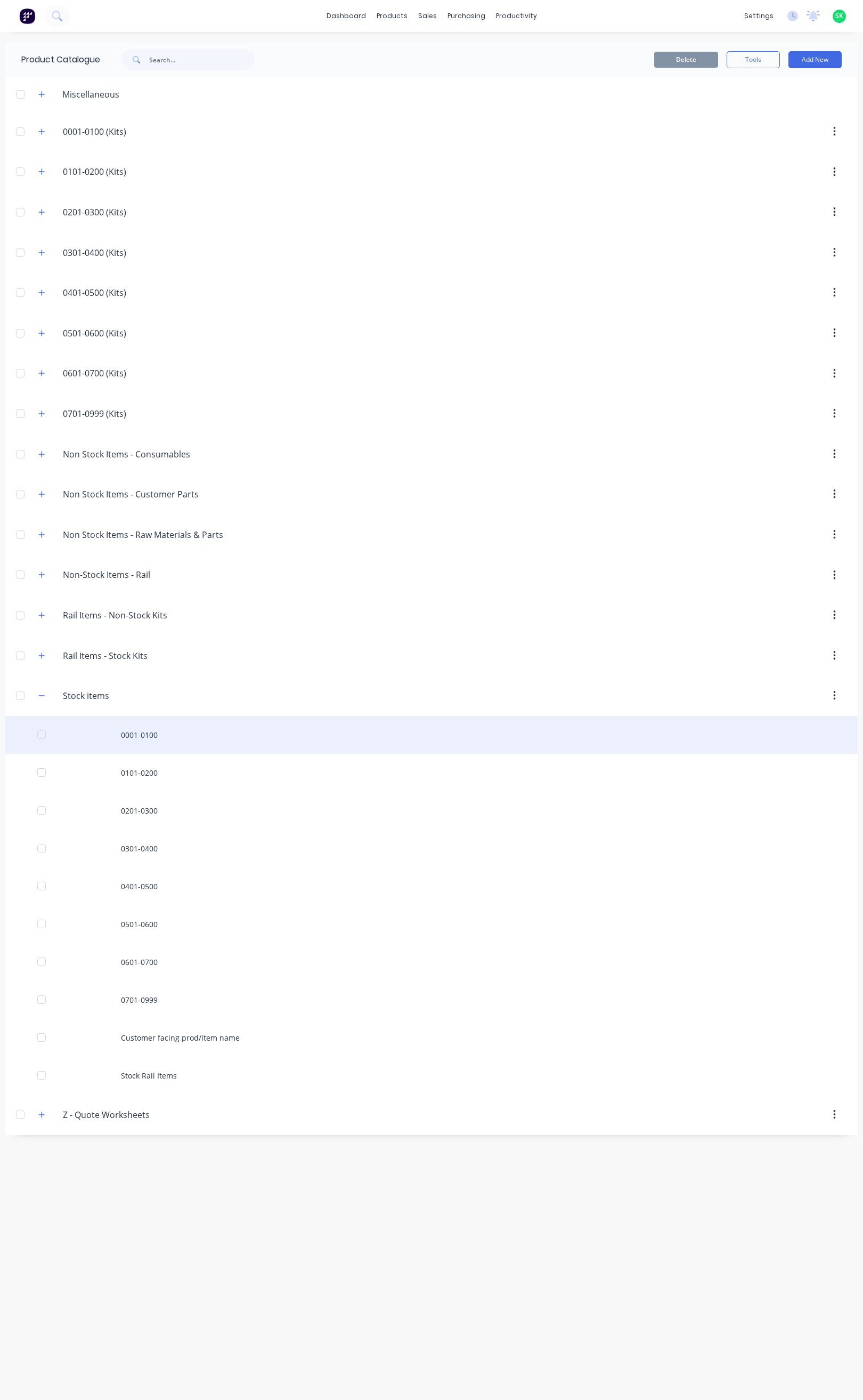
click at [131, 740] on div "0001-0100" at bounding box center [432, 735] width 852 height 38
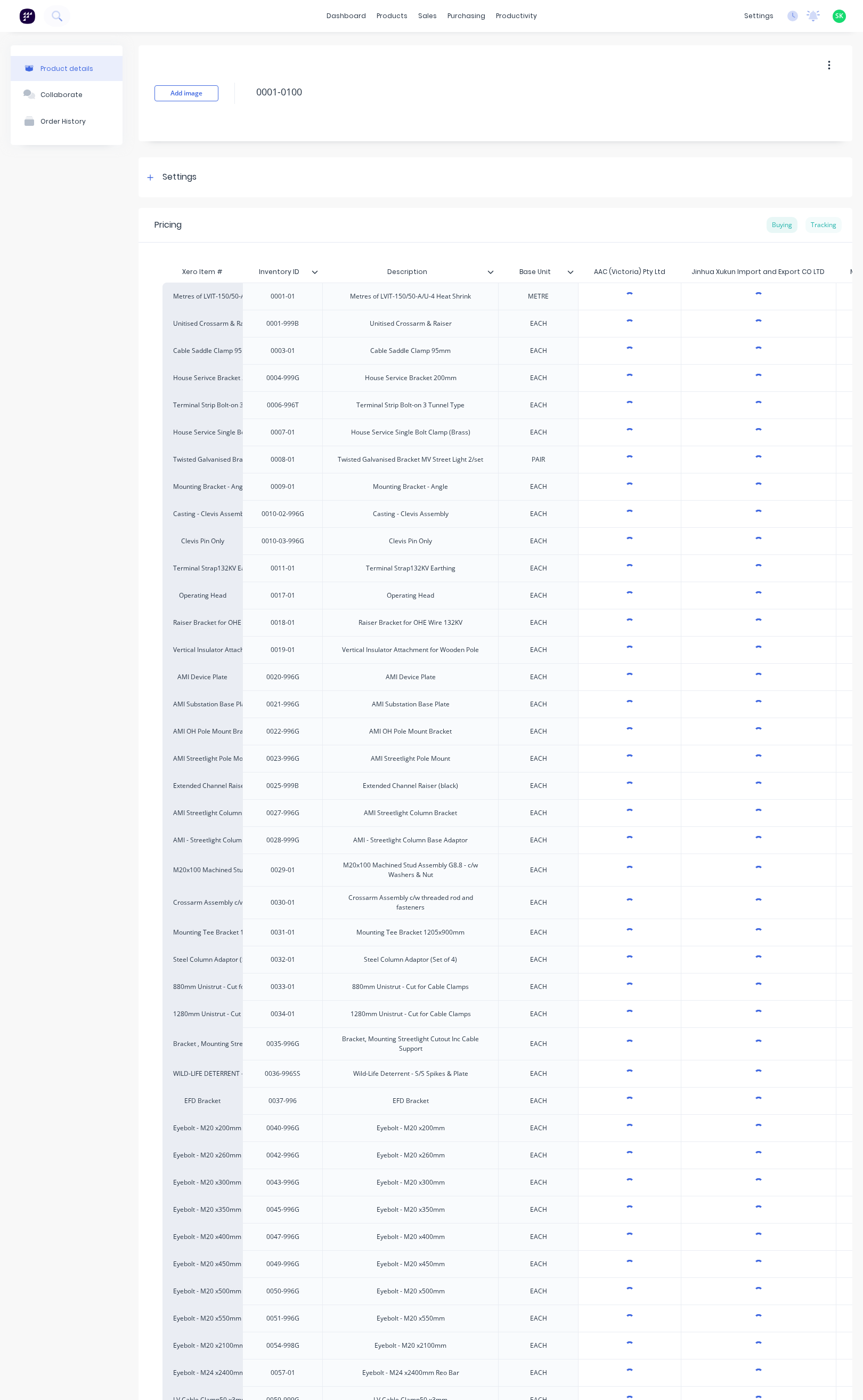
click at [819, 220] on div "Tracking" at bounding box center [823, 224] width 36 height 16
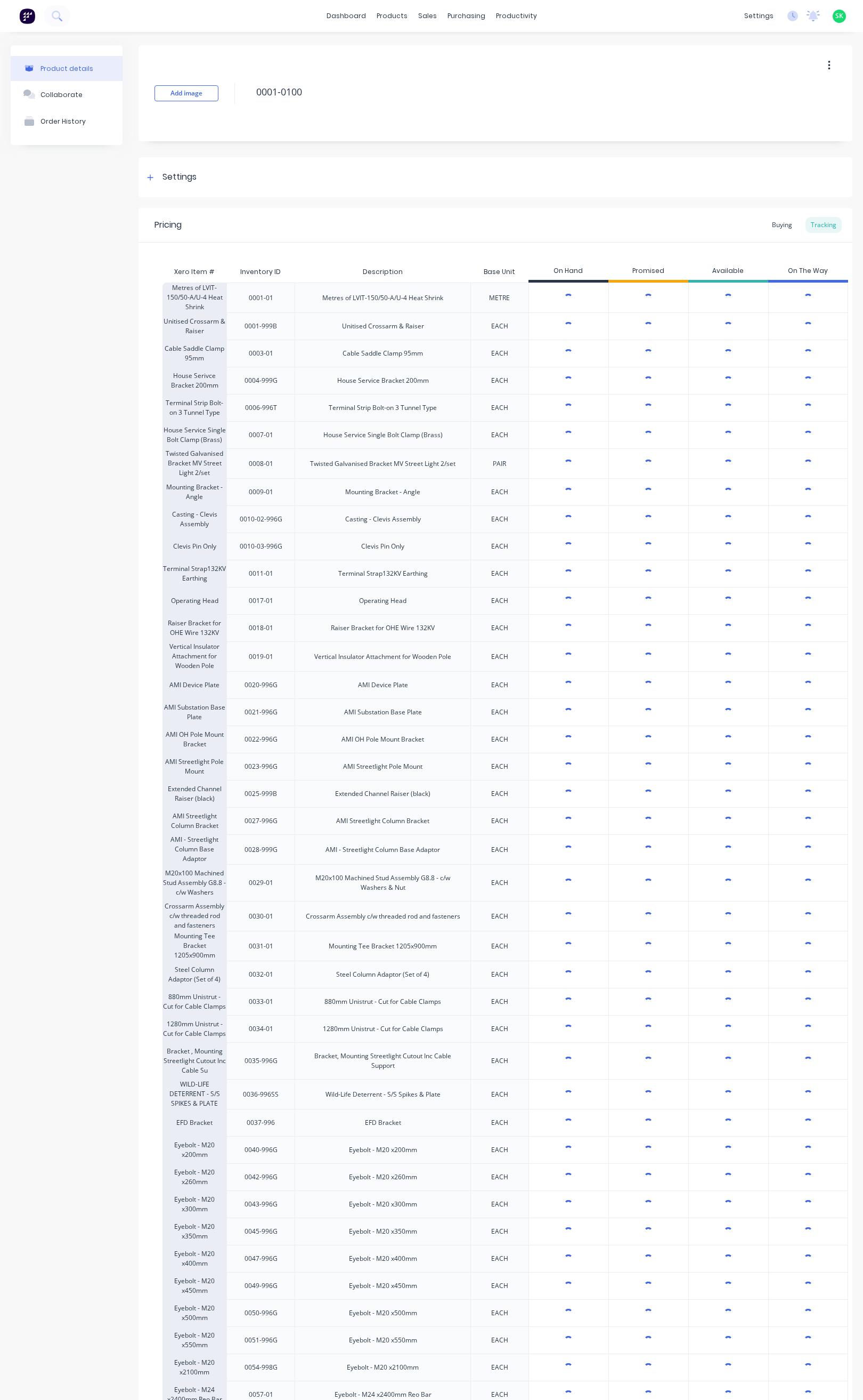
type textarea "x"
type input "4999"
click at [579, 1099] on input "4999" at bounding box center [568, 1094] width 80 height 10
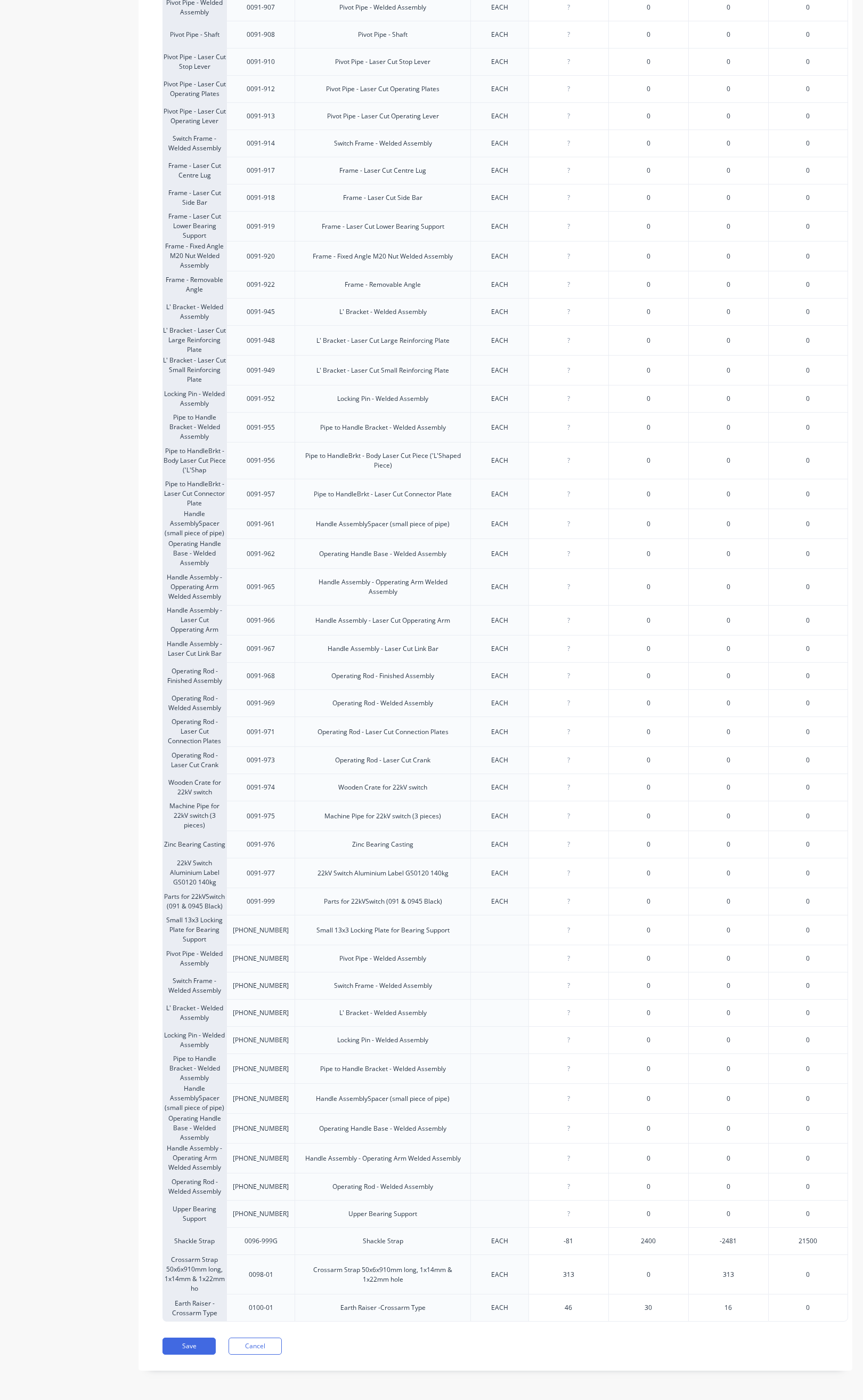
scroll to position [2212, 0]
click at [575, 1236] on input "-81" at bounding box center [568, 1240] width 80 height 10
type input "-8"
type textarea "x"
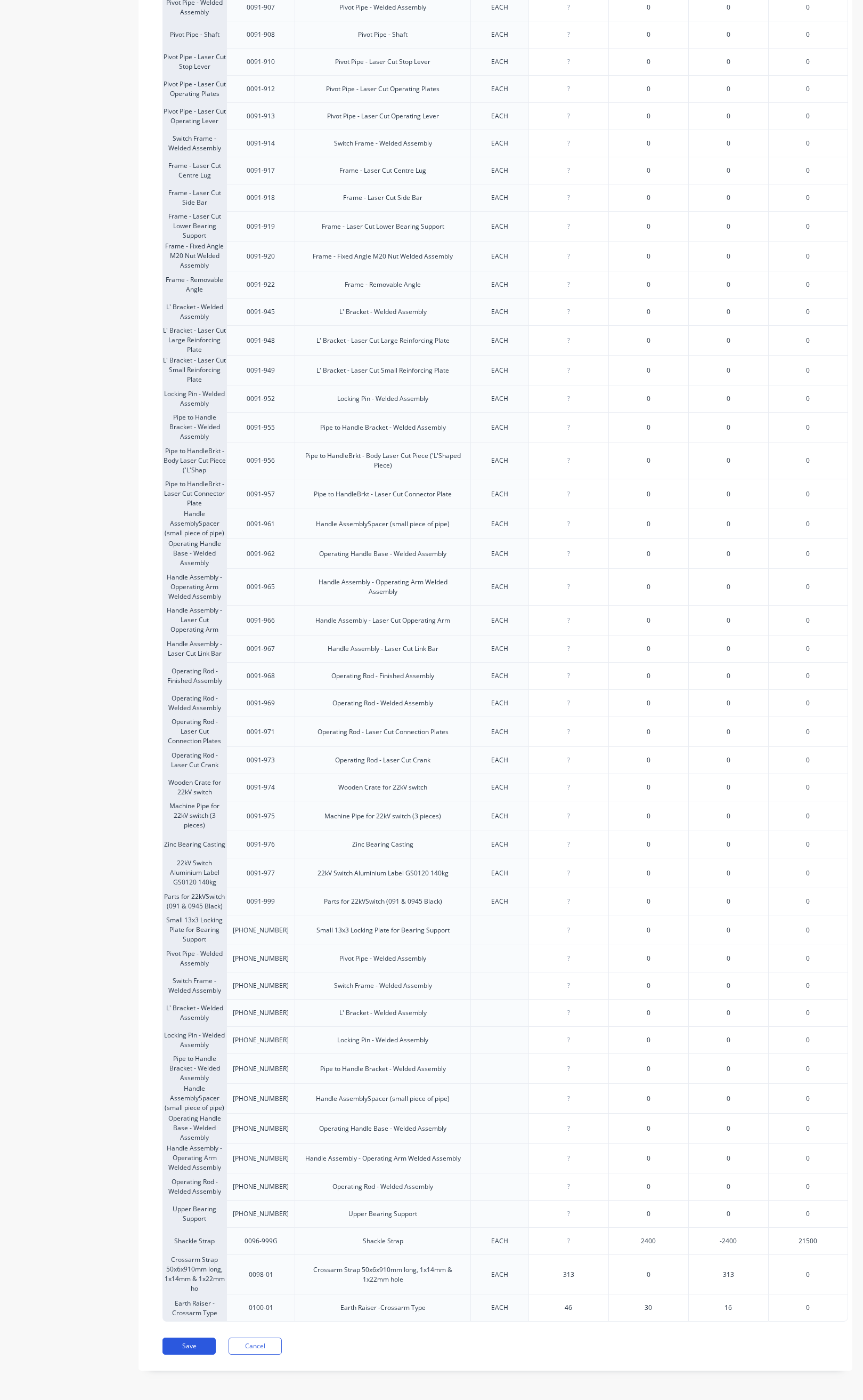
click at [195, 1339] on button "Save" at bounding box center [189, 1346] width 53 height 17
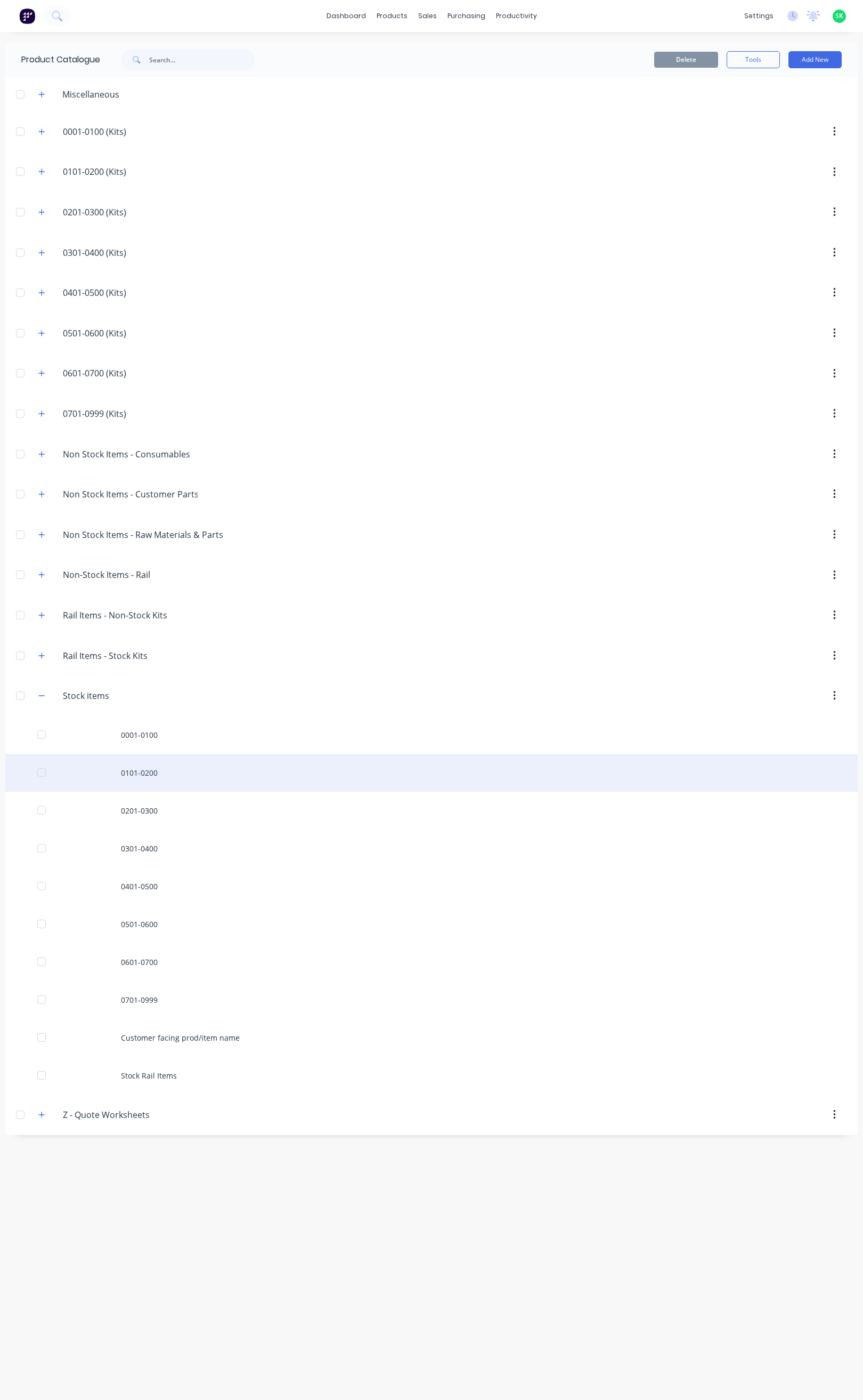
click at [153, 782] on div "0101-0200" at bounding box center [432, 773] width 852 height 38
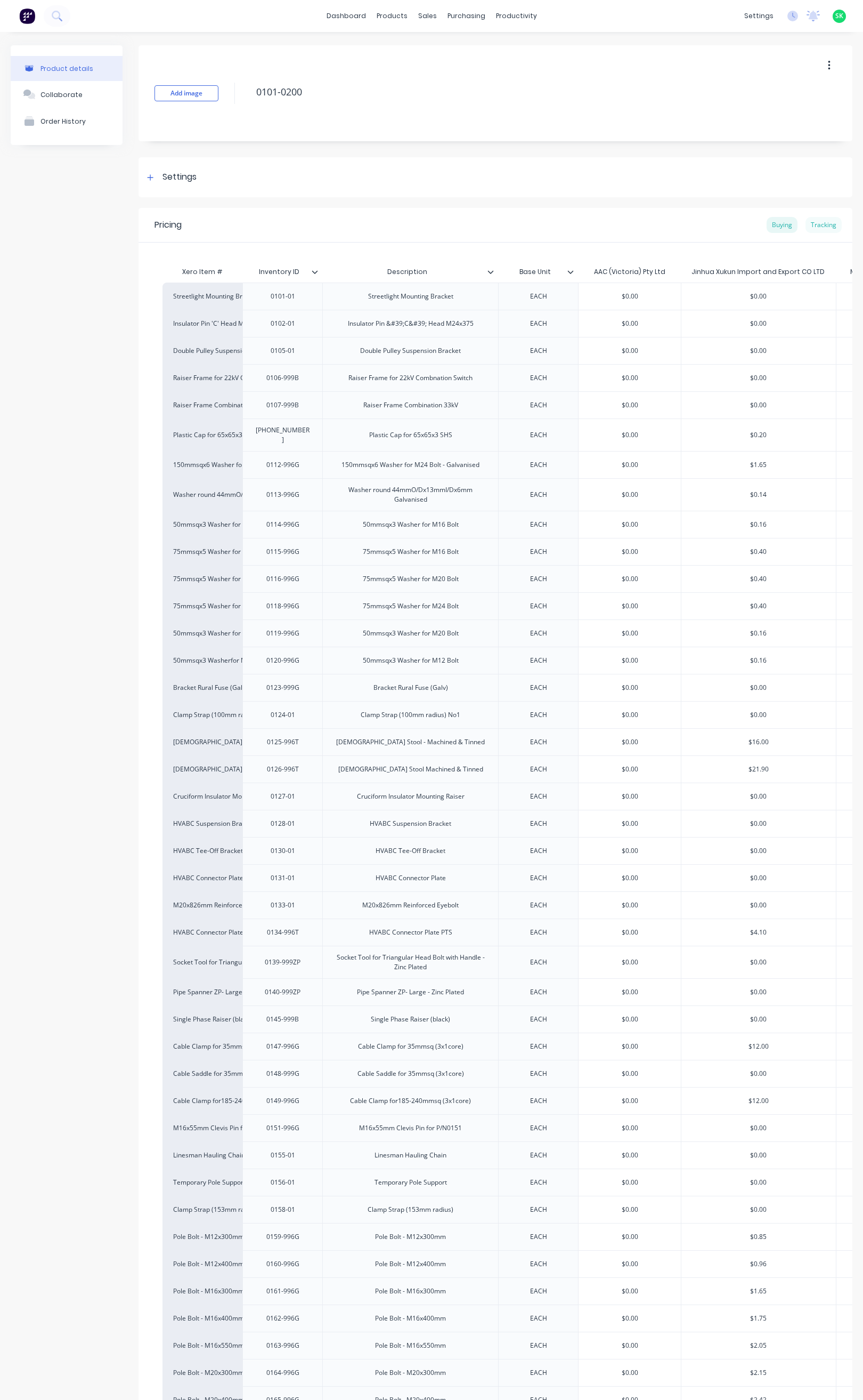
click at [813, 226] on div "Tracking" at bounding box center [823, 224] width 36 height 16
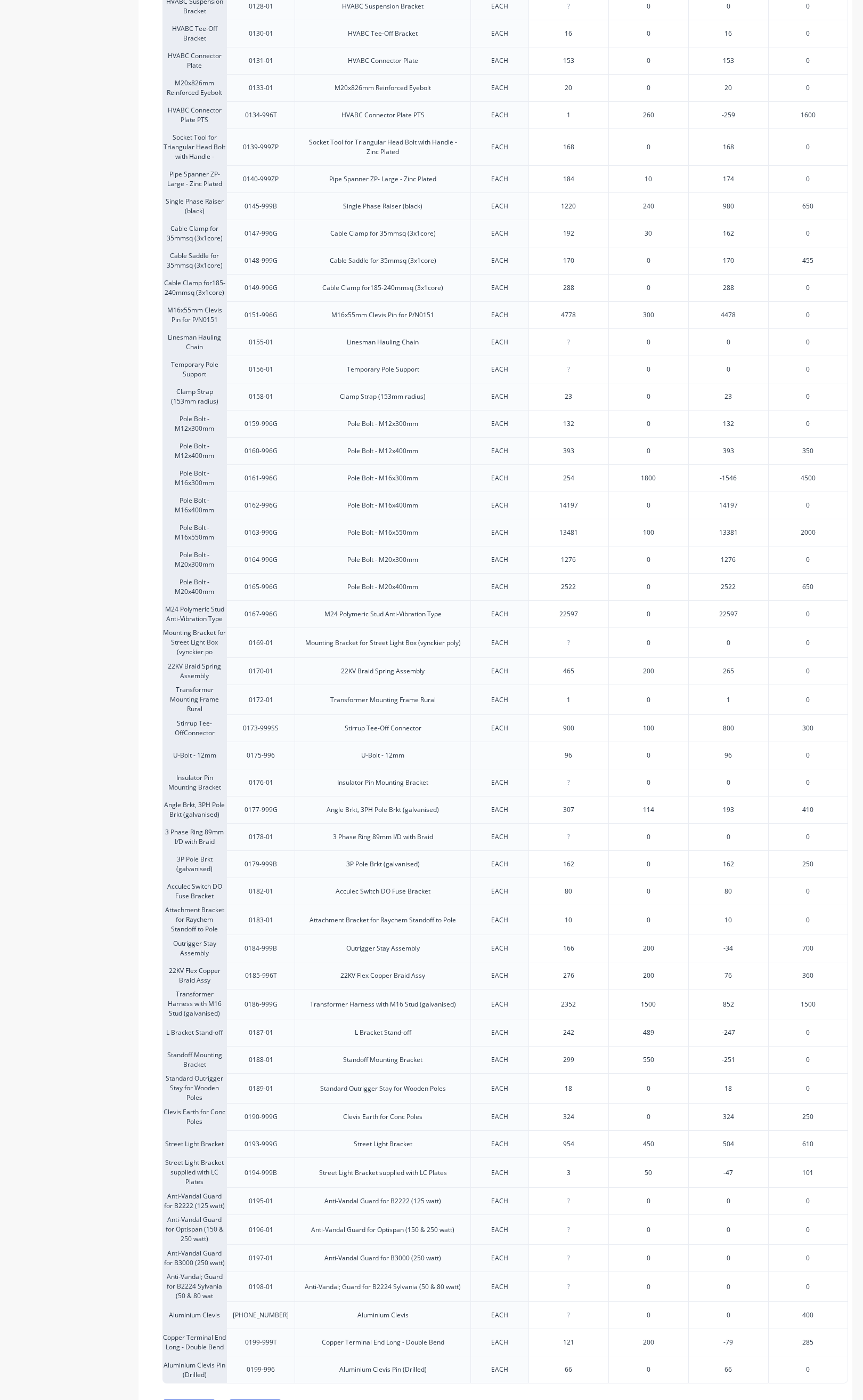
scroll to position [920, 0]
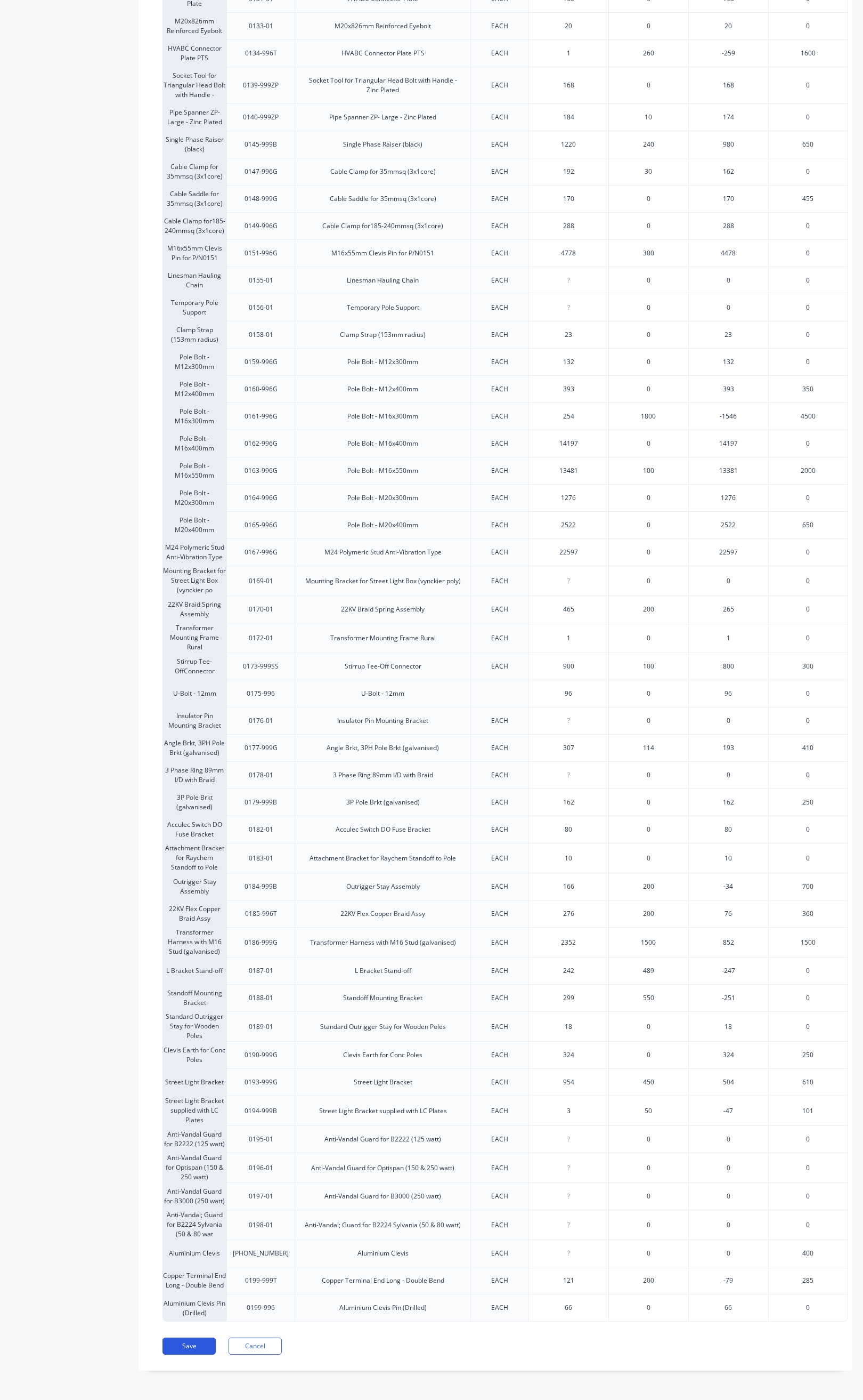
click at [186, 1348] on button "Save" at bounding box center [189, 1346] width 53 height 17
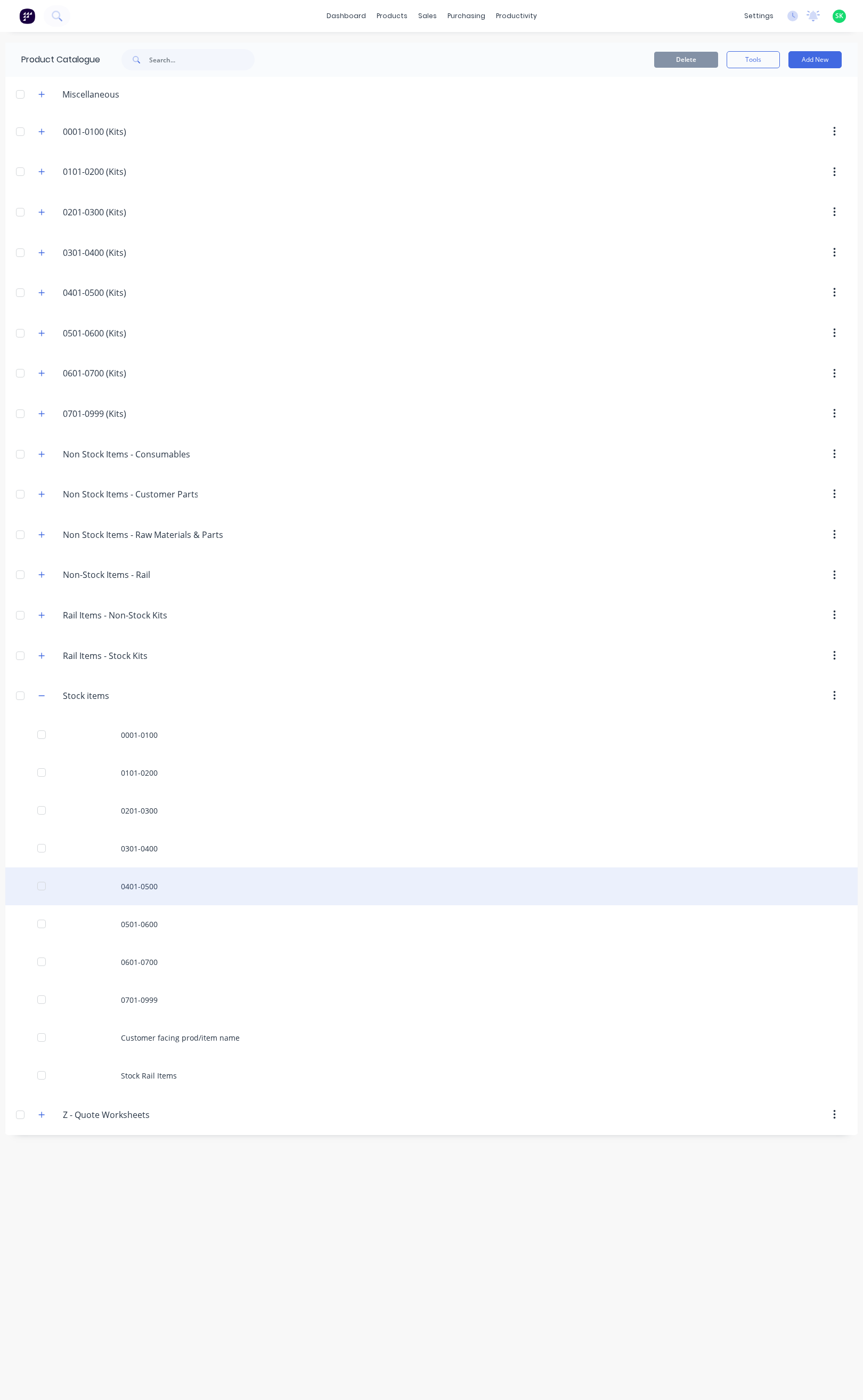
click at [155, 904] on div "0401-0500" at bounding box center [432, 886] width 852 height 38
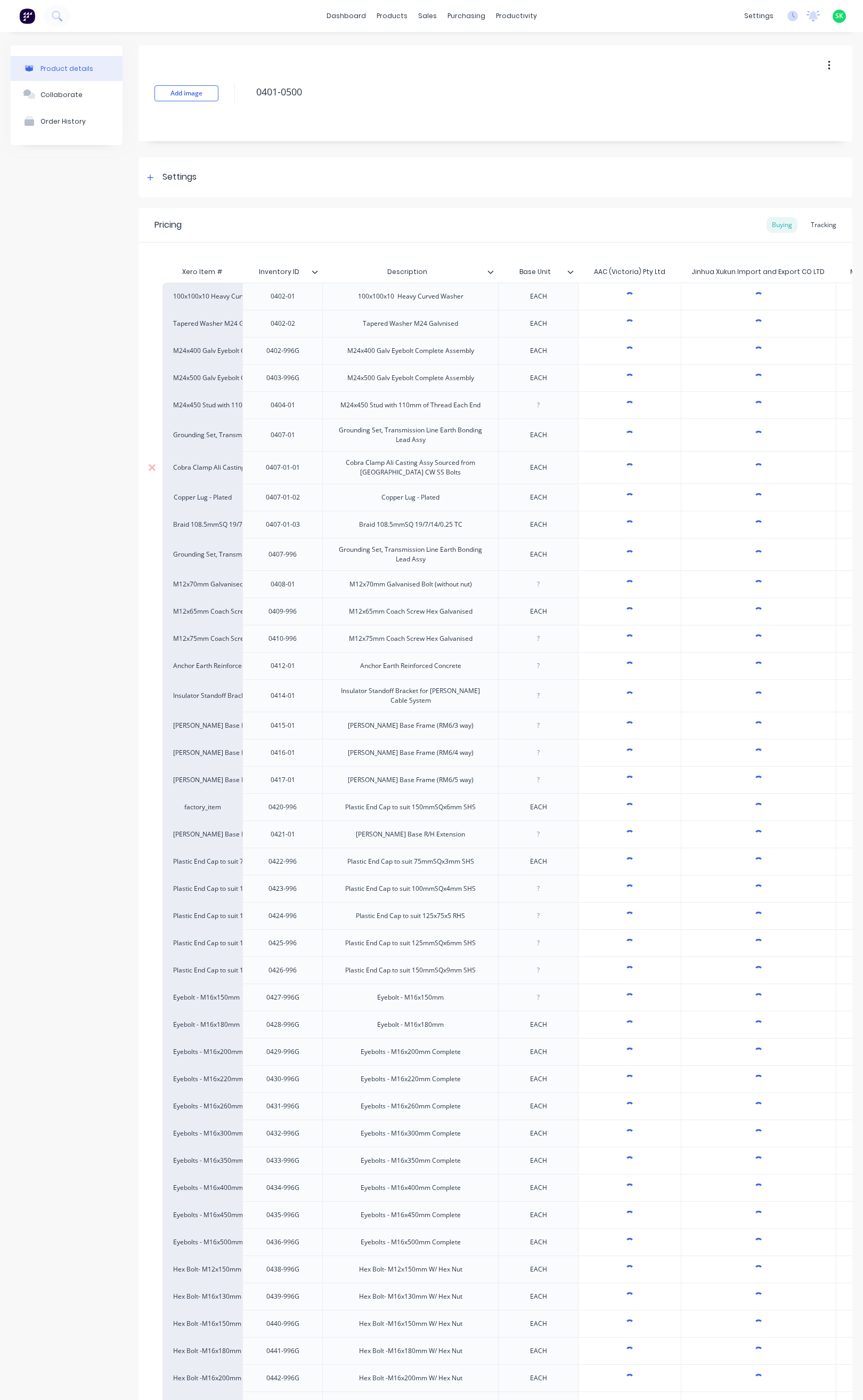
drag, startPoint x: 809, startPoint y: 226, endPoint x: 521, endPoint y: 477, distance: 382.0
click at [811, 224] on div "Tracking" at bounding box center [823, 224] width 36 height 16
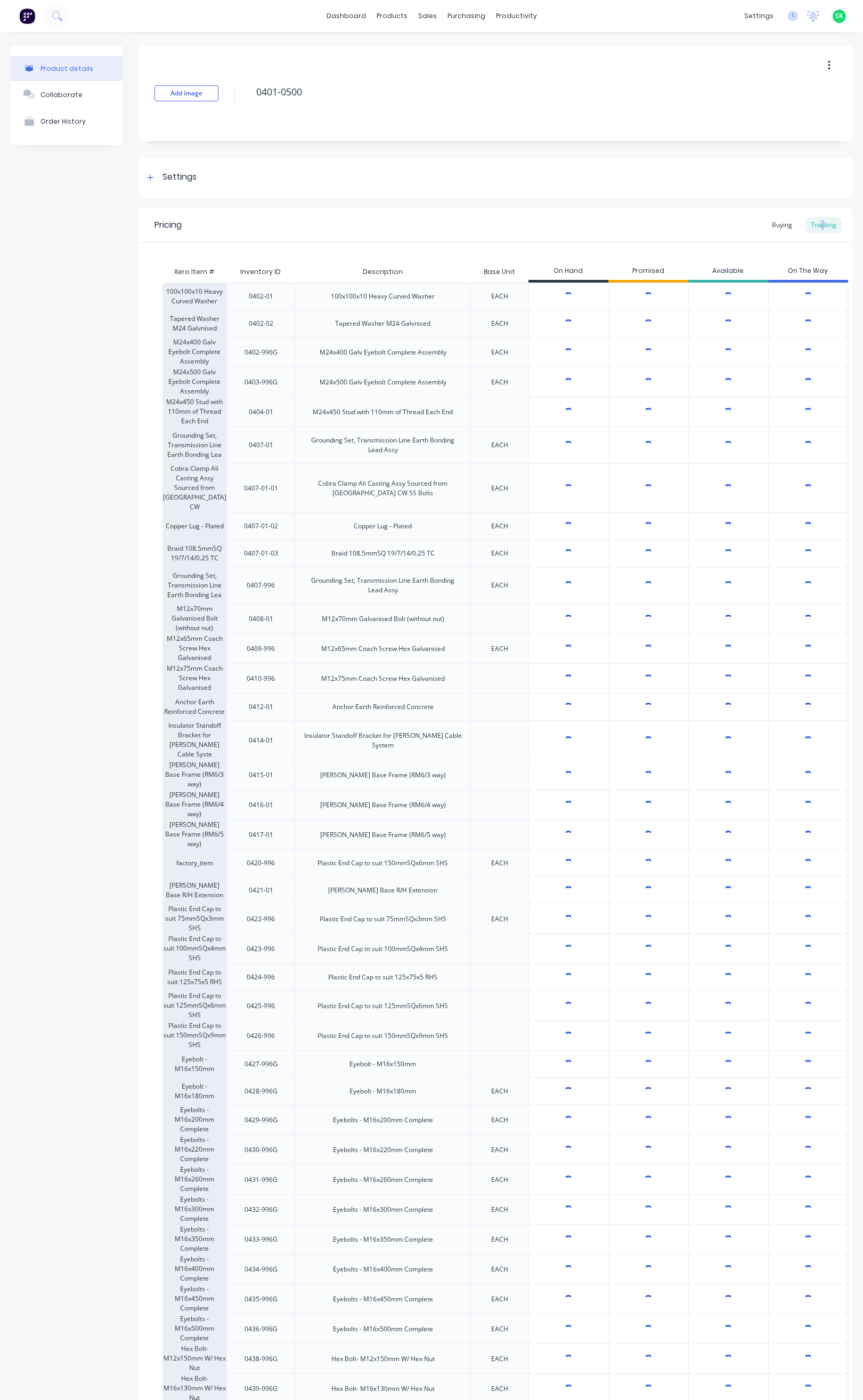
type textarea "x"
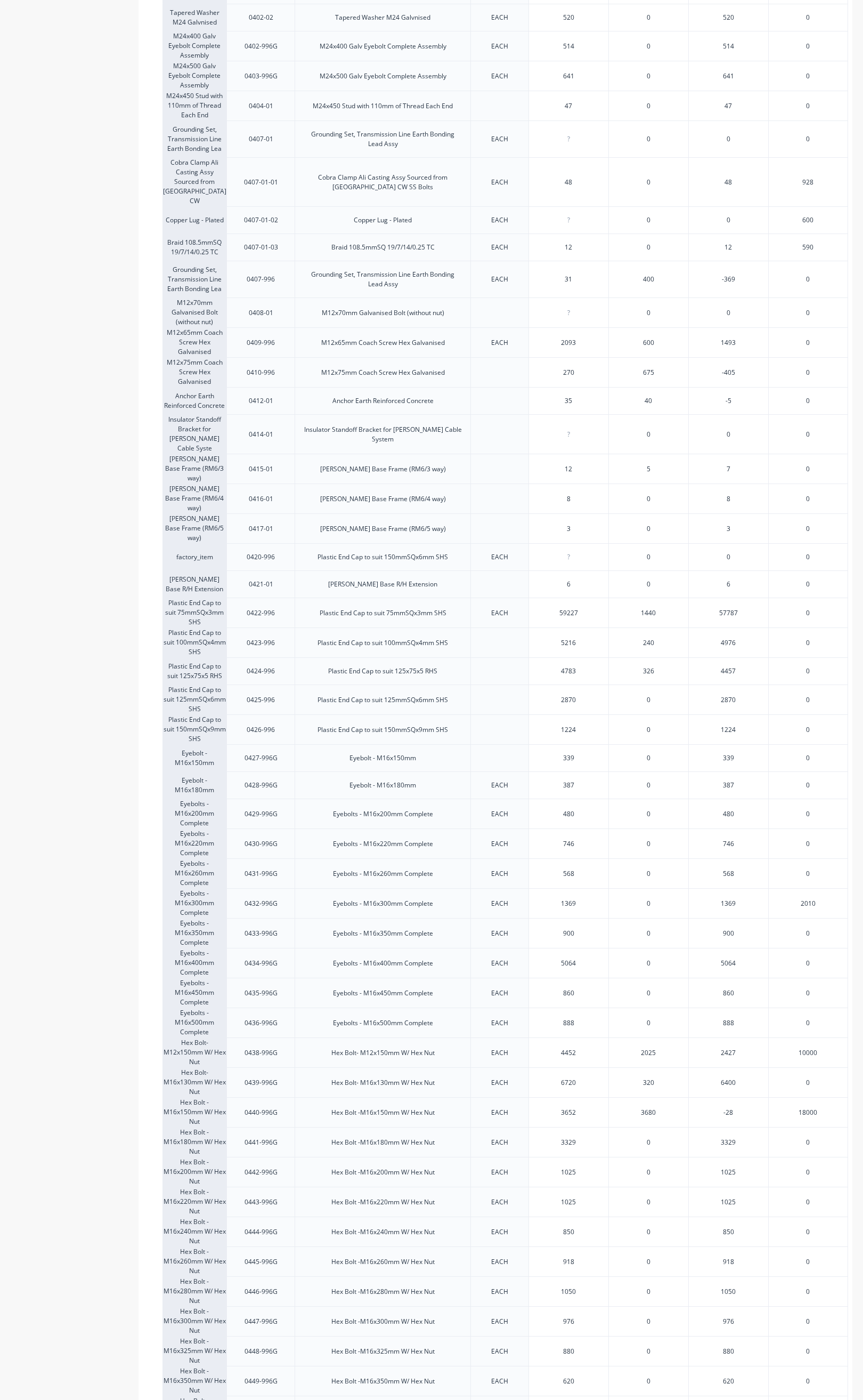
scroll to position [320, 0]
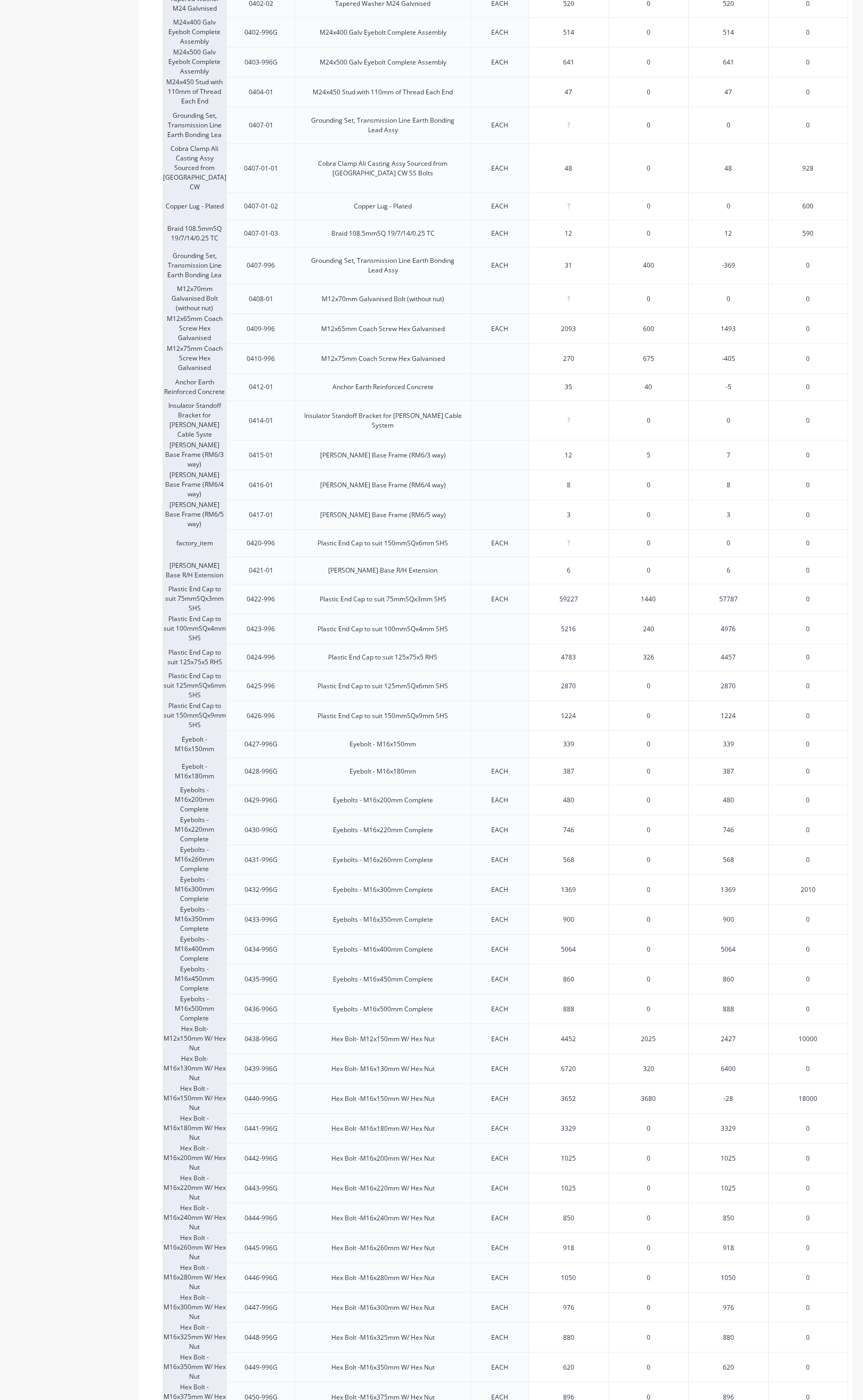
type input "480"
click at [590, 805] on input "480" at bounding box center [568, 800] width 80 height 10
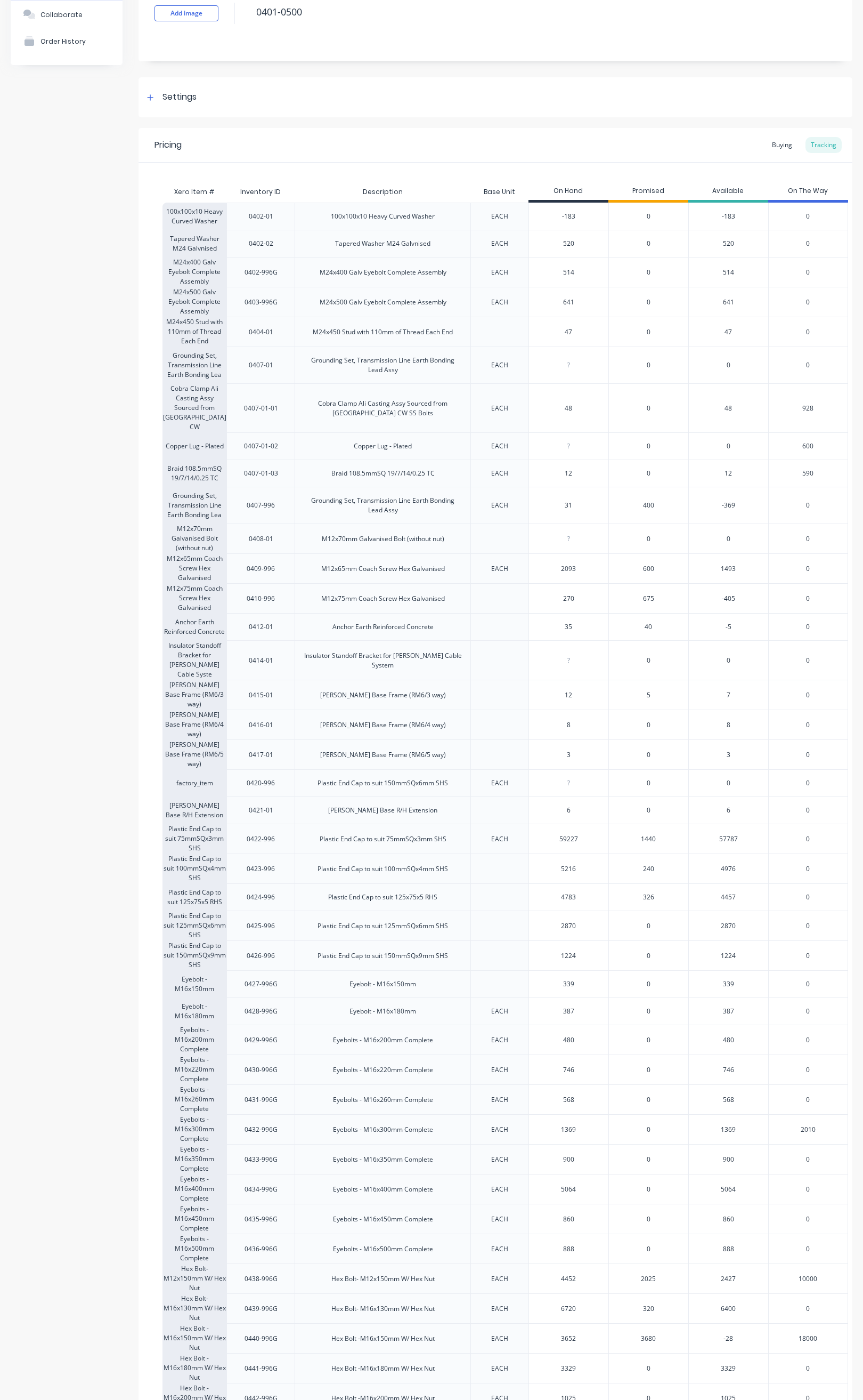
scroll to position [0, 0]
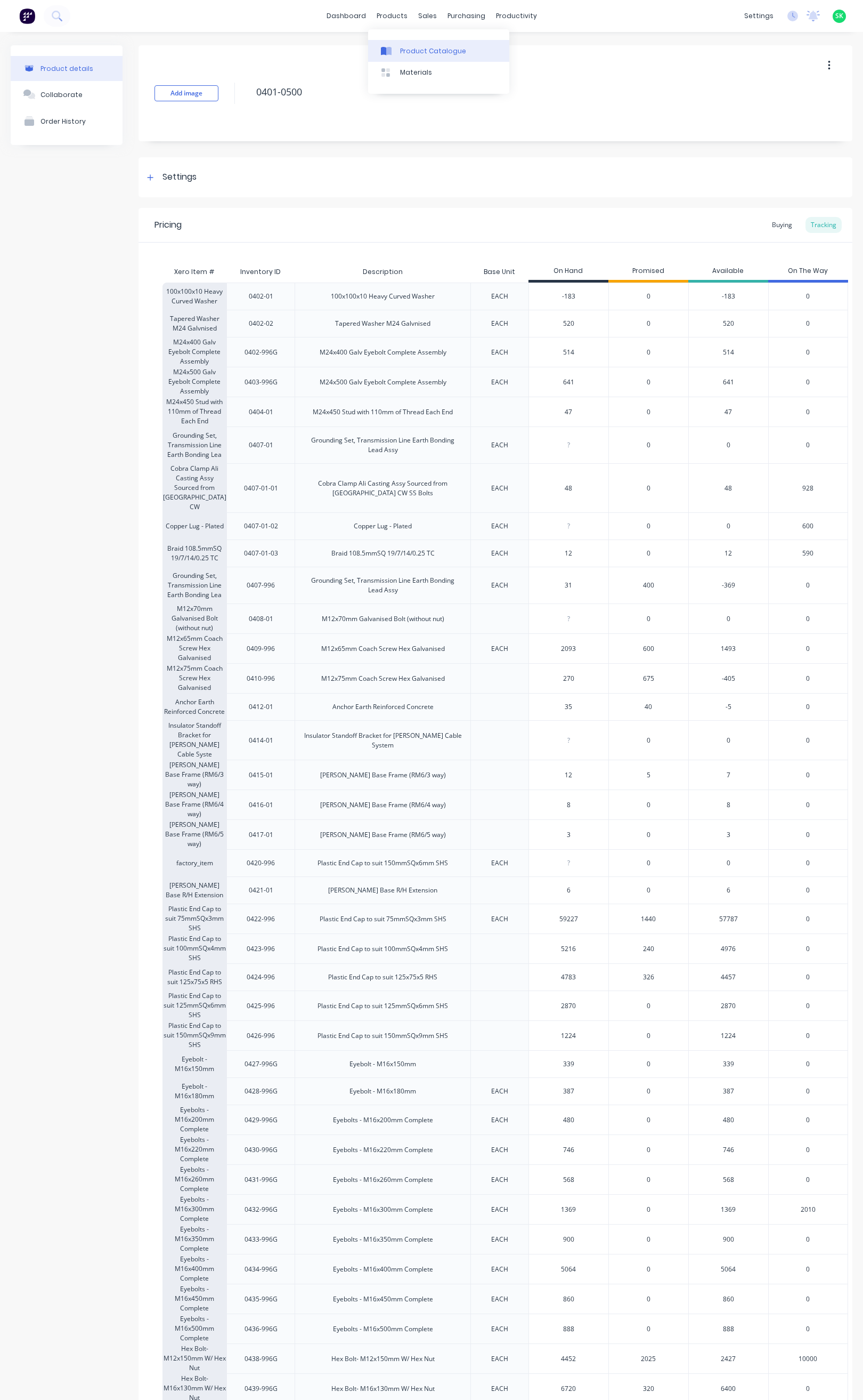
click at [395, 53] on div at bounding box center [388, 51] width 16 height 10
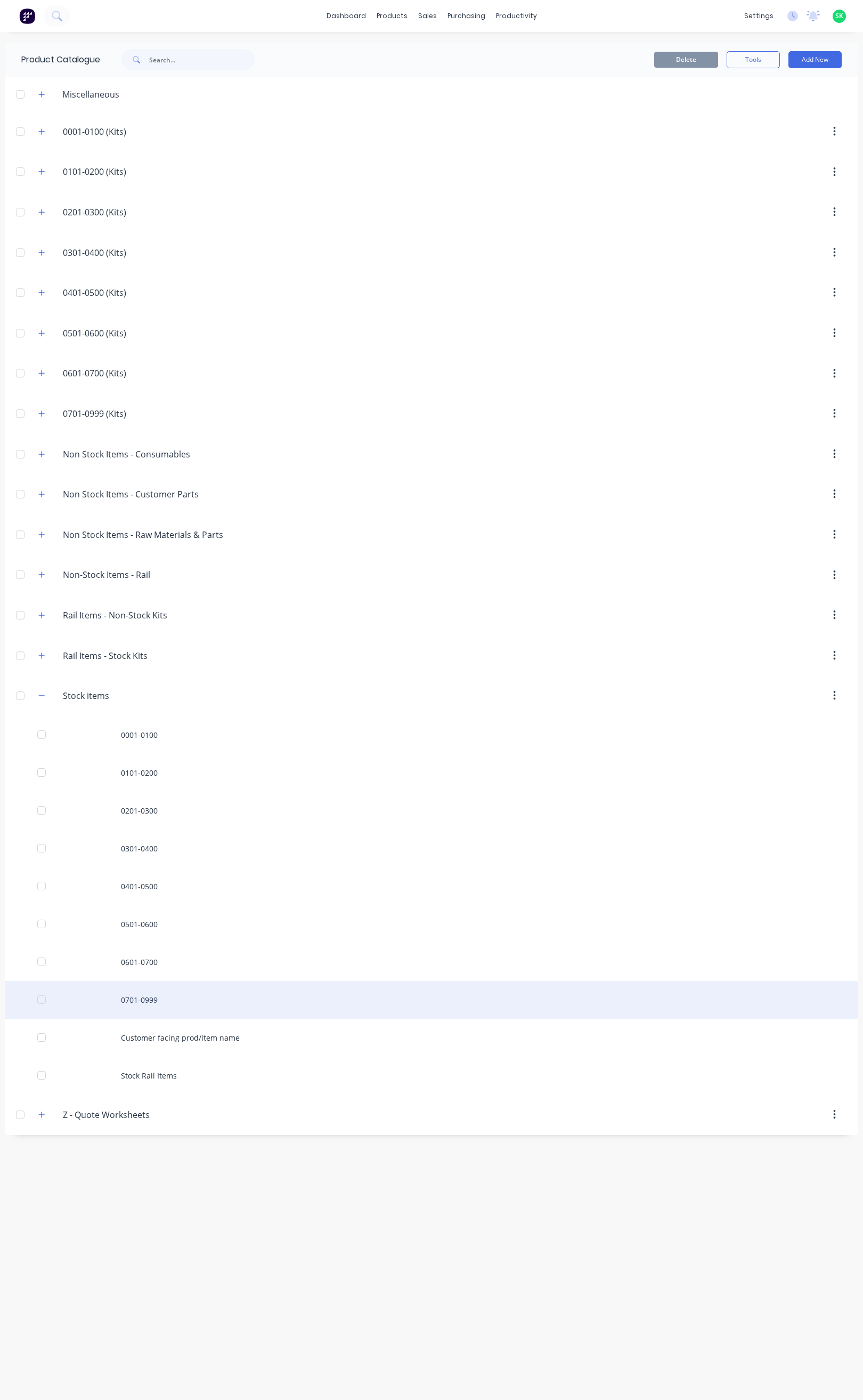
click at [133, 1006] on div "0701-0999" at bounding box center [432, 999] width 852 height 38
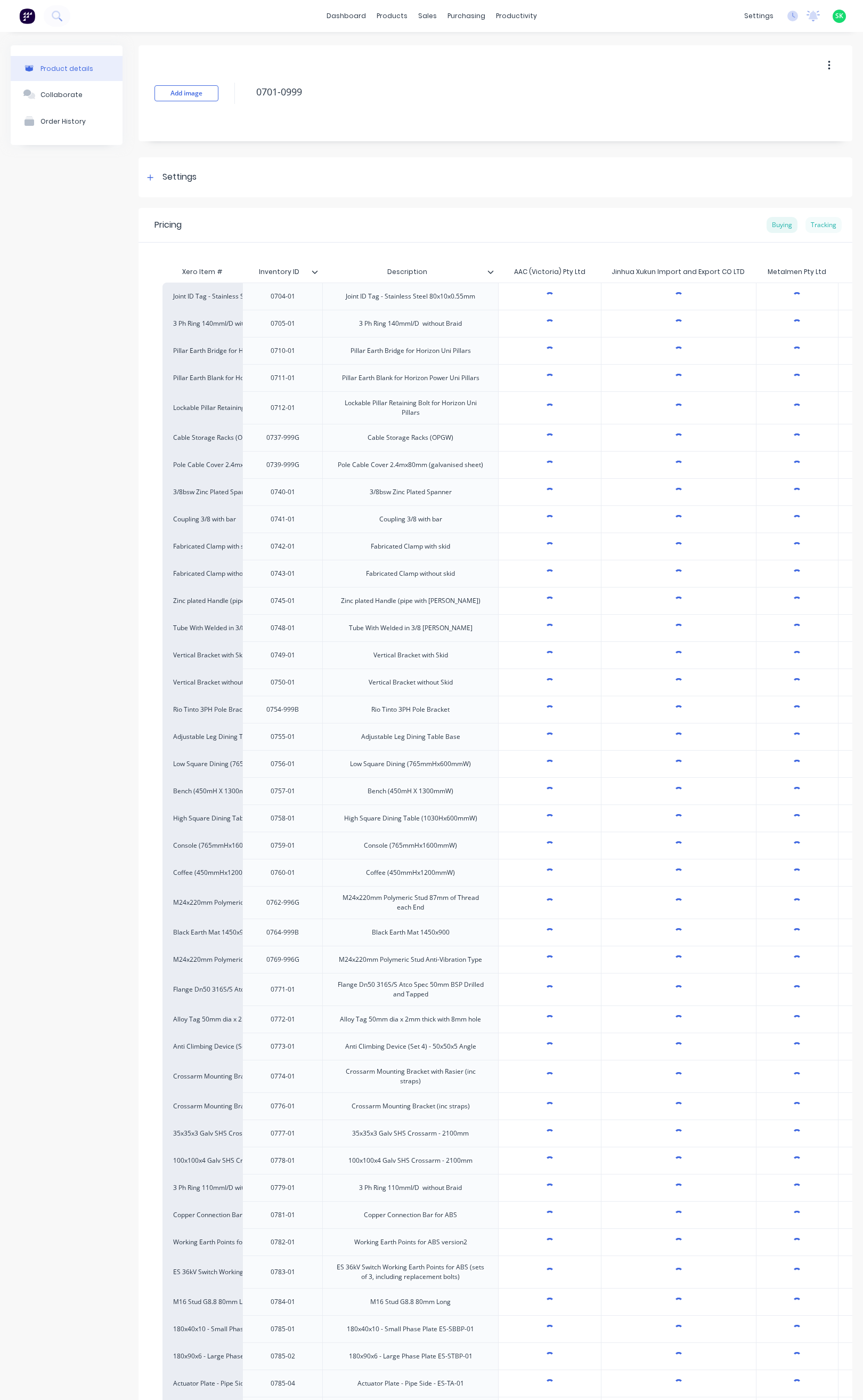
click at [811, 226] on div "Tracking" at bounding box center [823, 224] width 36 height 16
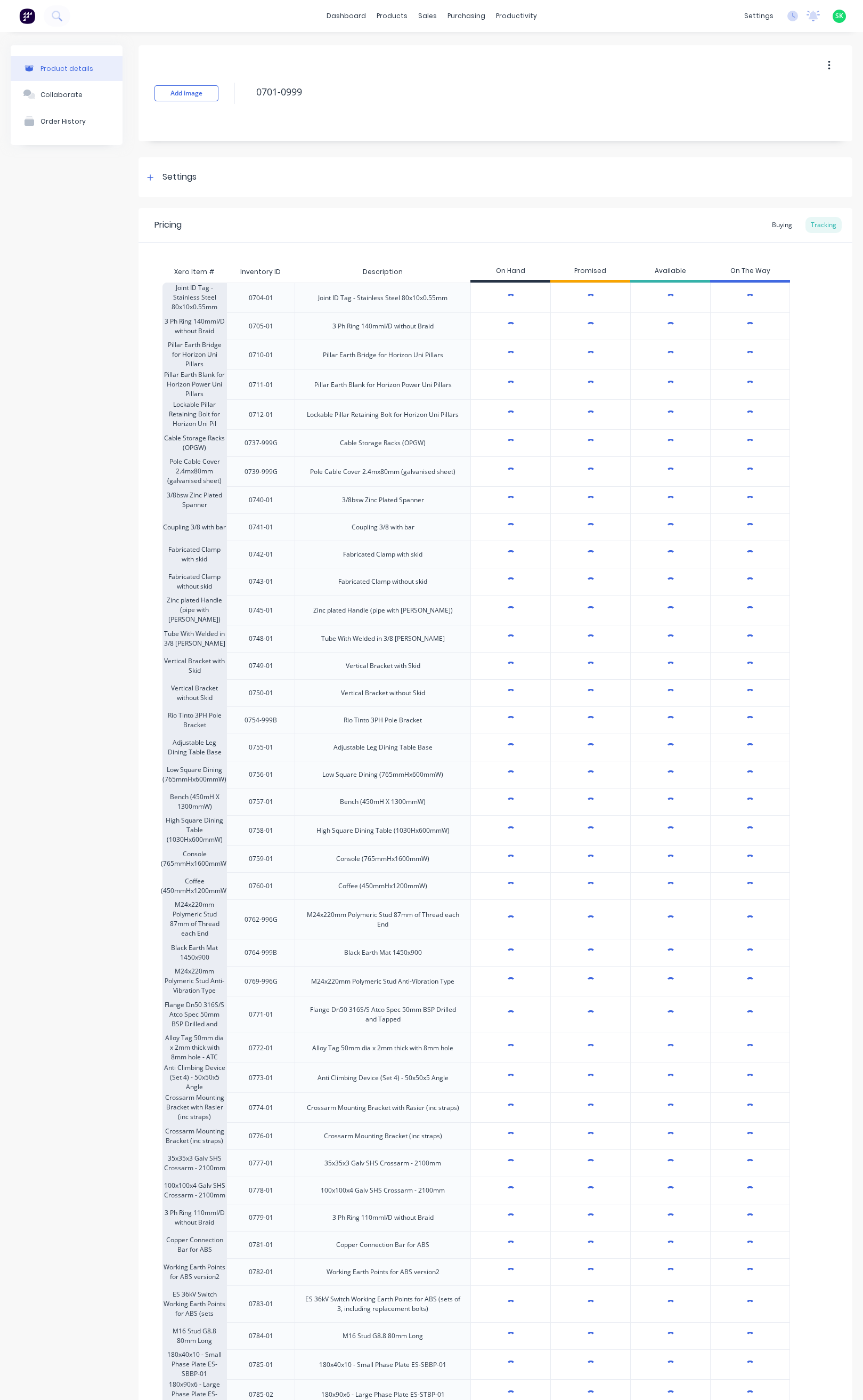
type textarea "x"
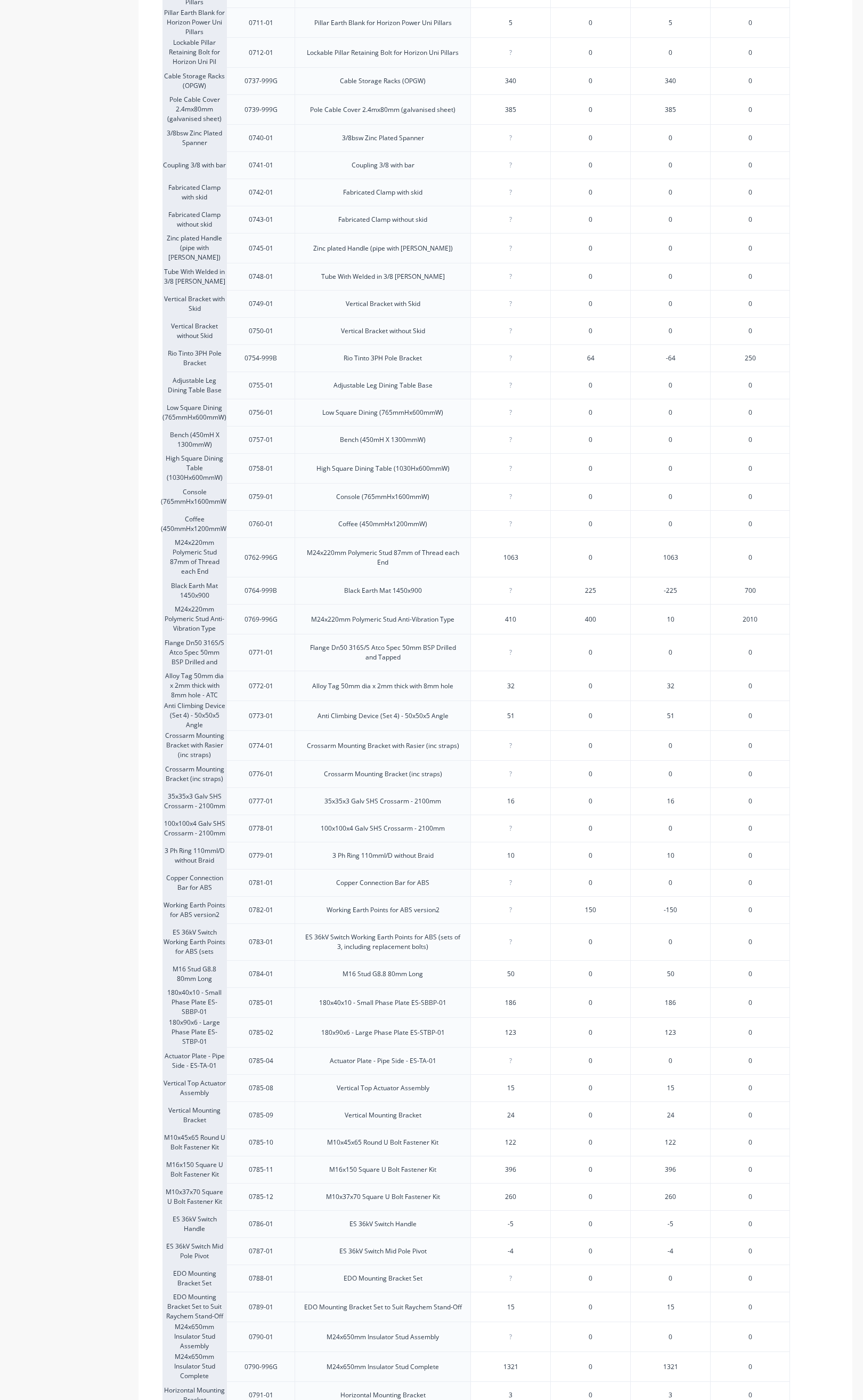
scroll to position [400, 0]
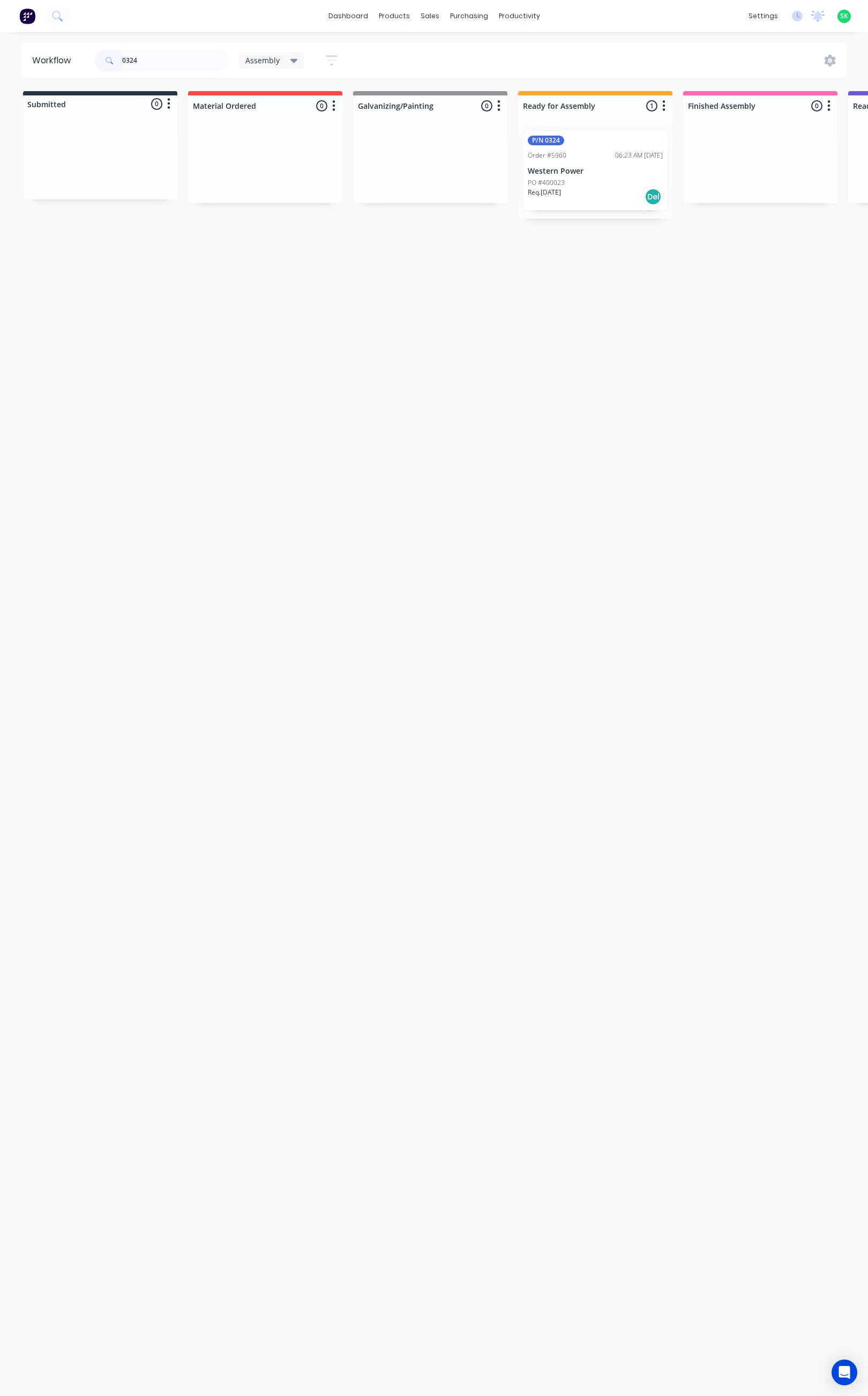
drag, startPoint x: 132, startPoint y: 67, endPoint x: 151, endPoint y: 54, distance: 23.0
click at [107, 71] on div "0324" at bounding box center [160, 60] width 134 height 21
drag, startPoint x: 147, startPoint y: 60, endPoint x: 118, endPoint y: 62, distance: 29.1
click at [118, 62] on div "0324" at bounding box center [160, 60] width 134 height 21
click at [560, 192] on div "P/N 0324 Order #5960 06:23 AM 23/05/25 Western Power PO #400023 Req. 09/10/25 D…" at bounding box center [595, 171] width 154 height 96
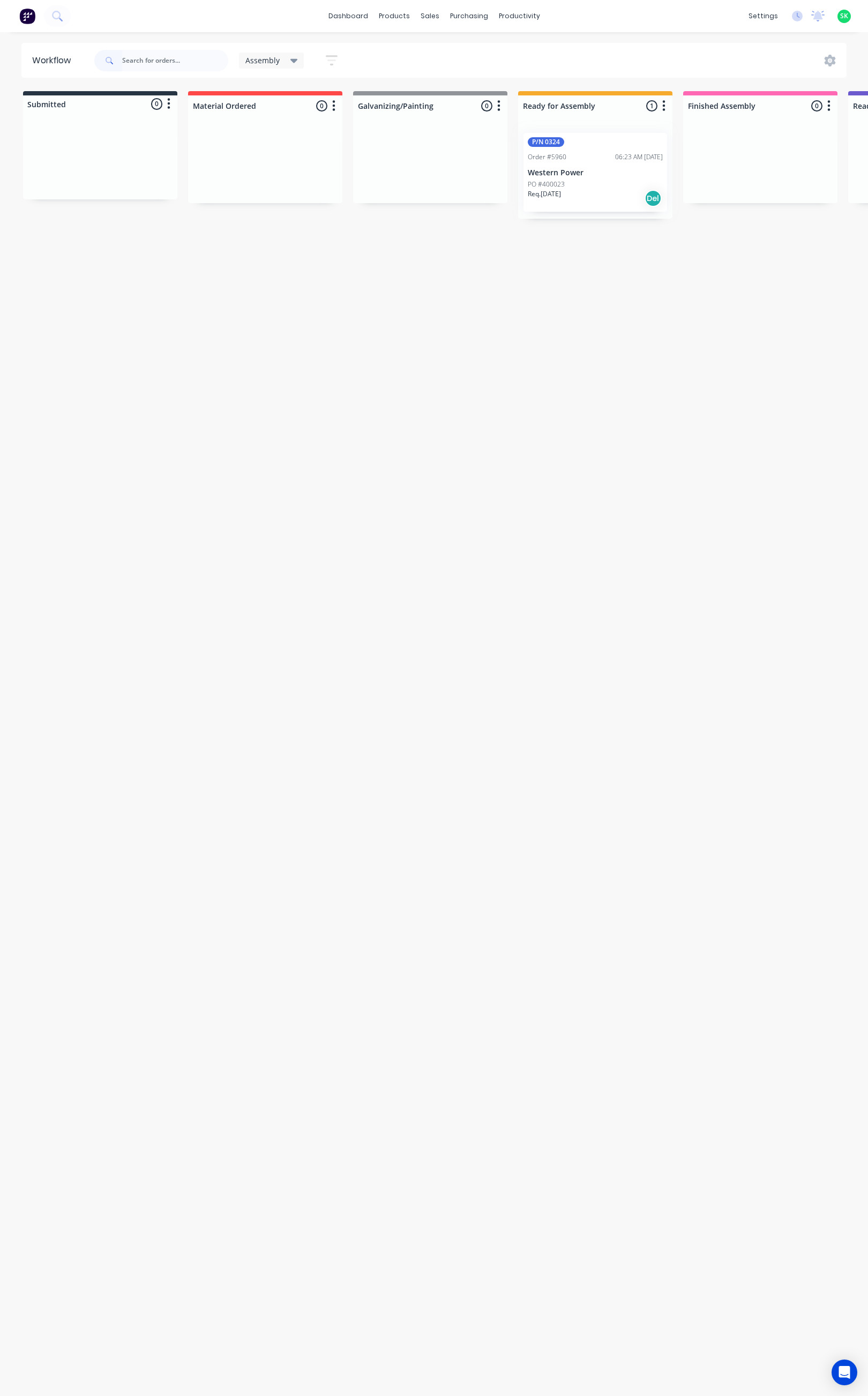
click at [559, 190] on div "P/N 0324 Order #5960 06:23 AM 23/05/25 Western Power PO #400023 Req. 09/10/25 D…" at bounding box center [595, 171] width 154 height 96
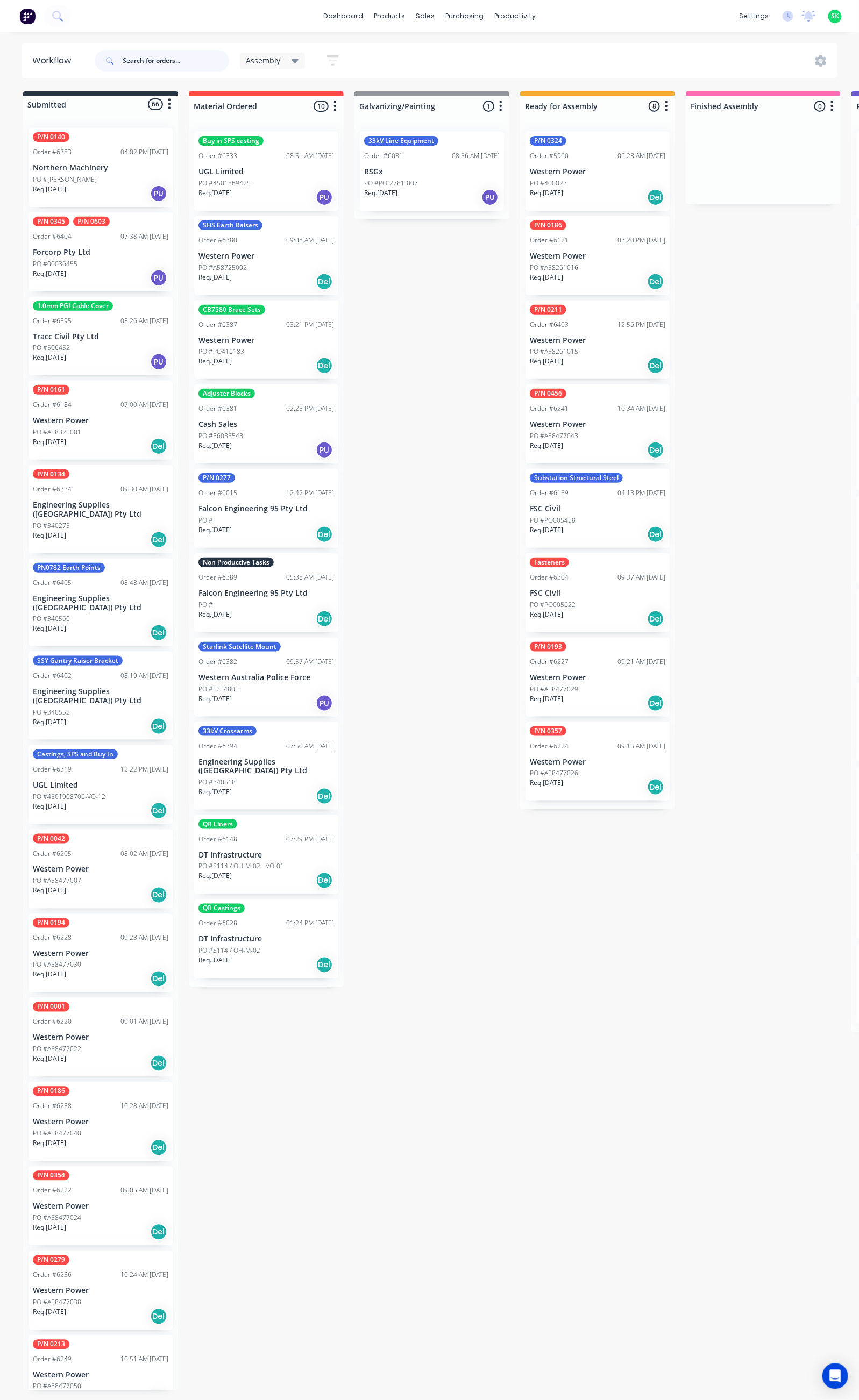
click at [138, 61] on input "text" at bounding box center [176, 61] width 107 height 21
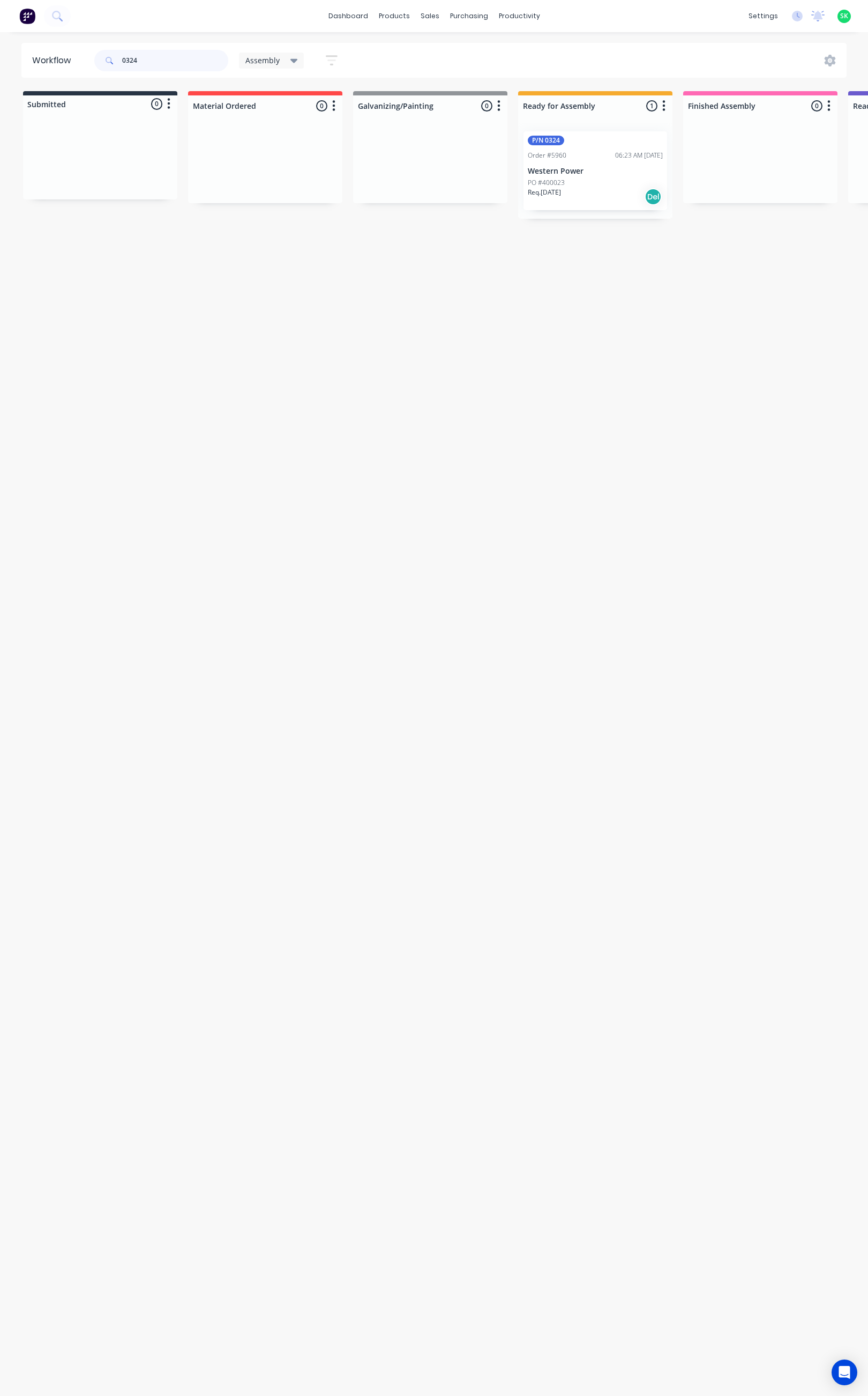
type input "0324"
click at [582, 178] on div "PO #400023" at bounding box center [595, 183] width 135 height 10
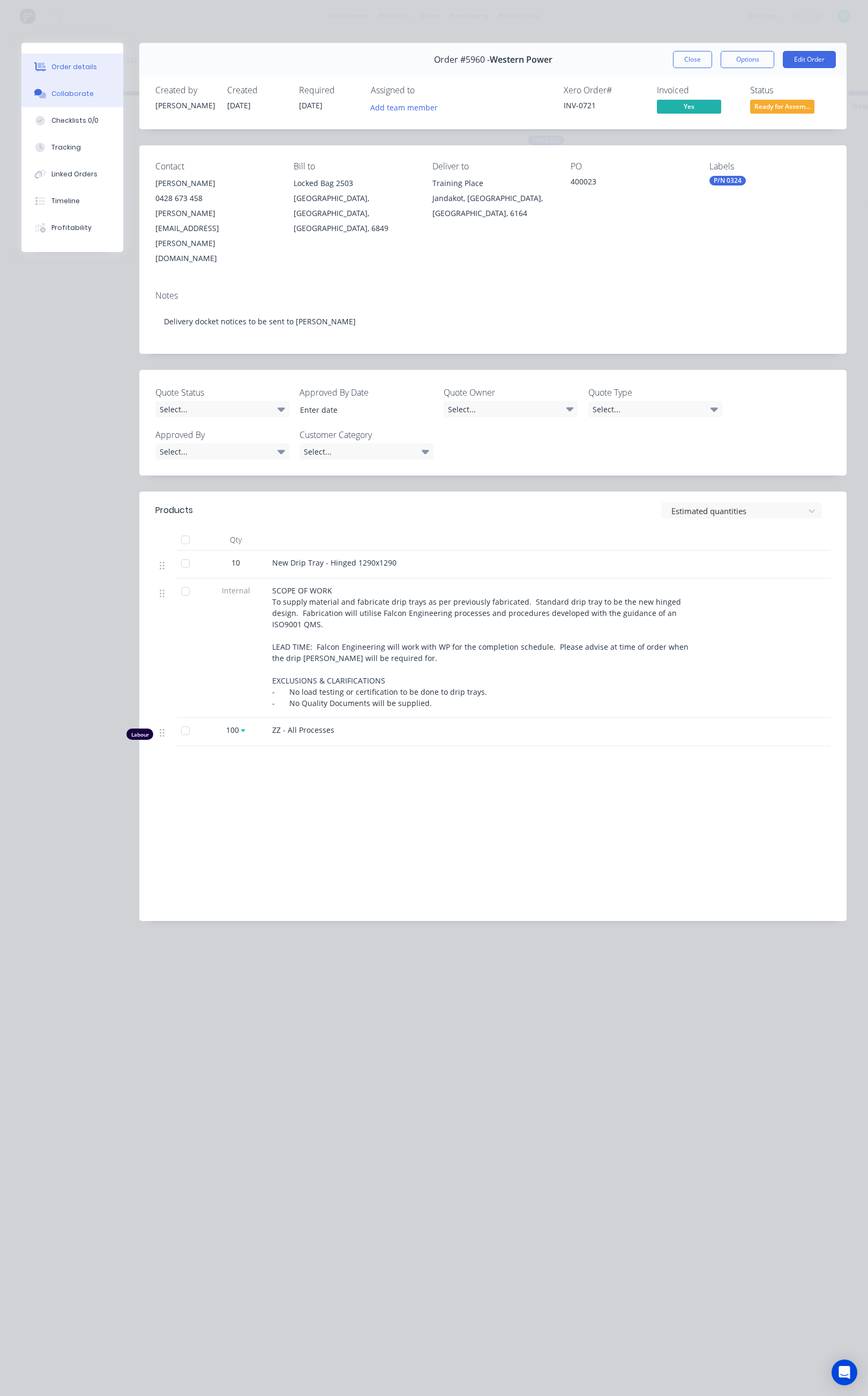
click at [86, 90] on div "Collaborate" at bounding box center [72, 93] width 42 height 10
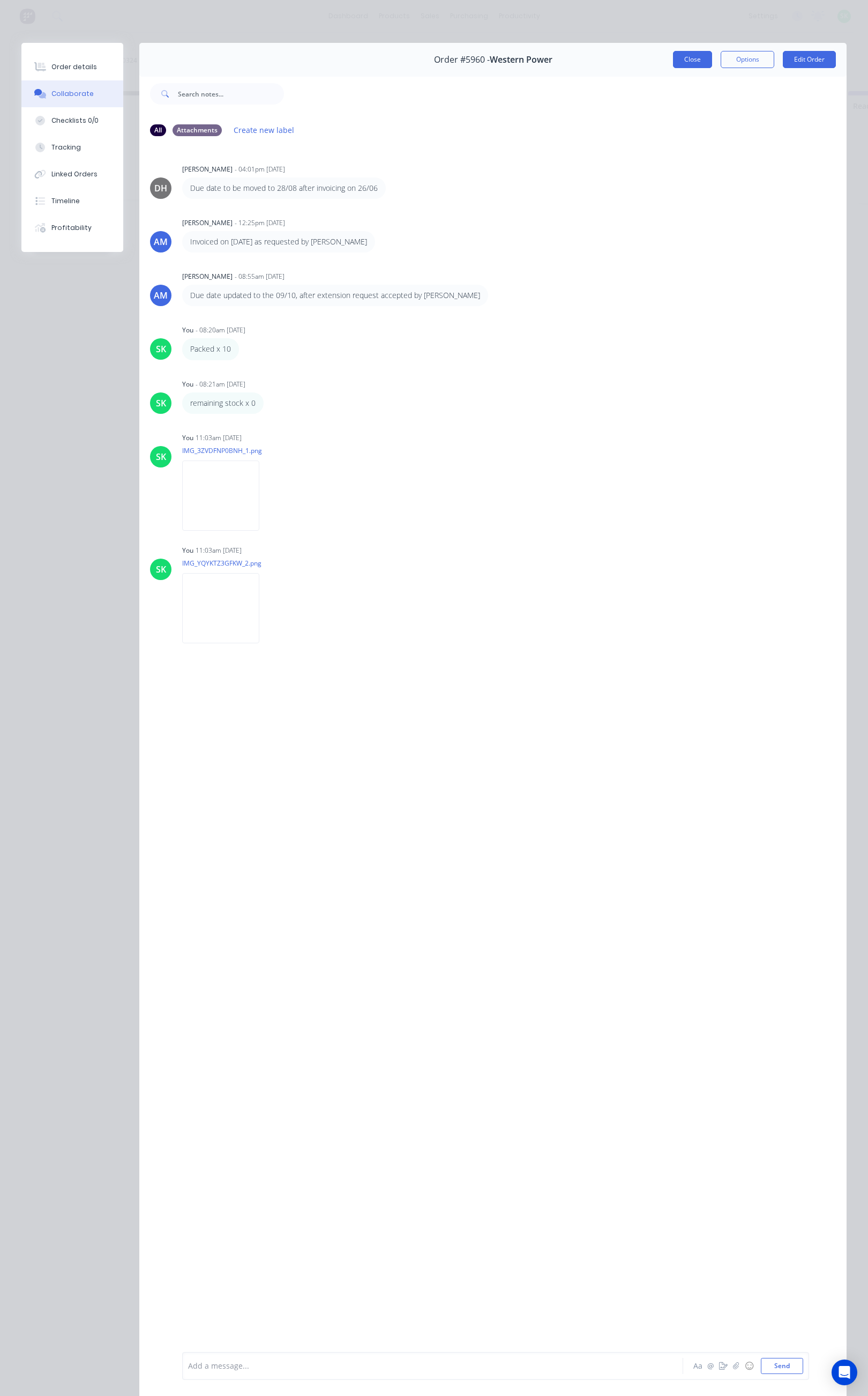
click at [688, 60] on button "Close" at bounding box center [692, 60] width 39 height 17
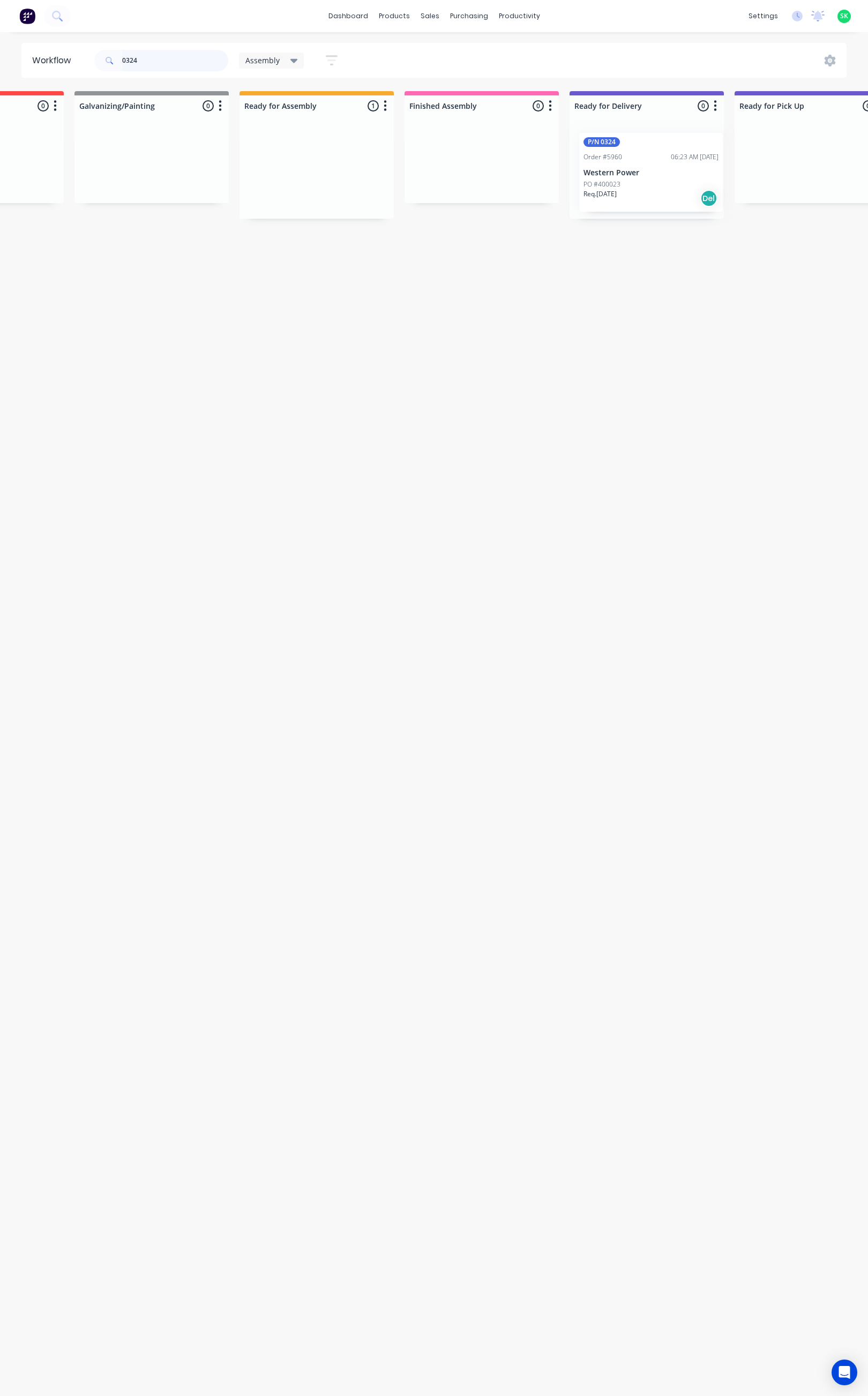
scroll to position [0, 280]
drag, startPoint x: 603, startPoint y: 177, endPoint x: 642, endPoint y: 173, distance: 39.2
click at [642, 173] on div "Submitted 0 Status colour #273444 hex #273444 Save Cancel Summaries Total order…" at bounding box center [683, 154] width 1942 height 128
drag, startPoint x: 146, startPoint y: 58, endPoint x: 113, endPoint y: 58, distance: 33.0
click at [113, 58] on div "0324" at bounding box center [160, 60] width 134 height 21
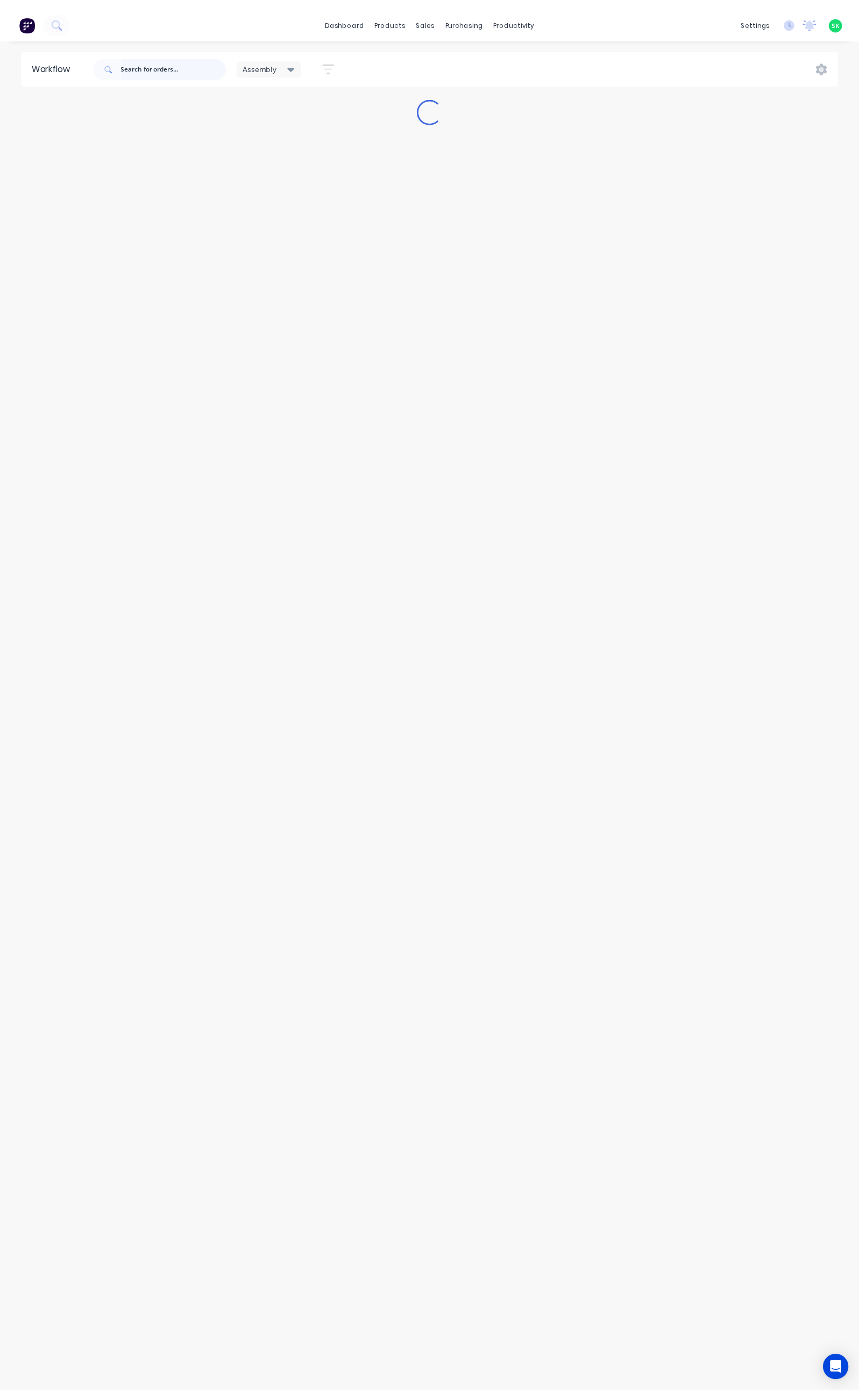
scroll to position [0, 0]
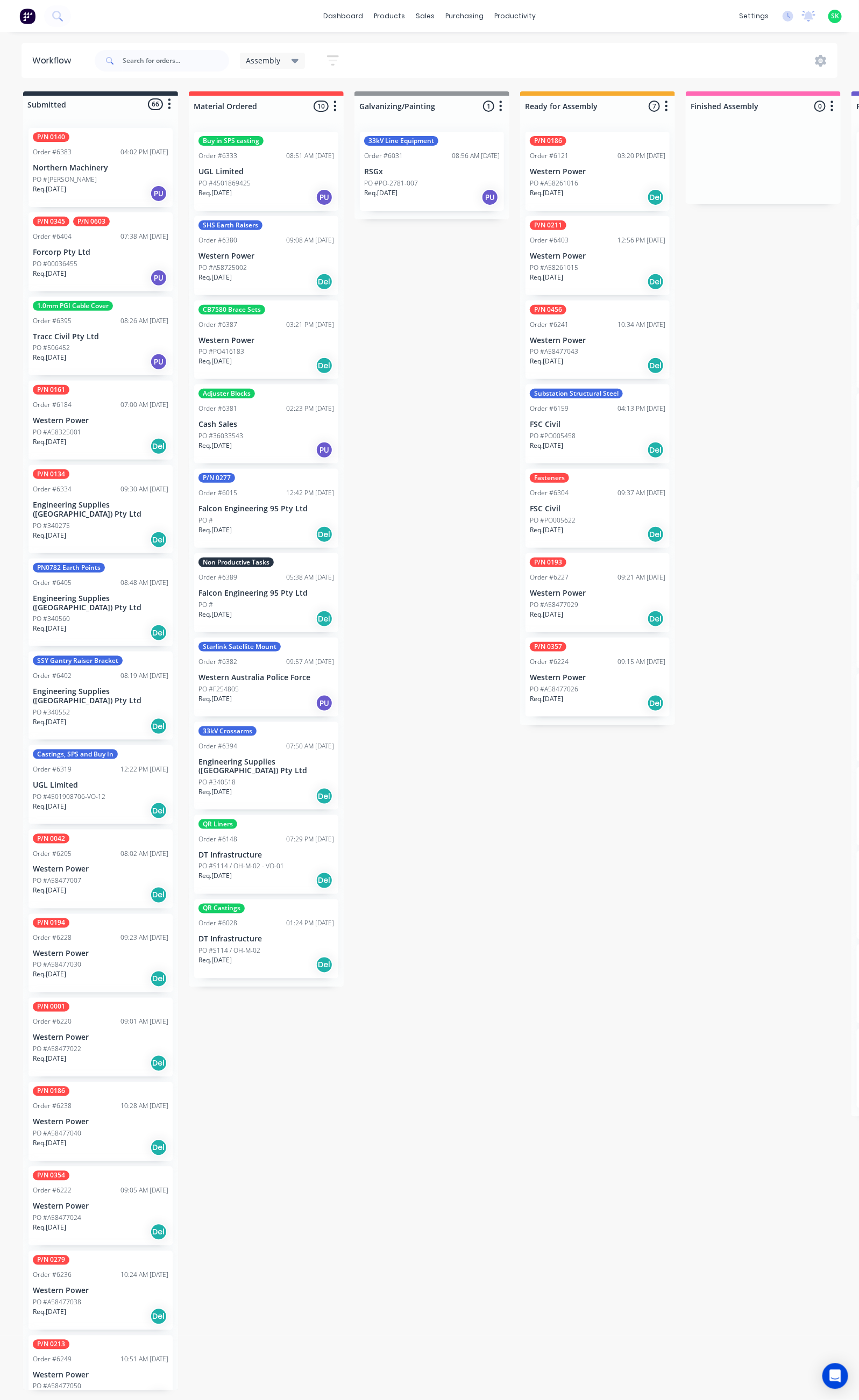
click at [292, 57] on icon at bounding box center [295, 61] width 8 height 12
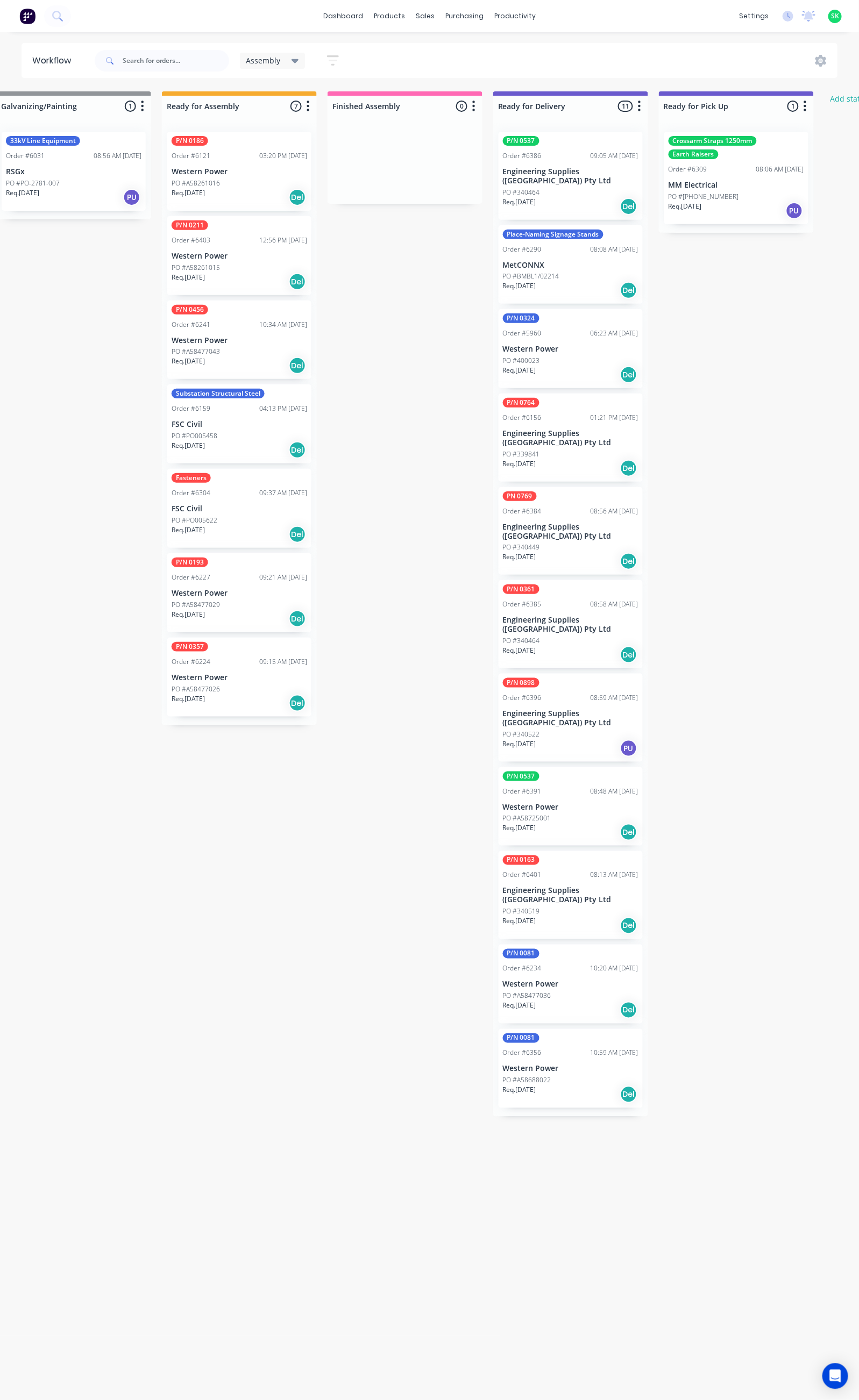
scroll to position [0, 360]
click at [558, 345] on p "Western Power" at bounding box center [569, 350] width 136 height 9
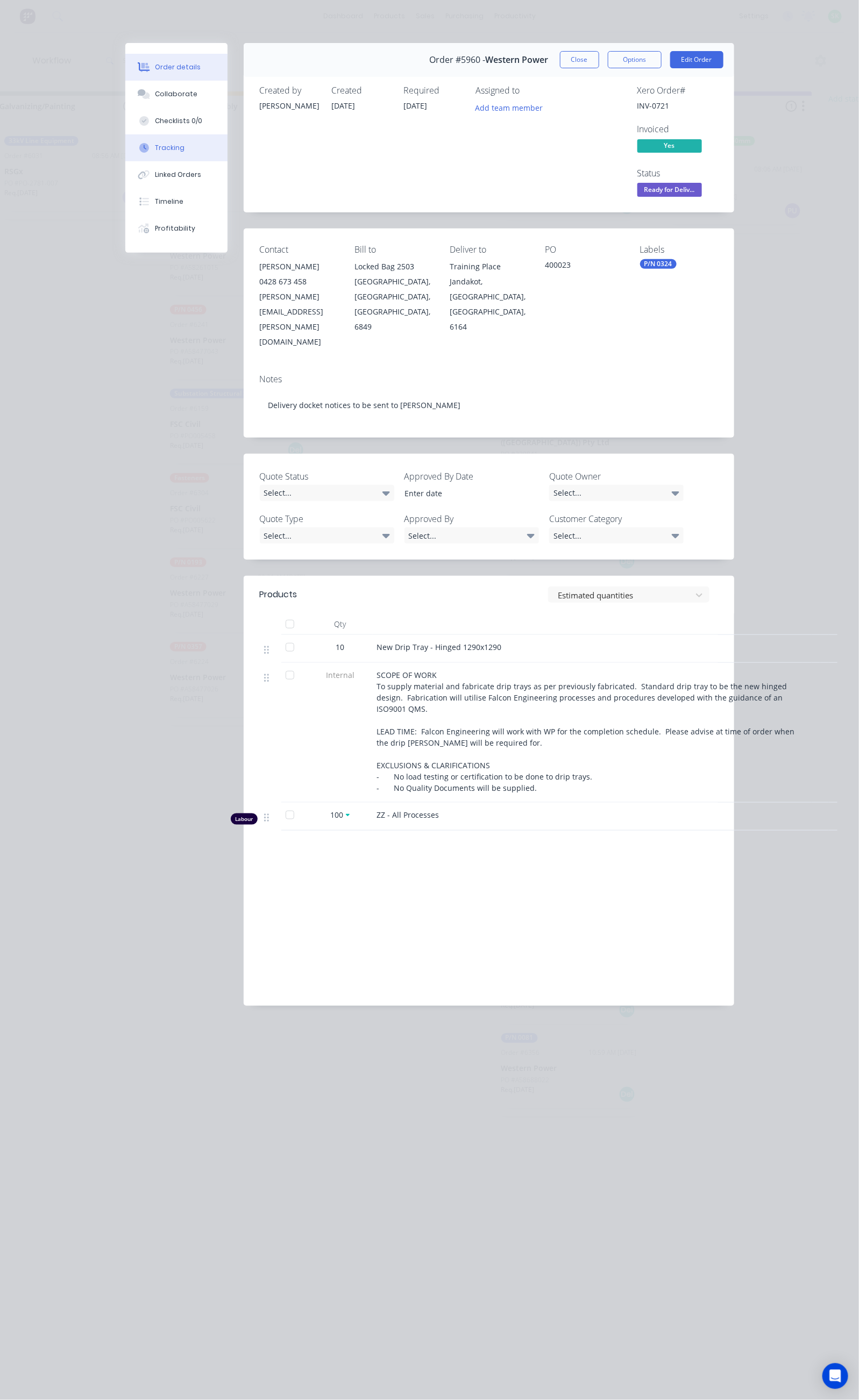
click at [125, 149] on button "Tracking" at bounding box center [176, 147] width 102 height 27
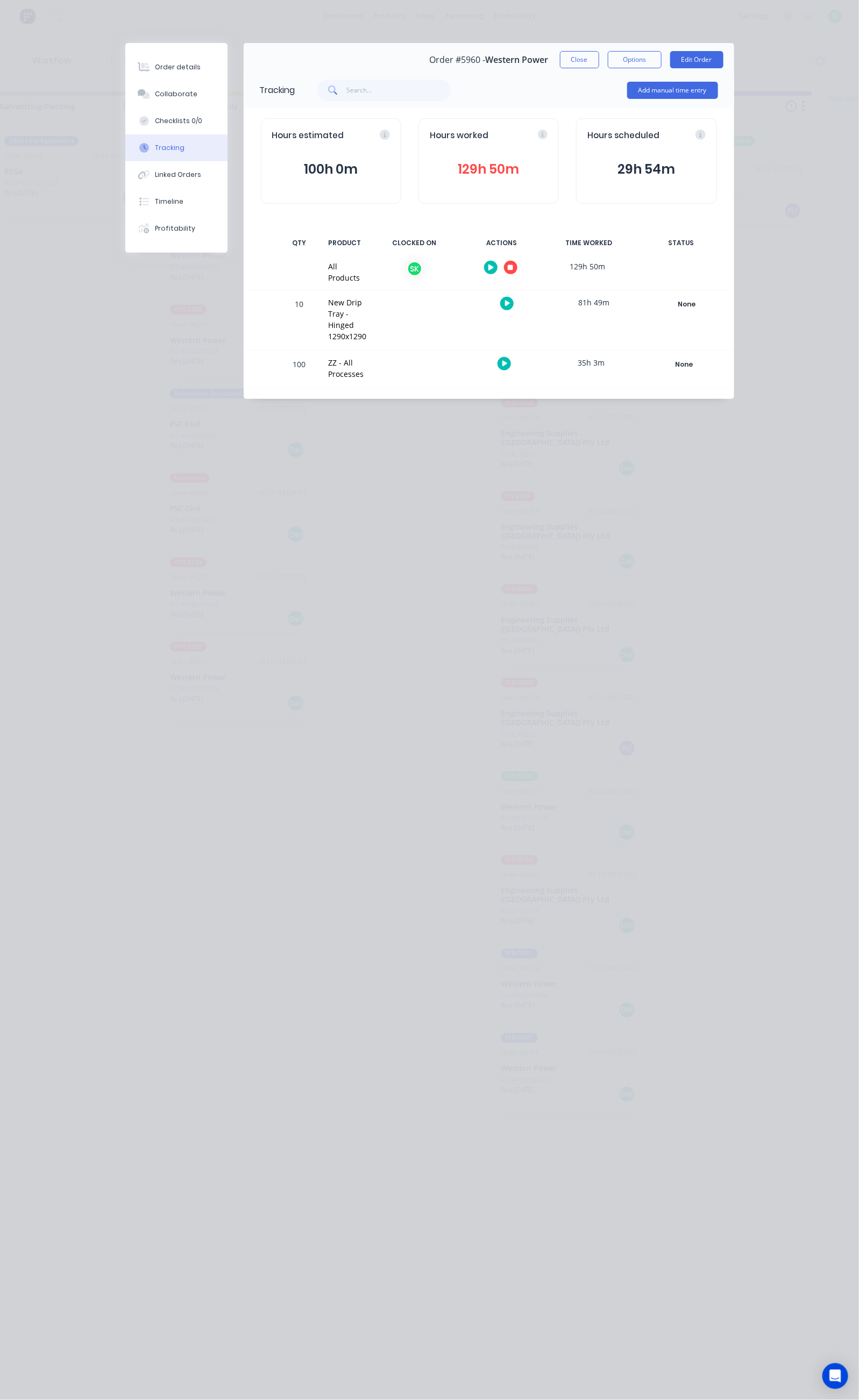
click at [513, 268] on icon "button" at bounding box center [510, 268] width 5 height 5
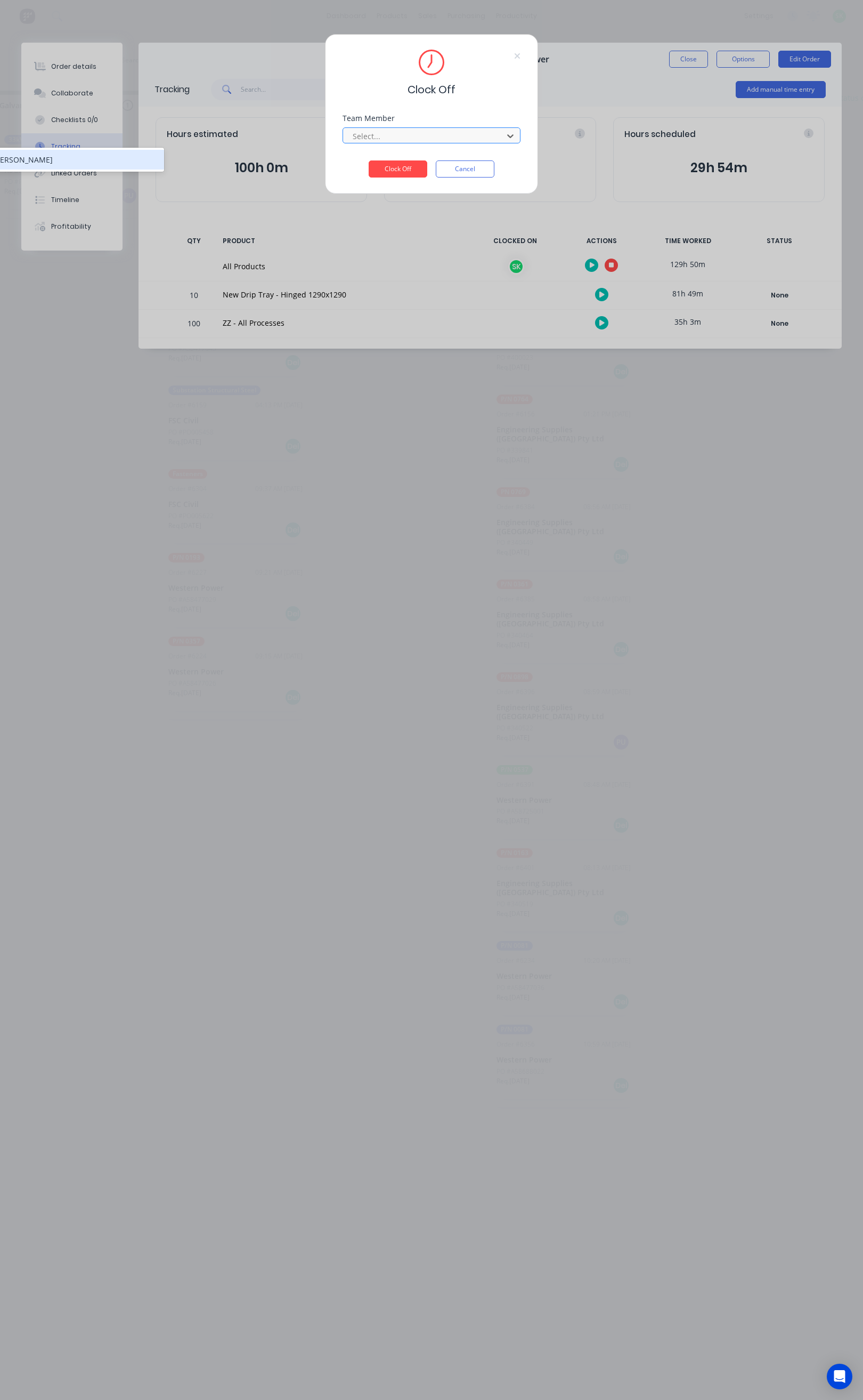
click at [409, 138] on div at bounding box center [425, 136] width 146 height 14
click at [123, 157] on div "[PERSON_NAME]" at bounding box center [75, 160] width 178 height 20
click at [397, 165] on button "Clock Off" at bounding box center [397, 169] width 58 height 17
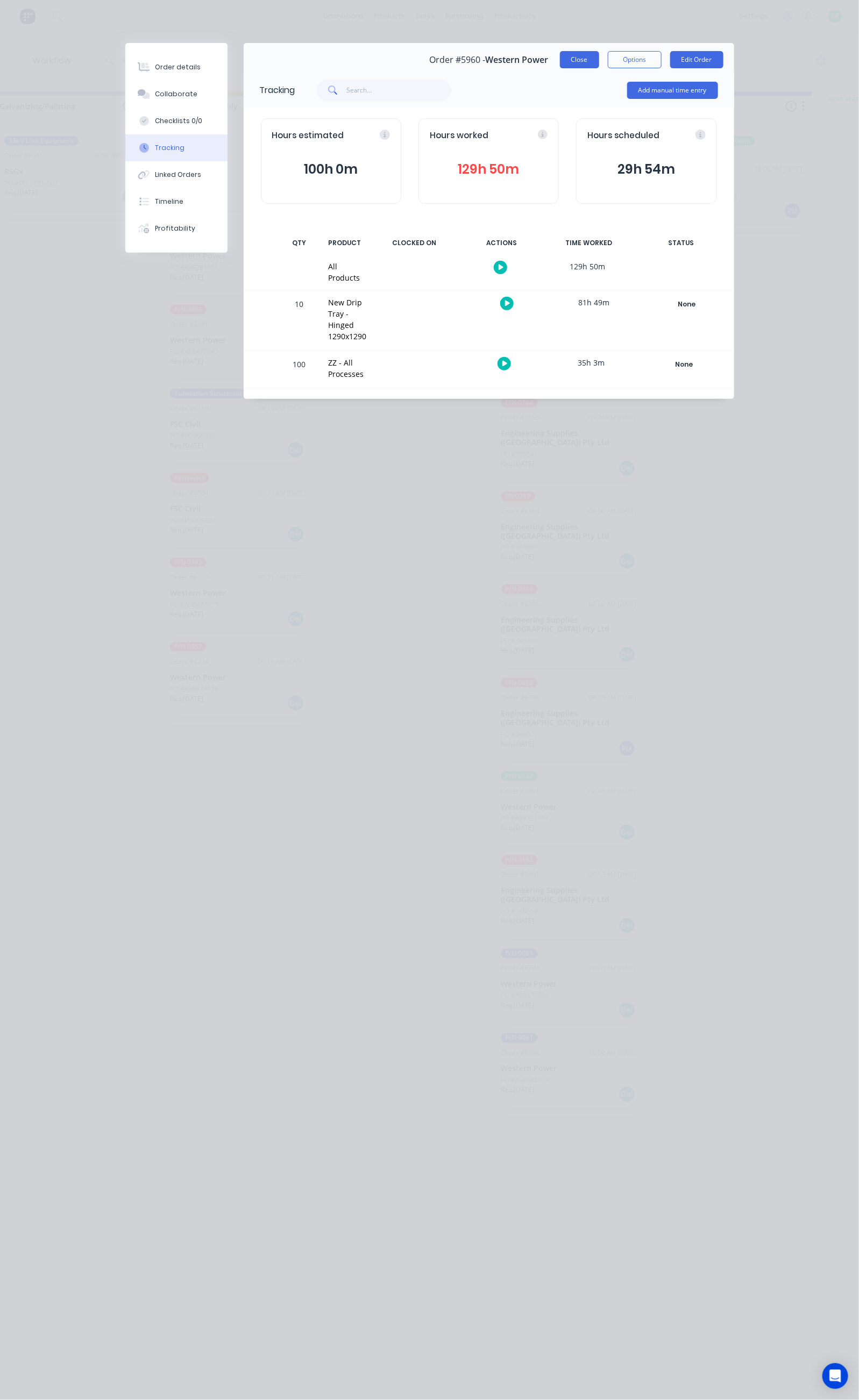
click at [599, 63] on button "Close" at bounding box center [579, 60] width 39 height 17
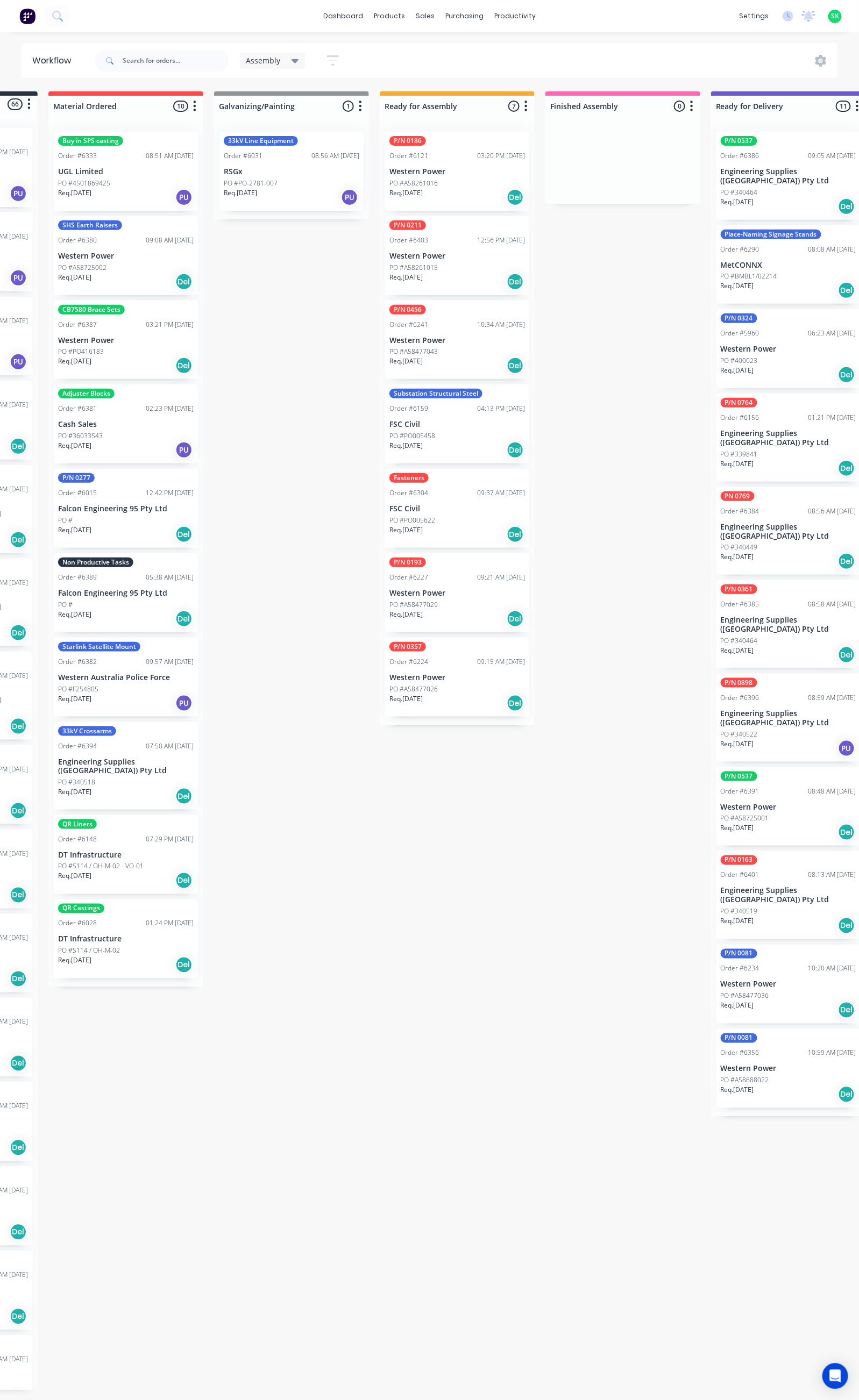
scroll to position [0, 0]
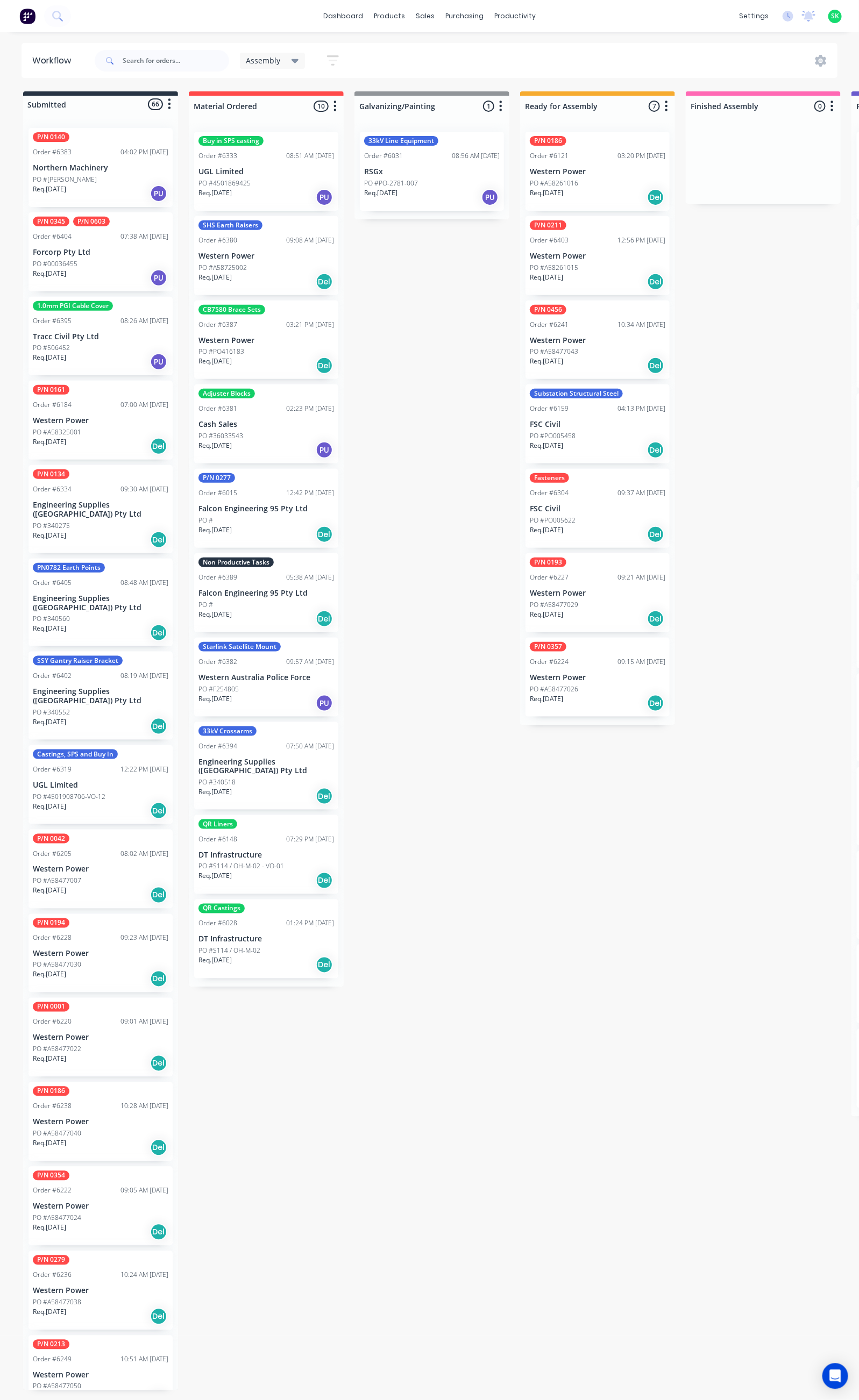
click at [231, 592] on p "Falcon Engineering 95 Pty Ltd" at bounding box center [266, 593] width 136 height 9
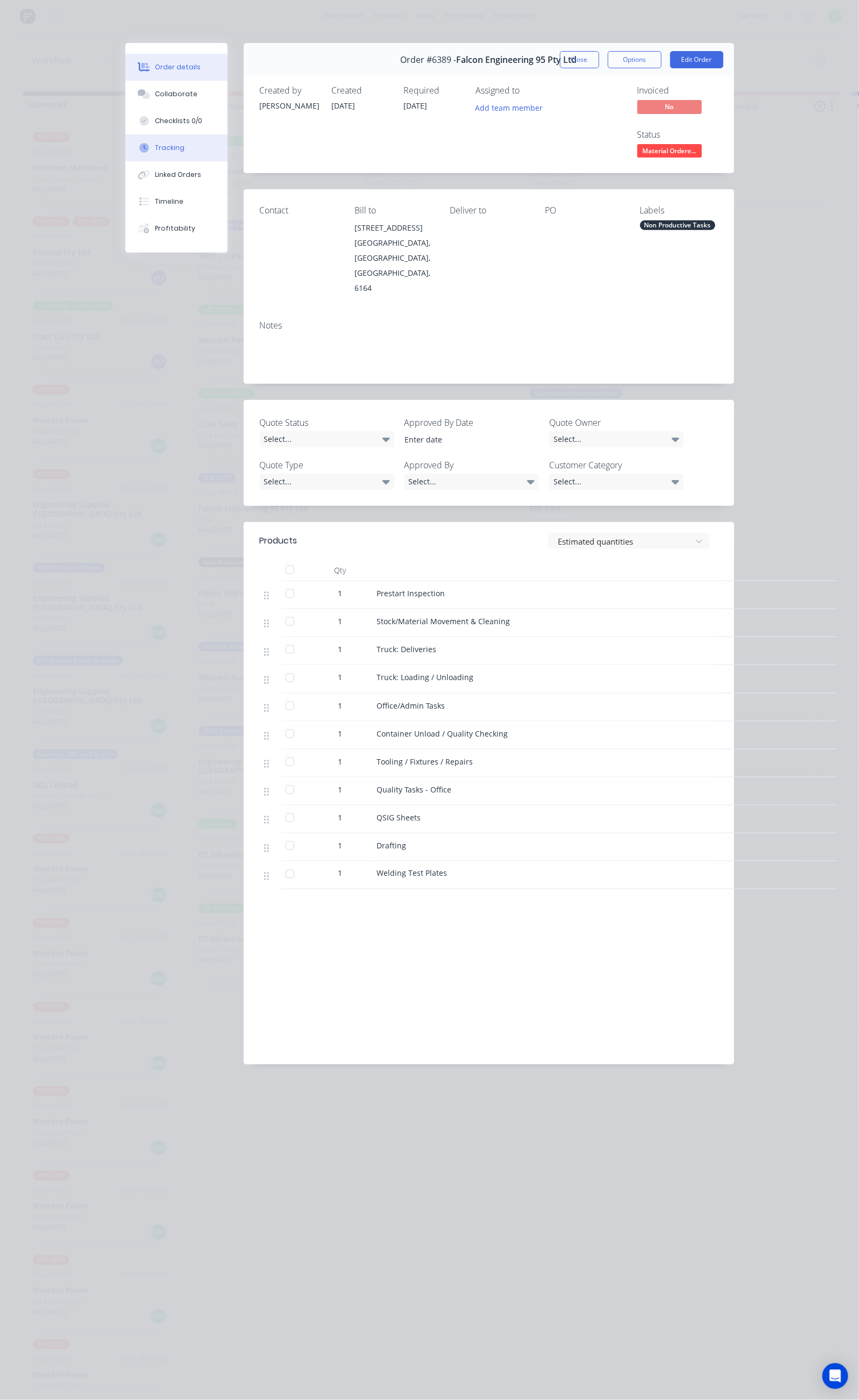
click at [125, 145] on button "Tracking" at bounding box center [176, 147] width 102 height 27
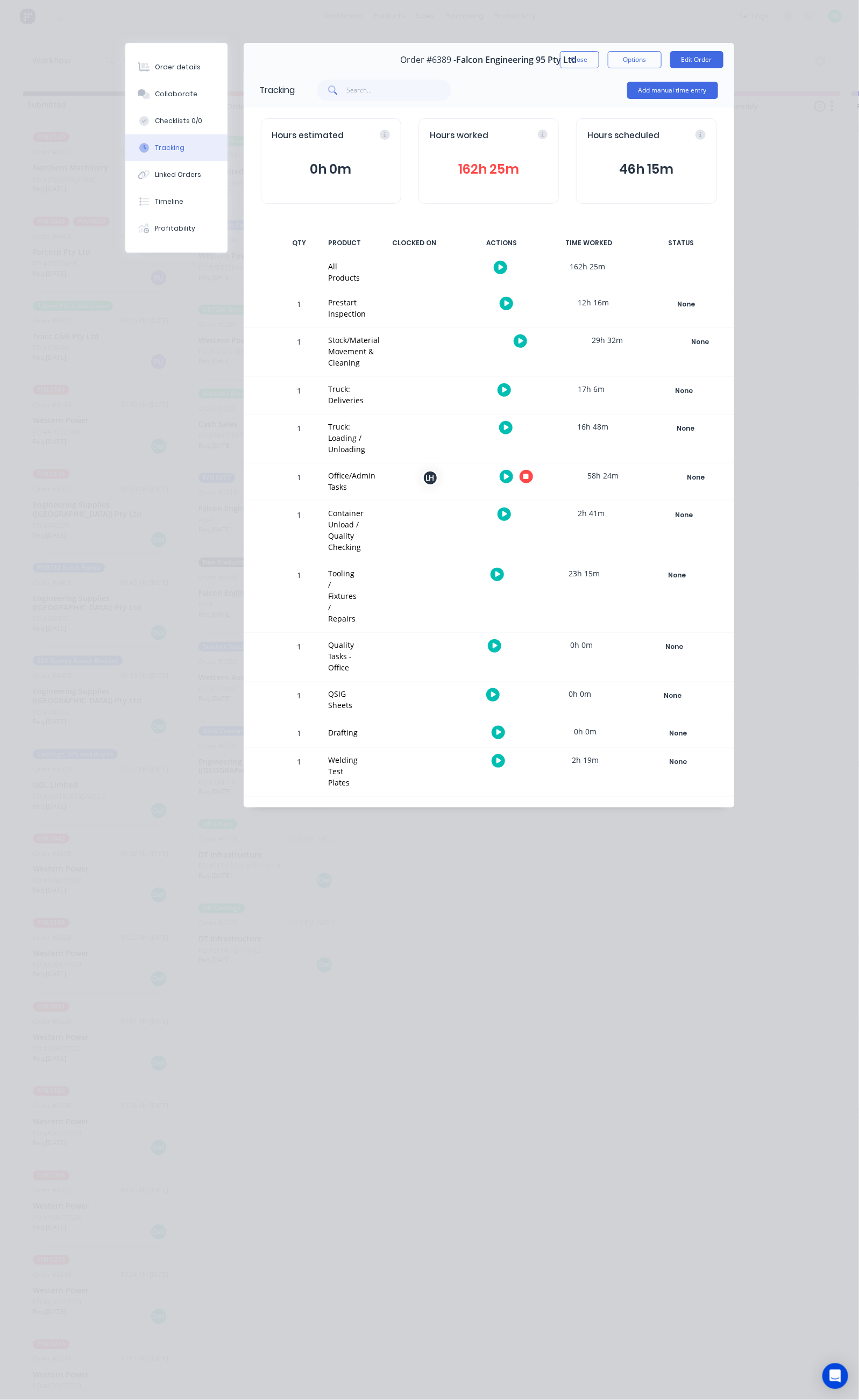
click at [509, 473] on icon "button" at bounding box center [506, 476] width 5 height 7
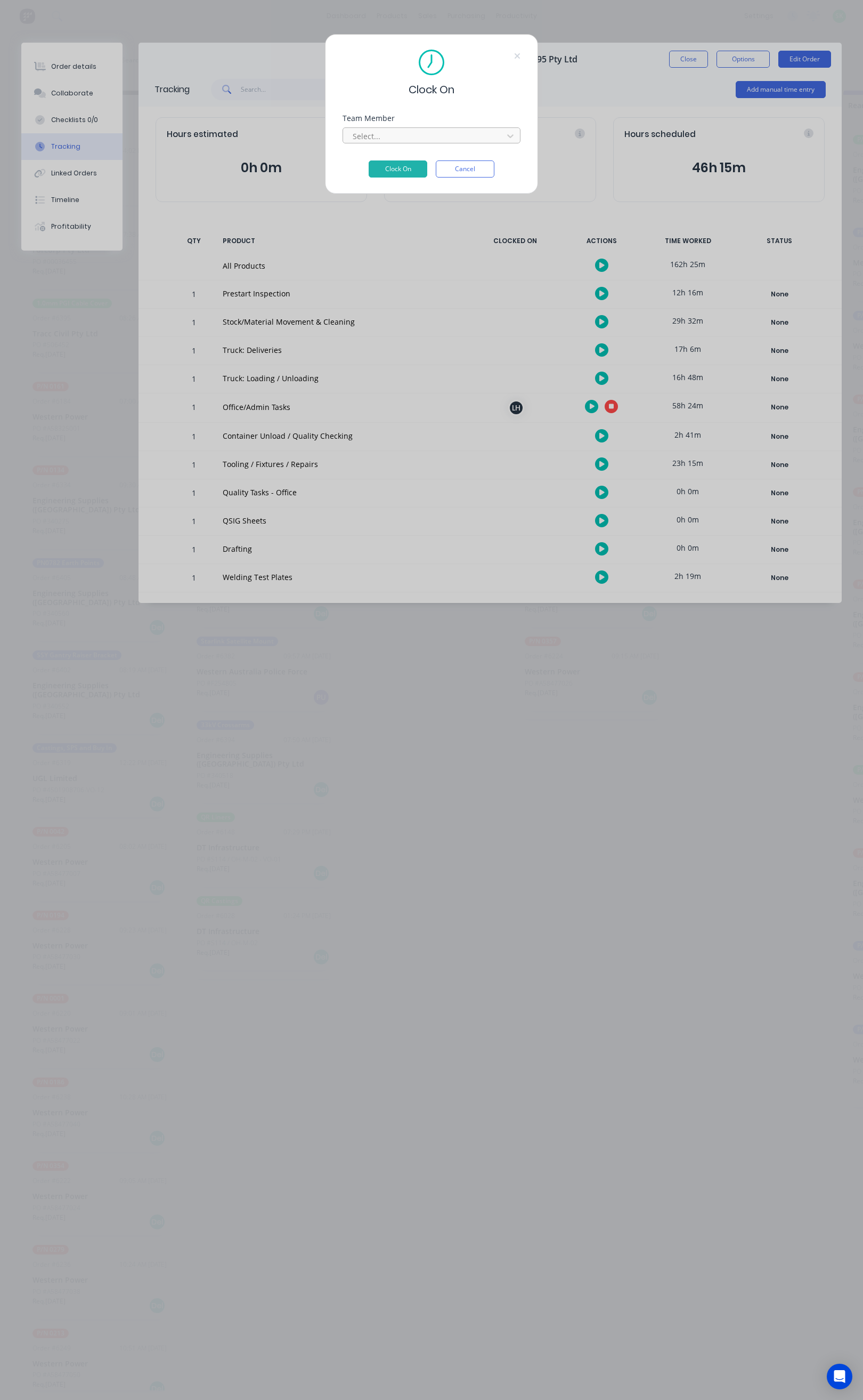
click at [425, 138] on div at bounding box center [425, 136] width 146 height 14
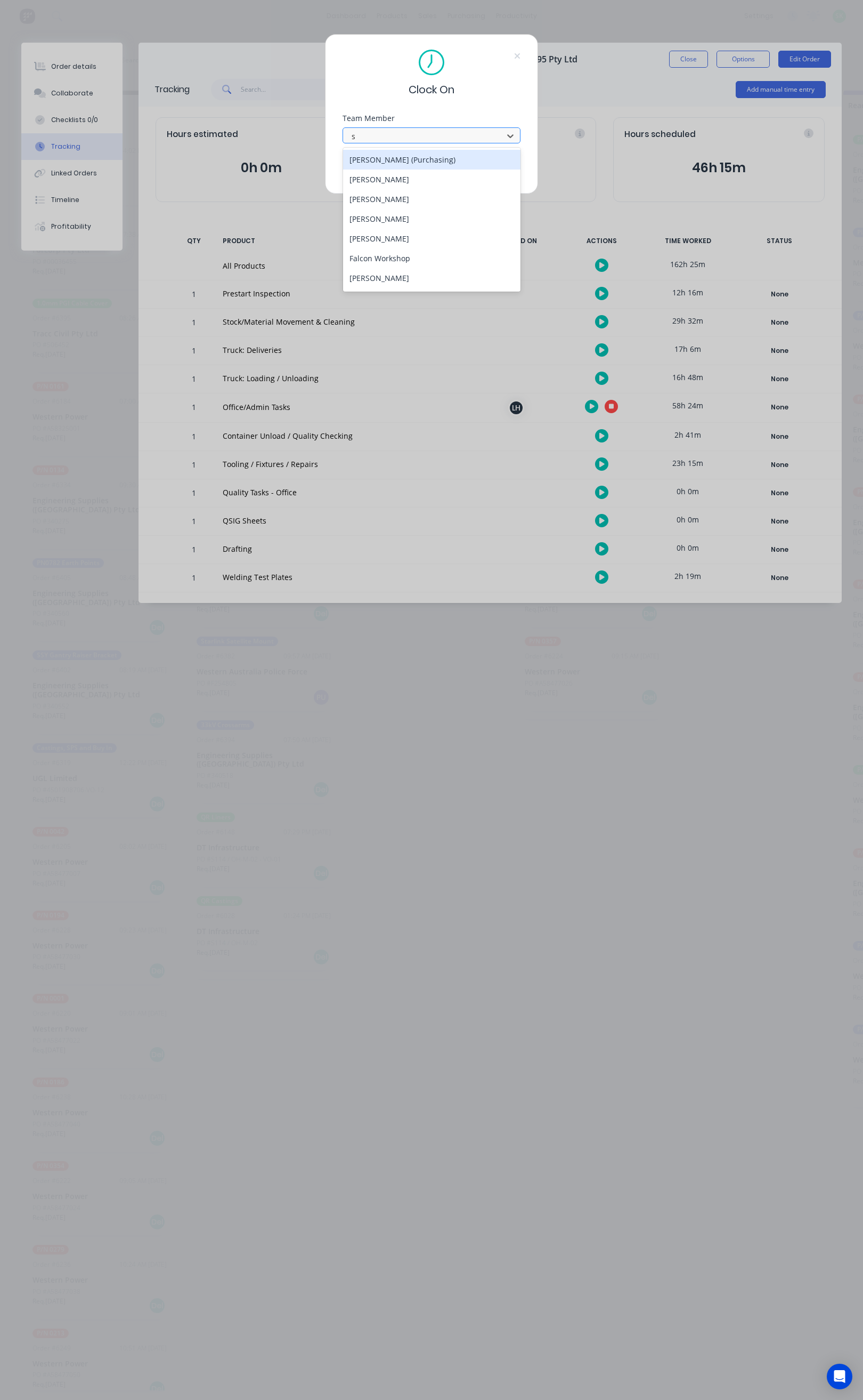
type input "st"
click at [416, 176] on div "[PERSON_NAME]" at bounding box center [432, 179] width 178 height 20
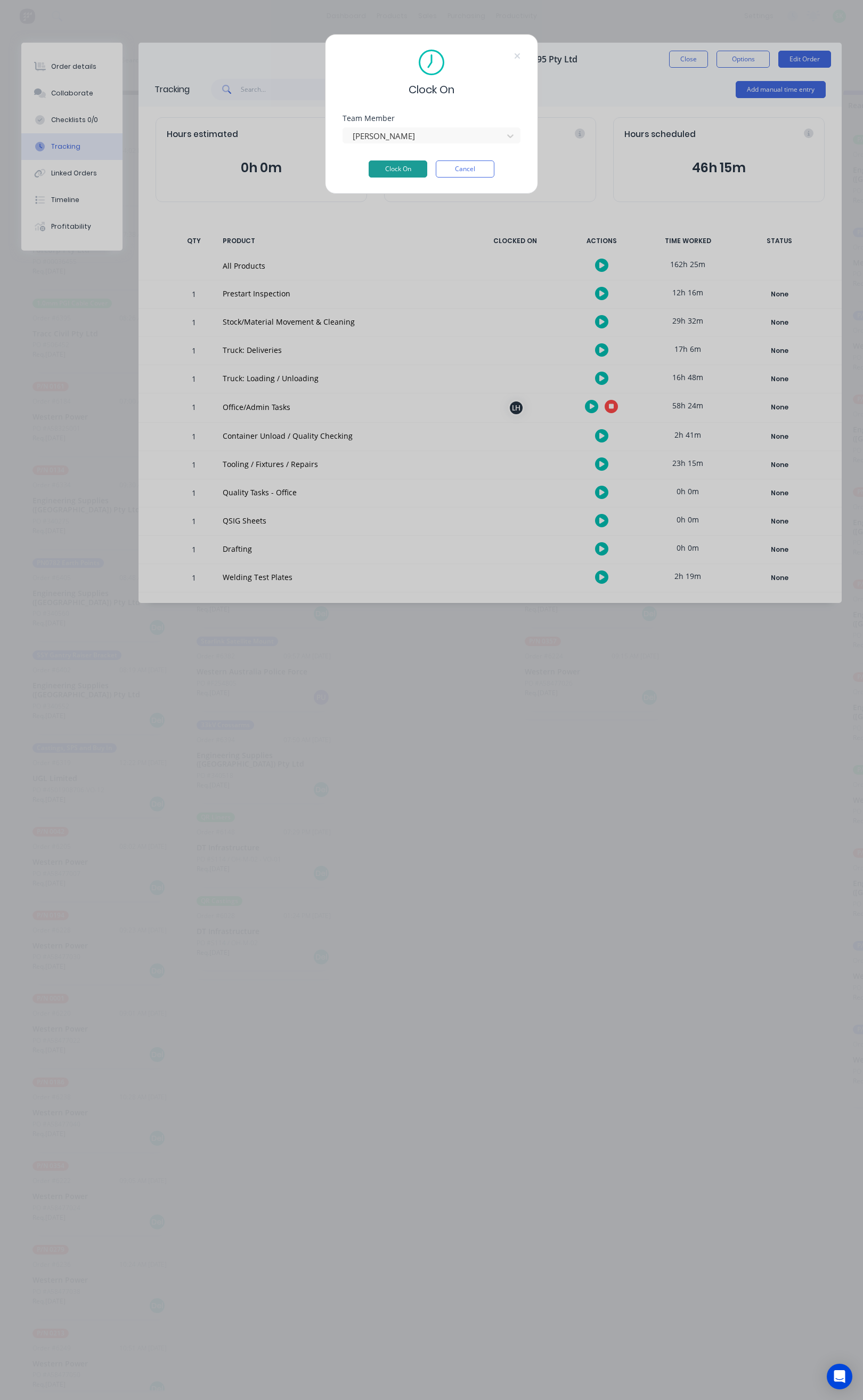
click at [409, 165] on button "Clock On" at bounding box center [397, 169] width 58 height 17
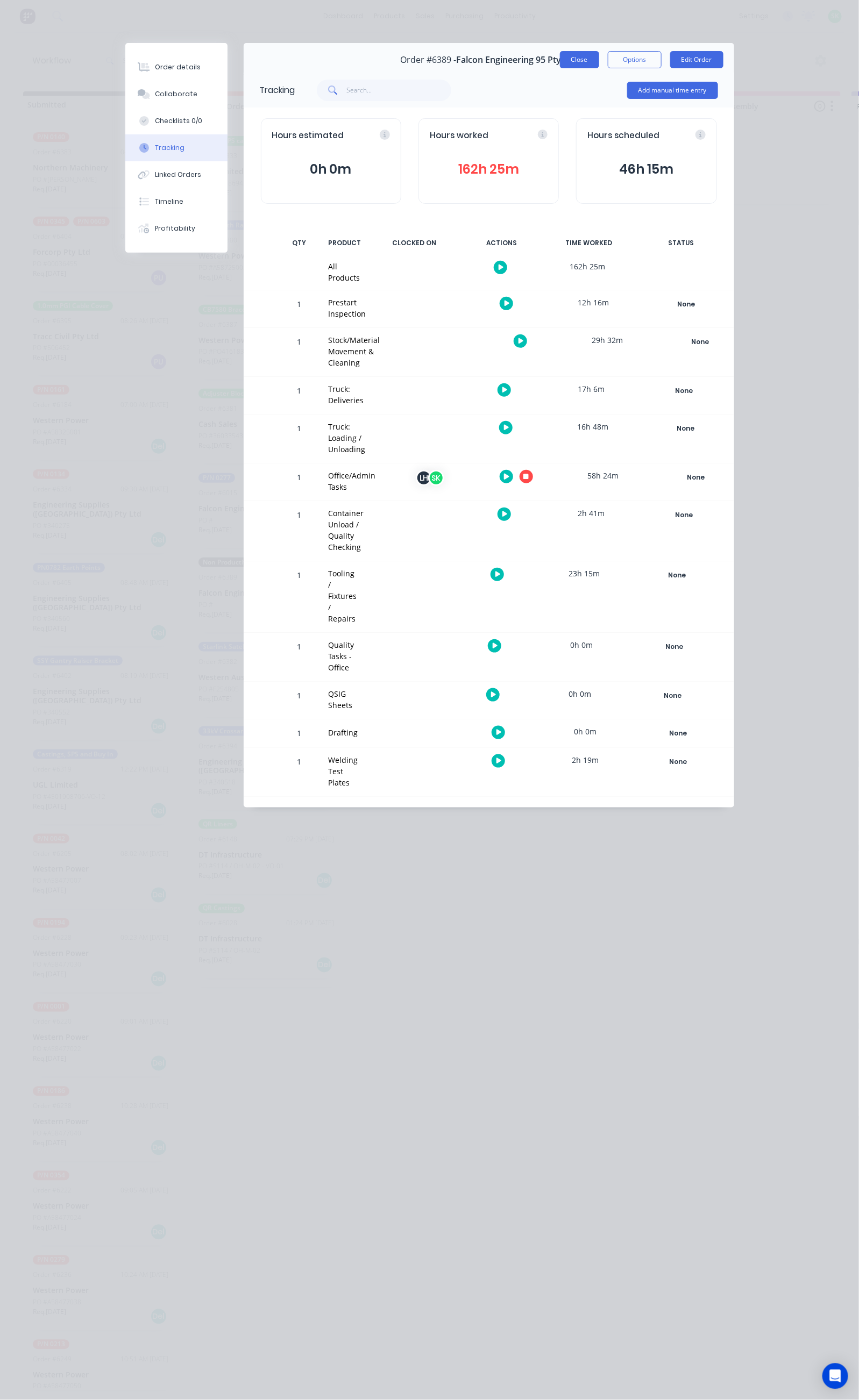
click at [599, 58] on button "Close" at bounding box center [579, 60] width 39 height 17
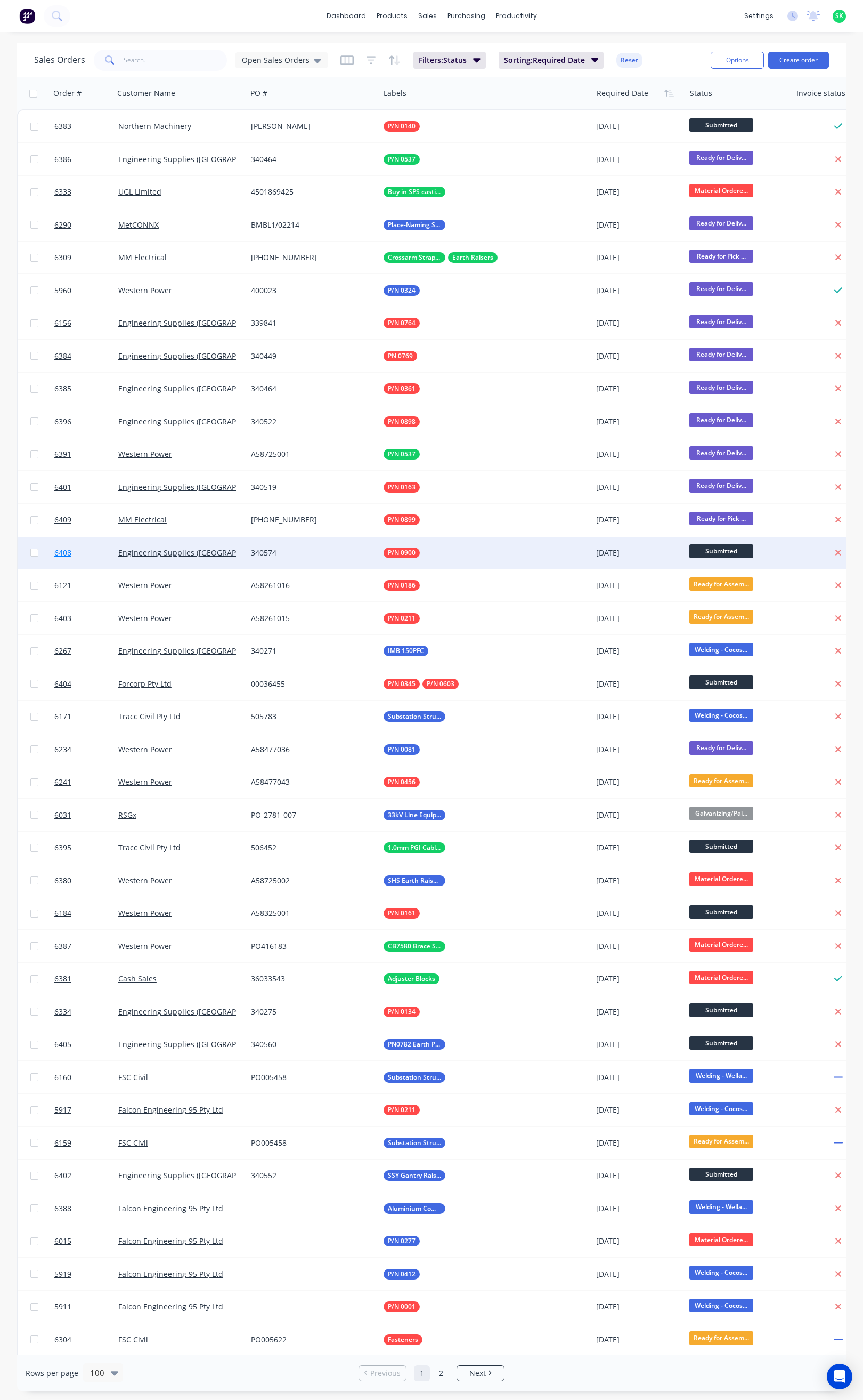
click at [55, 553] on span "6408" at bounding box center [63, 553] width 17 height 11
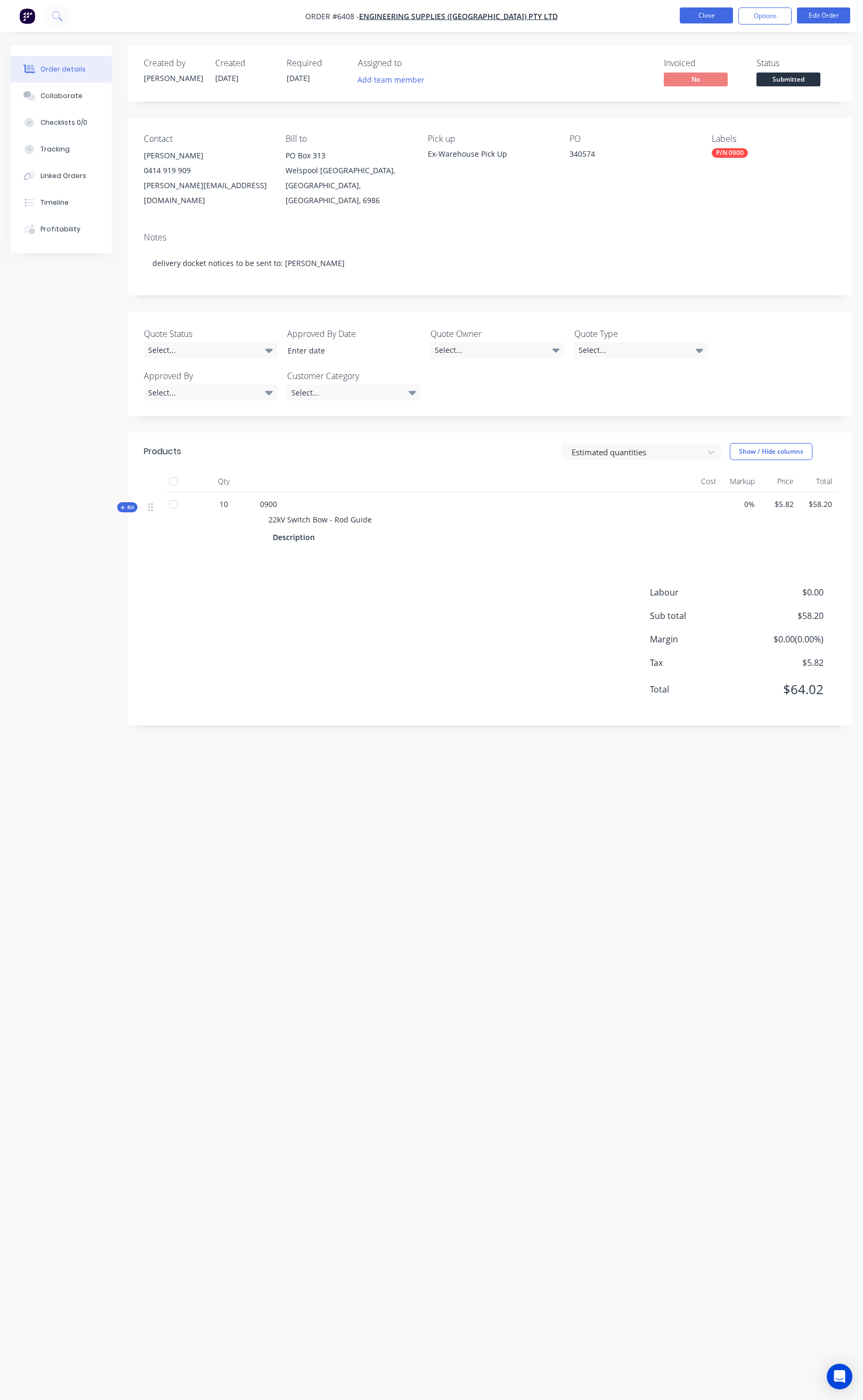
click at [710, 14] on button "Close" at bounding box center [707, 15] width 53 height 16
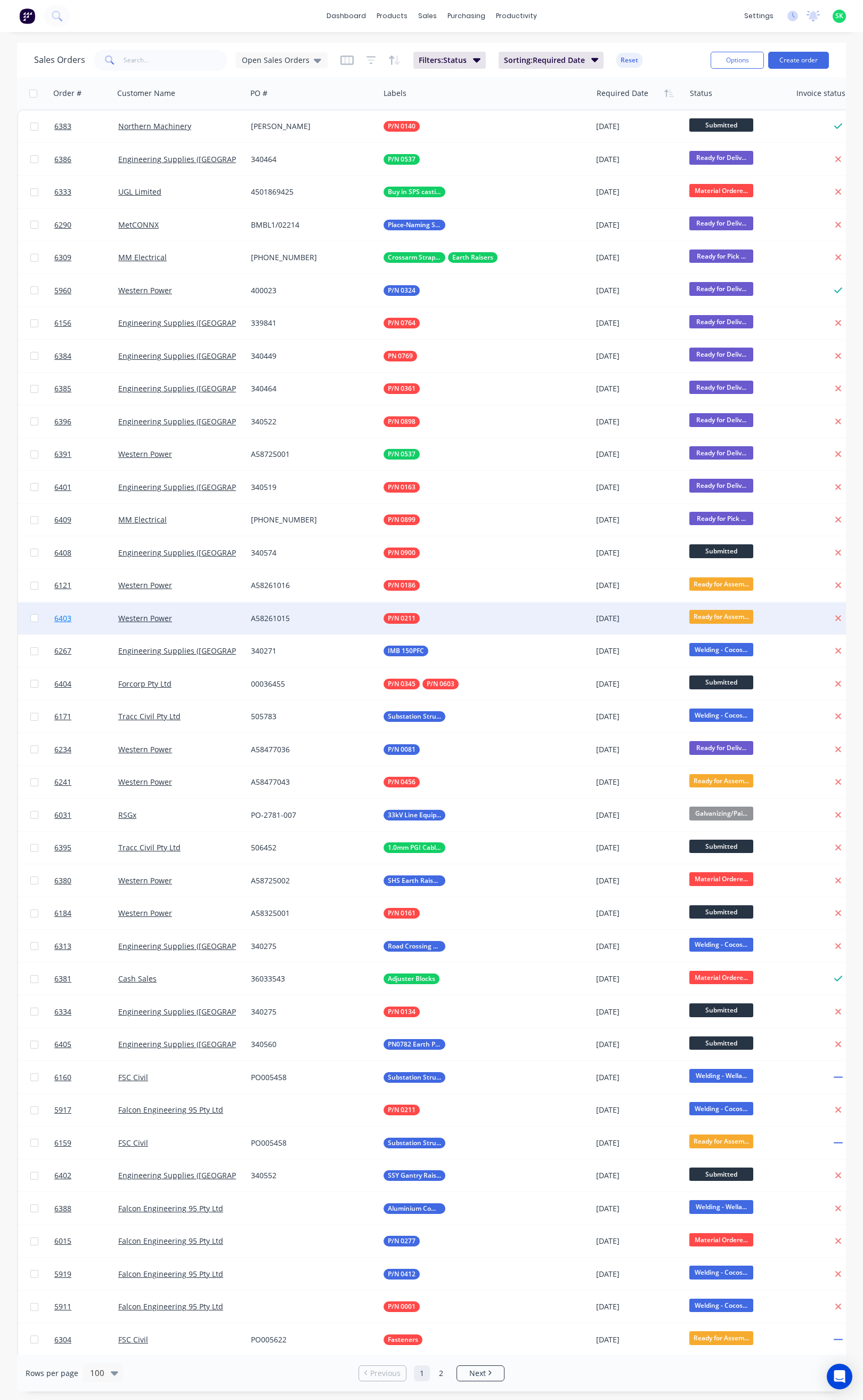
click at [71, 620] on span "6403" at bounding box center [63, 619] width 17 height 11
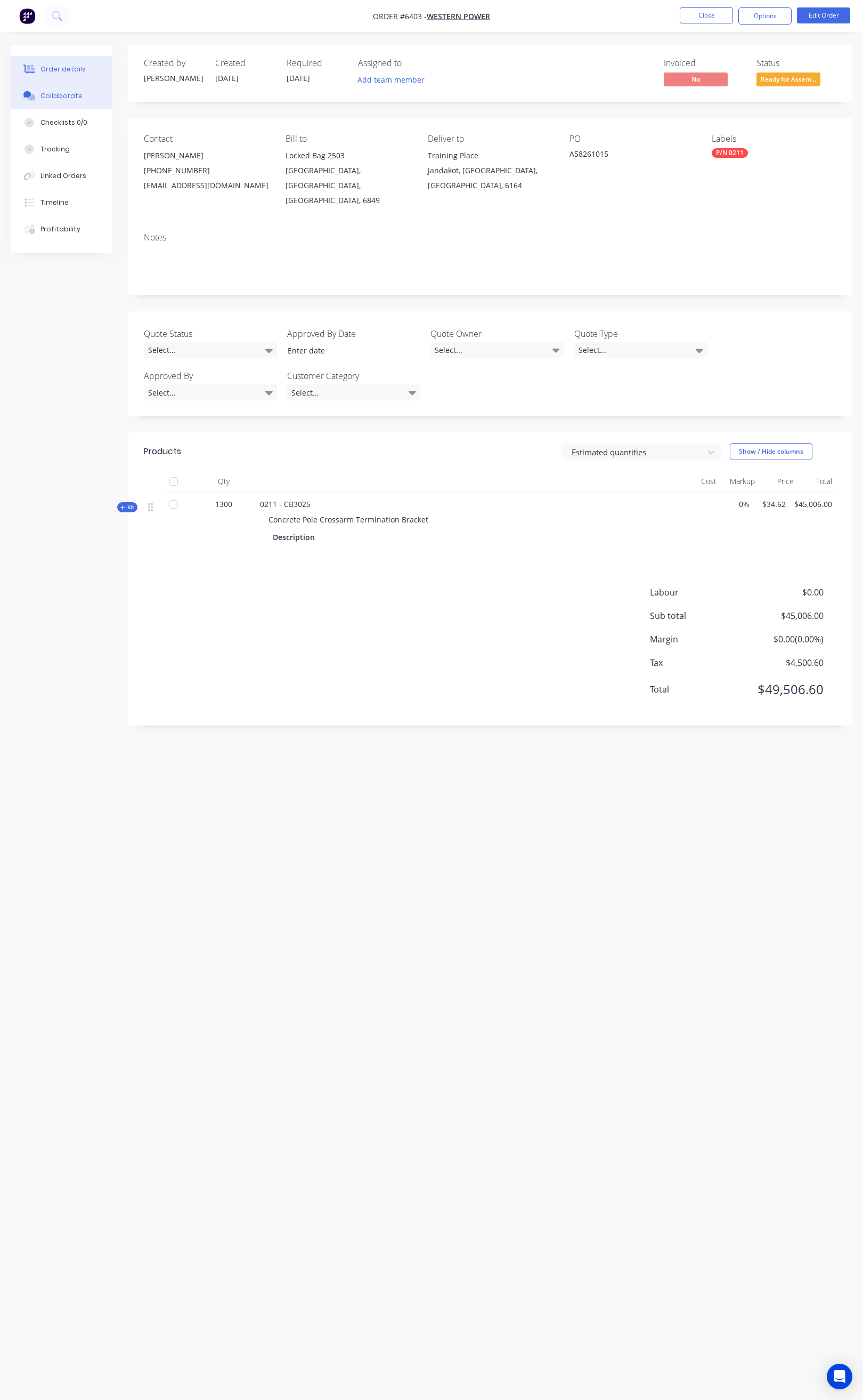
click at [65, 93] on div "Collaborate" at bounding box center [61, 96] width 42 height 10
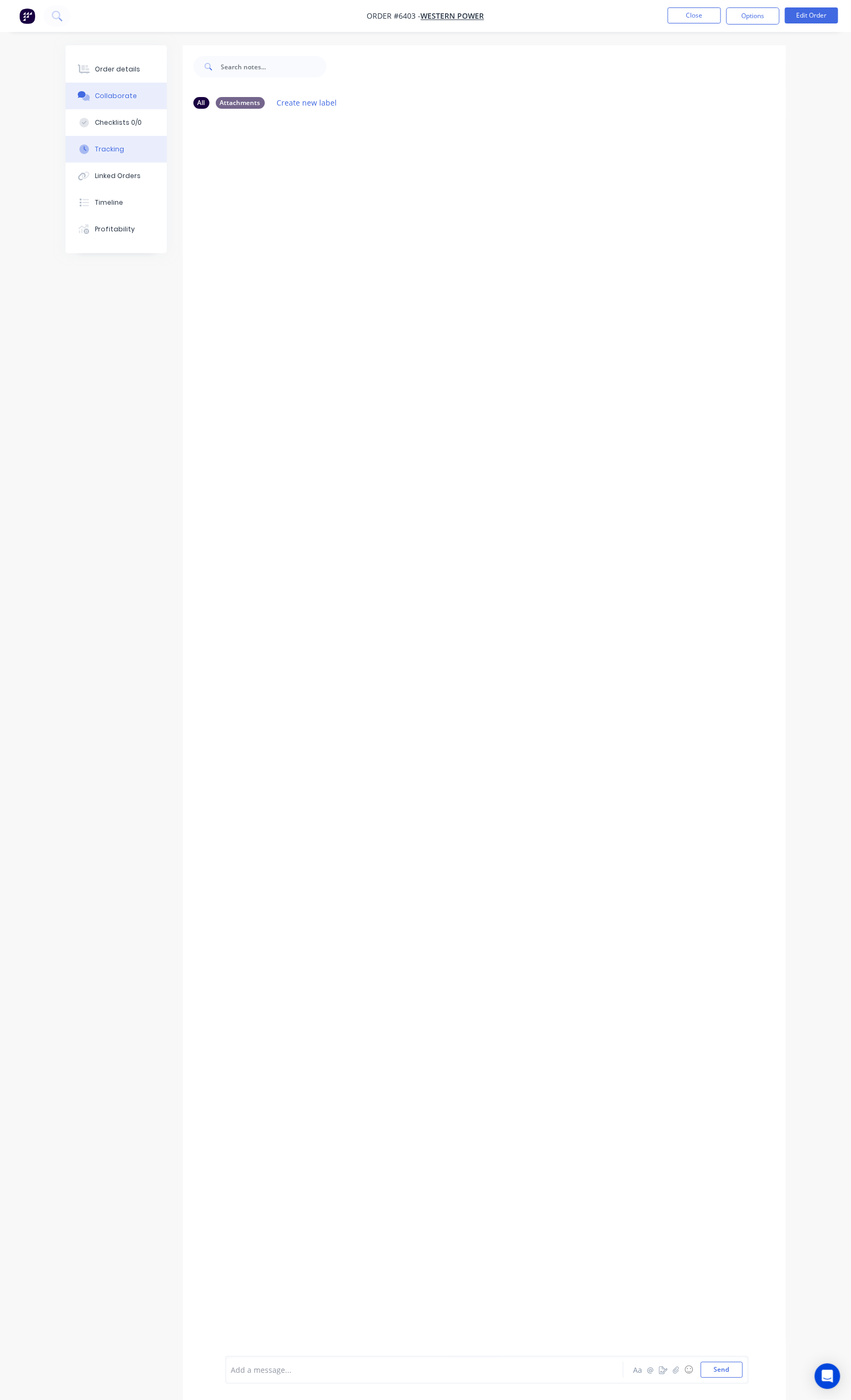
click at [72, 153] on button "Tracking" at bounding box center [115, 149] width 101 height 27
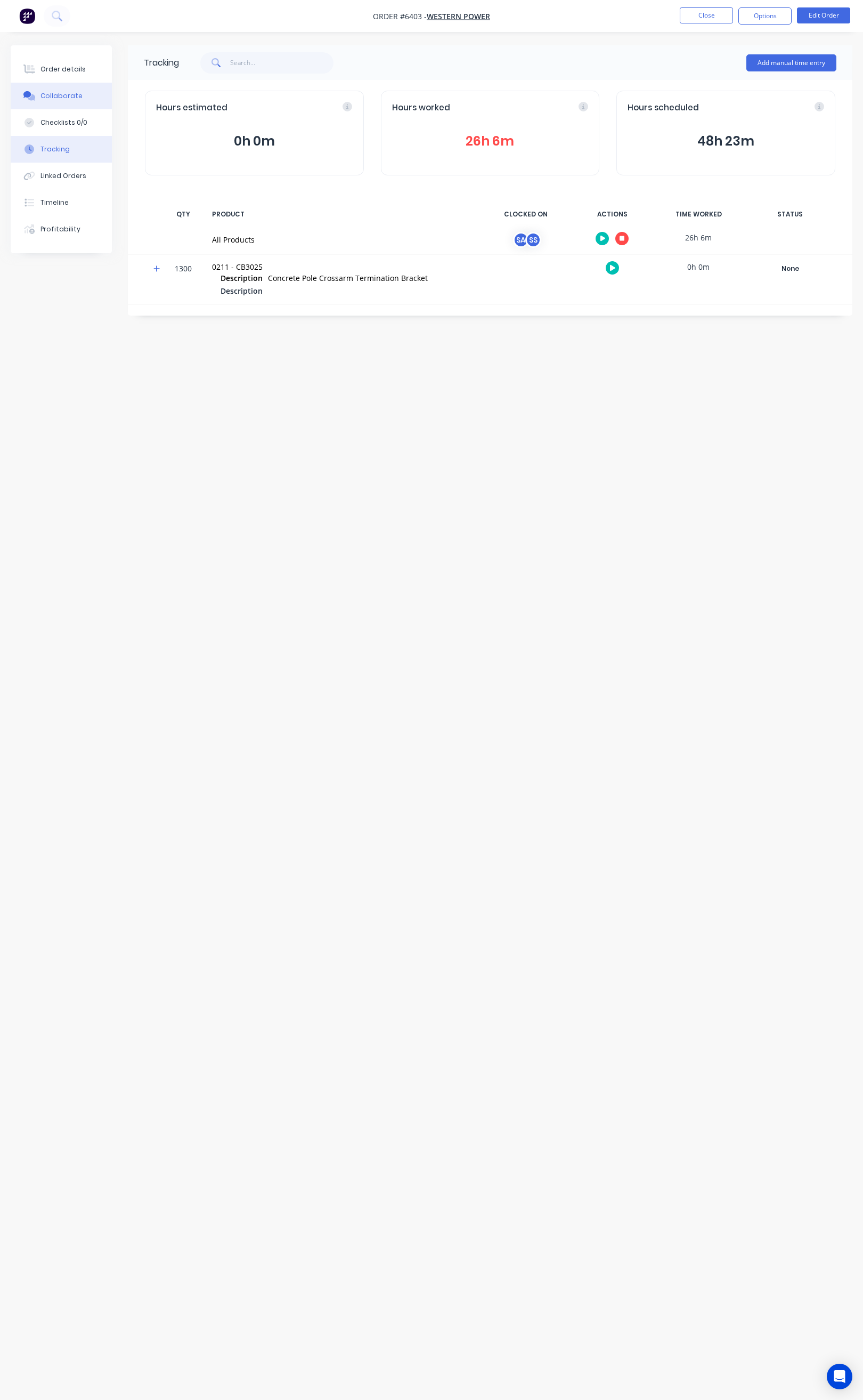
click at [76, 94] on div "Collaborate" at bounding box center [61, 96] width 42 height 10
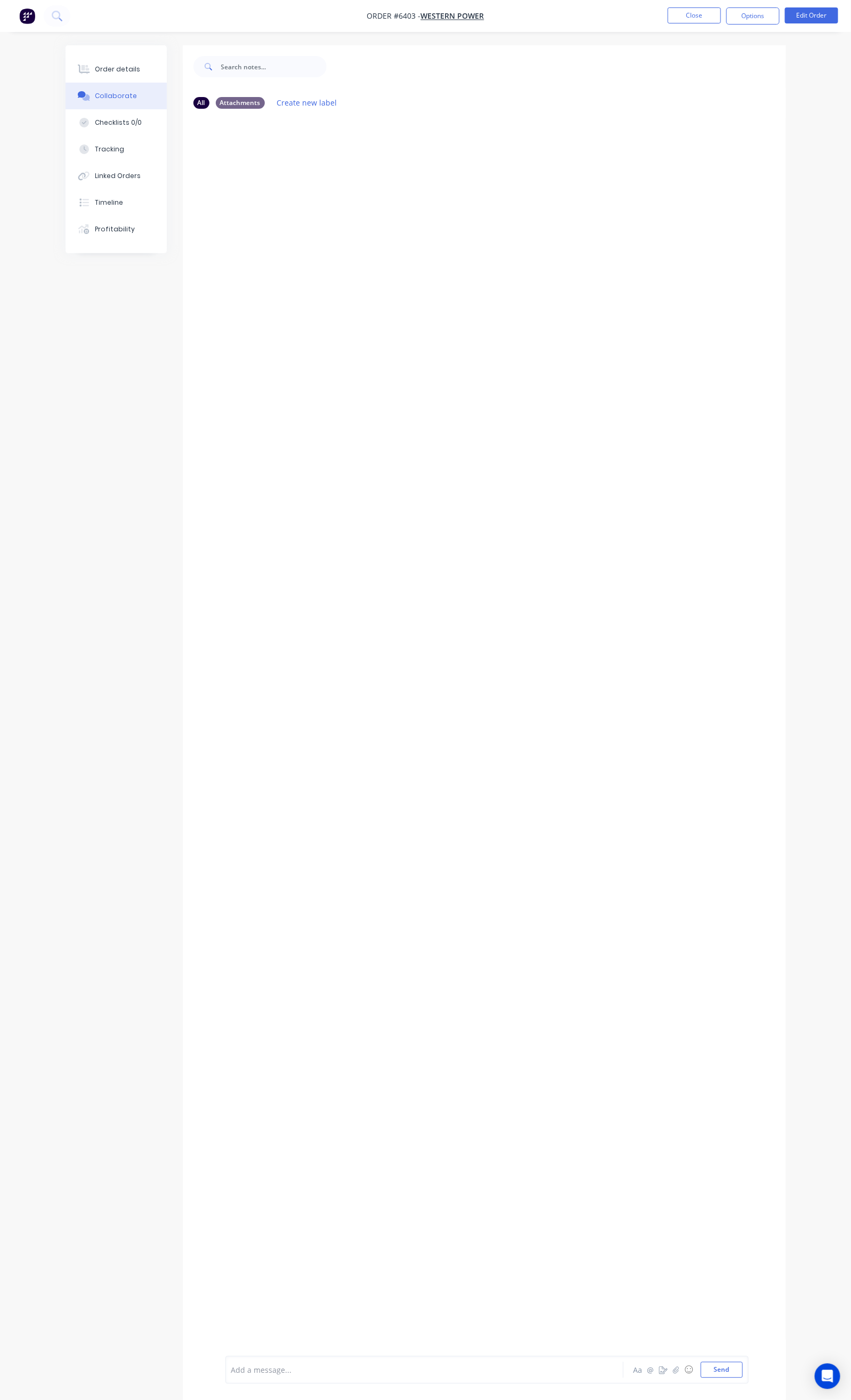
click at [231, 1362] on div "Add a message..." at bounding box center [422, 1370] width 384 height 16
click at [702, 11] on button "Close" at bounding box center [694, 15] width 53 height 16
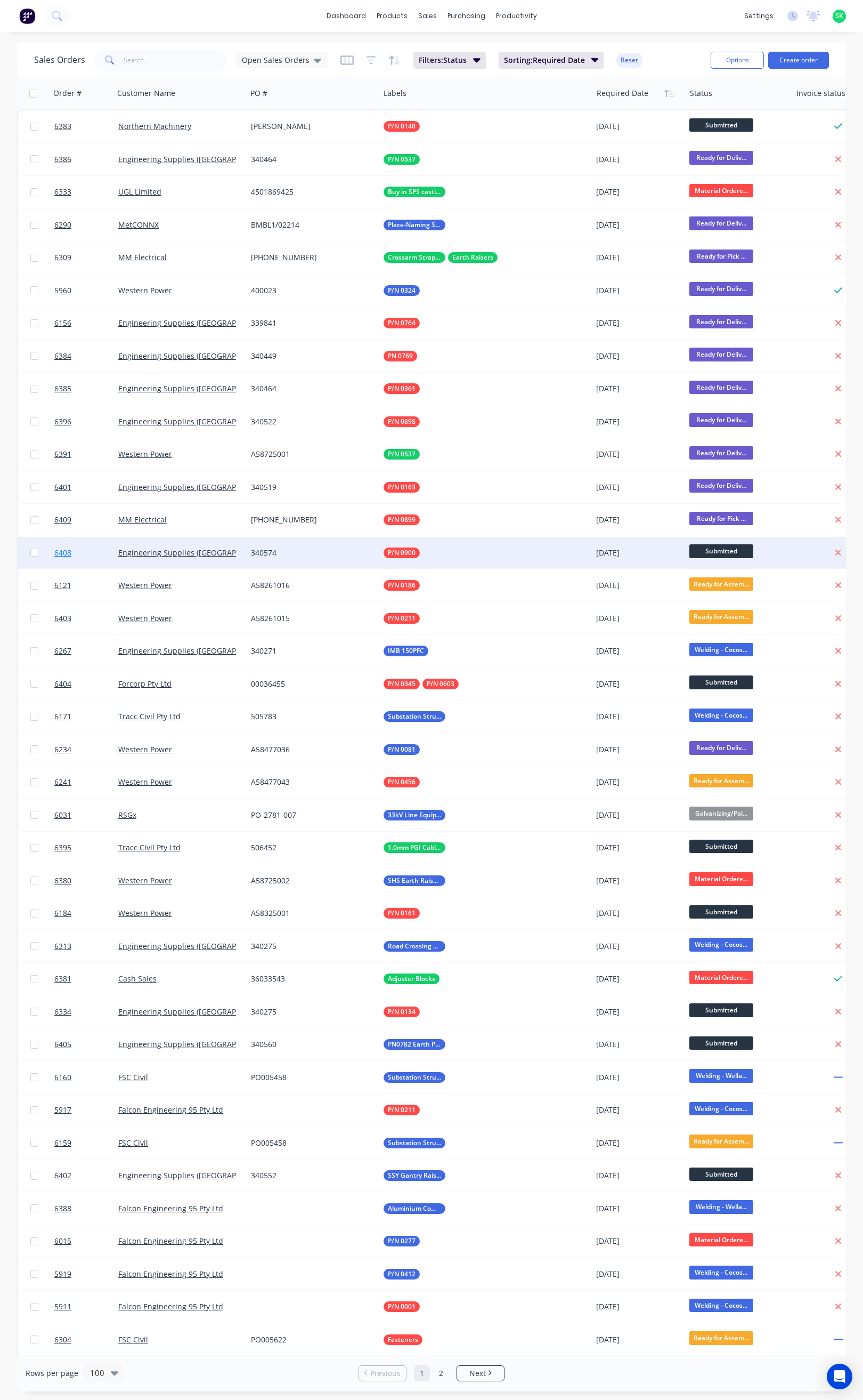
click at [65, 549] on span "6408" at bounding box center [63, 553] width 17 height 11
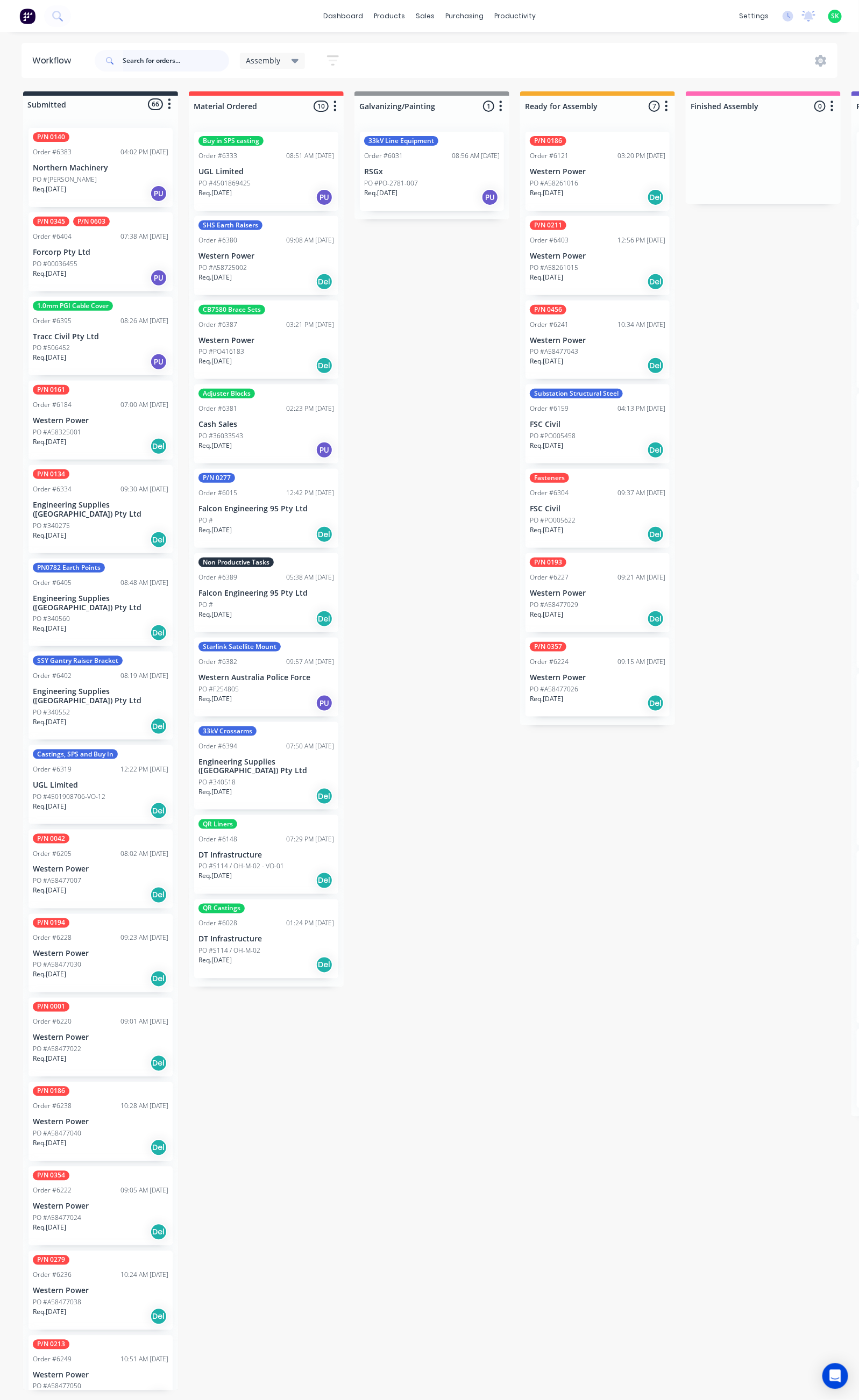
click at [136, 61] on input "text" at bounding box center [176, 61] width 107 height 21
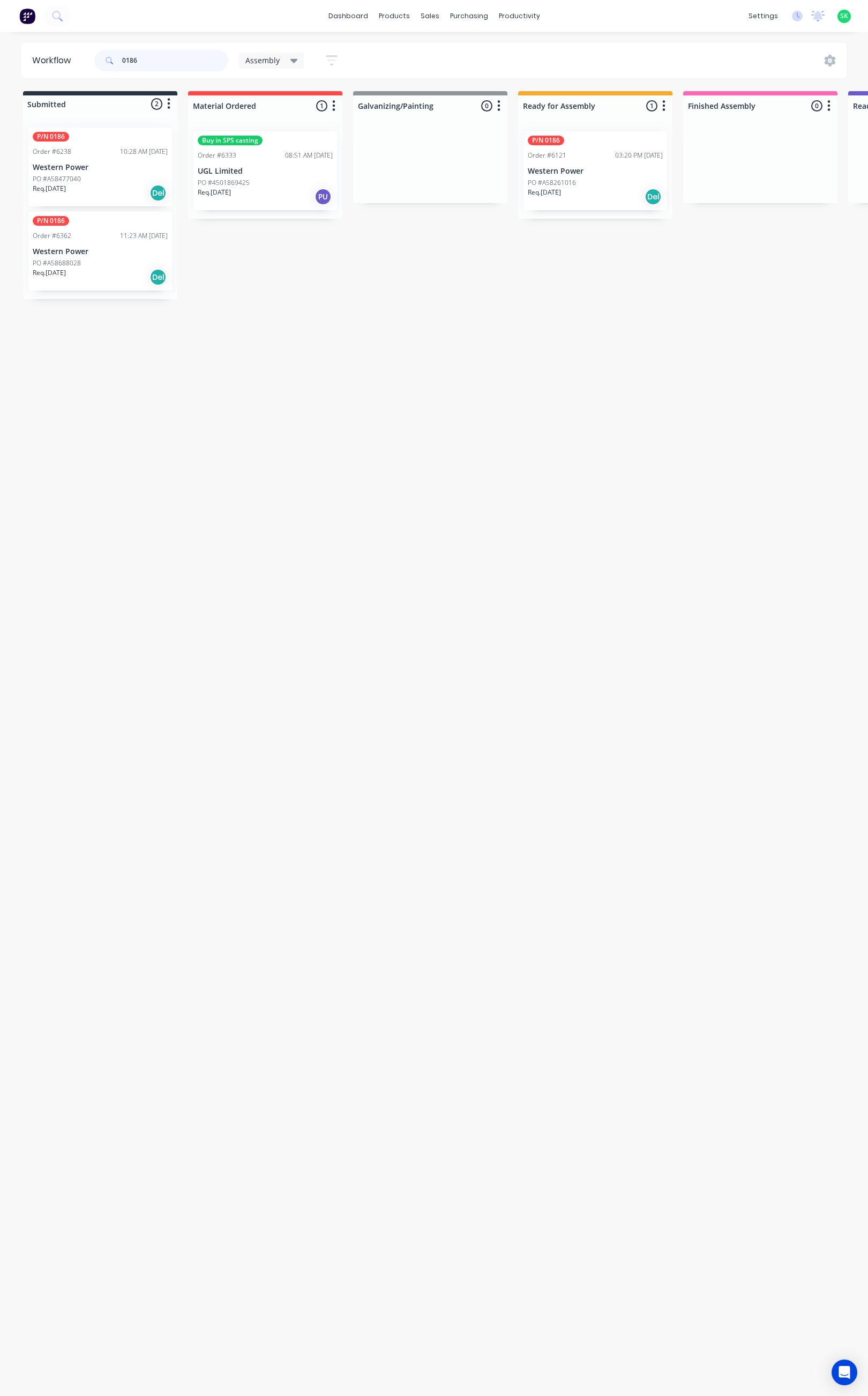
type input "0186"
click at [613, 179] on div "PO #A58261016" at bounding box center [595, 183] width 135 height 10
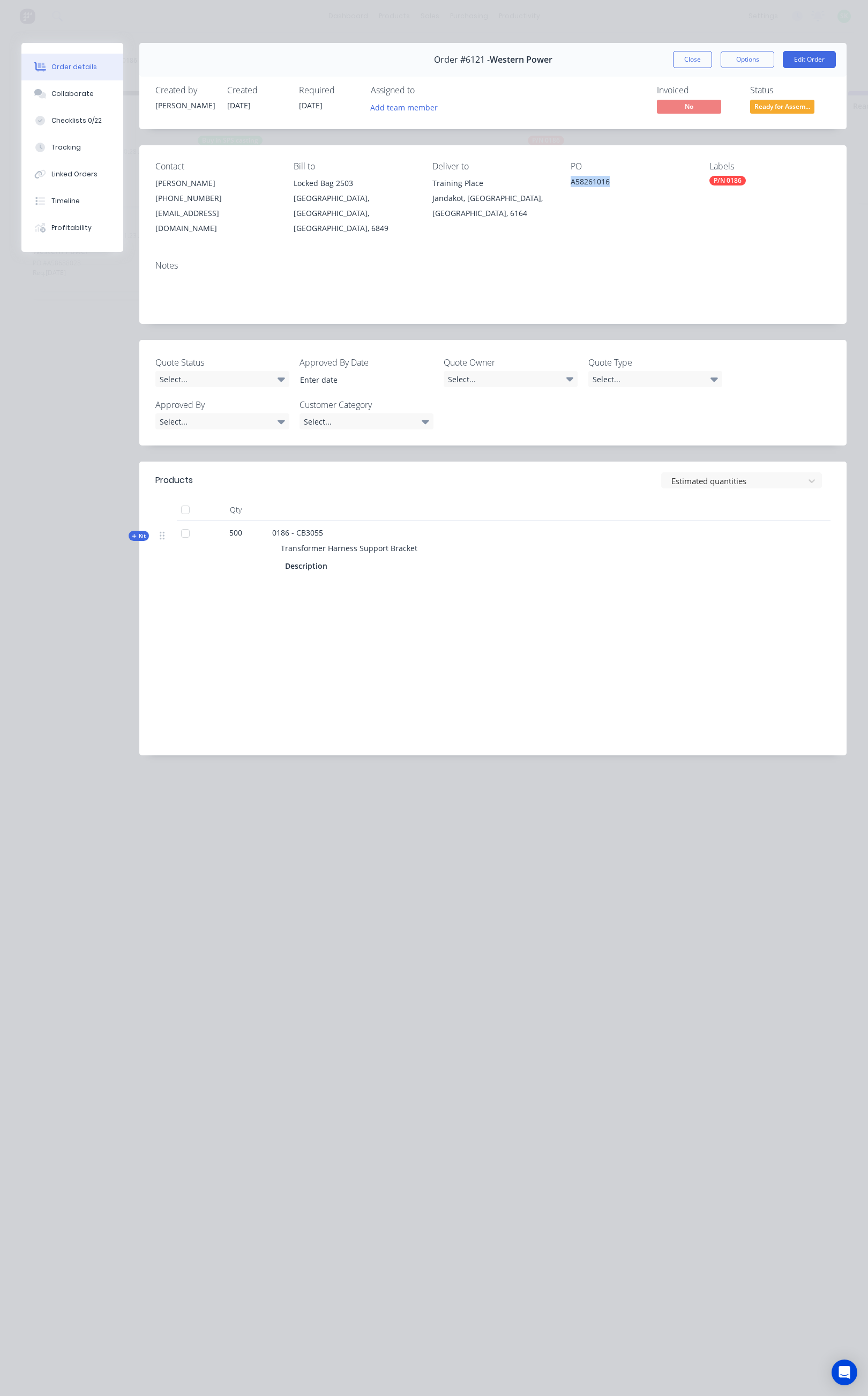
drag, startPoint x: 619, startPoint y: 180, endPoint x: 568, endPoint y: 184, distance: 51.2
click at [568, 184] on div "Contact [PERSON_NAME] [PHONE_NUMBER] [EMAIL_ADDRESS][DOMAIN_NAME] Bill to Locke…" at bounding box center [493, 199] width 708 height 107
copy div "A58261016"
